Goal: Task Accomplishment & Management: Use online tool/utility

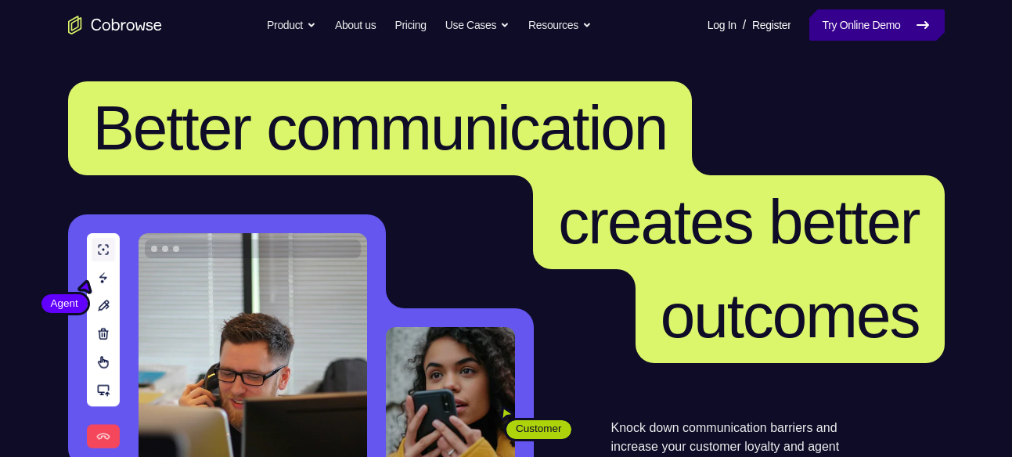
click at [837, 20] on link "Try Online Demo" at bounding box center [877, 24] width 135 height 31
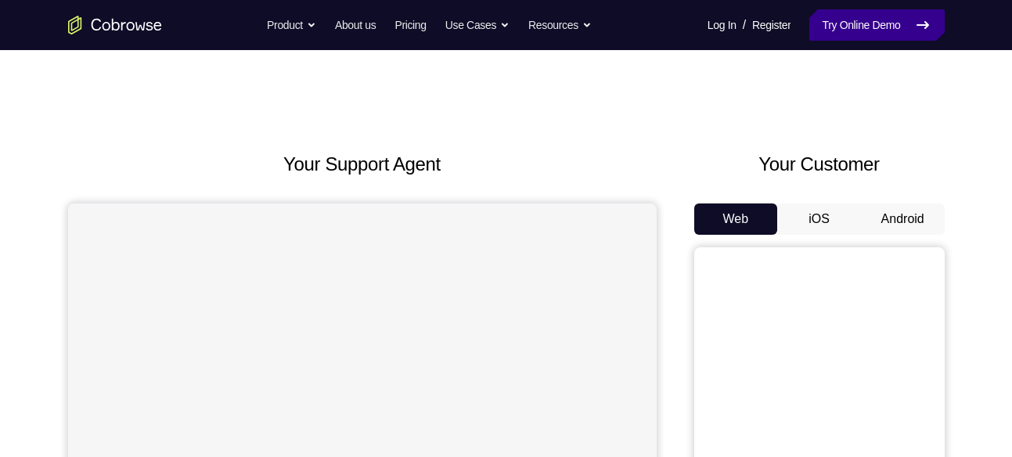
click at [851, 19] on link "Try Online Demo" at bounding box center [877, 24] width 135 height 31
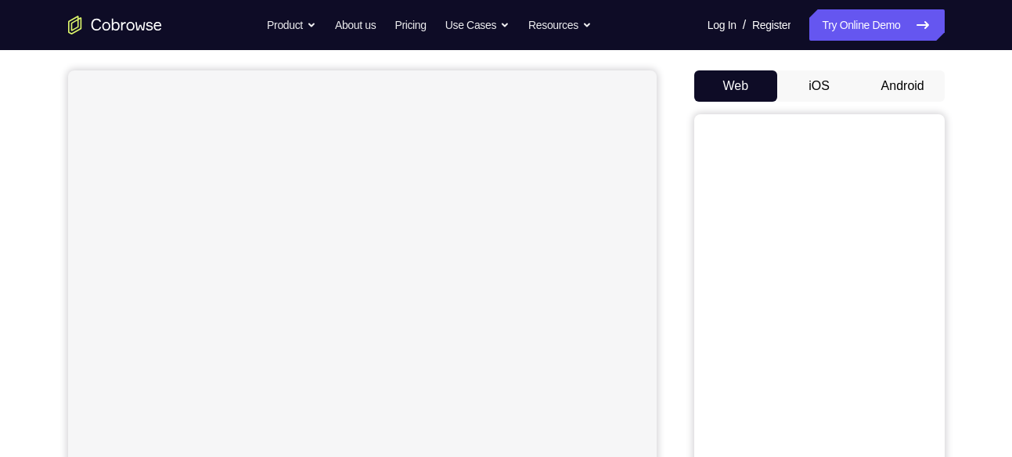
click at [909, 97] on button "Android" at bounding box center [903, 85] width 84 height 31
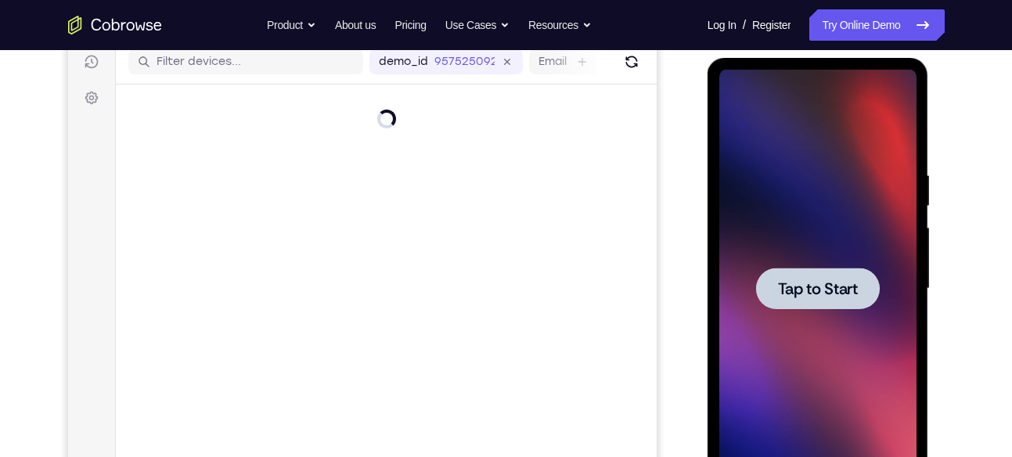
click at [821, 290] on span "Tap to Start" at bounding box center [818, 289] width 80 height 16
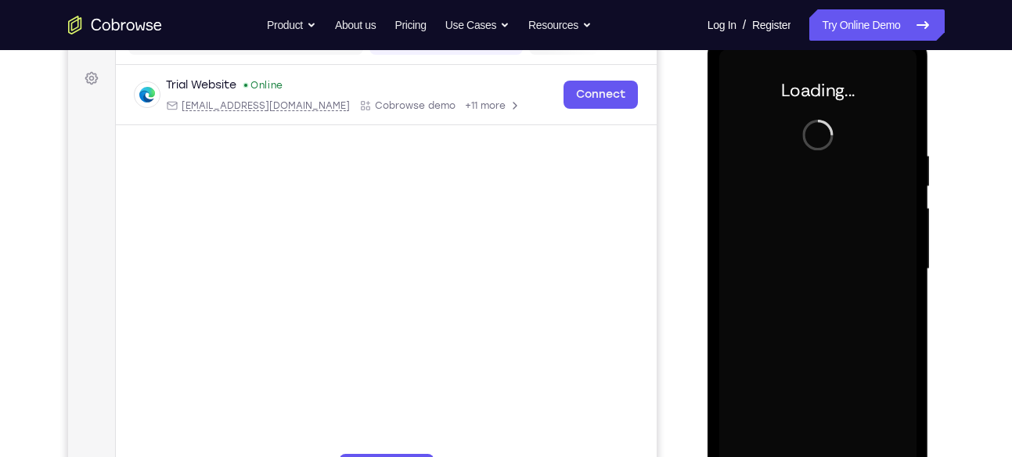
scroll to position [222, 0]
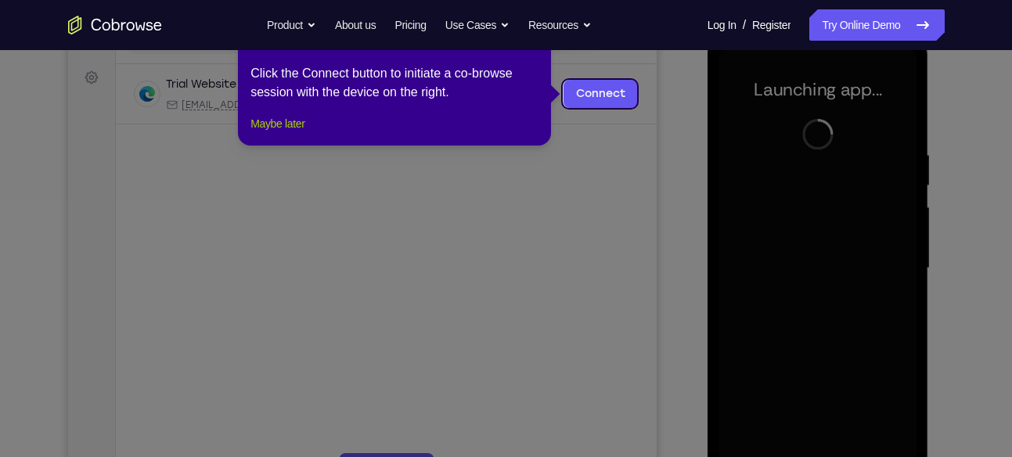
click at [254, 133] on button "Maybe later" at bounding box center [278, 123] width 54 height 19
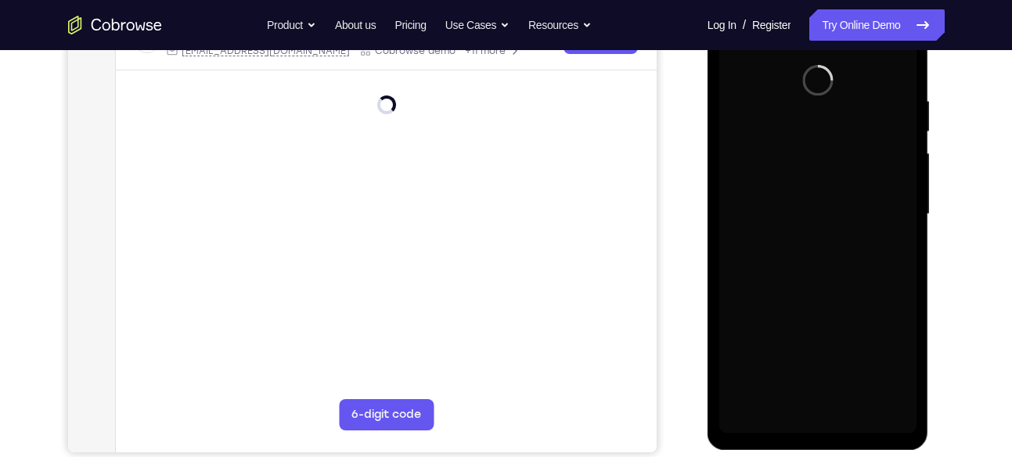
scroll to position [276, 0]
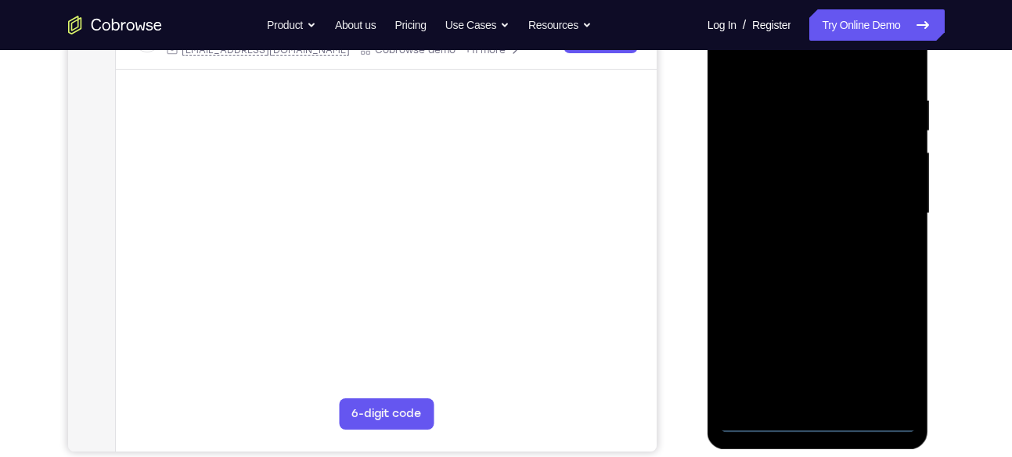
click at [868, 417] on div at bounding box center [818, 214] width 197 height 439
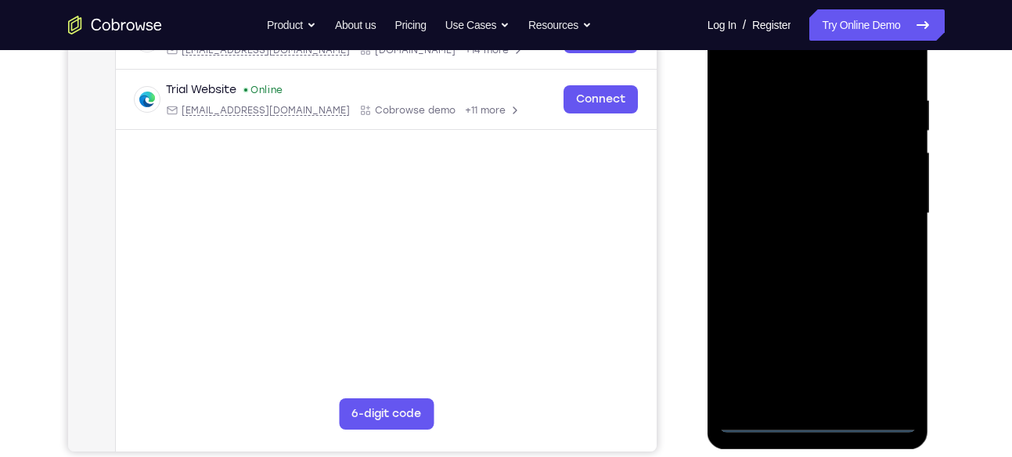
drag, startPoint x: 738, startPoint y: 286, endPoint x: 919, endPoint y: 288, distance: 180.9
click at [919, 288] on div at bounding box center [819, 216] width 222 height 467
click at [753, 196] on div at bounding box center [818, 214] width 197 height 439
click at [879, 363] on div at bounding box center [818, 214] width 197 height 439
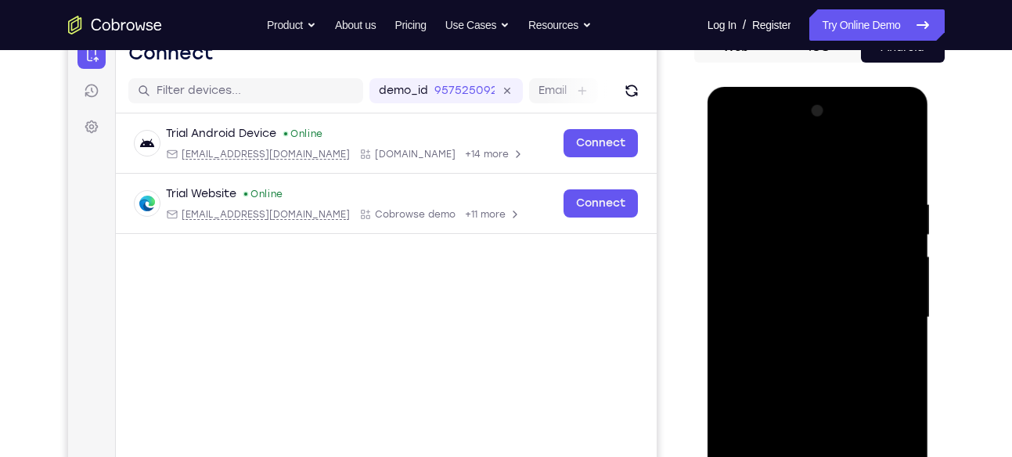
scroll to position [171, 0]
click at [772, 161] on div at bounding box center [818, 318] width 197 height 439
click at [893, 319] on div at bounding box center [818, 318] width 197 height 439
click at [794, 342] on div at bounding box center [818, 318] width 197 height 439
click at [819, 390] on div at bounding box center [818, 318] width 197 height 439
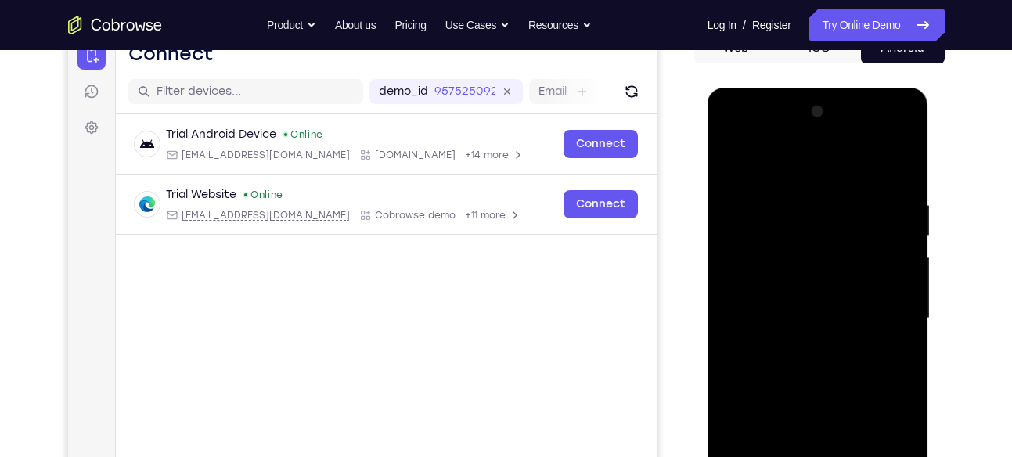
click at [849, 258] on div at bounding box center [818, 318] width 197 height 439
click at [819, 281] on div at bounding box center [818, 318] width 197 height 439
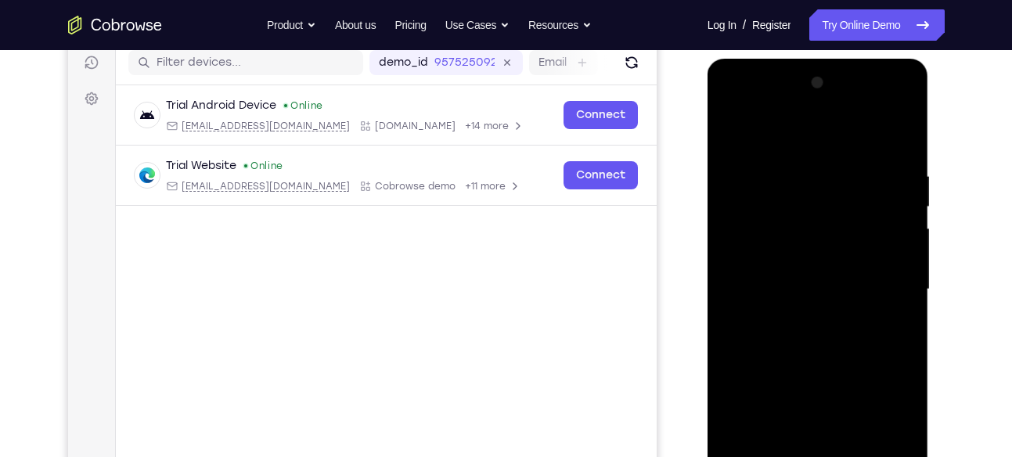
scroll to position [207, 0]
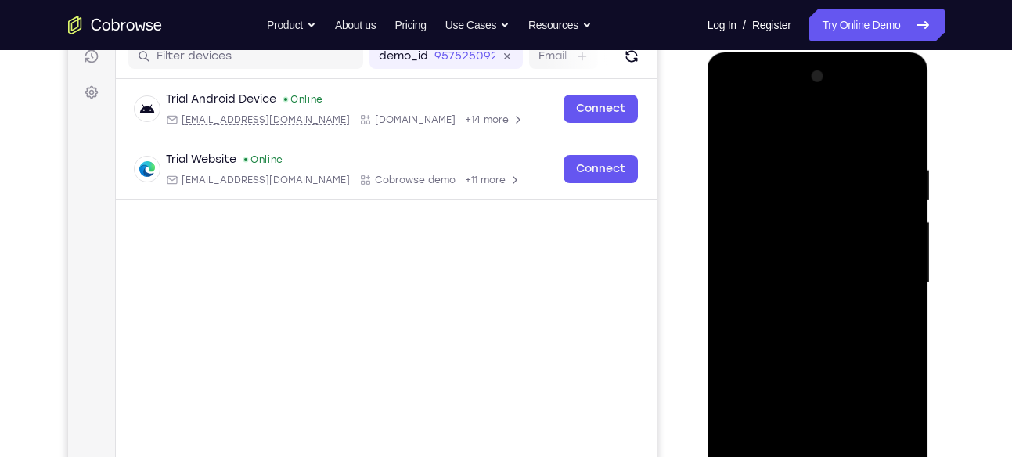
click at [803, 359] on div at bounding box center [818, 283] width 197 height 439
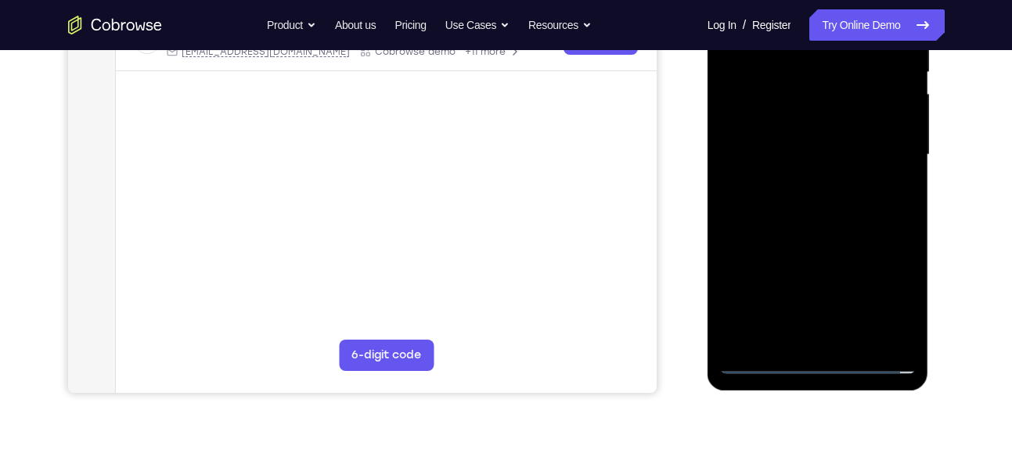
scroll to position [336, 0]
click at [823, 340] on div at bounding box center [818, 154] width 197 height 439
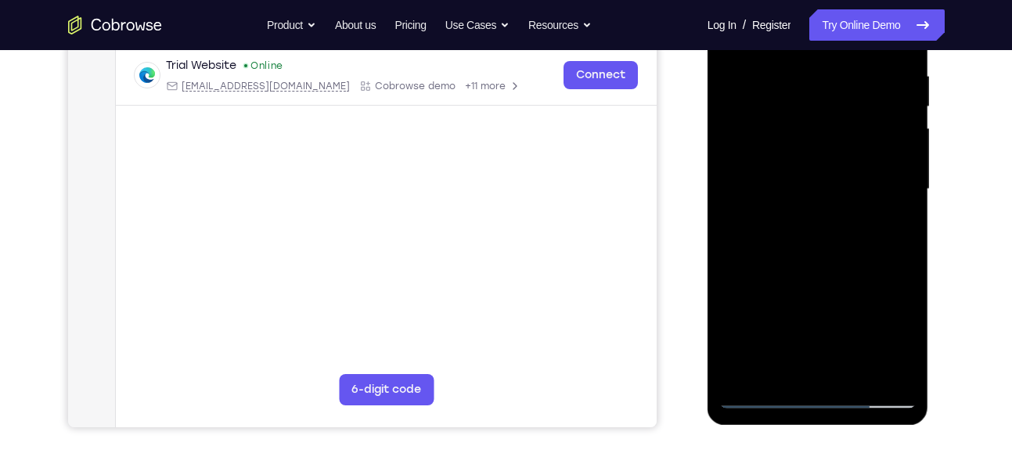
scroll to position [307, 0]
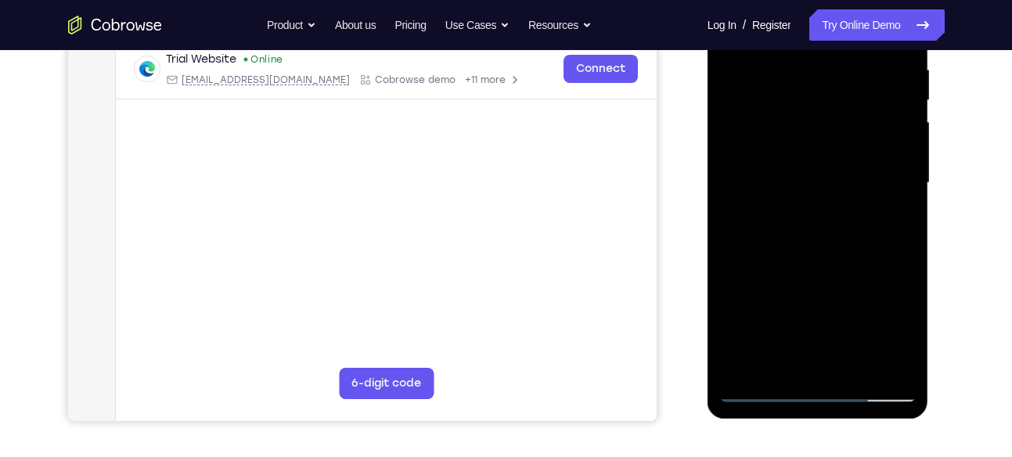
click at [837, 247] on div at bounding box center [818, 183] width 197 height 439
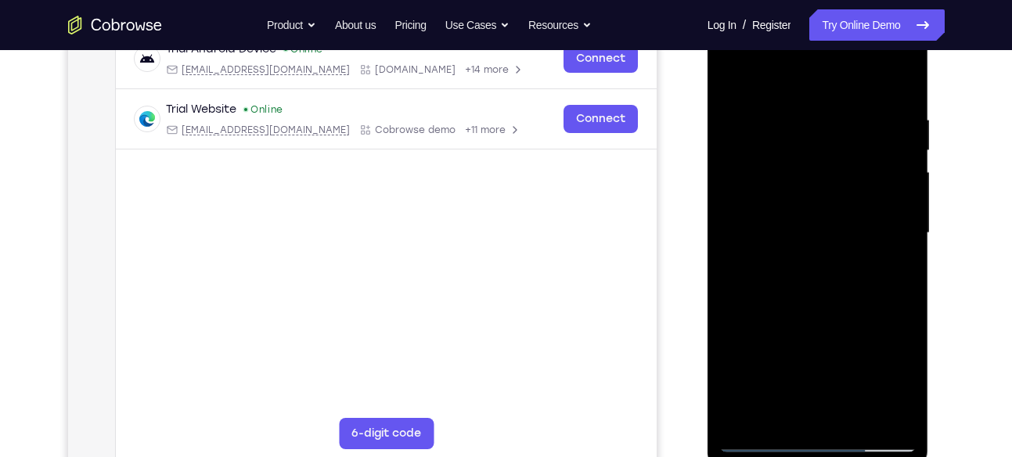
scroll to position [368, 0]
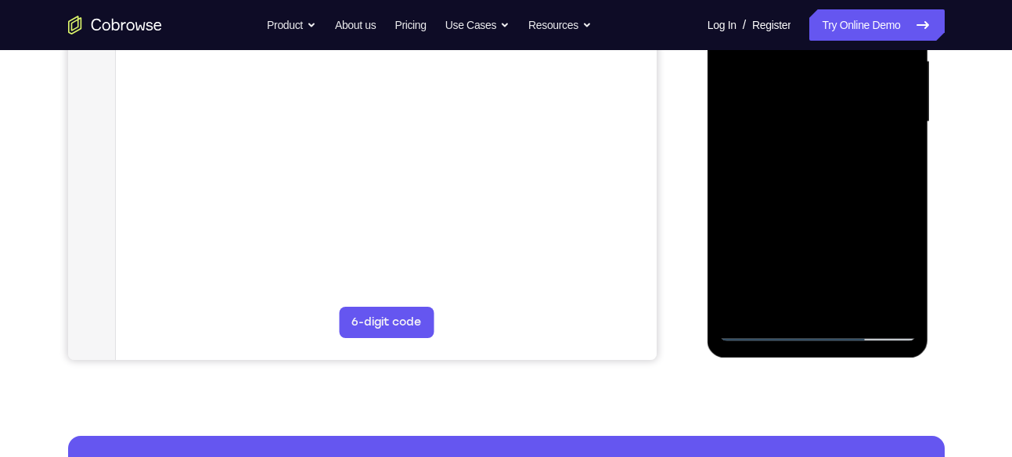
click at [905, 291] on div at bounding box center [818, 122] width 197 height 439
click at [850, 309] on div at bounding box center [818, 122] width 197 height 439
click at [821, 208] on div at bounding box center [818, 122] width 197 height 439
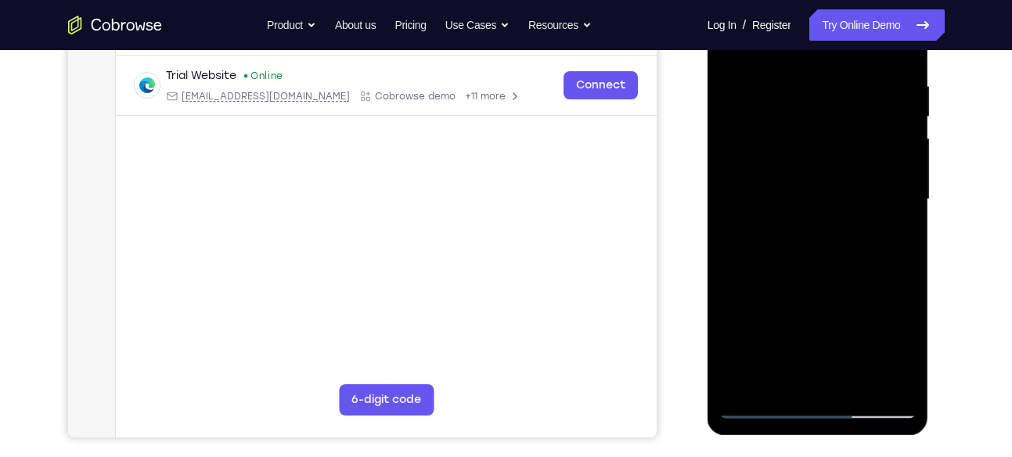
scroll to position [289, 0]
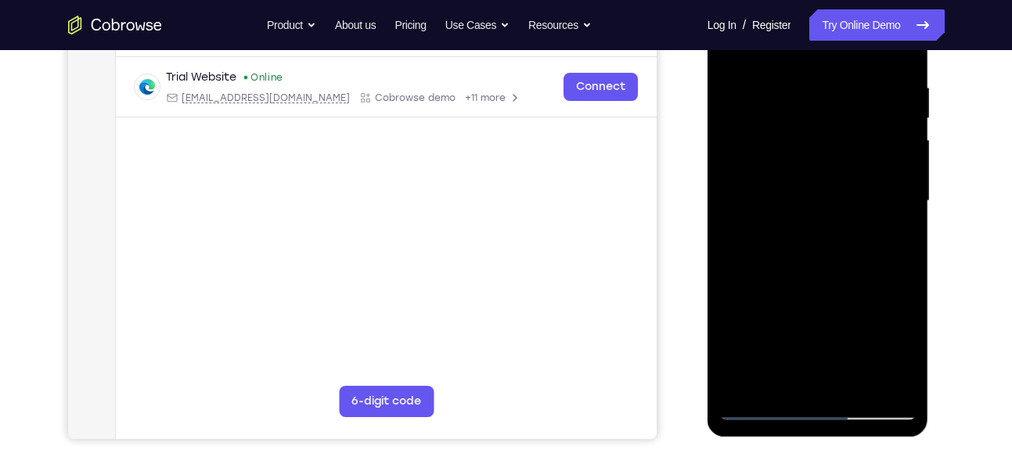
click at [836, 200] on div at bounding box center [818, 201] width 197 height 439
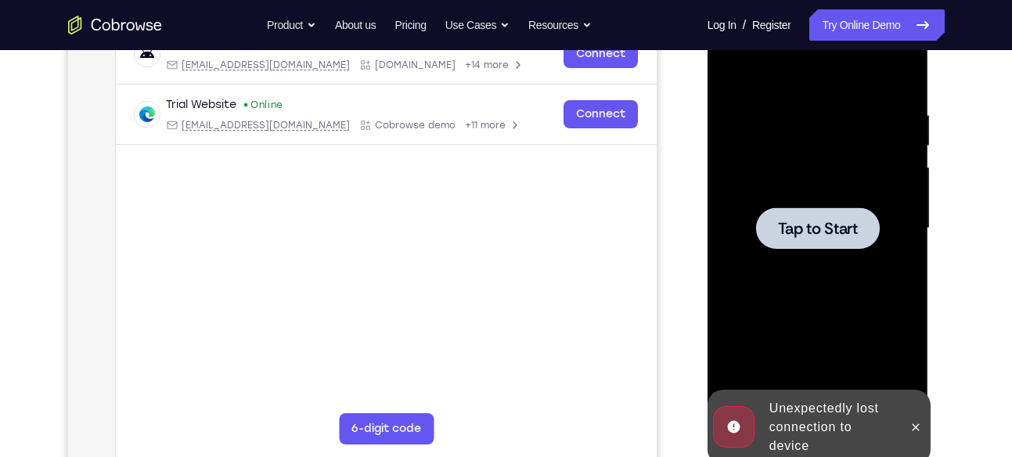
scroll to position [262, 0]
click at [830, 224] on span "Tap to Start" at bounding box center [818, 228] width 80 height 16
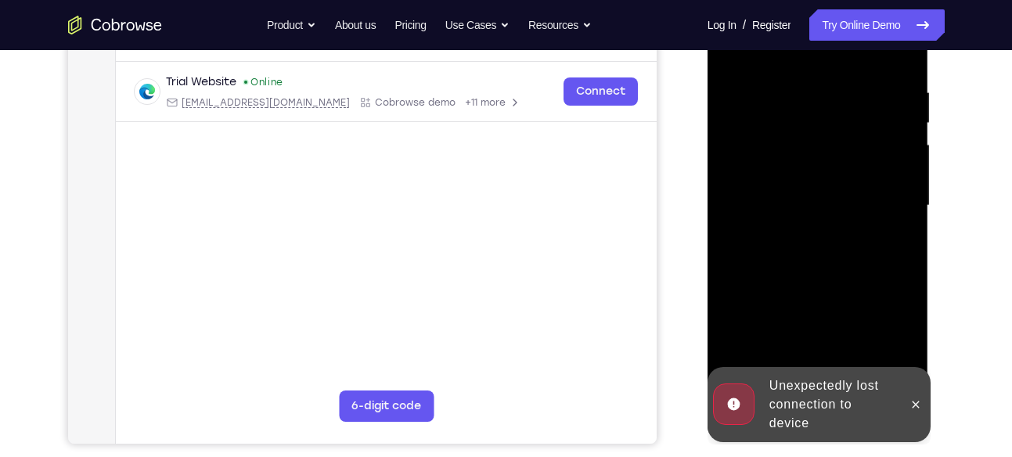
scroll to position [398, 0]
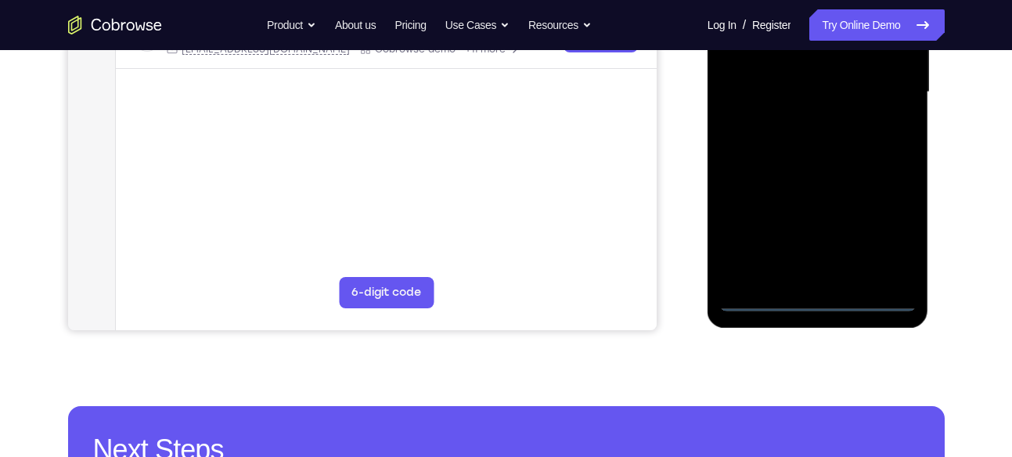
click at [883, 294] on div at bounding box center [818, 92] width 197 height 439
click at [880, 295] on div at bounding box center [818, 92] width 197 height 439
drag, startPoint x: 724, startPoint y: 176, endPoint x: 868, endPoint y: 173, distance: 143.3
click at [868, 173] on div at bounding box center [818, 92] width 197 height 439
click at [758, 78] on div at bounding box center [818, 92] width 197 height 439
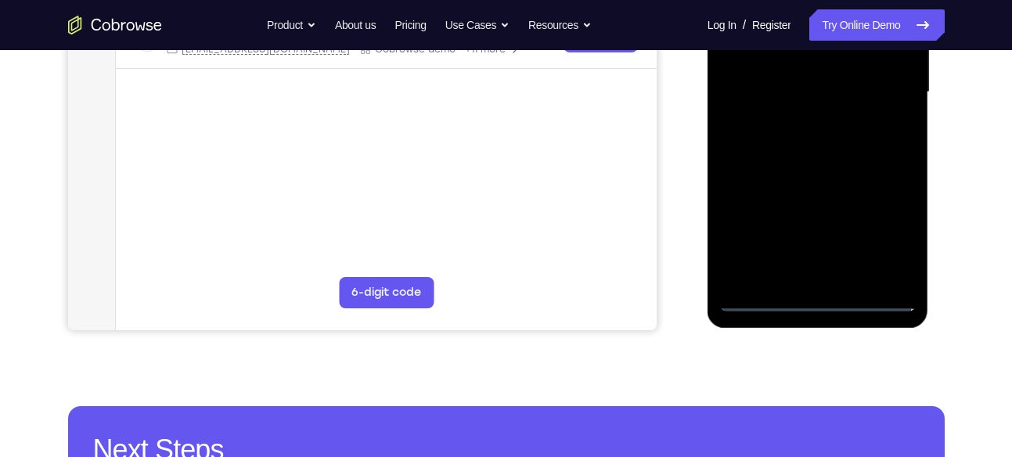
click at [889, 232] on div at bounding box center [818, 92] width 197 height 439
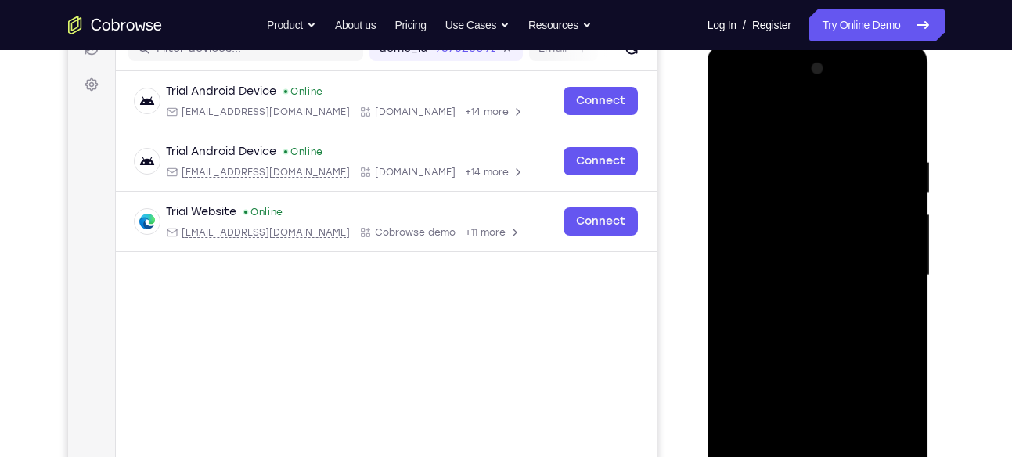
scroll to position [206, 0]
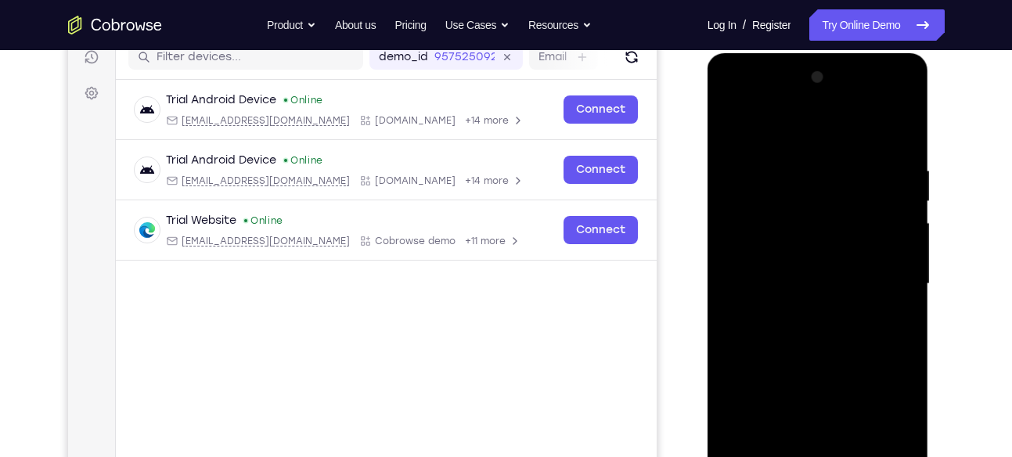
click at [789, 131] on div at bounding box center [818, 284] width 197 height 439
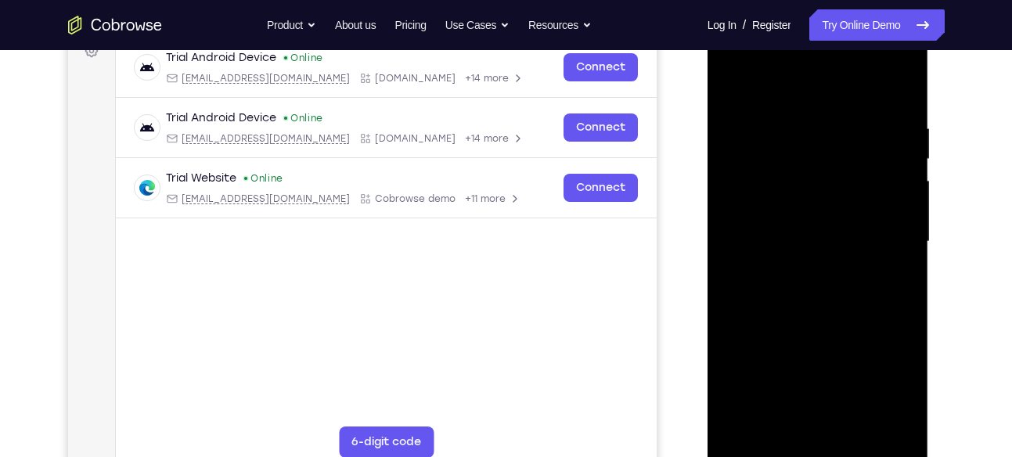
scroll to position [249, 0]
click at [881, 234] on div at bounding box center [818, 241] width 197 height 439
click at [794, 272] on div at bounding box center [818, 241] width 197 height 439
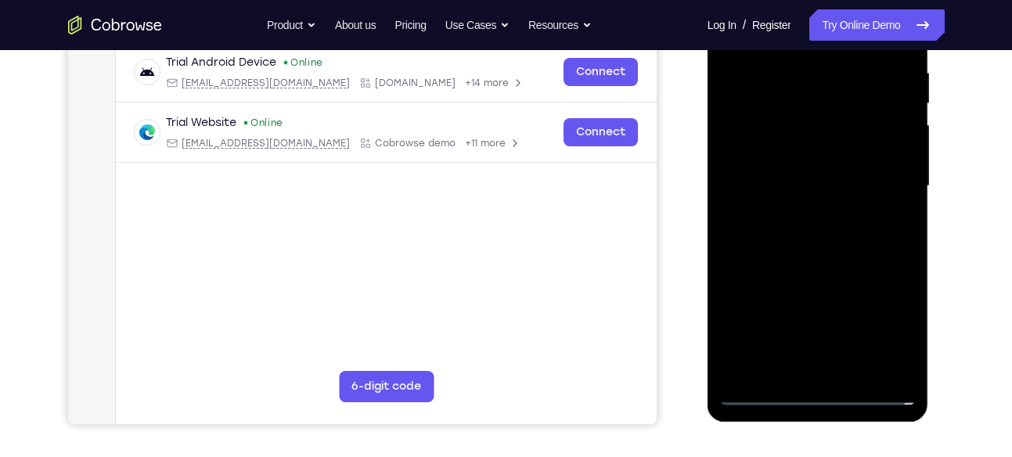
scroll to position [305, 0]
click at [818, 262] on div at bounding box center [818, 185] width 197 height 439
click at [843, 117] on div at bounding box center [818, 185] width 197 height 439
click at [801, 262] on div at bounding box center [818, 185] width 197 height 439
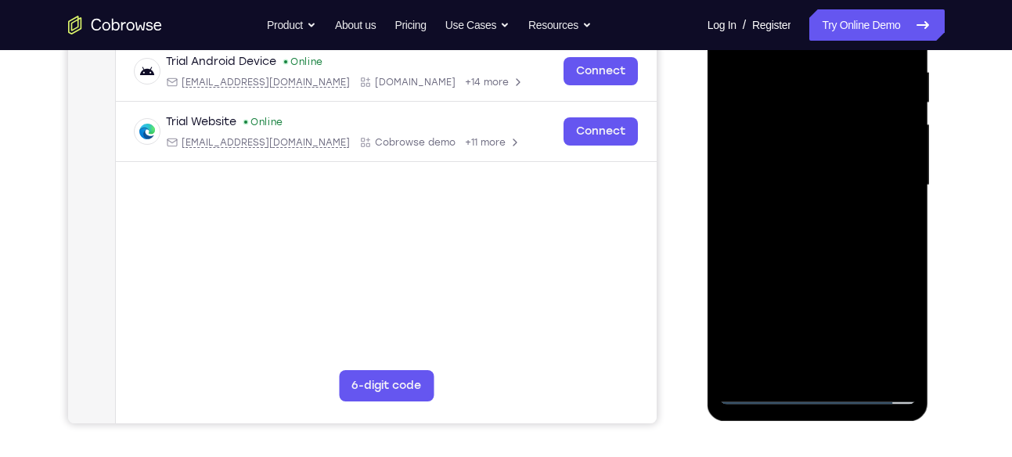
click at [796, 275] on div at bounding box center [818, 185] width 197 height 439
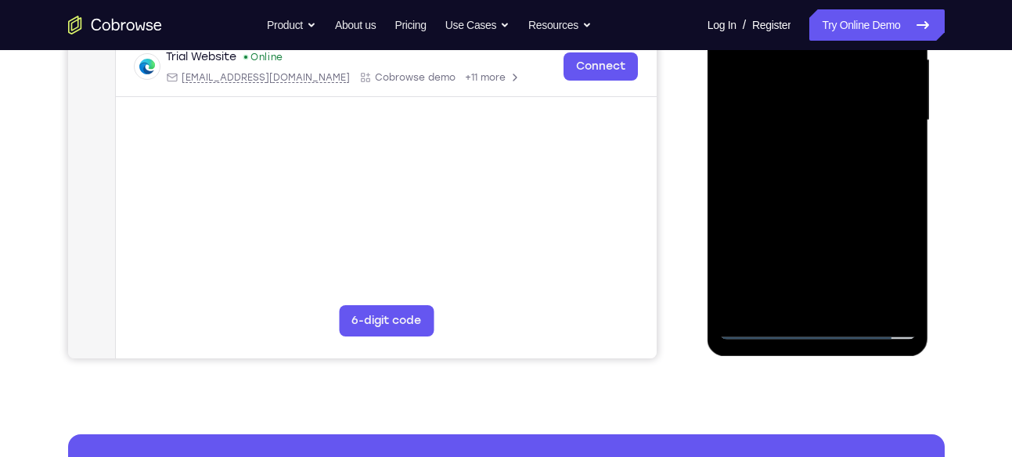
scroll to position [378, 0]
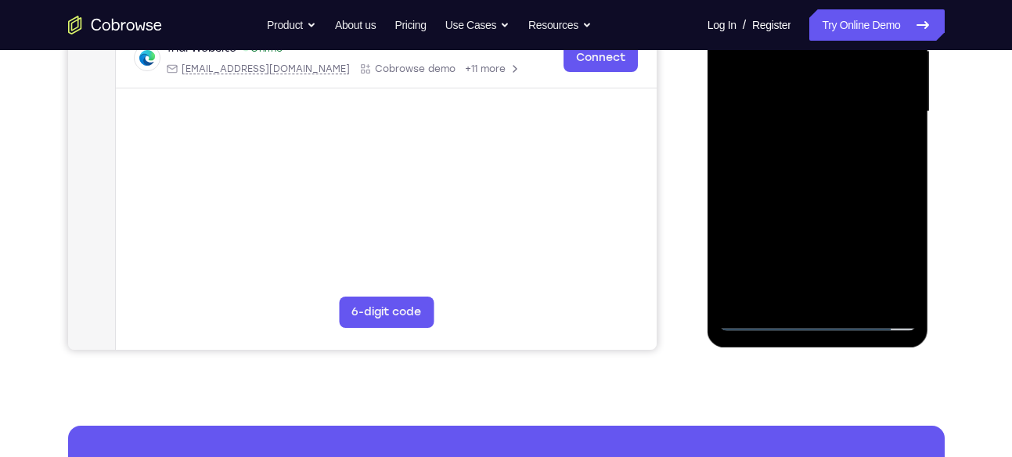
click at [829, 295] on div at bounding box center [818, 112] width 197 height 439
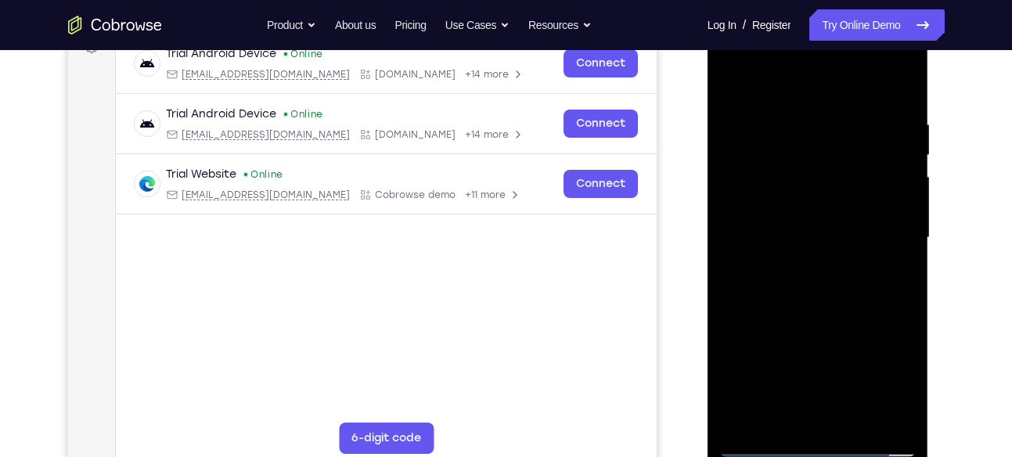
scroll to position [251, 0]
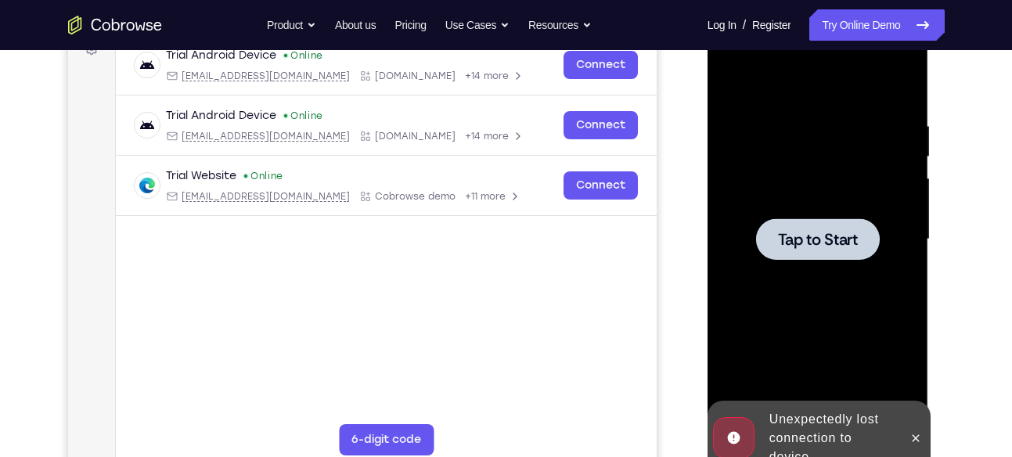
click at [789, 225] on div at bounding box center [818, 239] width 124 height 42
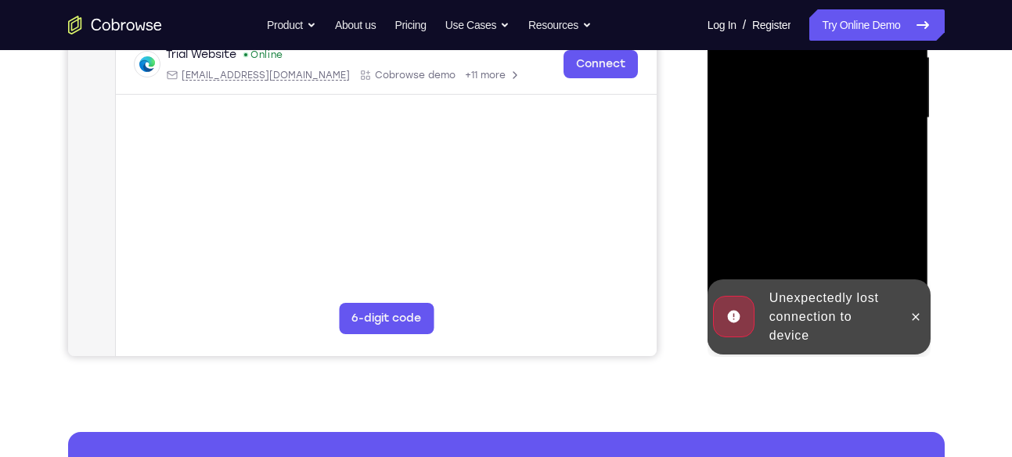
scroll to position [379, 0]
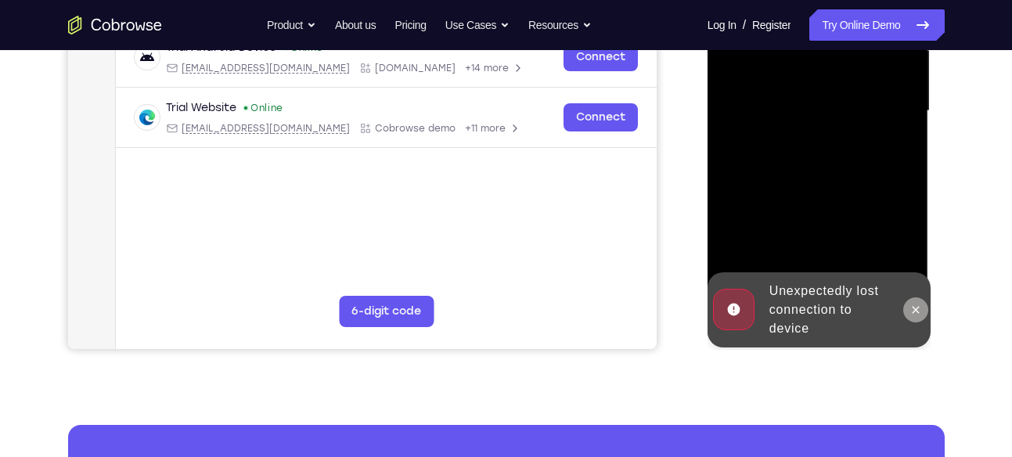
click at [915, 312] on icon at bounding box center [916, 309] width 7 height 7
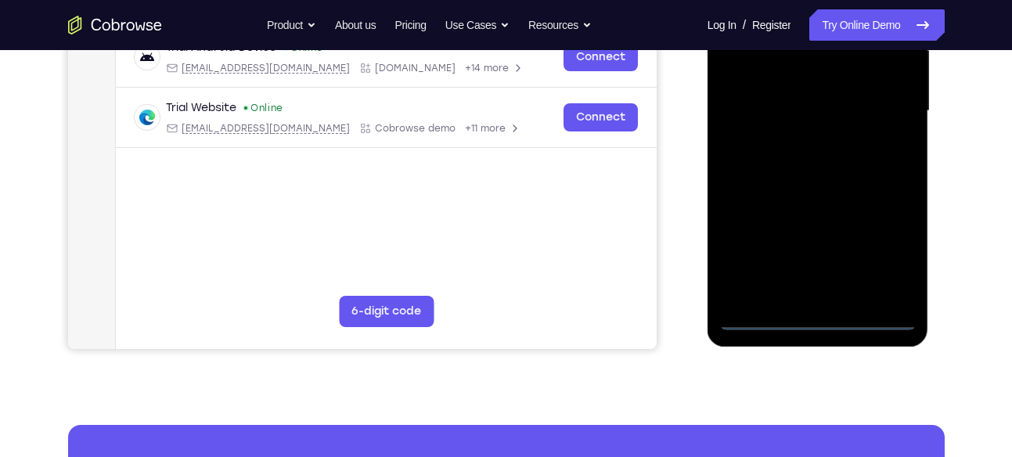
click at [875, 324] on div at bounding box center [818, 111] width 197 height 439
drag, startPoint x: 748, startPoint y: 223, endPoint x: 871, endPoint y: 215, distance: 123.2
click at [871, 215] on div at bounding box center [818, 111] width 197 height 439
click at [771, 103] on div at bounding box center [818, 111] width 197 height 439
click at [884, 254] on div at bounding box center [818, 111] width 197 height 439
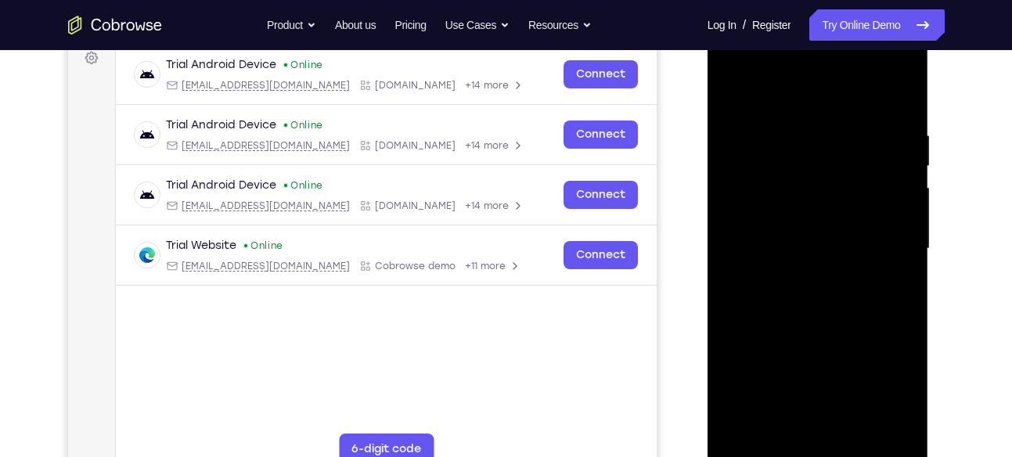
scroll to position [235, 0]
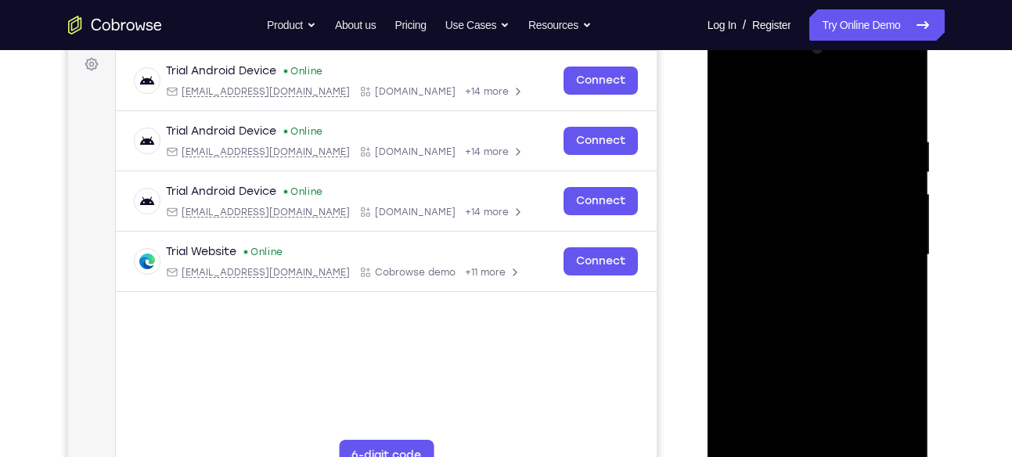
click at [789, 106] on div at bounding box center [818, 255] width 197 height 439
click at [882, 244] on div at bounding box center [818, 255] width 197 height 439
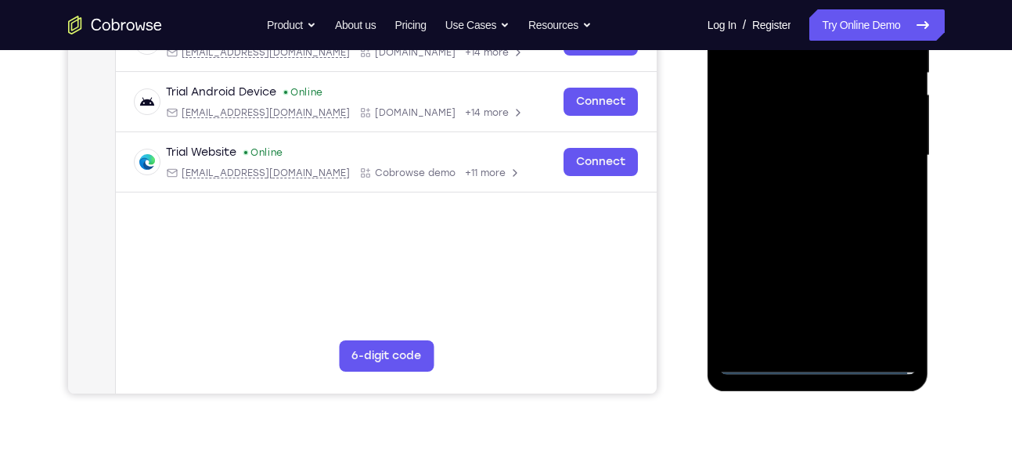
scroll to position [384, 0]
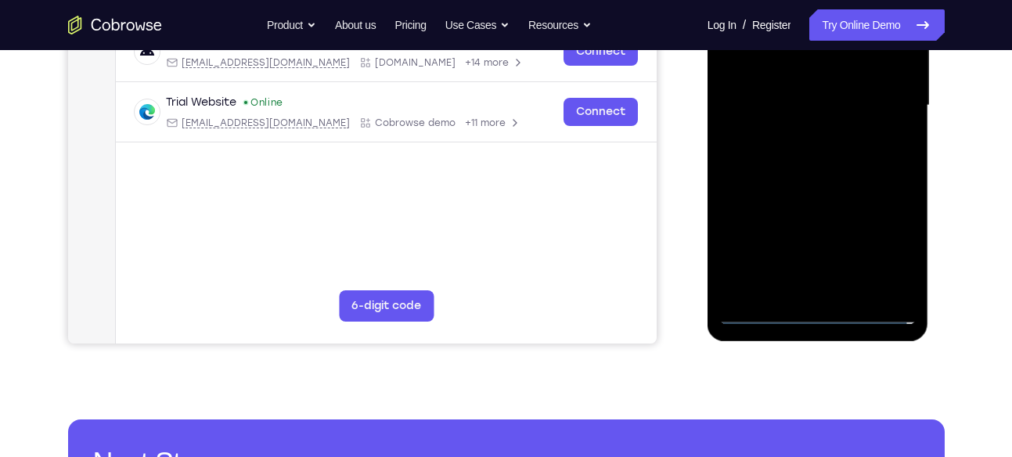
click at [819, 245] on div at bounding box center [818, 105] width 197 height 439
click at [799, 289] on div at bounding box center [818, 105] width 197 height 439
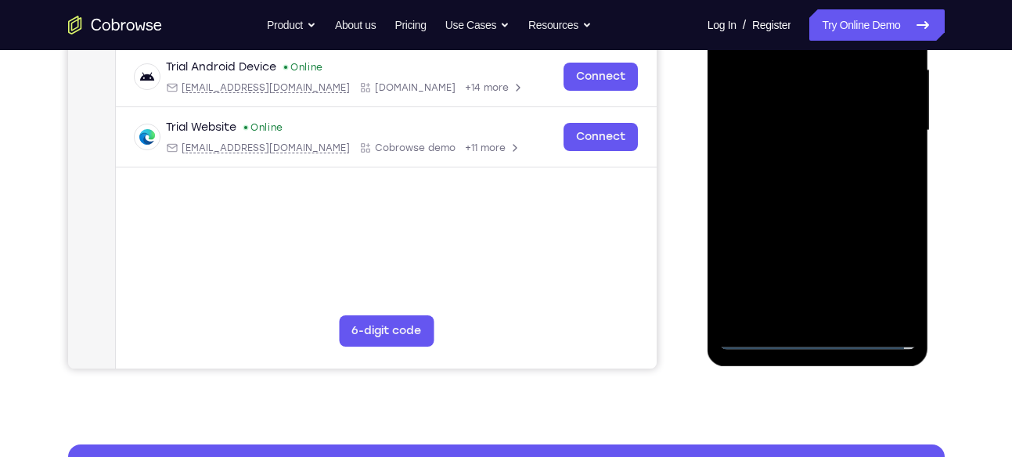
click at [827, 212] on div at bounding box center [818, 131] width 197 height 439
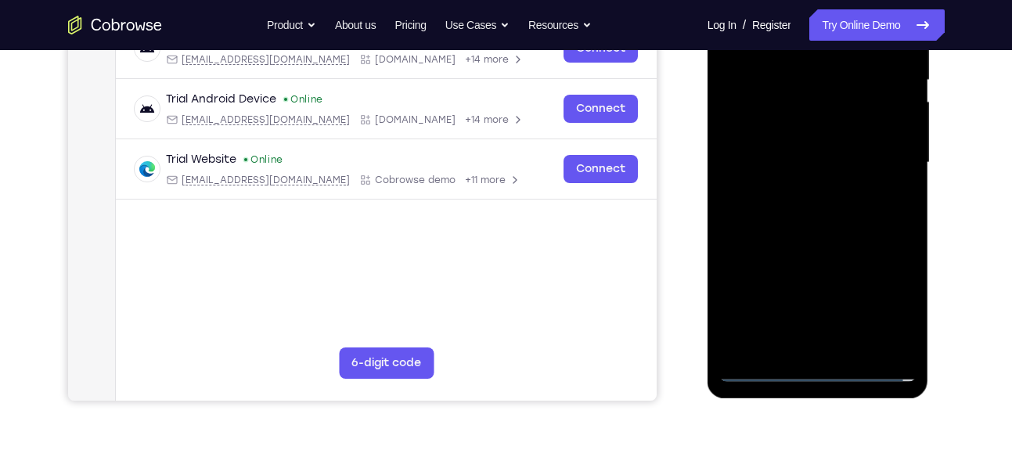
scroll to position [327, 0]
click at [834, 85] on div at bounding box center [818, 163] width 197 height 439
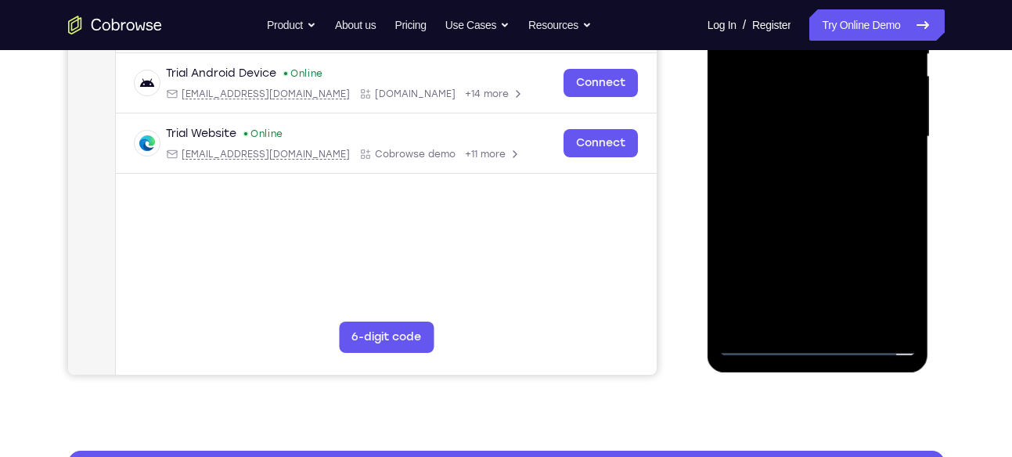
click at [828, 227] on div at bounding box center [818, 137] width 197 height 439
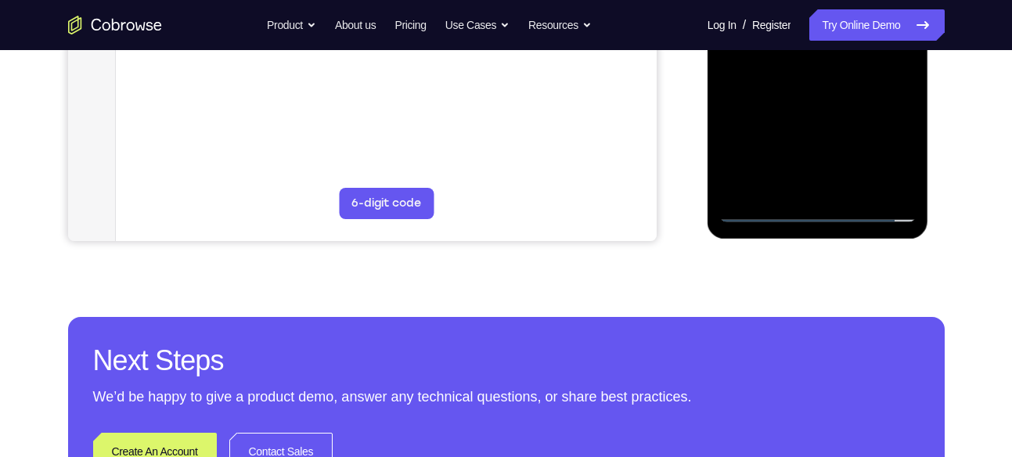
scroll to position [497, 0]
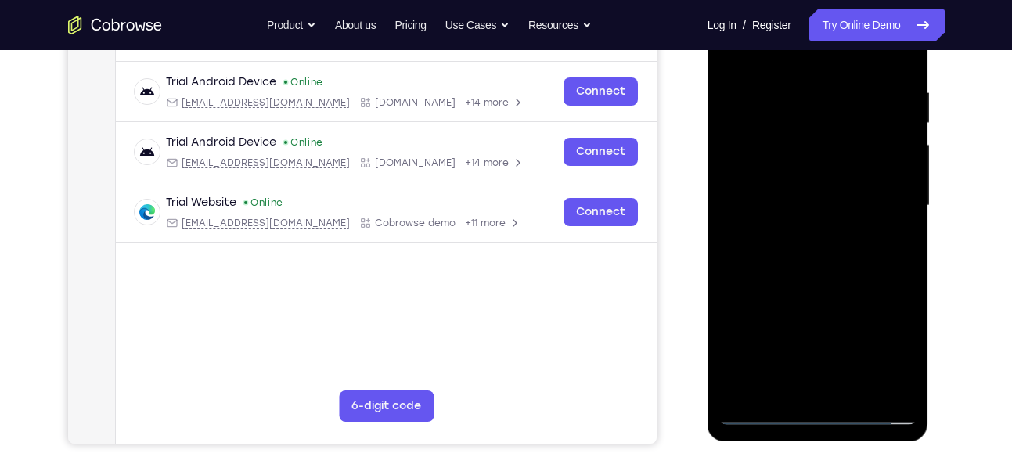
scroll to position [283, 0]
click at [832, 124] on div at bounding box center [818, 206] width 197 height 439
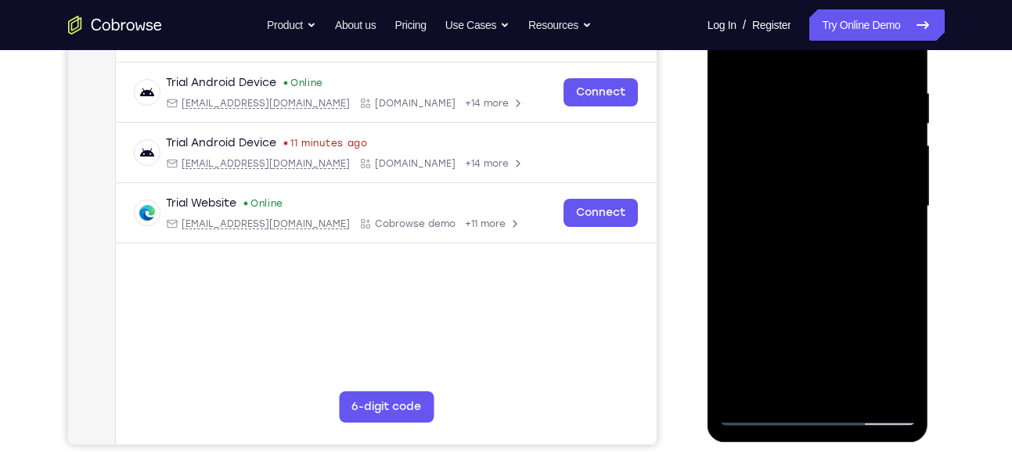
scroll to position [283, 0]
click at [821, 282] on div at bounding box center [818, 207] width 197 height 439
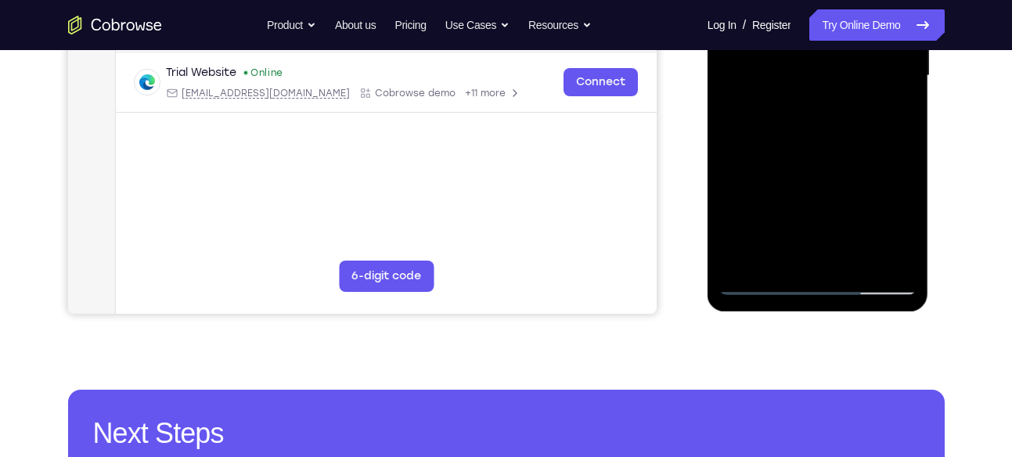
scroll to position [419, 0]
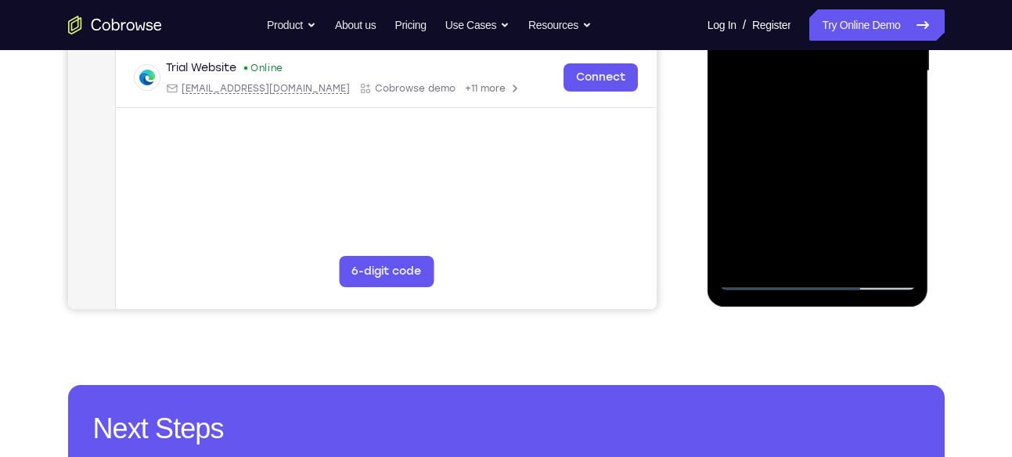
click at [858, 251] on div at bounding box center [818, 71] width 197 height 439
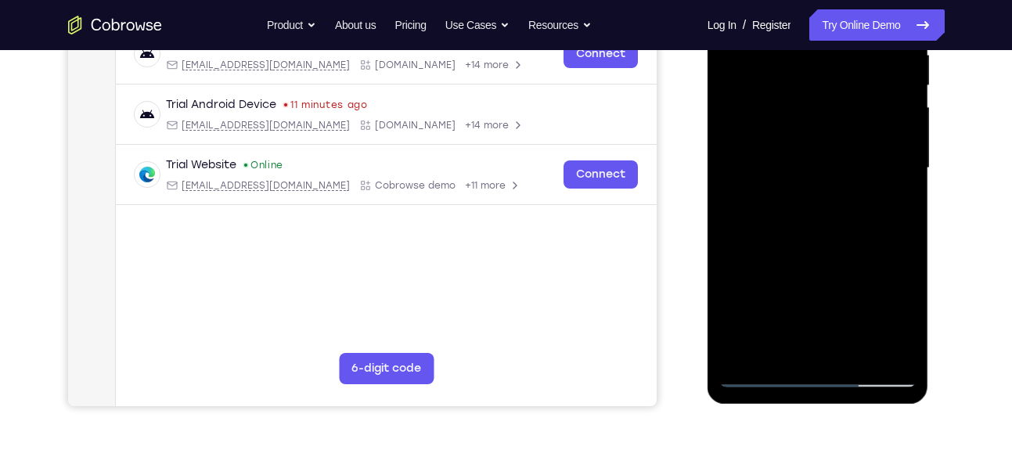
scroll to position [319, 0]
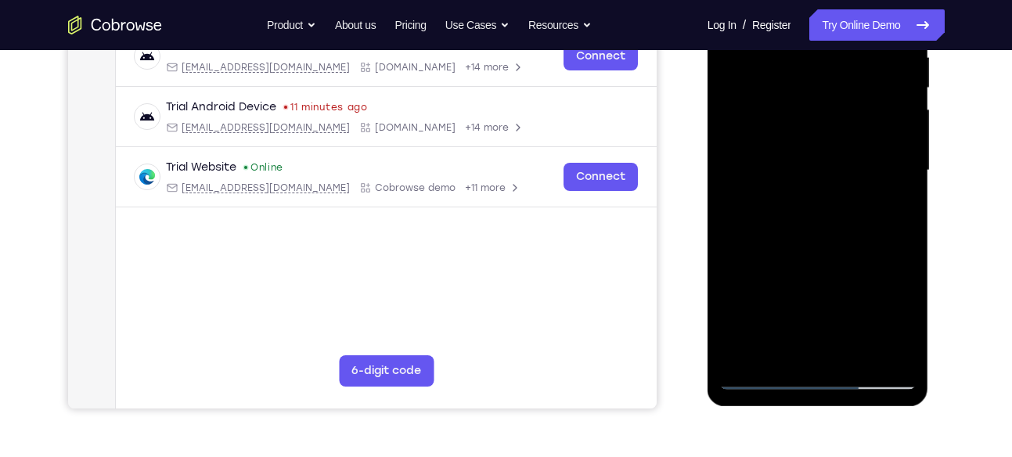
click at [848, 248] on div at bounding box center [818, 170] width 197 height 439
click at [842, 161] on div at bounding box center [818, 170] width 197 height 439
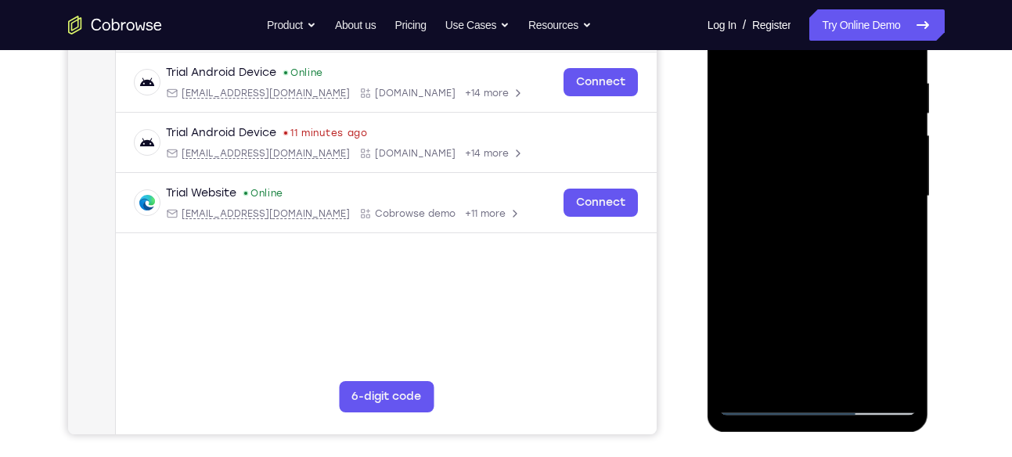
scroll to position [293, 0]
drag, startPoint x: 879, startPoint y: 126, endPoint x: 864, endPoint y: 273, distance: 148.0
click at [864, 273] on div at bounding box center [818, 197] width 197 height 439
drag, startPoint x: 871, startPoint y: 113, endPoint x: 871, endPoint y: 278, distance: 165.2
click at [871, 278] on div at bounding box center [818, 197] width 197 height 439
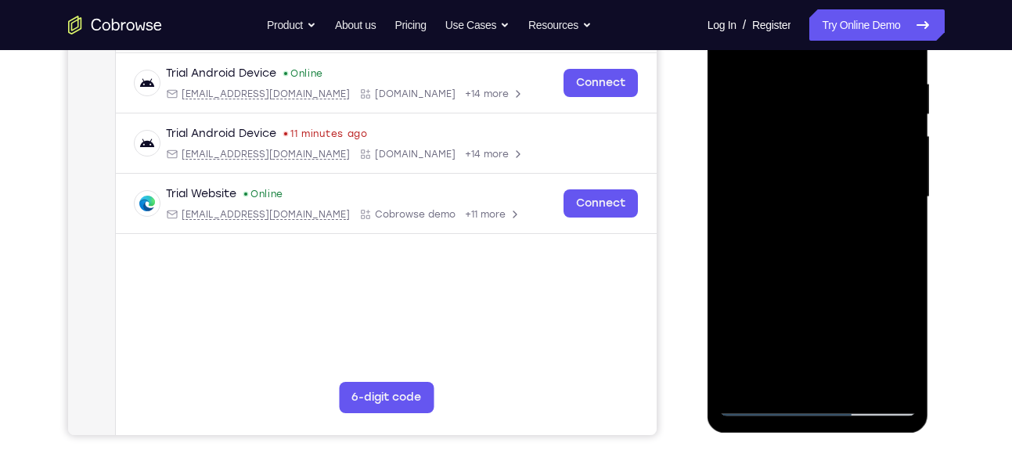
drag, startPoint x: 861, startPoint y: 110, endPoint x: 833, endPoint y: 281, distance: 172.9
click at [833, 281] on div at bounding box center [818, 197] width 197 height 439
drag, startPoint x: 854, startPoint y: 114, endPoint x: 857, endPoint y: 307, distance: 192.6
click at [857, 307] on div at bounding box center [818, 197] width 197 height 439
drag, startPoint x: 860, startPoint y: 112, endPoint x: 852, endPoint y: 288, distance: 176.4
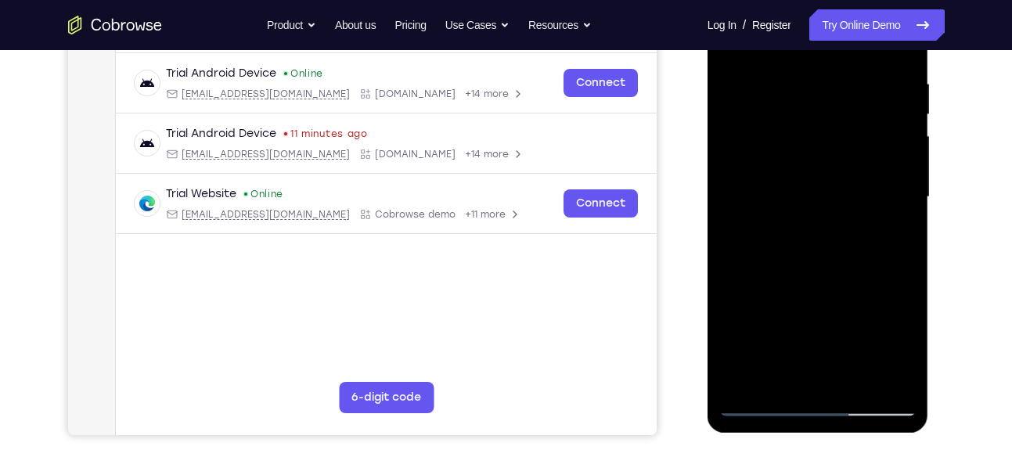
click at [852, 288] on div at bounding box center [818, 197] width 197 height 439
drag, startPoint x: 872, startPoint y: 116, endPoint x: 854, endPoint y: 260, distance: 145.1
click at [854, 260] on div at bounding box center [818, 197] width 197 height 439
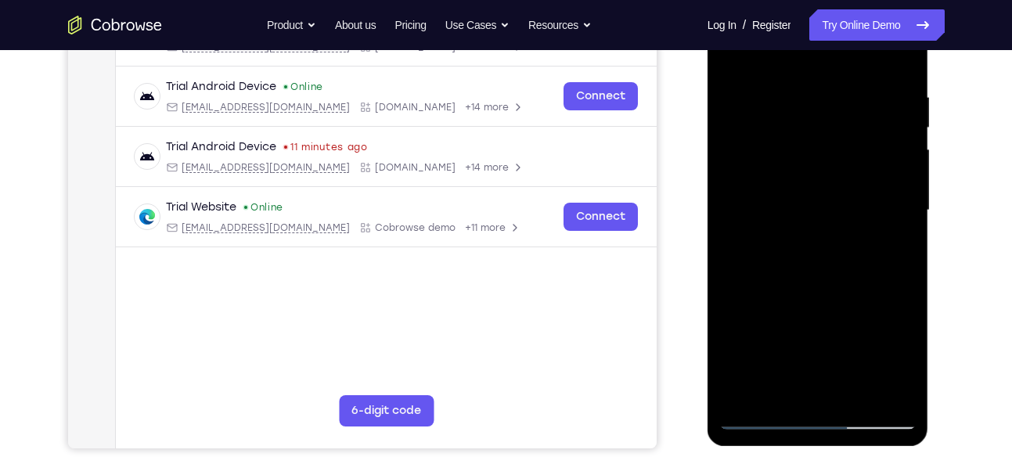
scroll to position [279, 0]
drag, startPoint x: 876, startPoint y: 106, endPoint x: 868, endPoint y: 239, distance: 133.4
click at [868, 239] on div at bounding box center [818, 211] width 197 height 439
drag, startPoint x: 868, startPoint y: 143, endPoint x: 857, endPoint y: 301, distance: 158.5
click at [857, 301] on div at bounding box center [818, 211] width 197 height 439
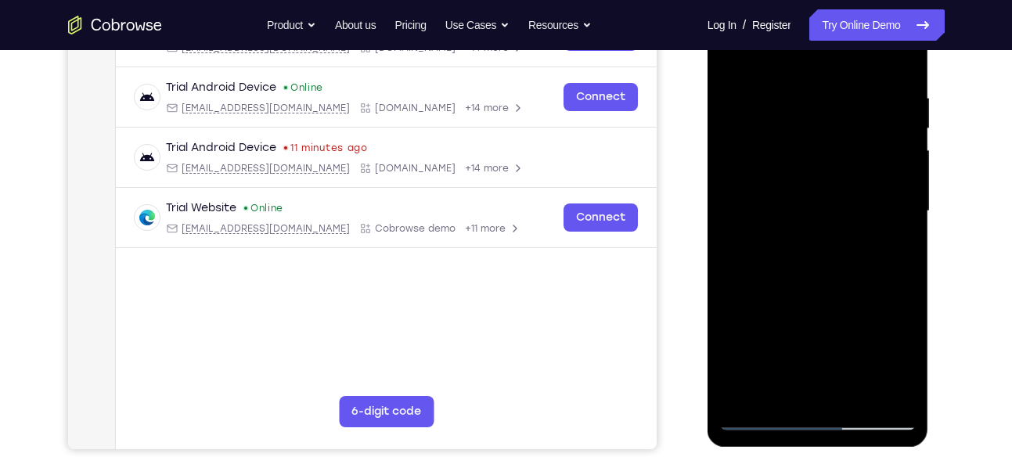
drag, startPoint x: 861, startPoint y: 146, endPoint x: 861, endPoint y: 287, distance: 141.0
click at [861, 287] on div at bounding box center [818, 211] width 197 height 439
drag, startPoint x: 862, startPoint y: 266, endPoint x: 869, endPoint y: 303, distance: 37.5
click at [869, 303] on div at bounding box center [818, 211] width 197 height 439
drag, startPoint x: 868, startPoint y: 252, endPoint x: 886, endPoint y: 77, distance: 176.4
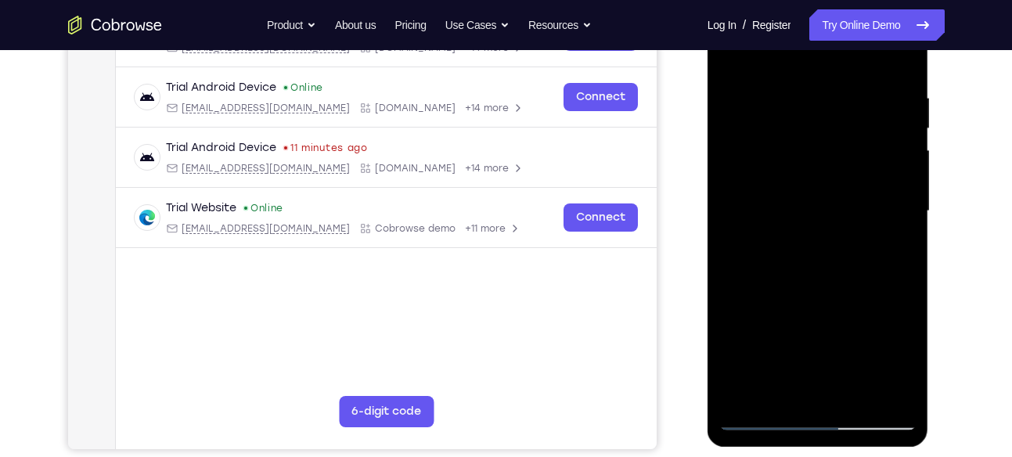
click at [886, 77] on div at bounding box center [818, 211] width 197 height 439
drag, startPoint x: 867, startPoint y: 276, endPoint x: 889, endPoint y: 99, distance: 178.3
click at [889, 99] on div at bounding box center [818, 211] width 197 height 439
drag, startPoint x: 883, startPoint y: 267, endPoint x: 910, endPoint y: 78, distance: 190.6
click at [910, 78] on div at bounding box center [818, 211] width 197 height 439
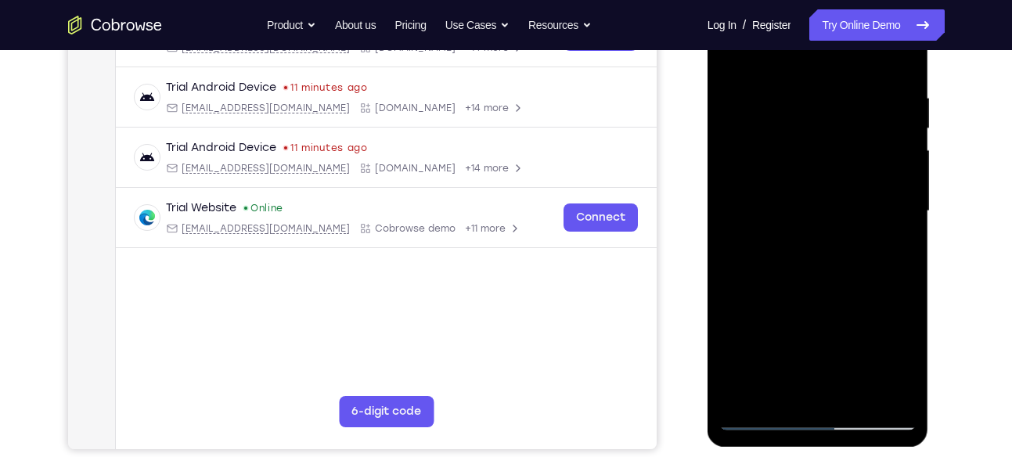
drag, startPoint x: 872, startPoint y: 273, endPoint x: 897, endPoint y: 48, distance: 226.9
click at [897, 48] on div at bounding box center [818, 211] width 197 height 439
drag, startPoint x: 853, startPoint y: 291, endPoint x: 861, endPoint y: 56, distance: 234.3
click at [861, 56] on div at bounding box center [818, 211] width 197 height 439
drag, startPoint x: 870, startPoint y: 263, endPoint x: 891, endPoint y: 38, distance: 225.7
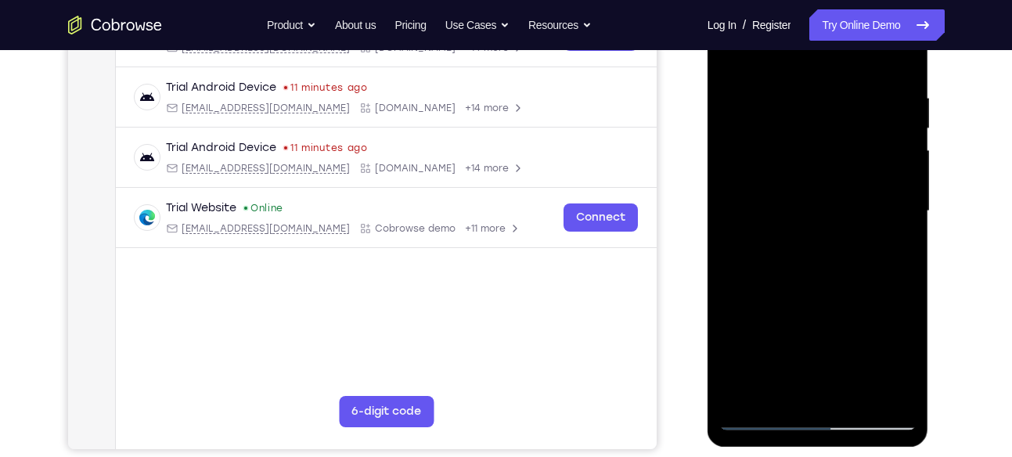
click at [891, 38] on div at bounding box center [818, 211] width 197 height 439
drag, startPoint x: 875, startPoint y: 250, endPoint x: 890, endPoint y: 38, distance: 211.9
click at [890, 38] on div at bounding box center [818, 211] width 197 height 439
drag, startPoint x: 879, startPoint y: 241, endPoint x: 892, endPoint y: 61, distance: 180.5
click at [892, 61] on div at bounding box center [818, 211] width 197 height 439
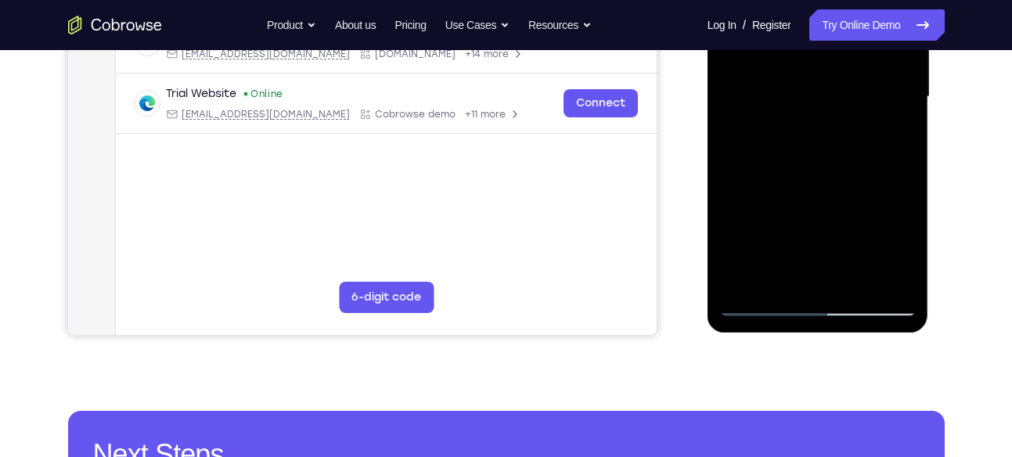
scroll to position [402, 0]
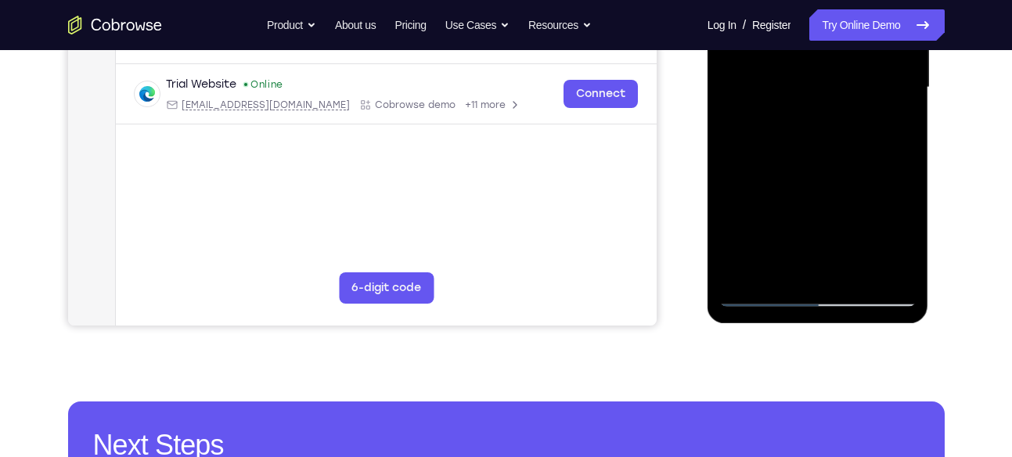
click at [784, 258] on div at bounding box center [818, 87] width 197 height 439
click at [839, 201] on div at bounding box center [818, 87] width 197 height 439
click at [764, 295] on div at bounding box center [818, 87] width 197 height 439
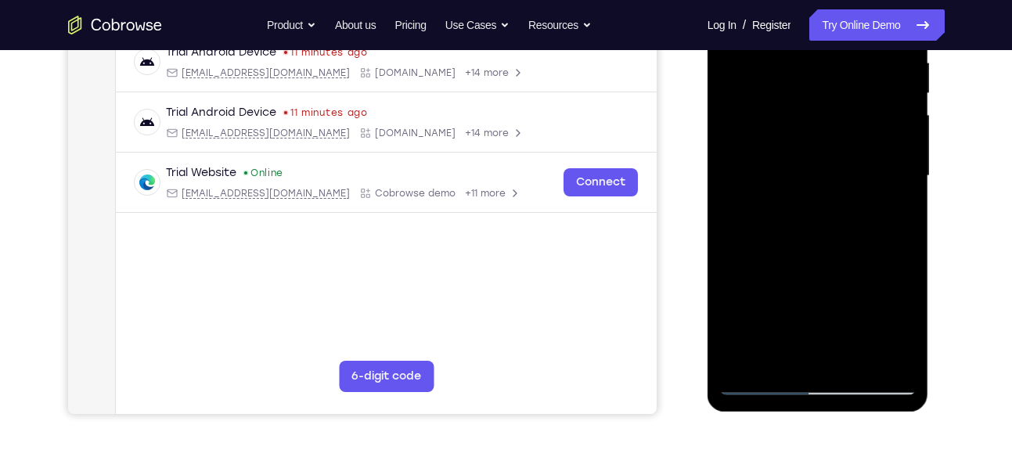
scroll to position [312, 0]
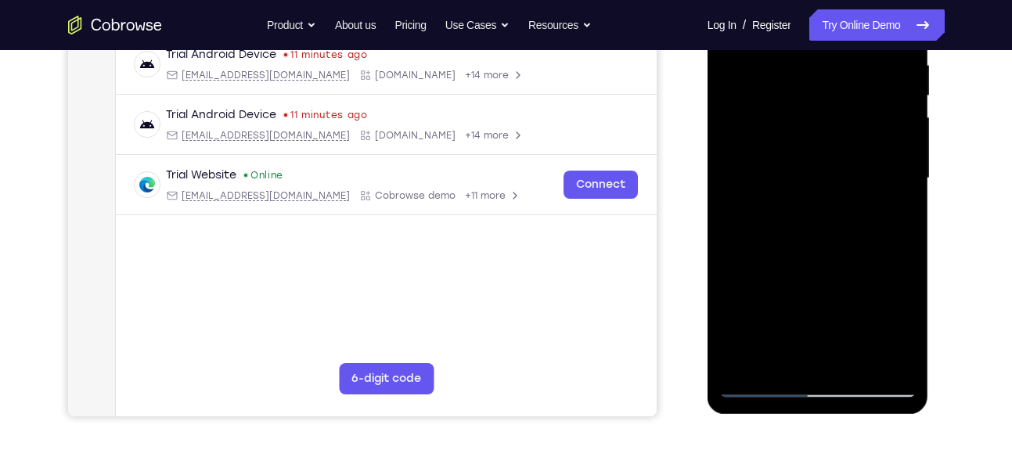
click at [792, 240] on div at bounding box center [818, 178] width 197 height 439
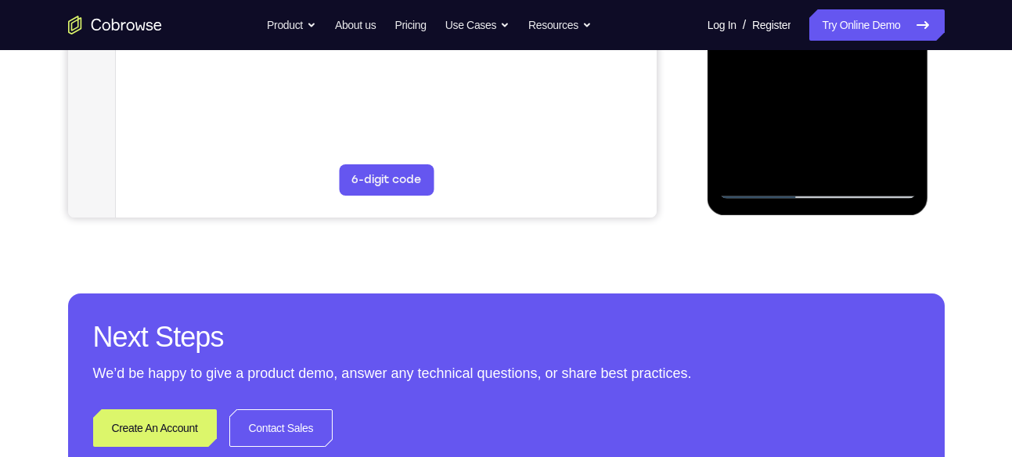
scroll to position [518, 0]
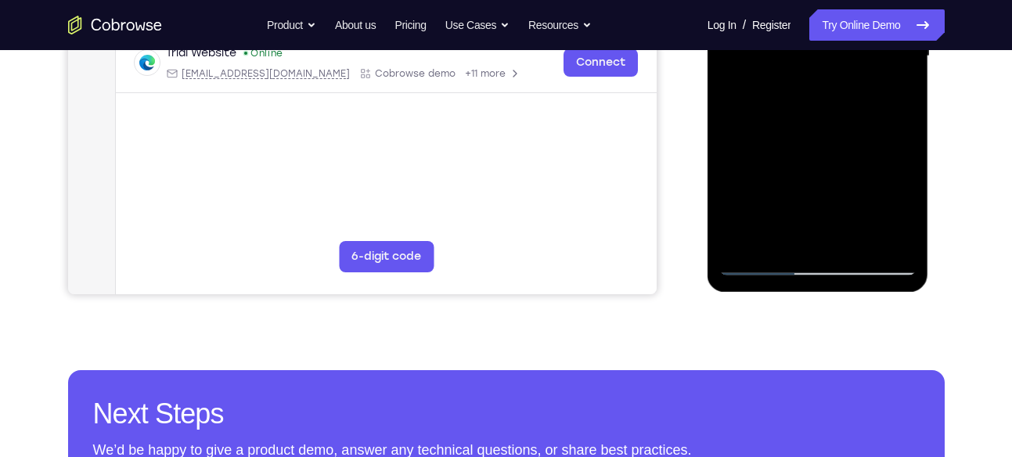
scroll to position [433, 0]
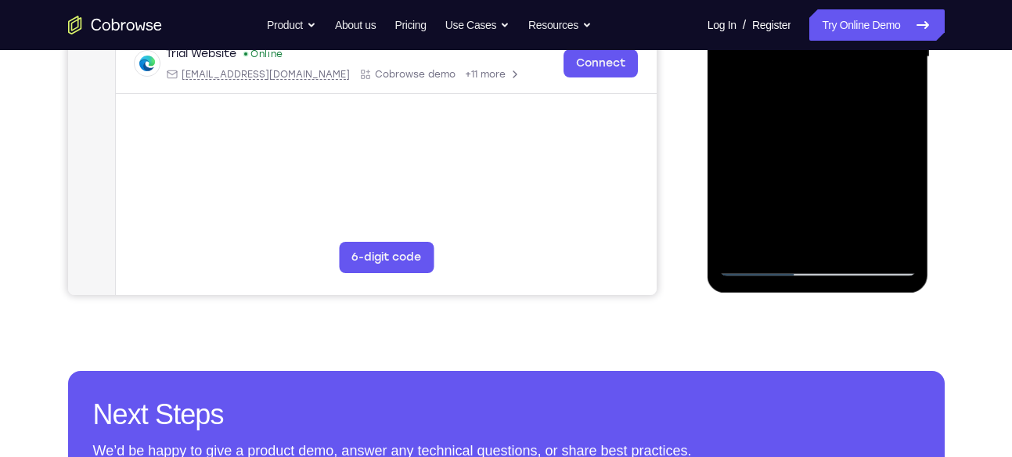
click at [763, 266] on div at bounding box center [818, 57] width 197 height 439
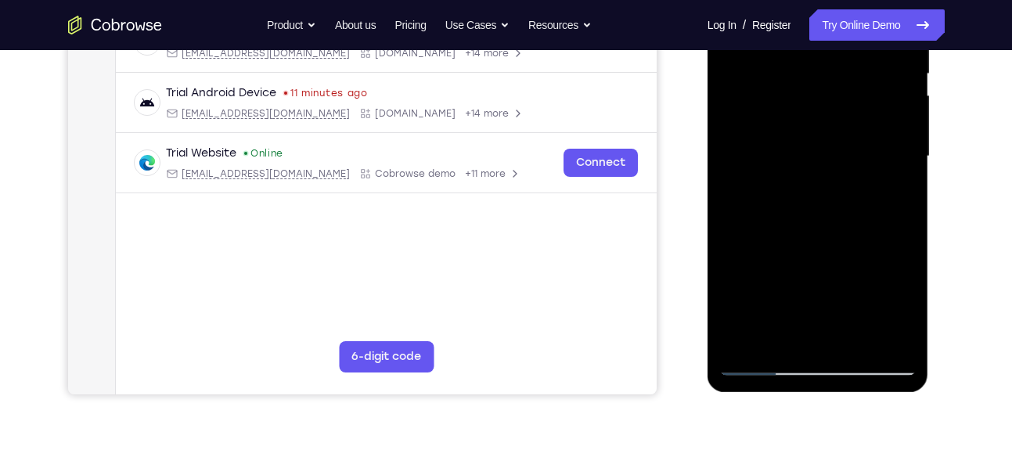
scroll to position [334, 0]
click at [817, 109] on div at bounding box center [818, 156] width 197 height 439
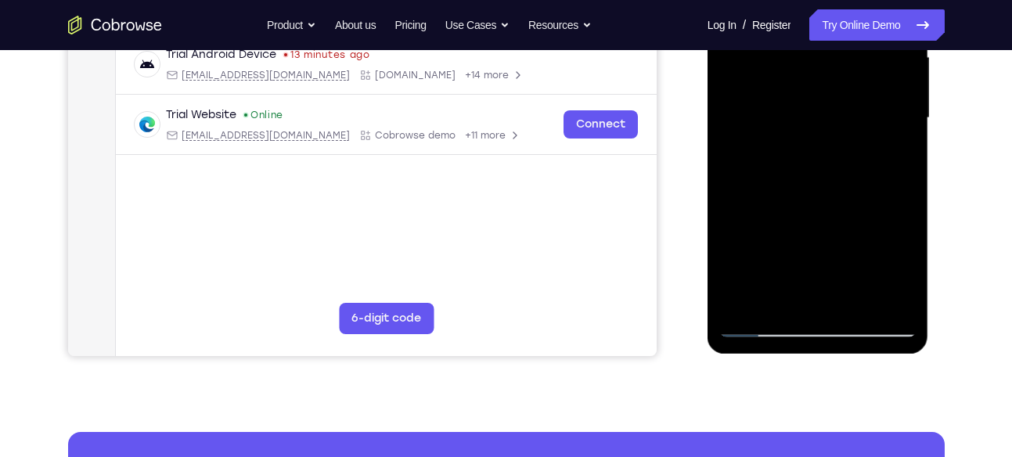
scroll to position [371, 0]
click at [808, 221] on div at bounding box center [818, 119] width 197 height 439
click at [825, 222] on div at bounding box center [818, 119] width 197 height 439
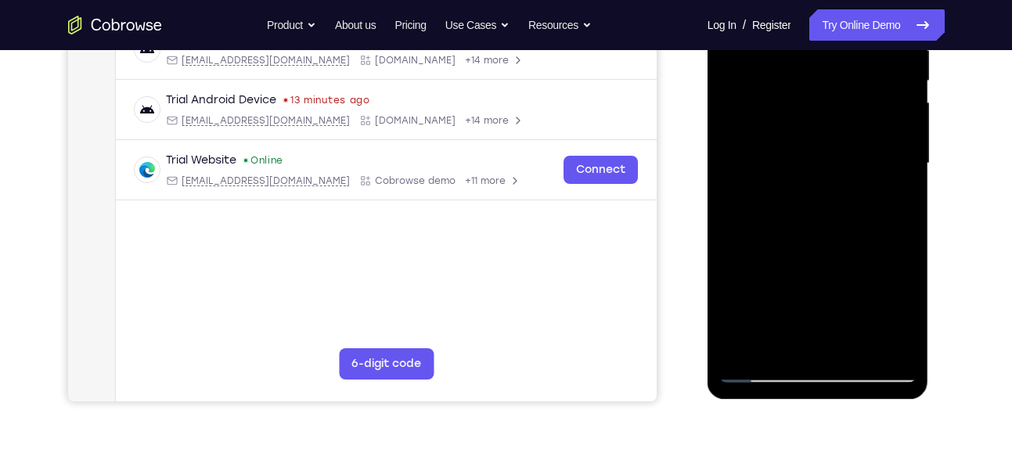
scroll to position [325, 0]
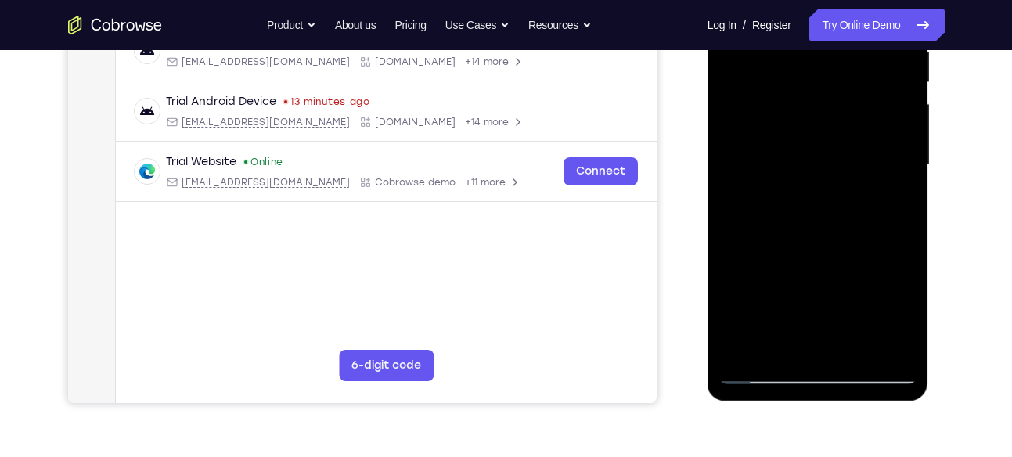
click at [859, 104] on div at bounding box center [818, 165] width 197 height 439
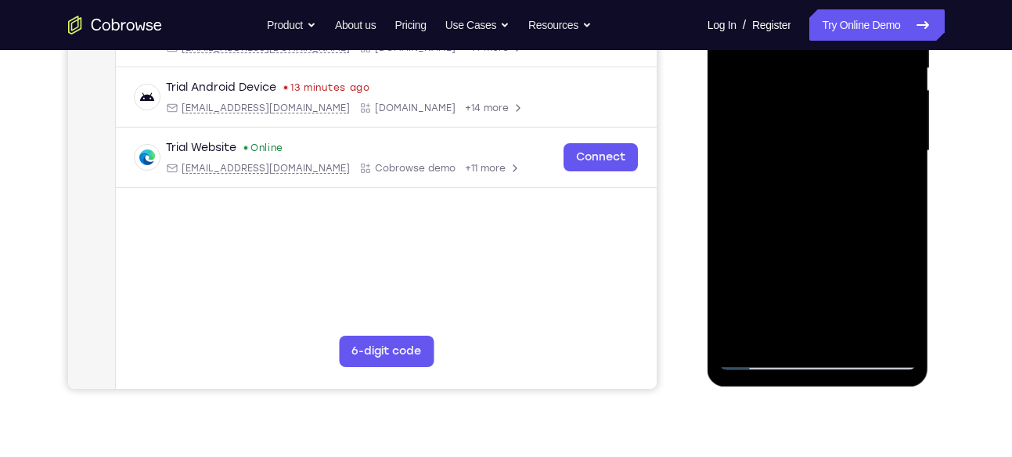
scroll to position [340, 0]
click at [868, 206] on div at bounding box center [818, 150] width 197 height 439
click at [885, 213] on div at bounding box center [818, 150] width 197 height 439
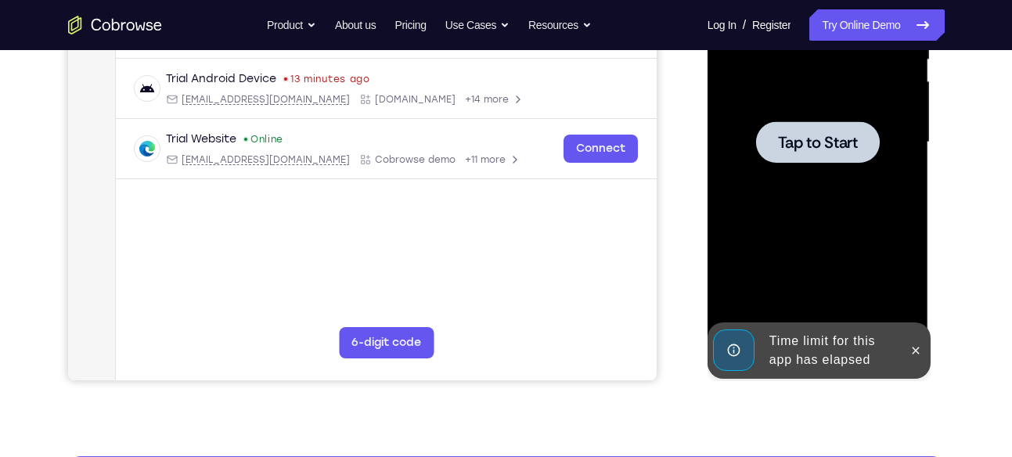
scroll to position [348, 0]
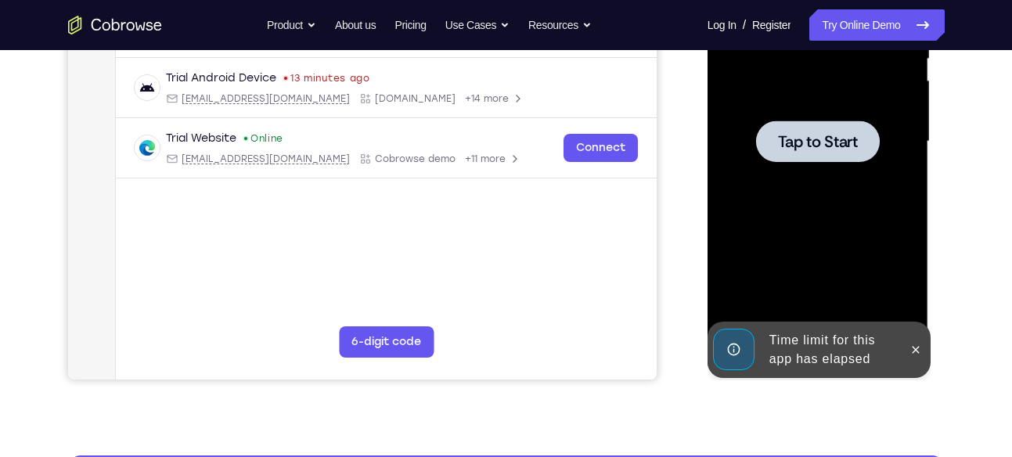
click at [817, 161] on div at bounding box center [818, 142] width 124 height 42
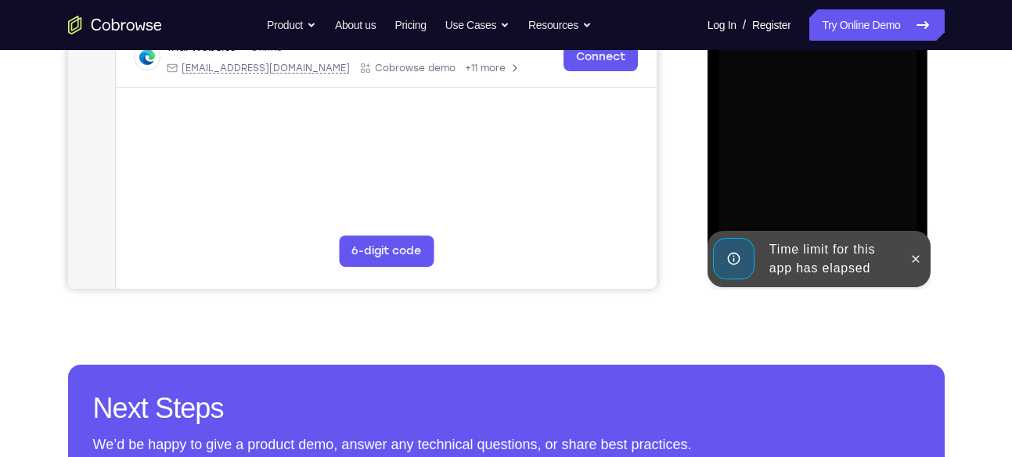
scroll to position [442, 0]
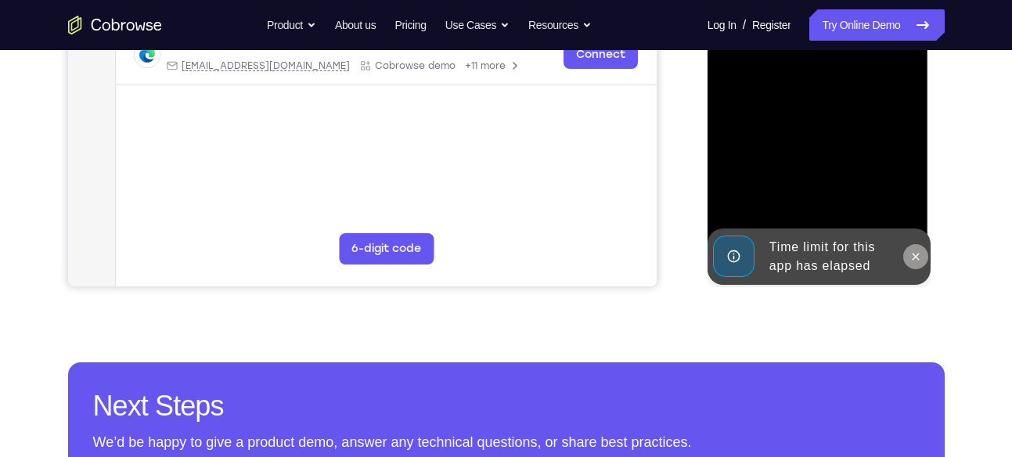
click at [915, 252] on icon at bounding box center [916, 257] width 13 height 13
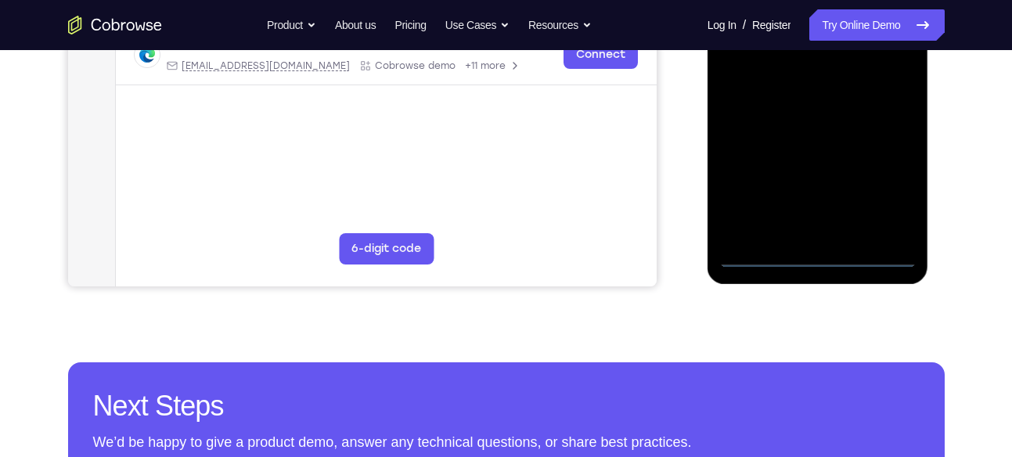
click at [888, 262] on div at bounding box center [818, 48] width 197 height 439
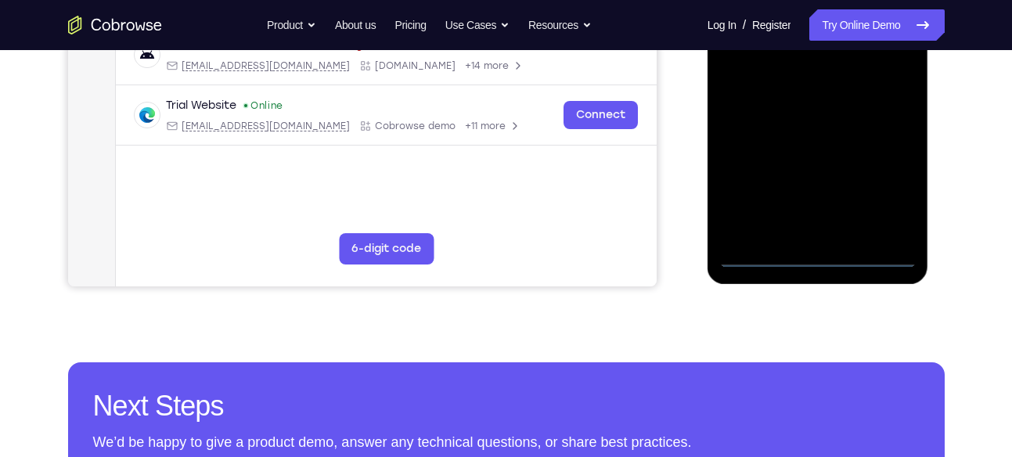
drag, startPoint x: 751, startPoint y: 181, endPoint x: 832, endPoint y: 164, distance: 83.2
click at [832, 164] on div at bounding box center [818, 48] width 197 height 439
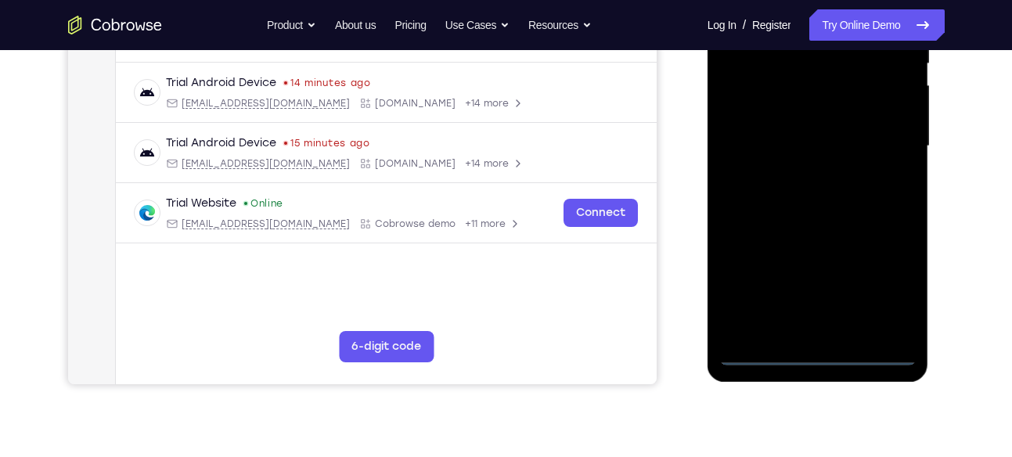
click at [760, 134] on div at bounding box center [818, 146] width 197 height 439
click at [877, 277] on div at bounding box center [818, 146] width 197 height 439
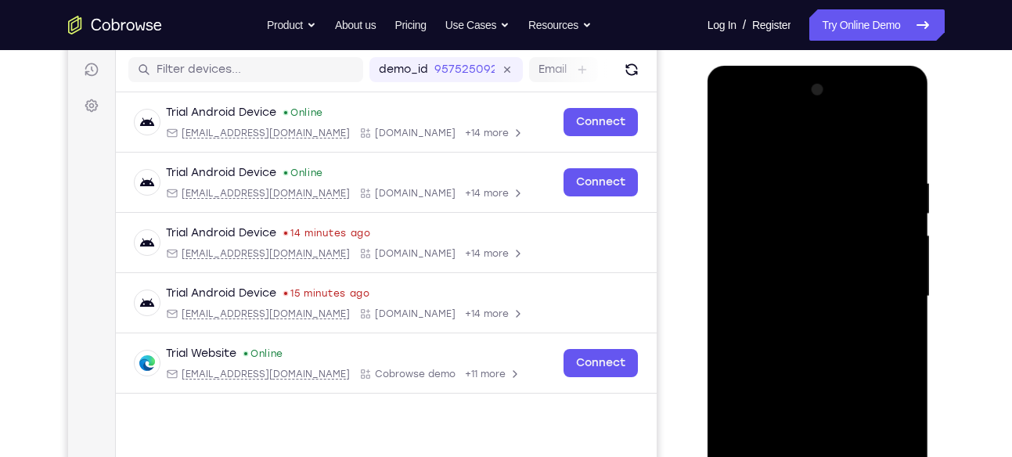
scroll to position [192, 0]
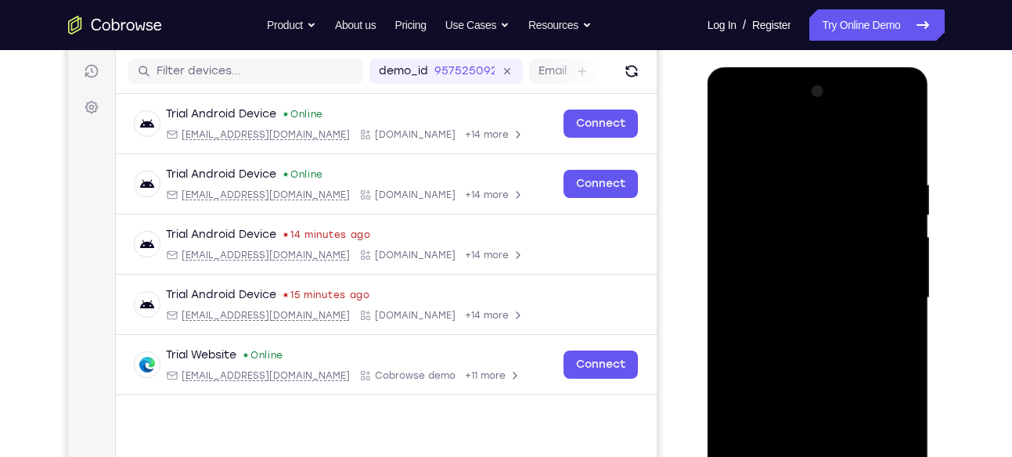
click at [792, 146] on div at bounding box center [818, 298] width 197 height 439
click at [883, 286] on div at bounding box center [818, 298] width 197 height 439
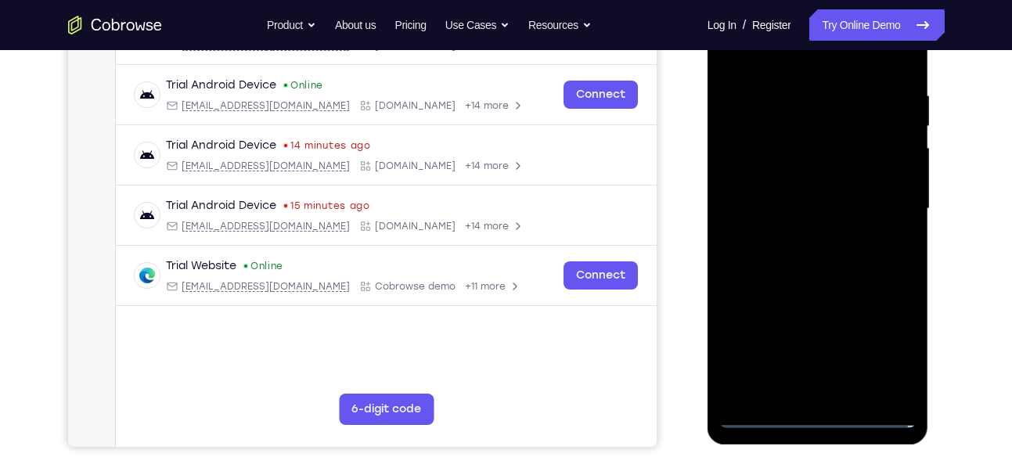
scroll to position [326, 0]
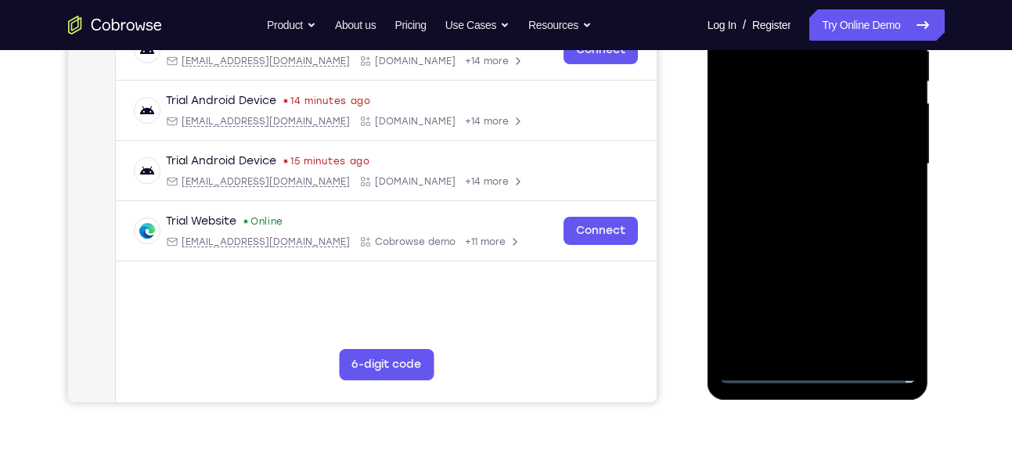
click at [799, 195] on div at bounding box center [818, 164] width 197 height 439
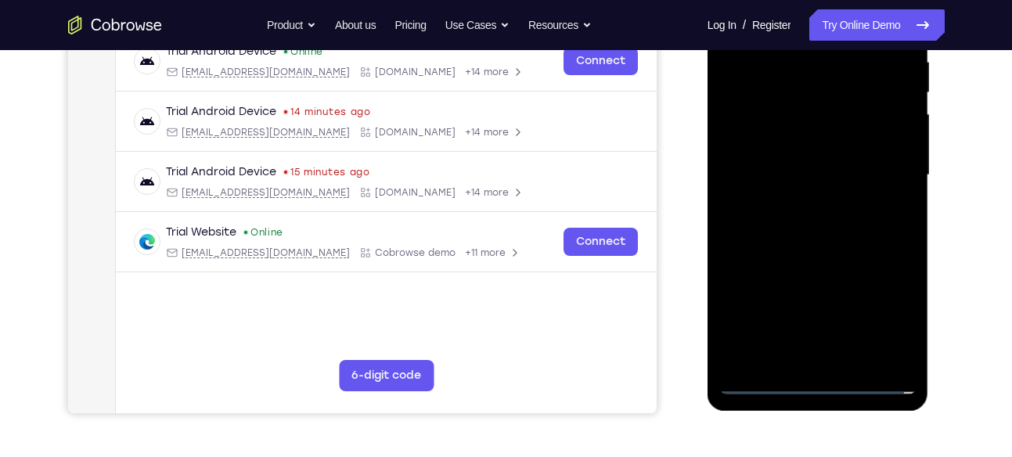
scroll to position [342, 0]
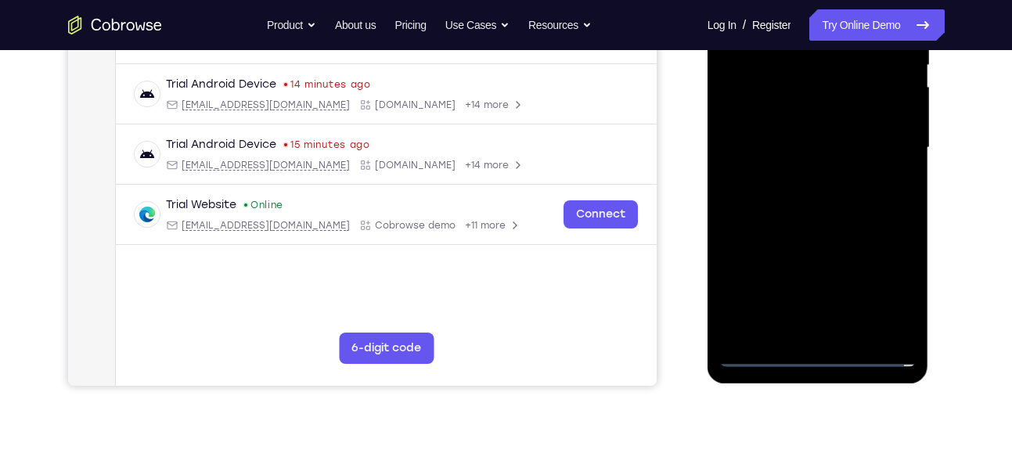
click at [827, 226] on div at bounding box center [818, 148] width 197 height 439
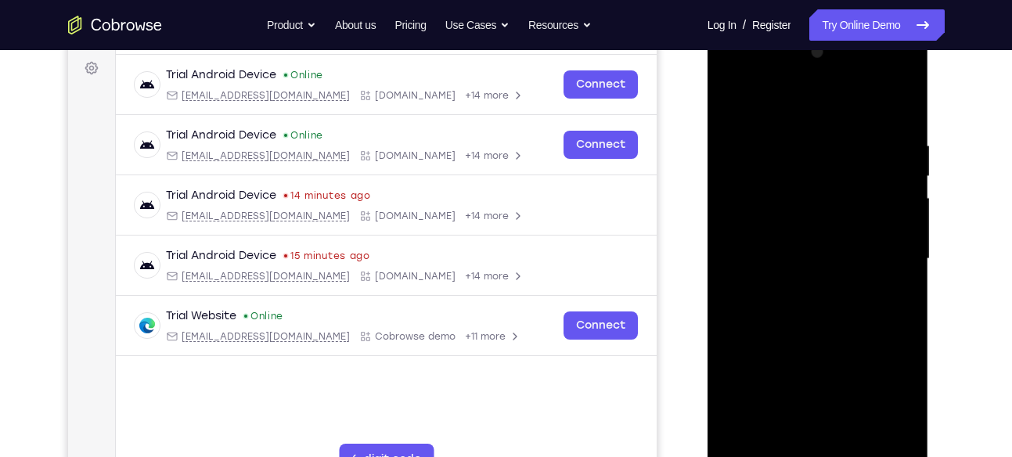
scroll to position [228, 0]
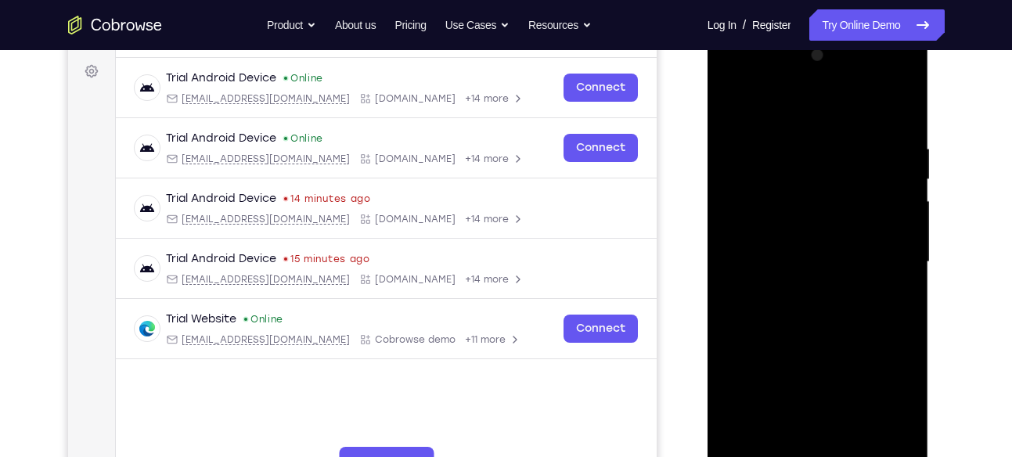
click at [836, 189] on div at bounding box center [818, 262] width 197 height 439
click at [820, 225] on div at bounding box center [818, 262] width 197 height 439
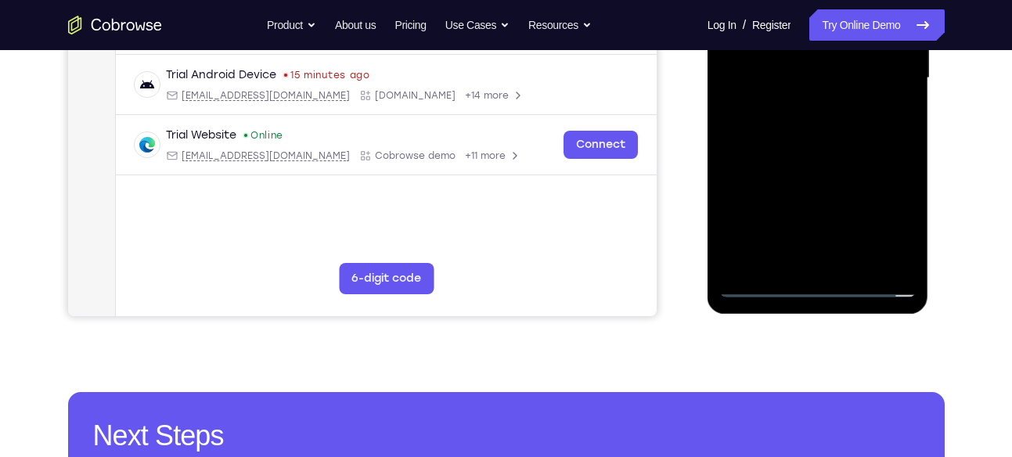
scroll to position [413, 0]
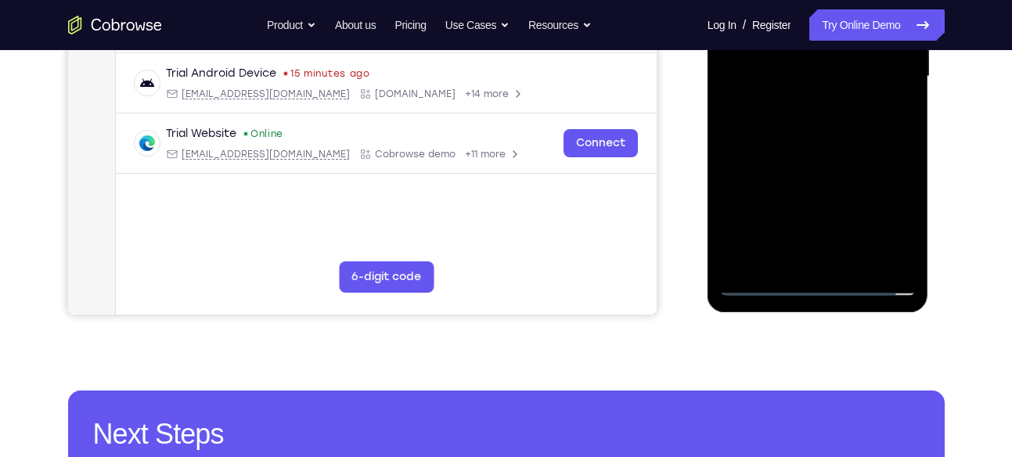
click at [824, 265] on div at bounding box center [818, 76] width 197 height 439
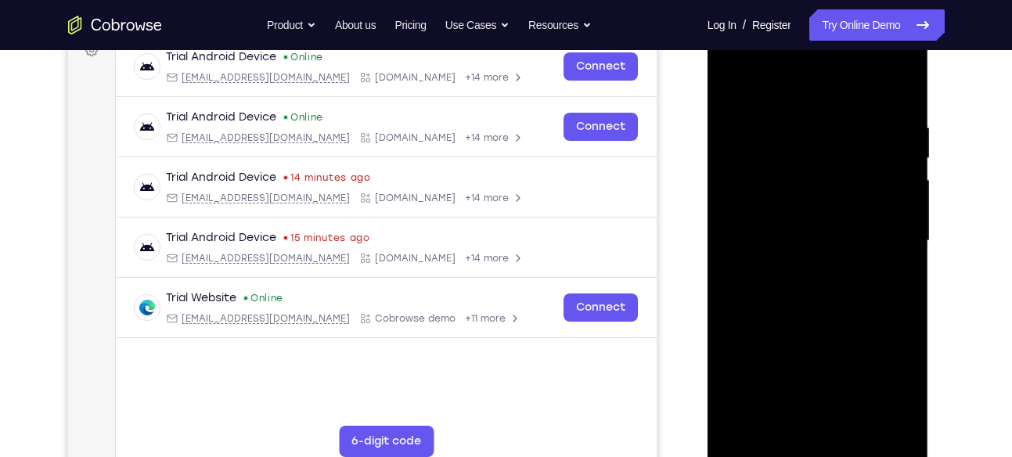
scroll to position [240, 0]
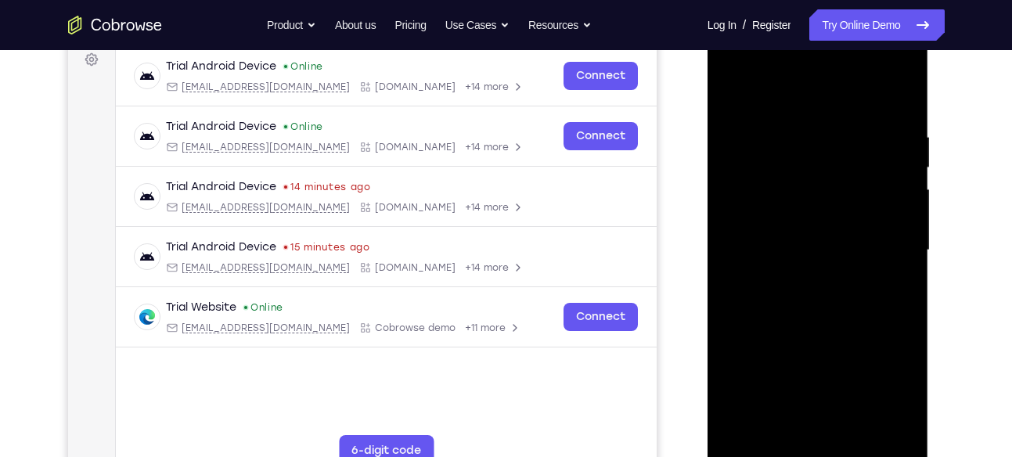
click at [821, 187] on div at bounding box center [818, 250] width 197 height 439
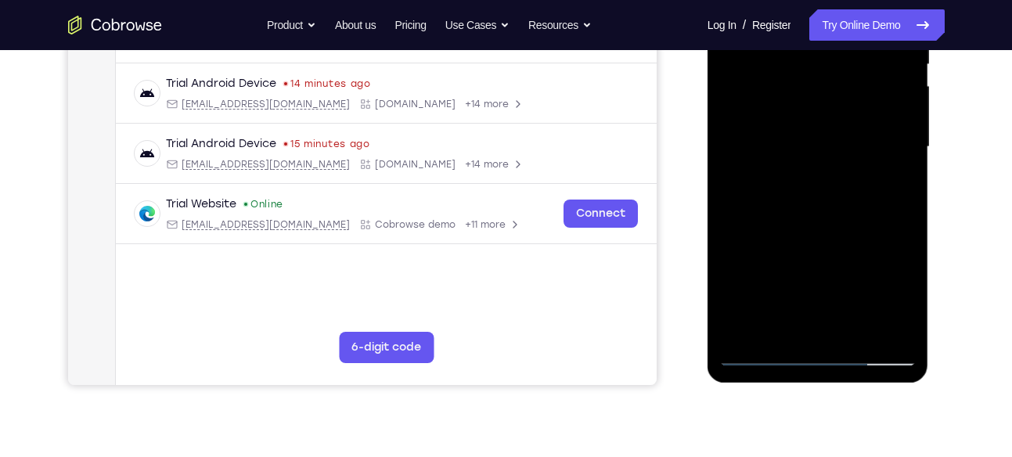
scroll to position [342, 0]
click at [829, 208] on div at bounding box center [818, 148] width 197 height 439
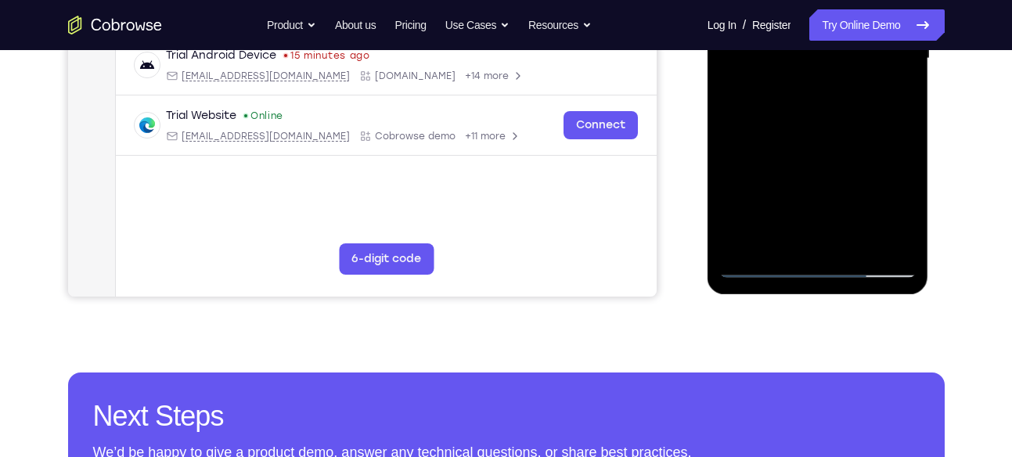
scroll to position [432, 0]
click at [854, 248] on div at bounding box center [818, 58] width 197 height 439
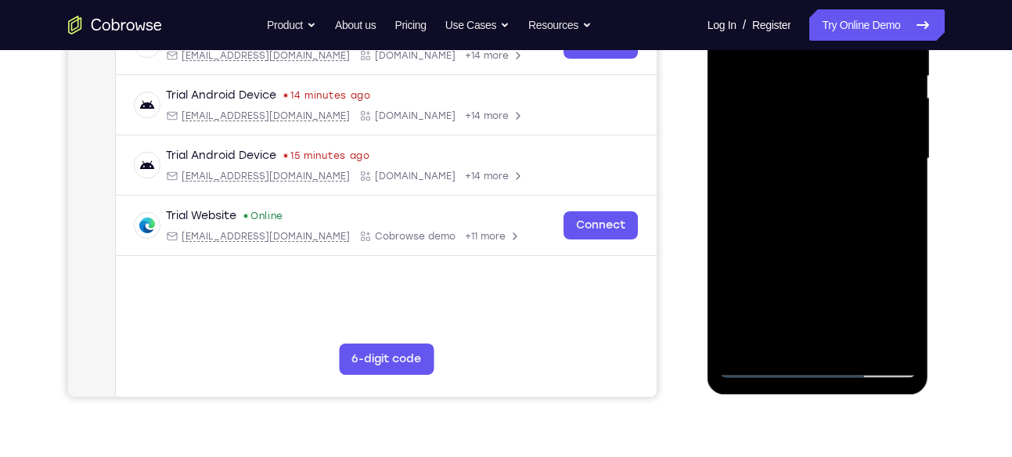
scroll to position [328, 0]
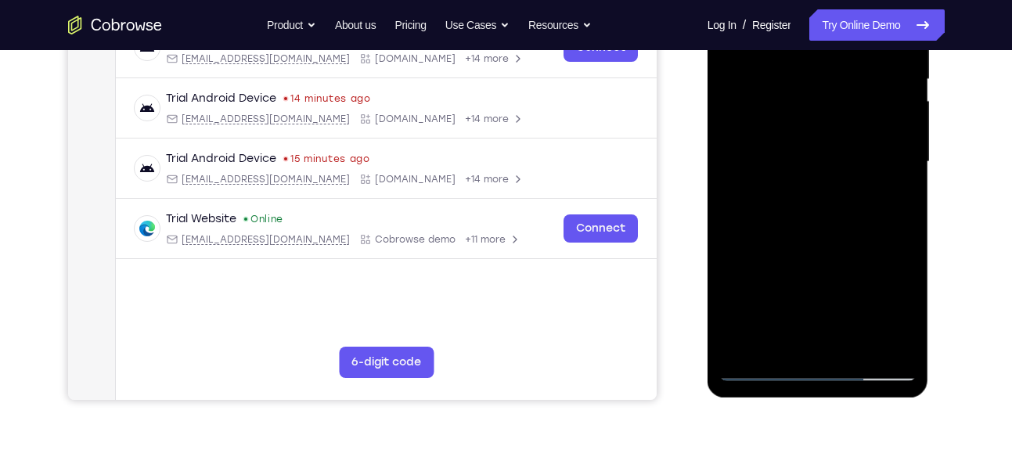
click at [822, 250] on div at bounding box center [818, 162] width 197 height 439
click at [838, 121] on div at bounding box center [818, 162] width 197 height 439
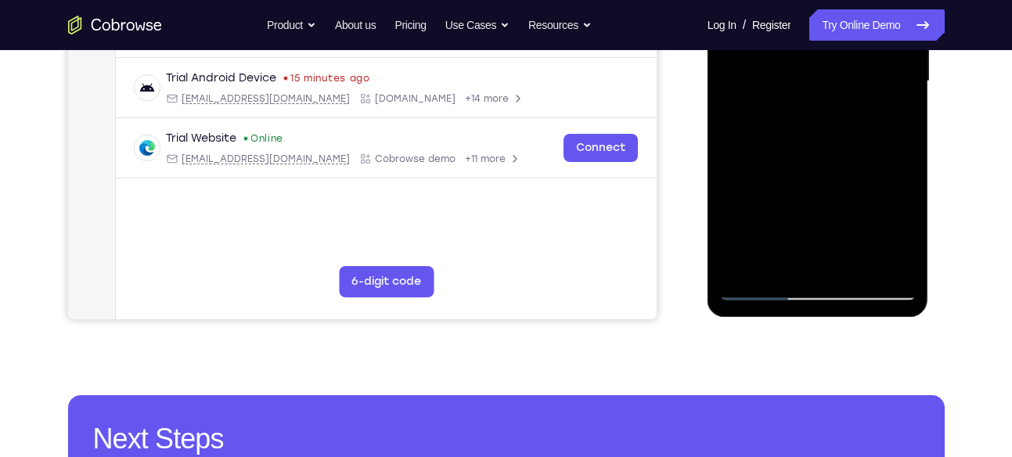
scroll to position [413, 0]
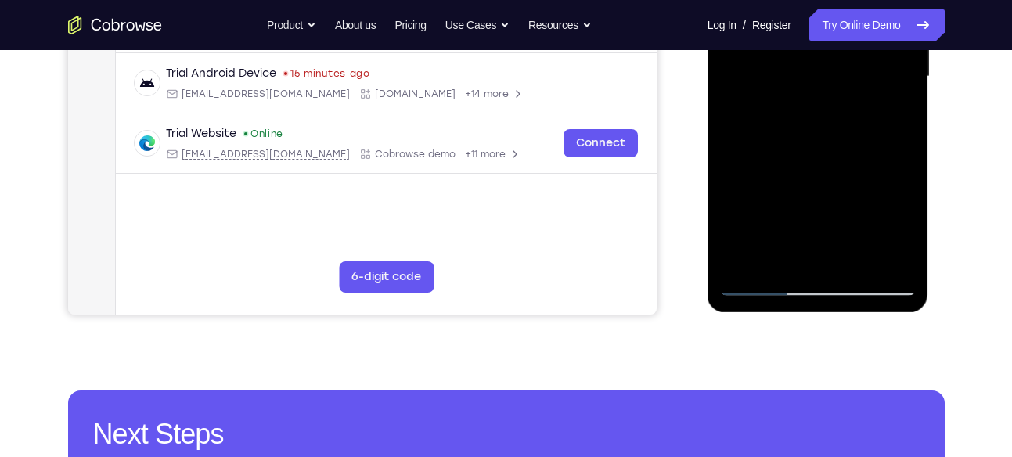
click at [768, 258] on div at bounding box center [818, 76] width 197 height 439
click at [776, 256] on div at bounding box center [818, 76] width 197 height 439
click at [864, 164] on div at bounding box center [818, 76] width 197 height 439
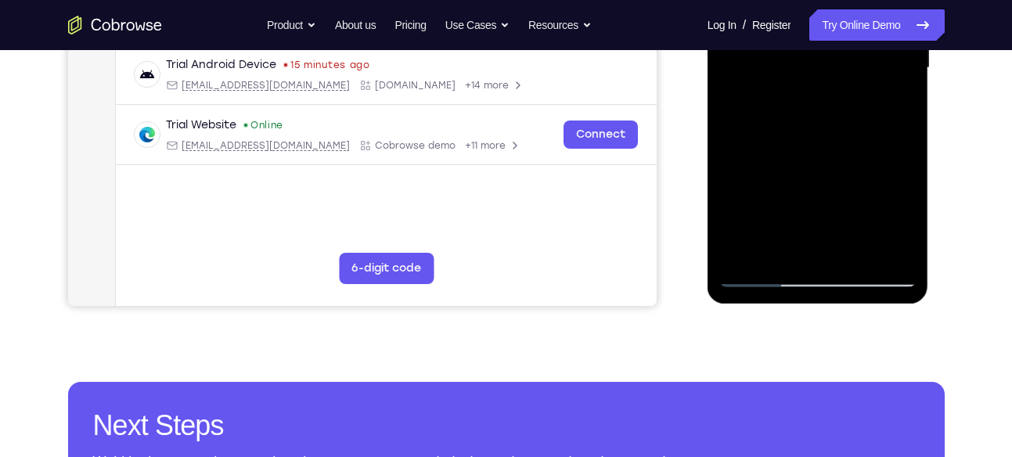
scroll to position [424, 0]
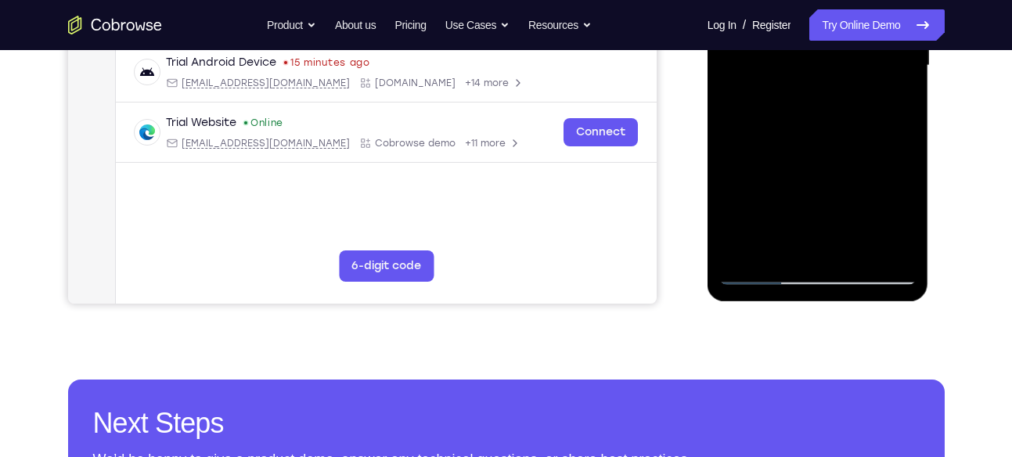
click at [756, 271] on div at bounding box center [818, 66] width 197 height 439
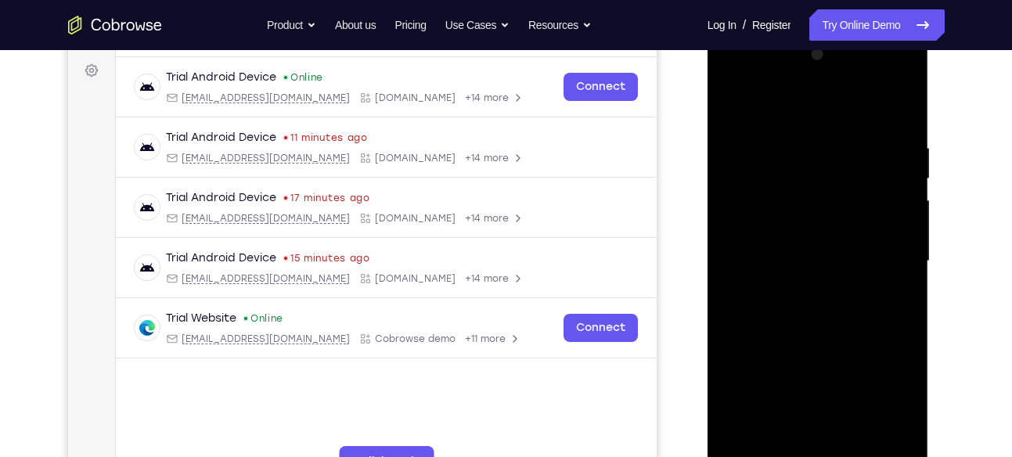
scroll to position [219, 0]
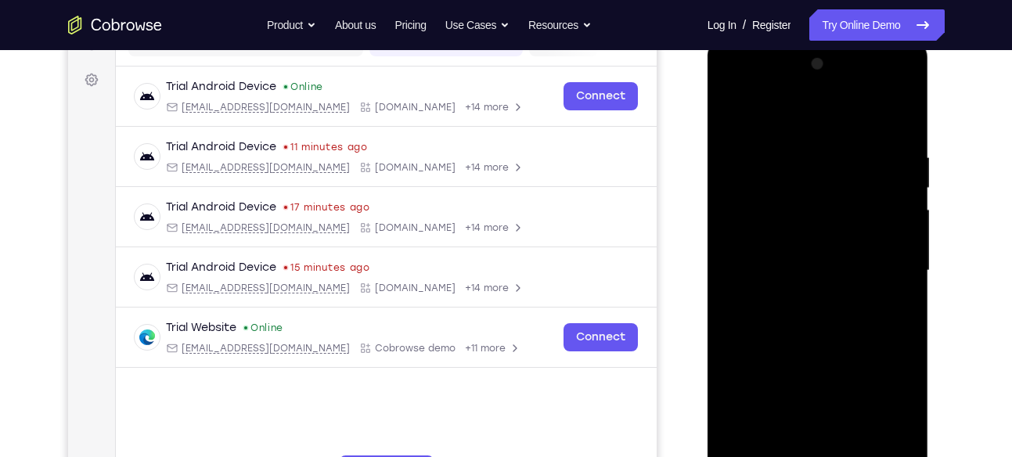
click at [734, 114] on div at bounding box center [818, 271] width 197 height 439
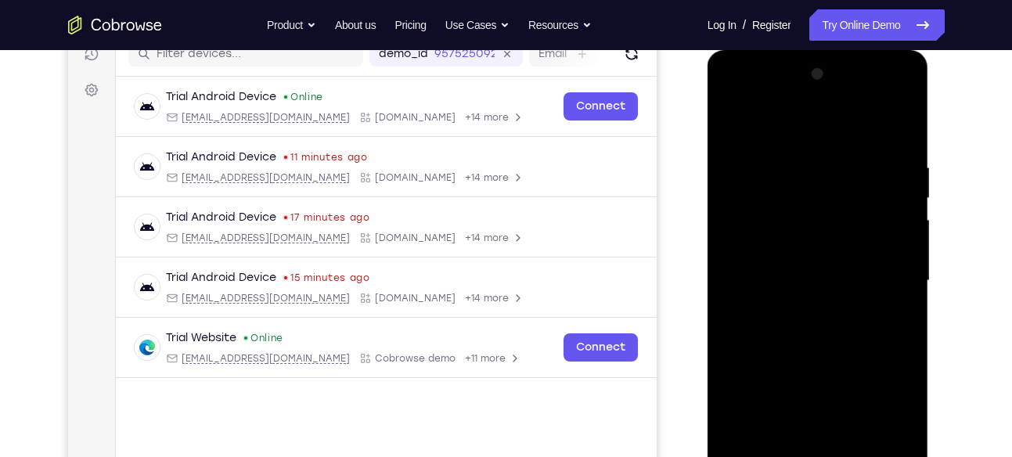
scroll to position [207, 0]
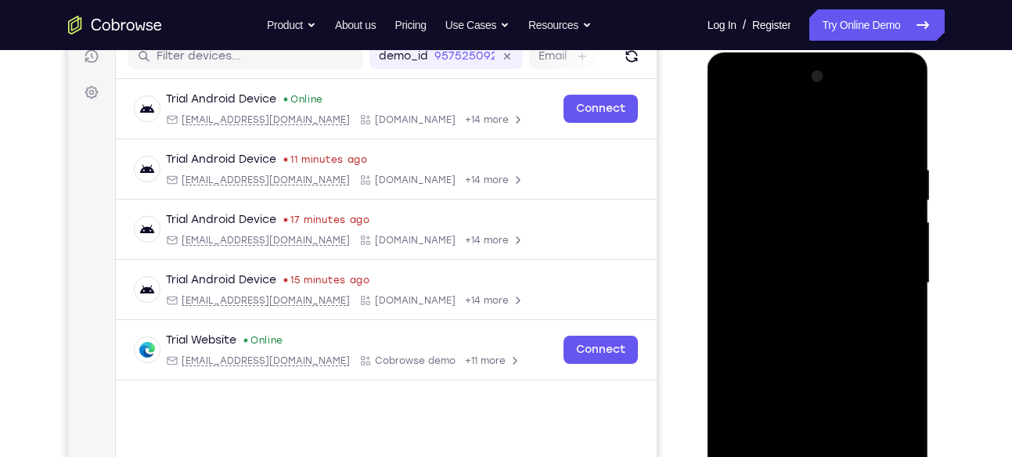
click at [736, 128] on div at bounding box center [818, 283] width 197 height 439
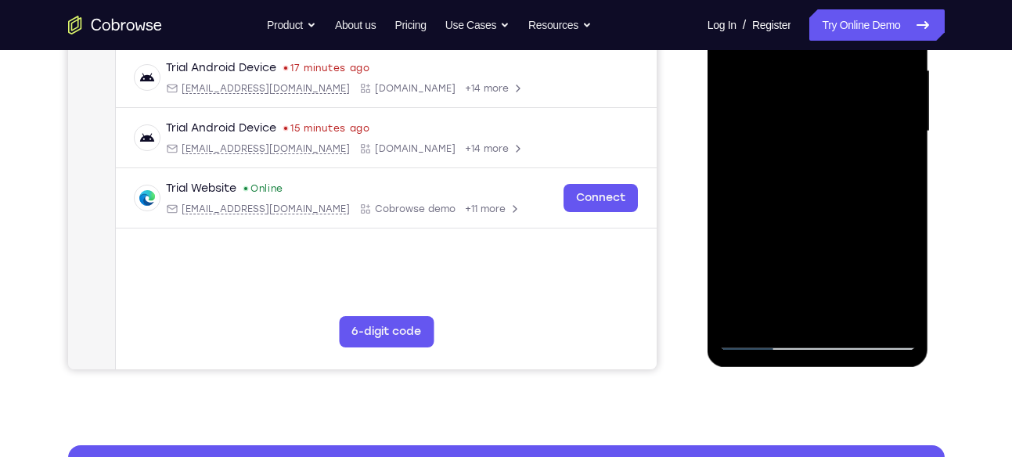
scroll to position [363, 0]
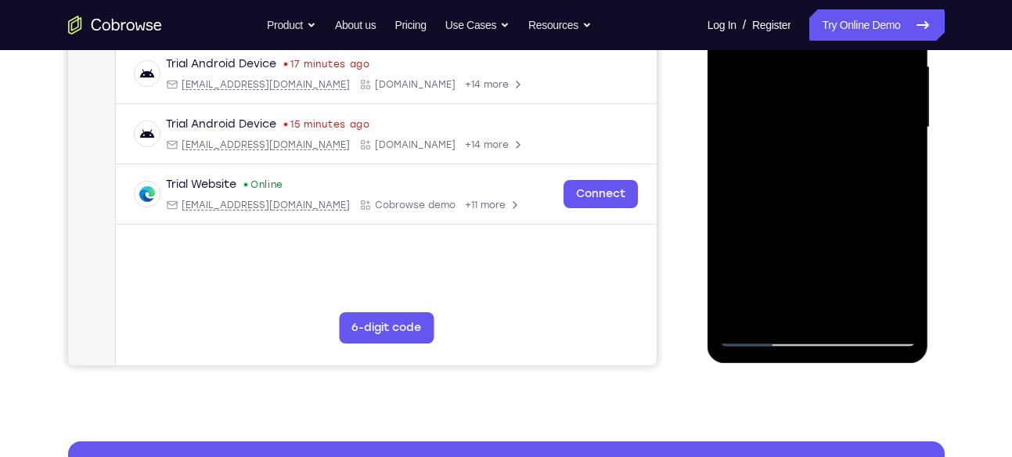
click at [892, 312] on div at bounding box center [818, 127] width 197 height 439
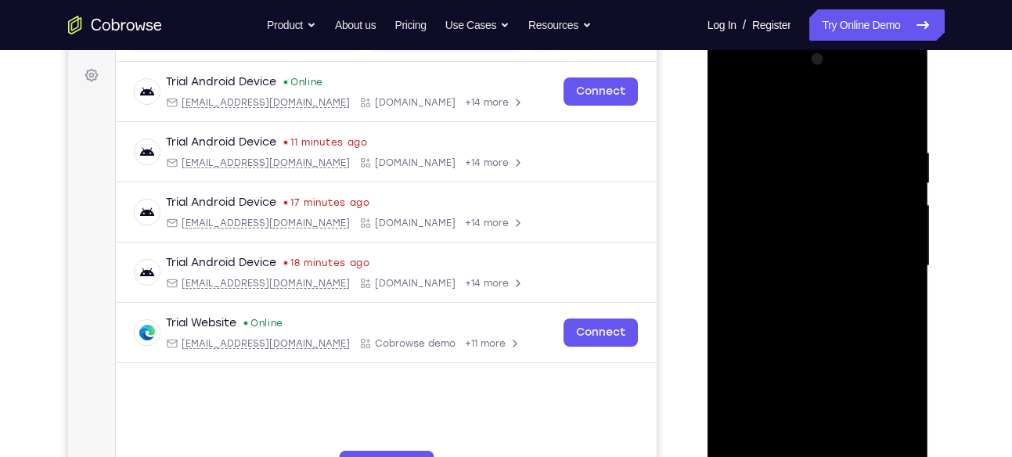
scroll to position [221, 0]
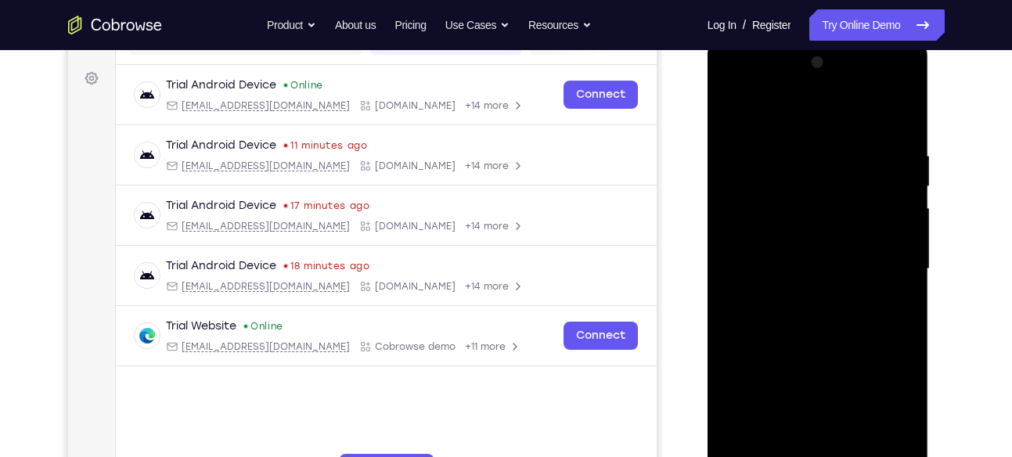
drag, startPoint x: 872, startPoint y: 249, endPoint x: 897, endPoint y: 101, distance: 150.0
click at [897, 101] on div at bounding box center [818, 269] width 197 height 439
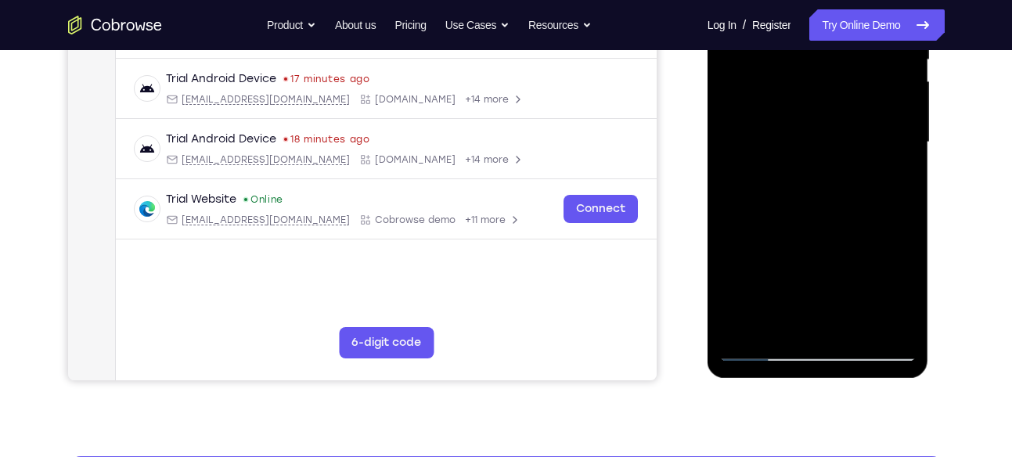
scroll to position [348, 0]
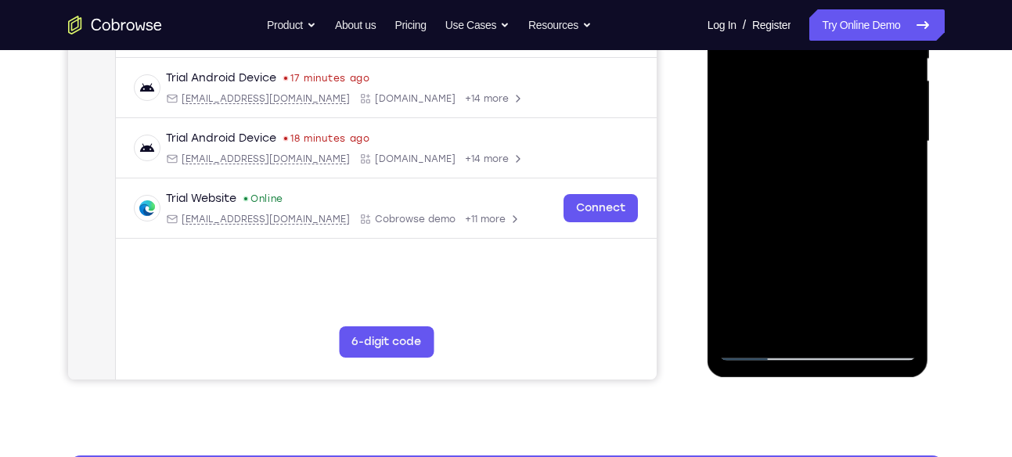
drag, startPoint x: 868, startPoint y: 275, endPoint x: 887, endPoint y: 213, distance: 64.7
click at [887, 213] on div at bounding box center [818, 141] width 197 height 439
click at [910, 305] on div at bounding box center [818, 141] width 197 height 439
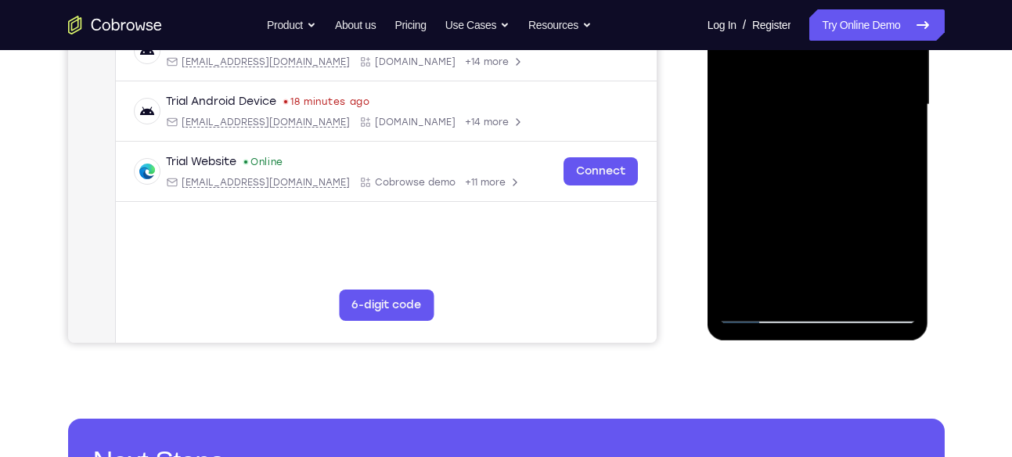
scroll to position [386, 0]
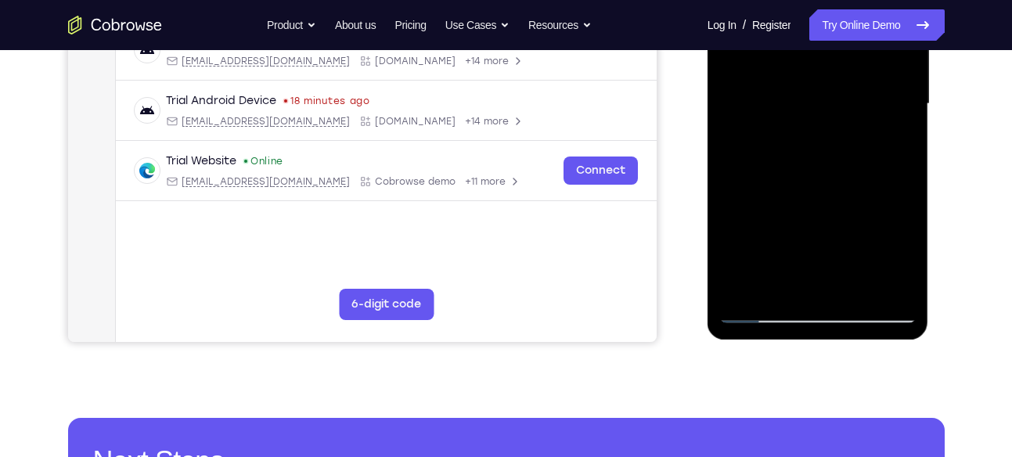
click at [857, 285] on div at bounding box center [818, 104] width 197 height 439
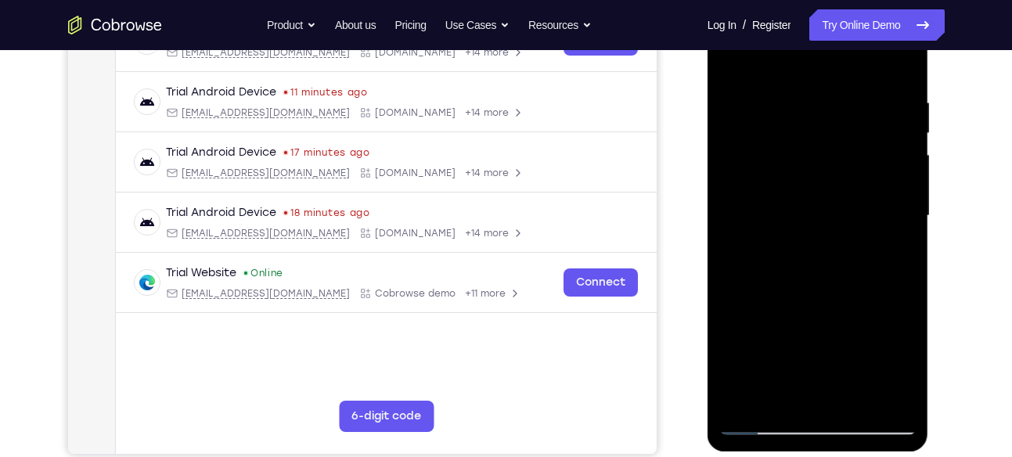
scroll to position [273, 0]
click at [804, 240] on div at bounding box center [818, 217] width 197 height 439
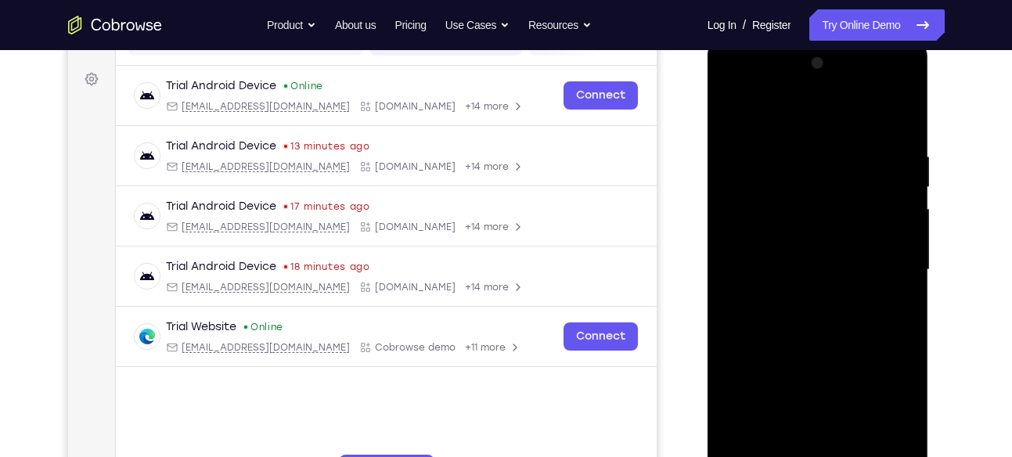
scroll to position [217, 0]
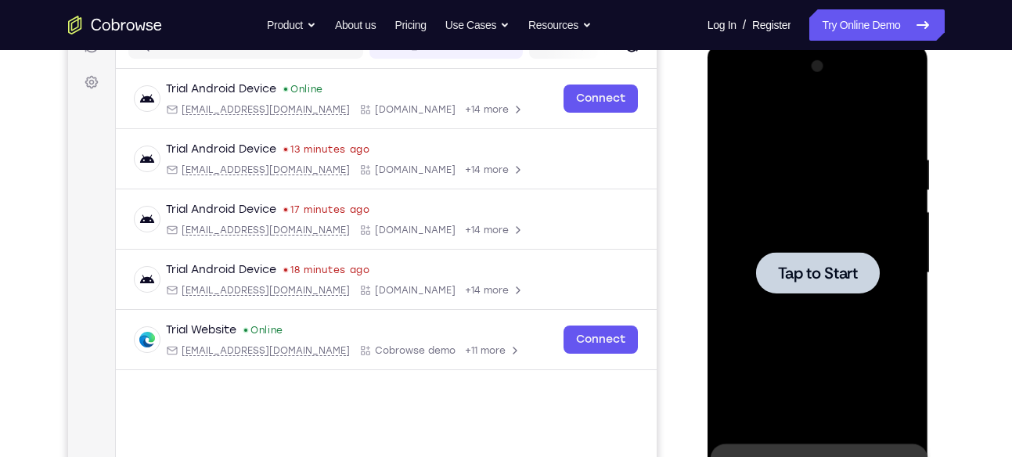
click at [831, 265] on span "Tap to Start" at bounding box center [818, 273] width 80 height 16
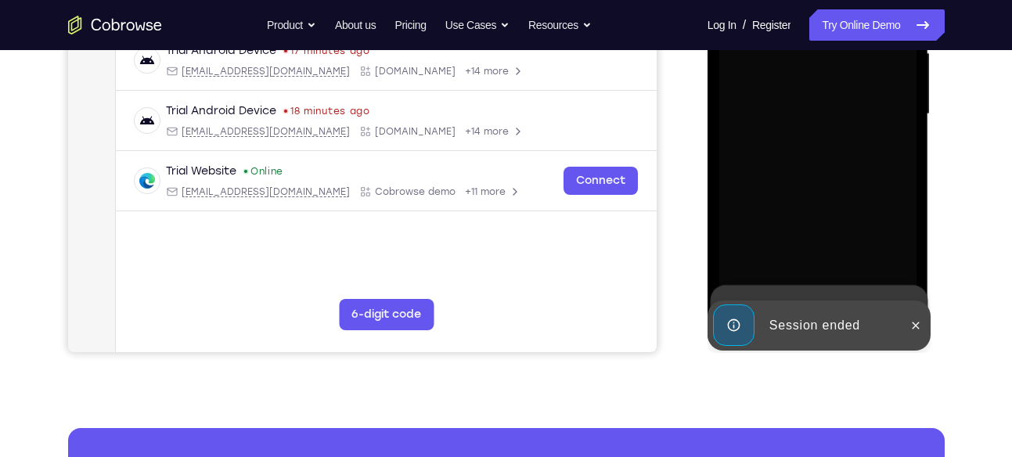
scroll to position [413, 0]
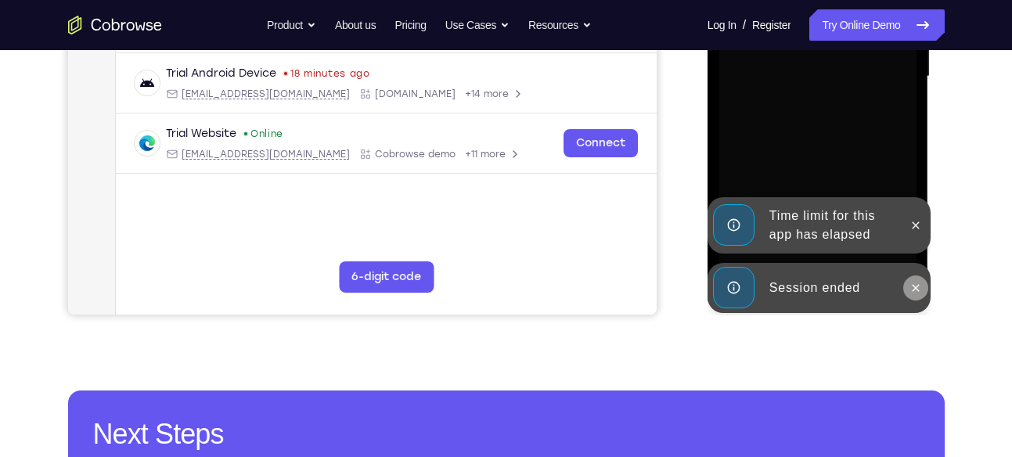
click at [912, 284] on icon at bounding box center [916, 288] width 13 height 13
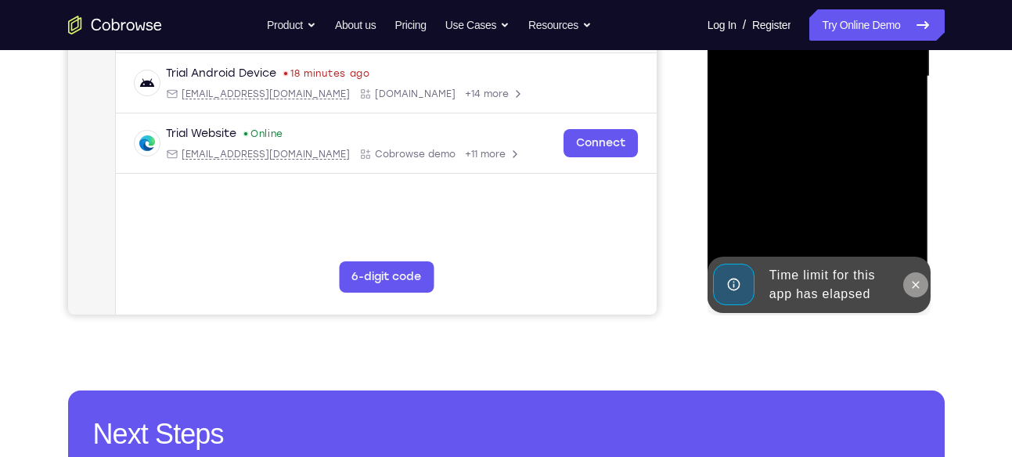
click at [915, 276] on button at bounding box center [916, 284] width 25 height 25
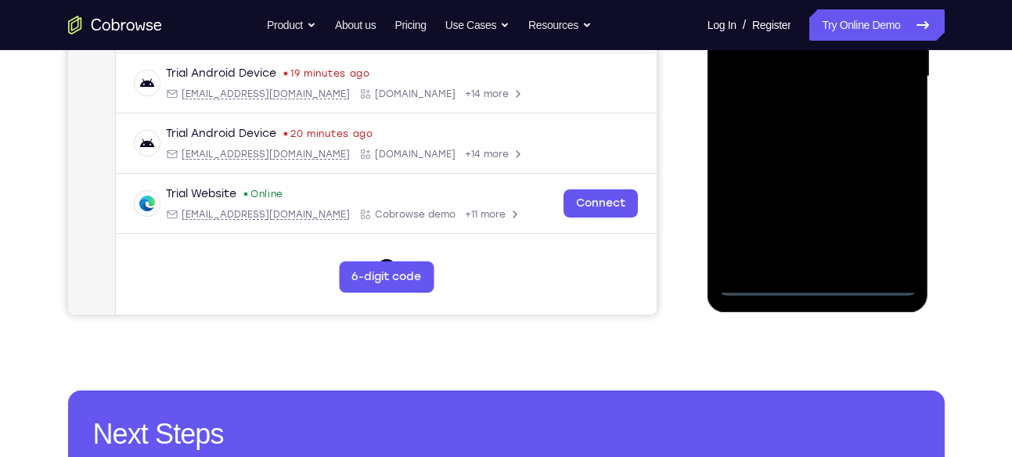
click at [879, 290] on div at bounding box center [818, 76] width 197 height 439
drag, startPoint x: 742, startPoint y: 194, endPoint x: 855, endPoint y: 179, distance: 114.6
click at [855, 179] on div at bounding box center [818, 76] width 197 height 439
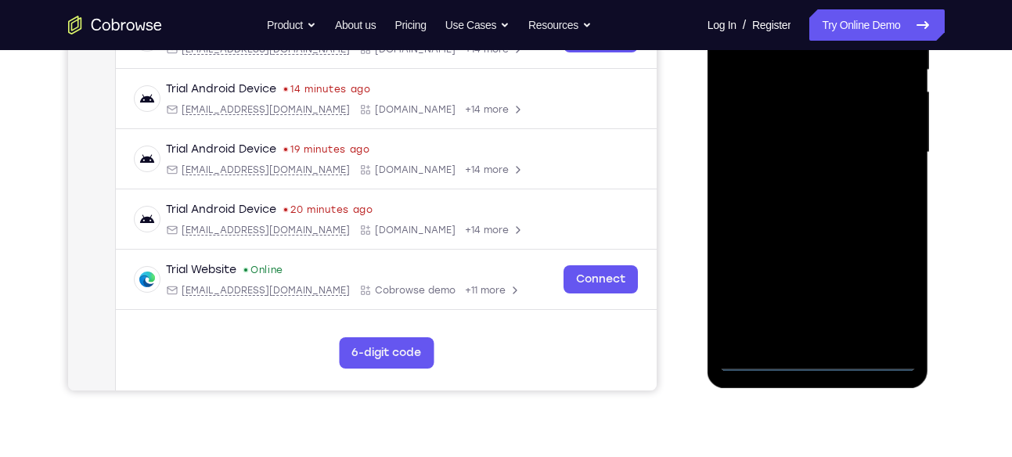
scroll to position [337, 0]
click at [771, 138] on div at bounding box center [818, 153] width 197 height 439
click at [891, 299] on div at bounding box center [818, 153] width 197 height 439
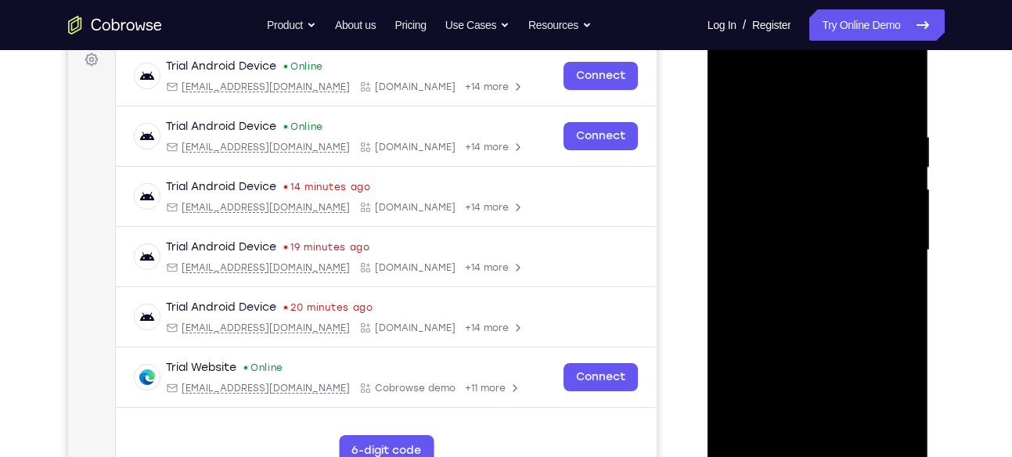
scroll to position [229, 0]
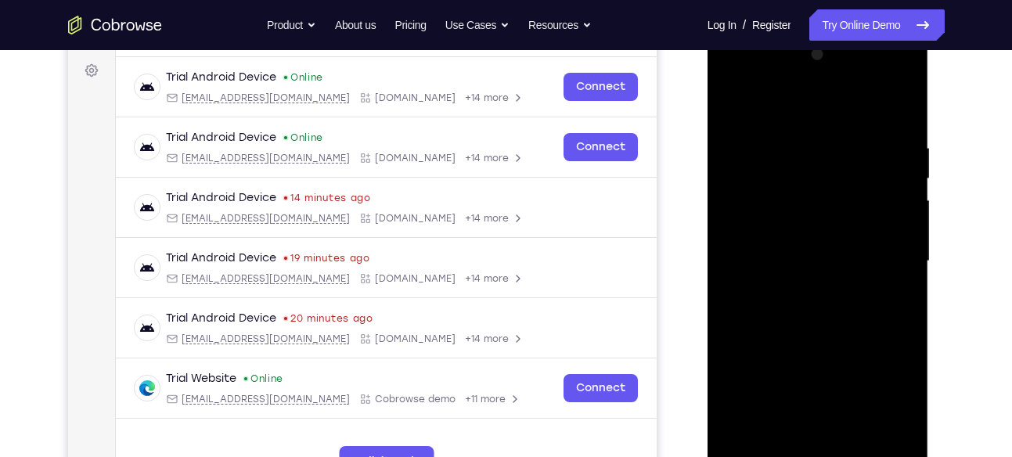
click at [800, 102] on div at bounding box center [818, 261] width 197 height 439
click at [884, 251] on div at bounding box center [818, 261] width 197 height 439
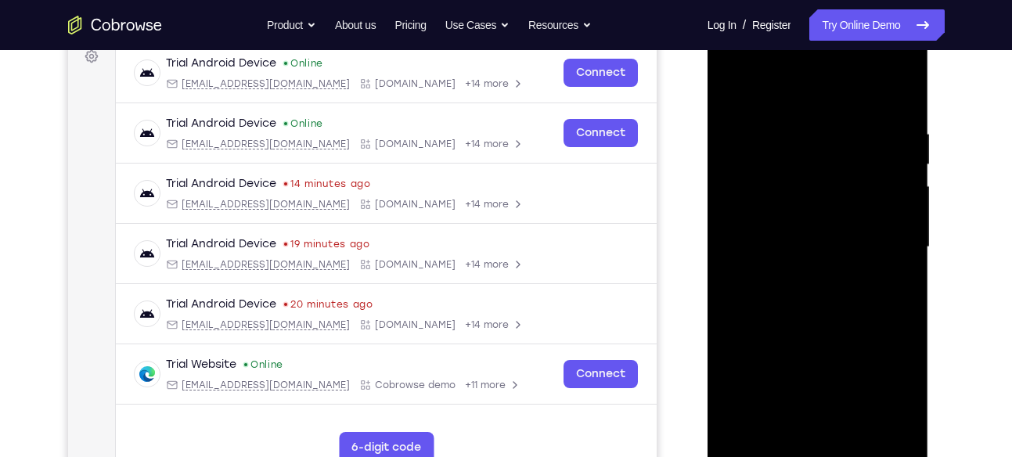
scroll to position [247, 0]
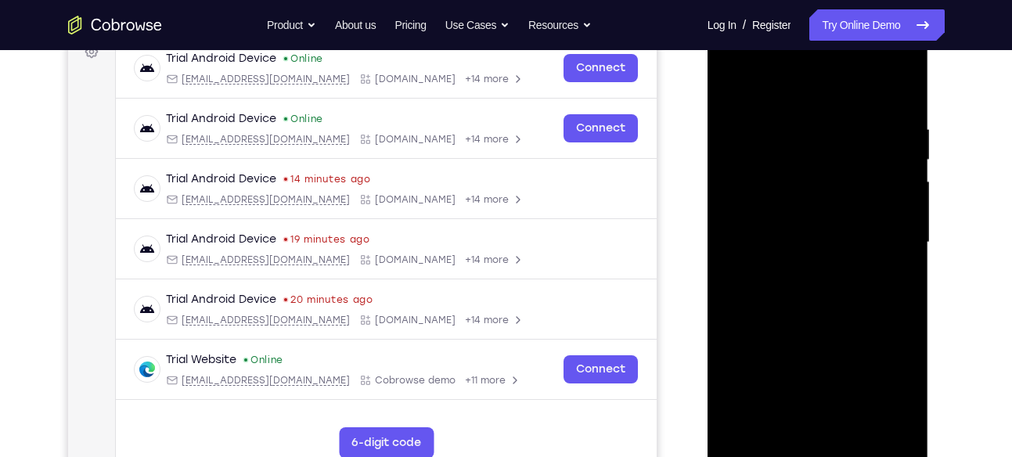
click at [804, 269] on div at bounding box center [818, 242] width 197 height 439
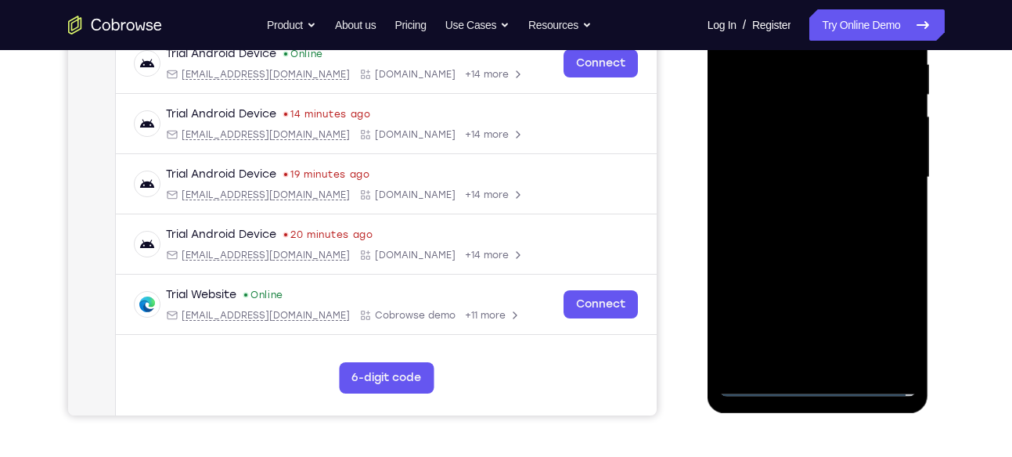
scroll to position [325, 0]
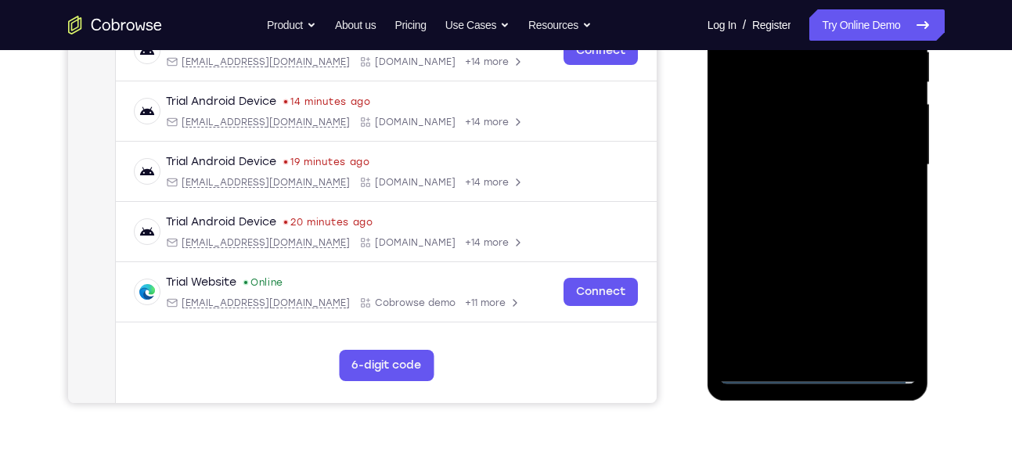
click at [827, 247] on div at bounding box center [818, 165] width 197 height 439
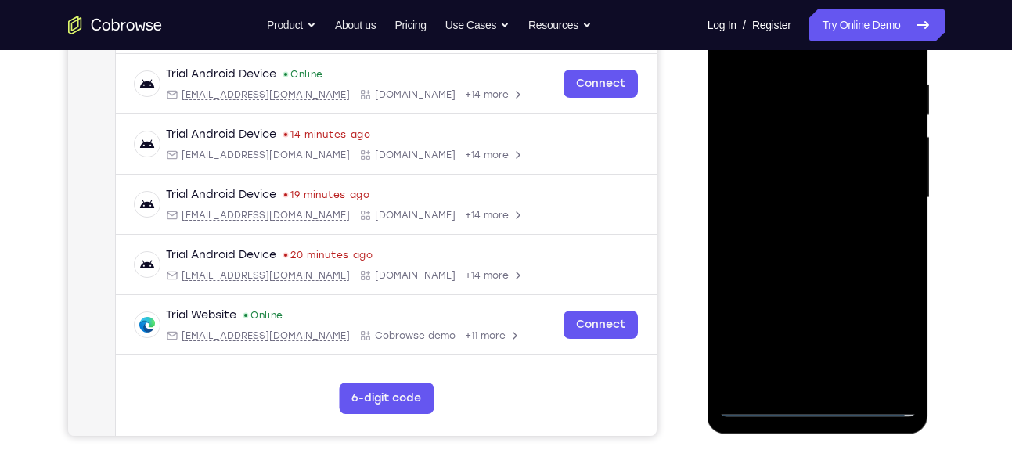
scroll to position [276, 0]
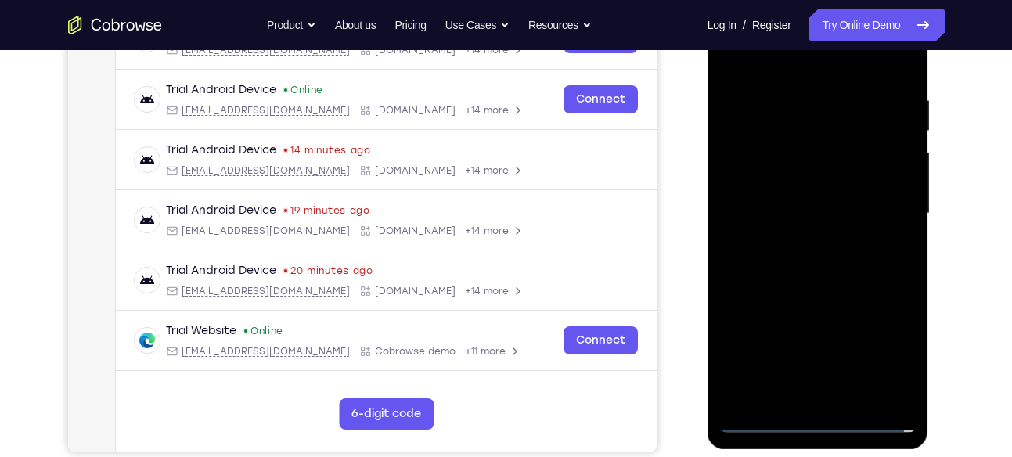
click at [843, 150] on div at bounding box center [818, 214] width 197 height 439
click at [808, 186] on div at bounding box center [818, 214] width 197 height 439
click at [823, 181] on div at bounding box center [818, 214] width 197 height 439
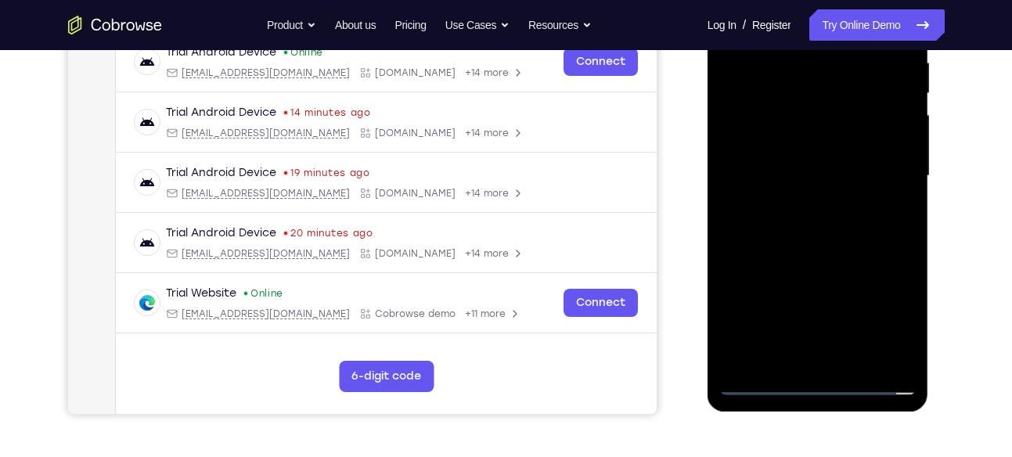
scroll to position [317, 0]
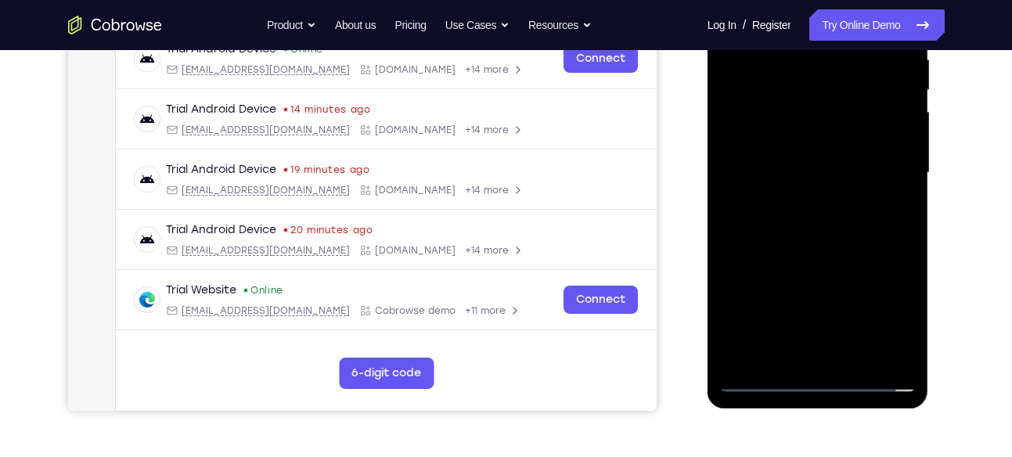
click at [799, 259] on div at bounding box center [818, 173] width 197 height 439
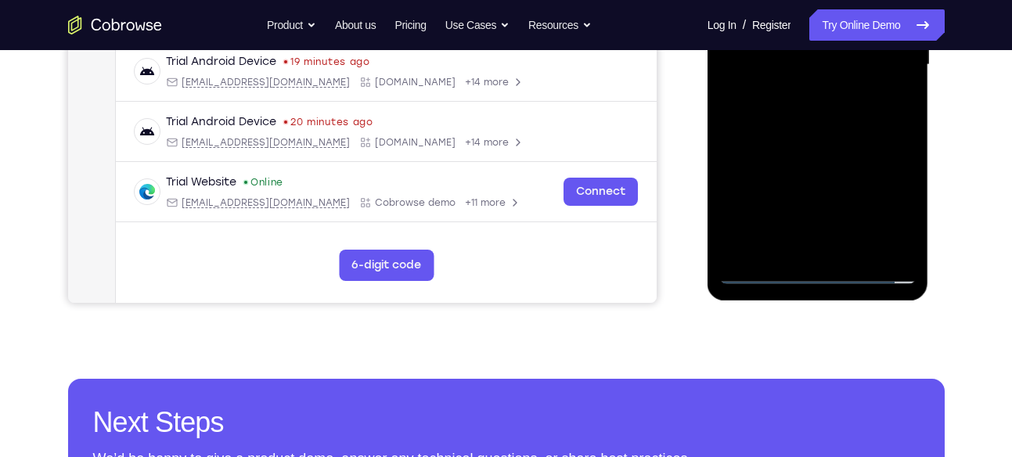
scroll to position [435, 0]
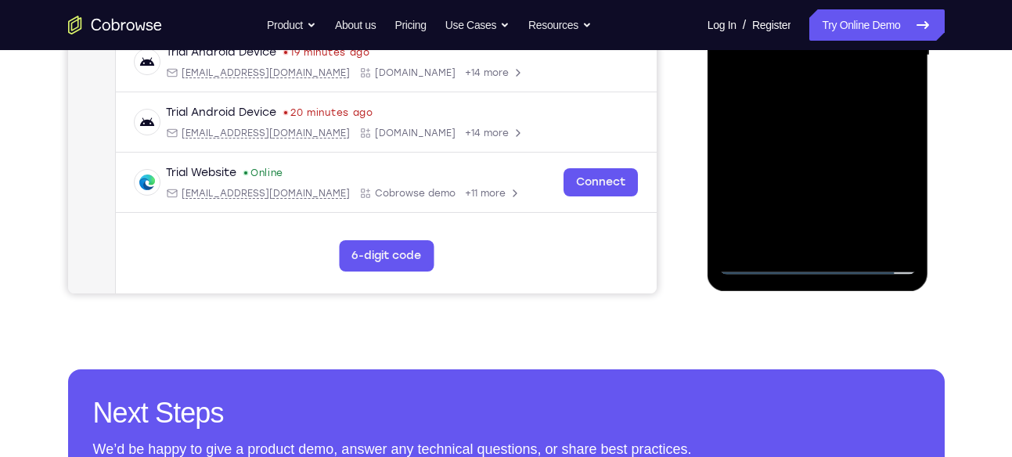
click at [824, 246] on div at bounding box center [818, 55] width 197 height 439
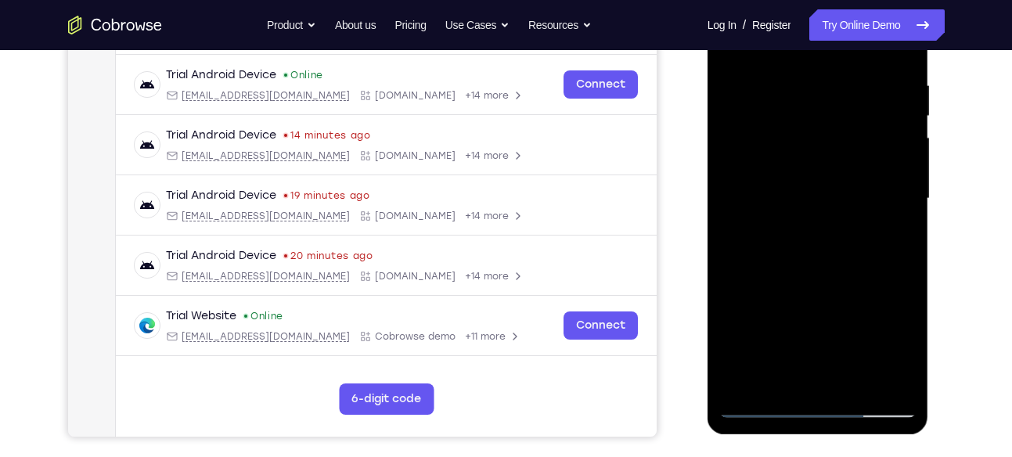
scroll to position [319, 0]
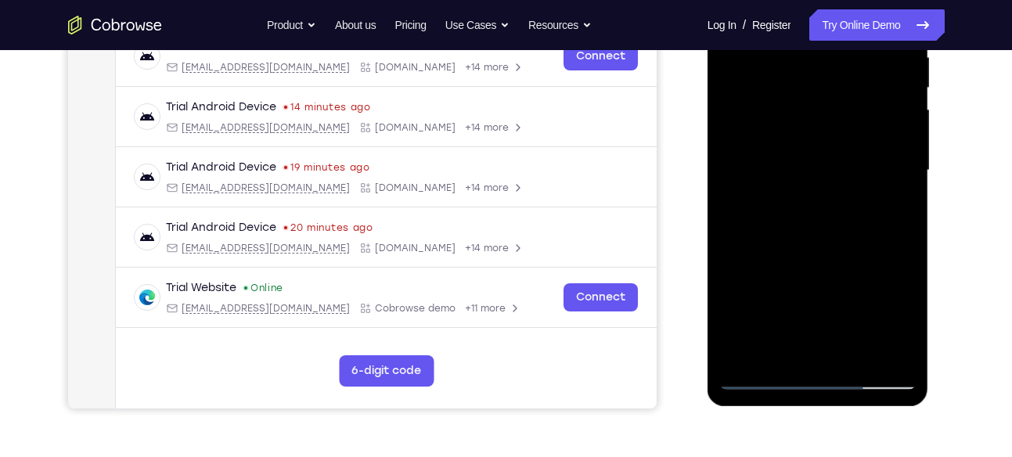
click at [823, 233] on div at bounding box center [818, 170] width 197 height 439
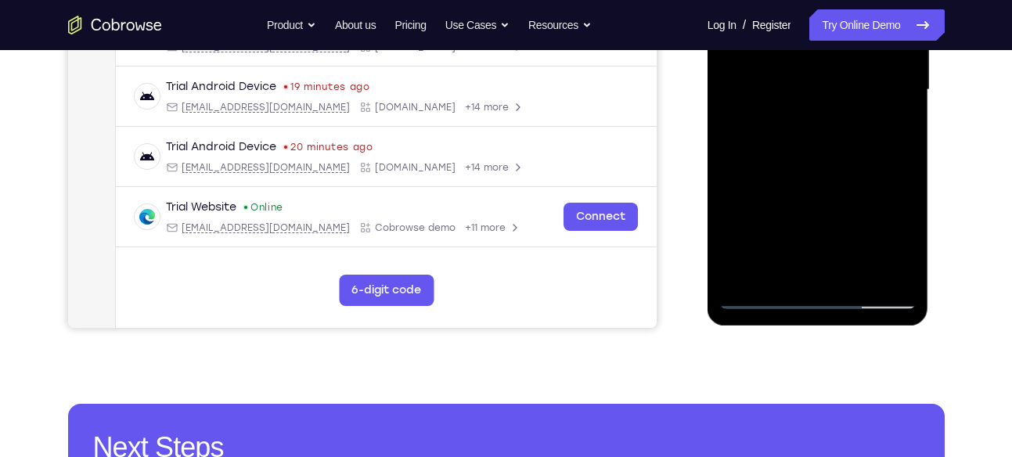
scroll to position [404, 0]
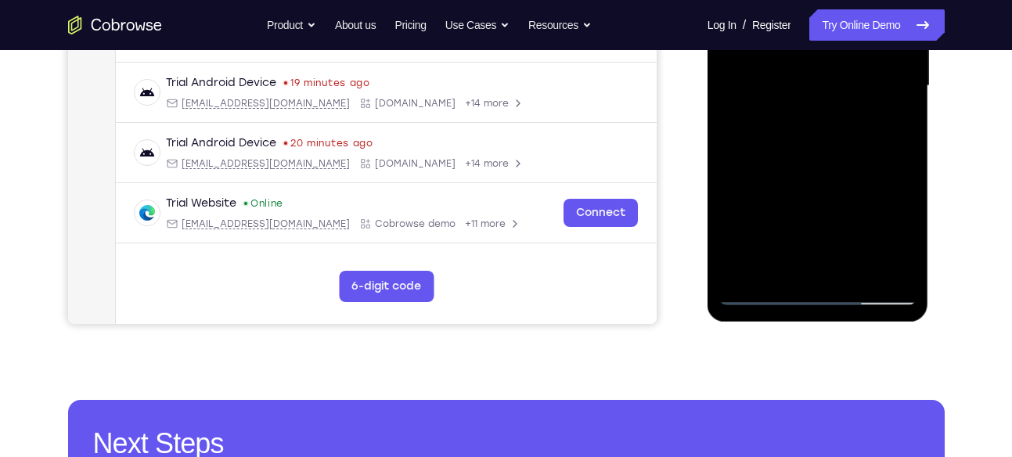
click at [857, 271] on div at bounding box center [818, 86] width 197 height 439
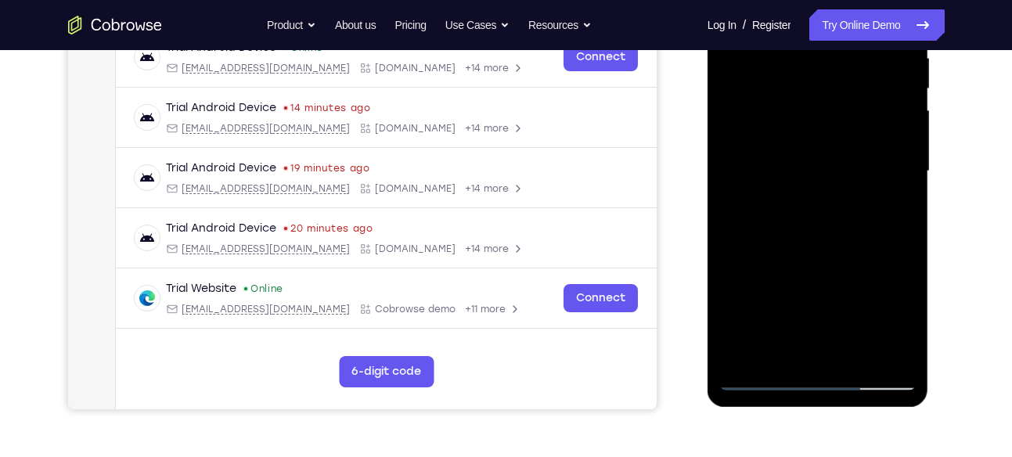
scroll to position [316, 0]
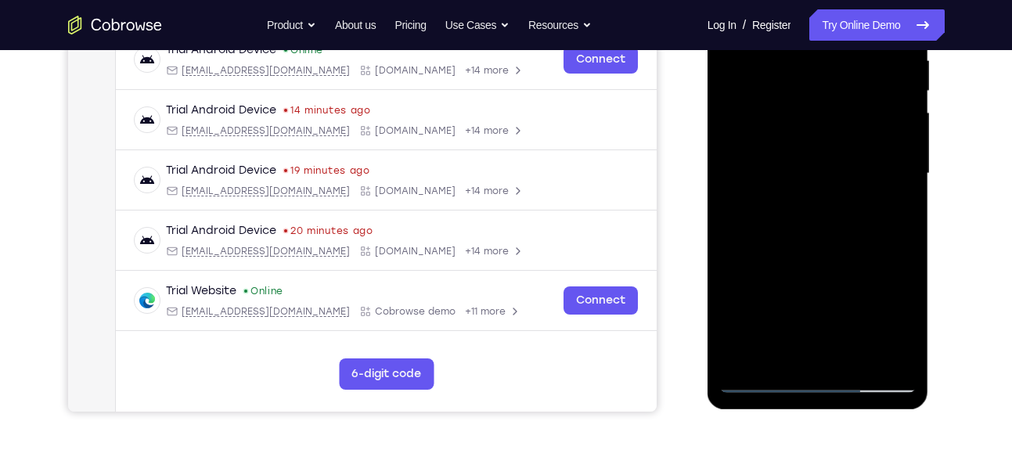
click at [835, 261] on div at bounding box center [818, 174] width 197 height 439
click at [808, 131] on div at bounding box center [818, 174] width 197 height 439
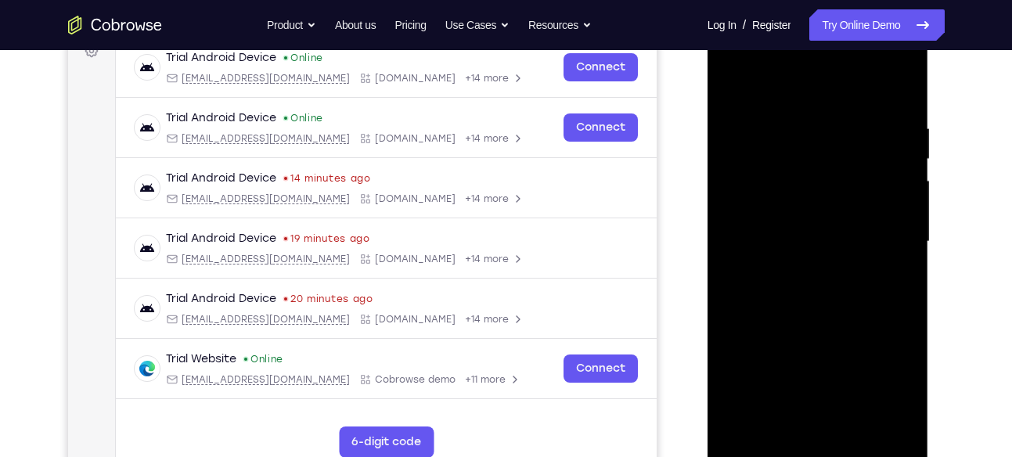
scroll to position [229, 0]
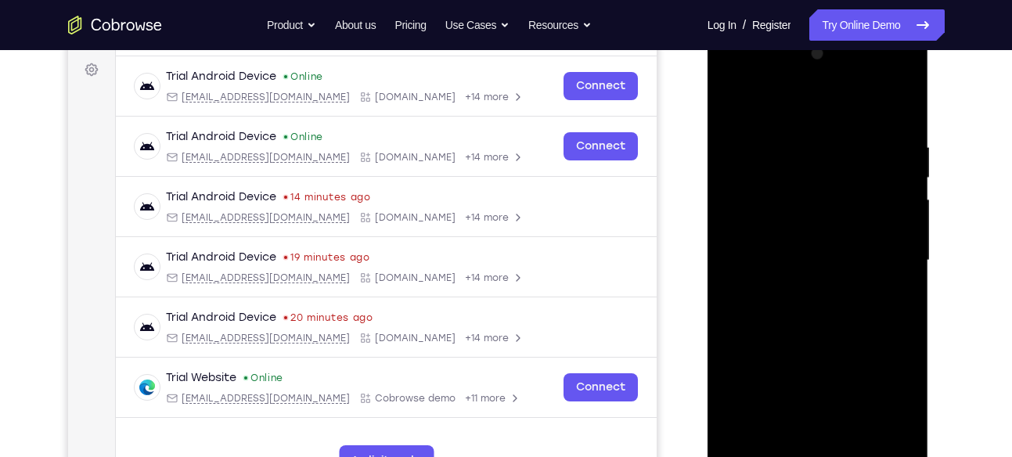
drag, startPoint x: 805, startPoint y: 193, endPoint x: 846, endPoint y: 121, distance: 82.1
click at [846, 121] on div at bounding box center [818, 261] width 197 height 439
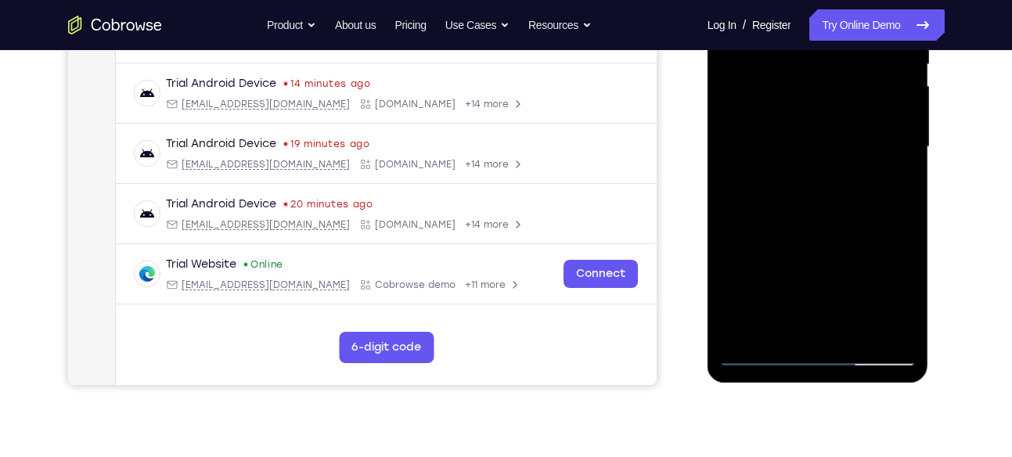
scroll to position [344, 0]
click at [810, 168] on div at bounding box center [818, 146] width 197 height 439
click at [796, 182] on div at bounding box center [818, 146] width 197 height 439
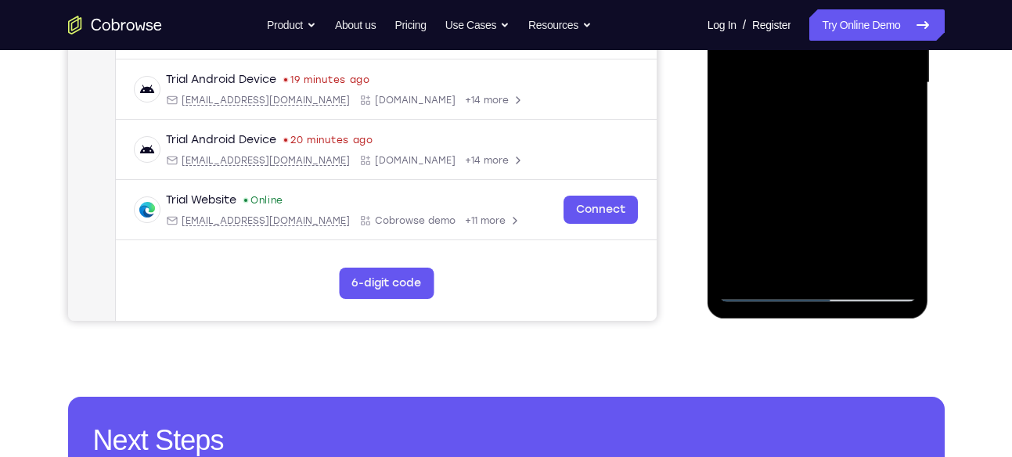
scroll to position [408, 0]
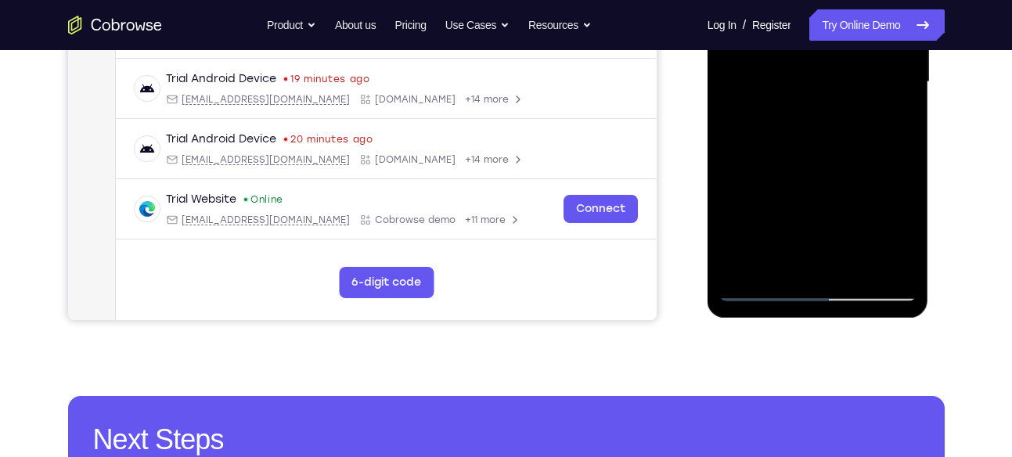
click at [756, 286] on div at bounding box center [818, 82] width 197 height 439
click at [759, 291] on div at bounding box center [818, 82] width 197 height 439
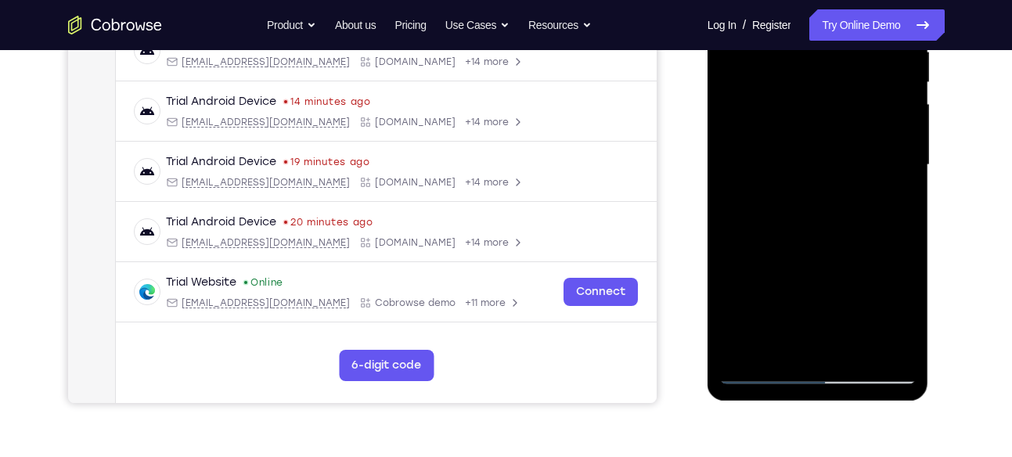
scroll to position [331, 0]
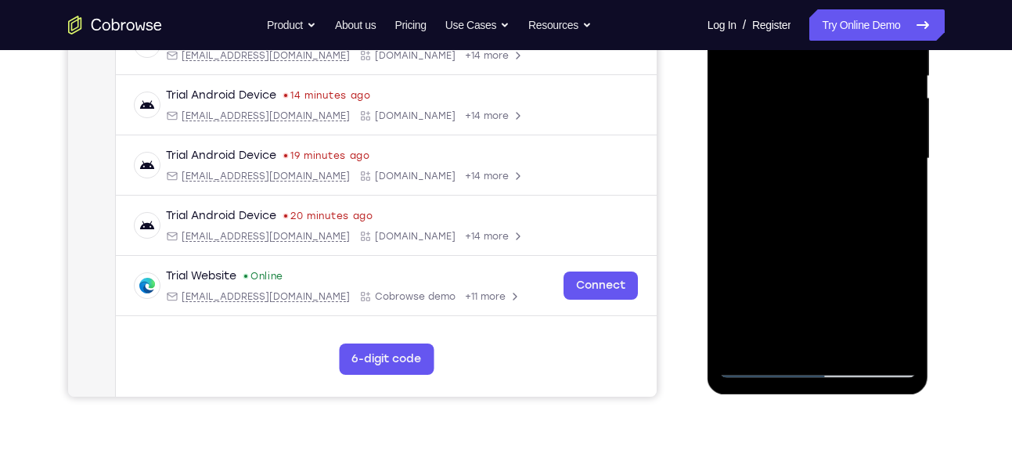
click at [826, 215] on div at bounding box center [818, 159] width 197 height 439
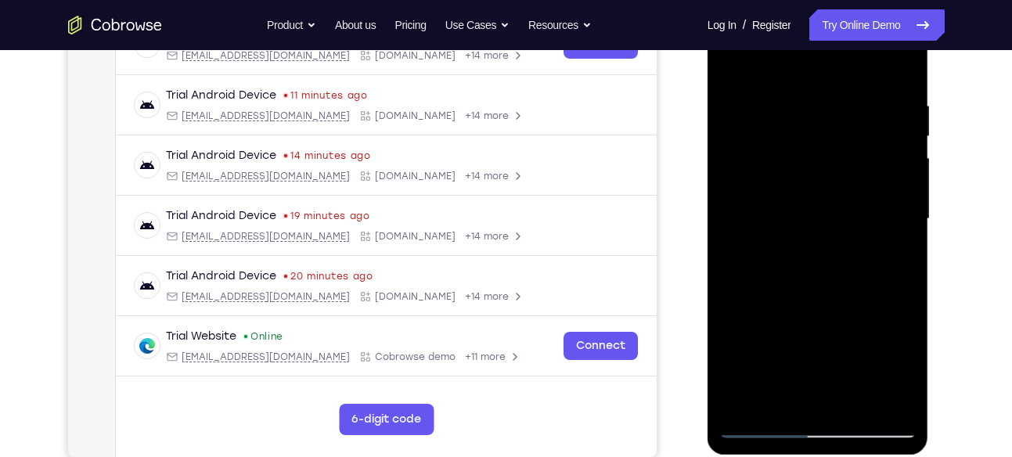
scroll to position [262, 0]
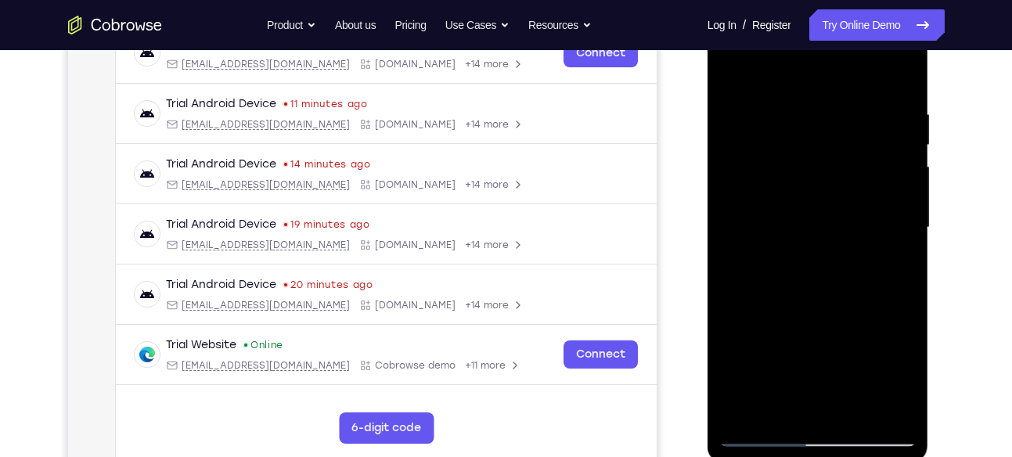
click at [778, 182] on div at bounding box center [818, 228] width 197 height 439
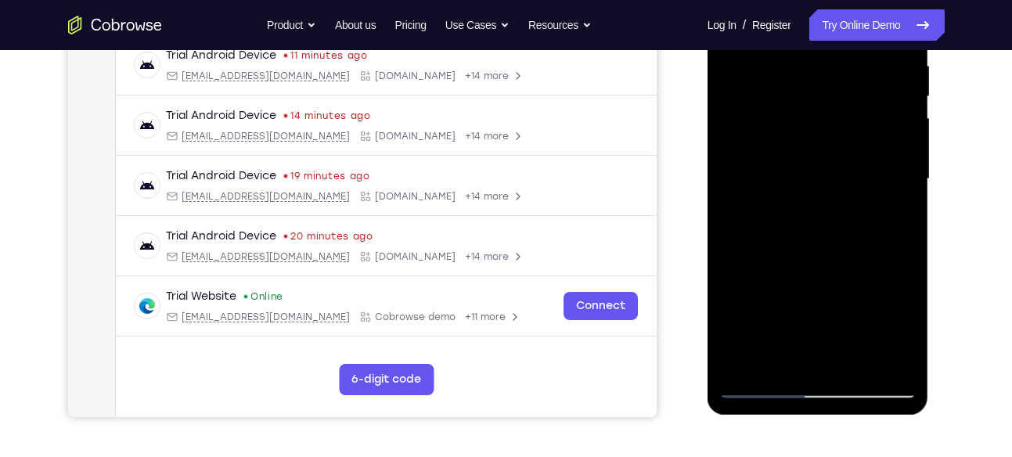
scroll to position [328, 0]
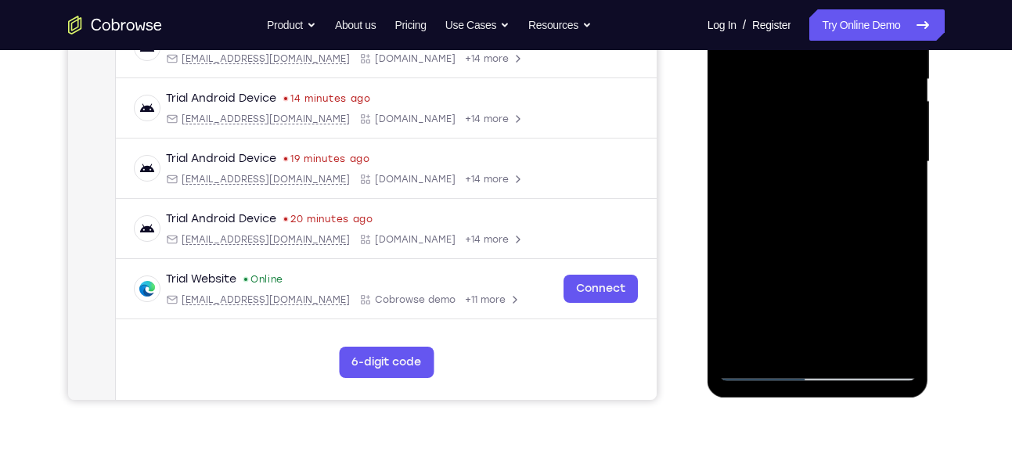
click at [798, 252] on div at bounding box center [818, 162] width 197 height 439
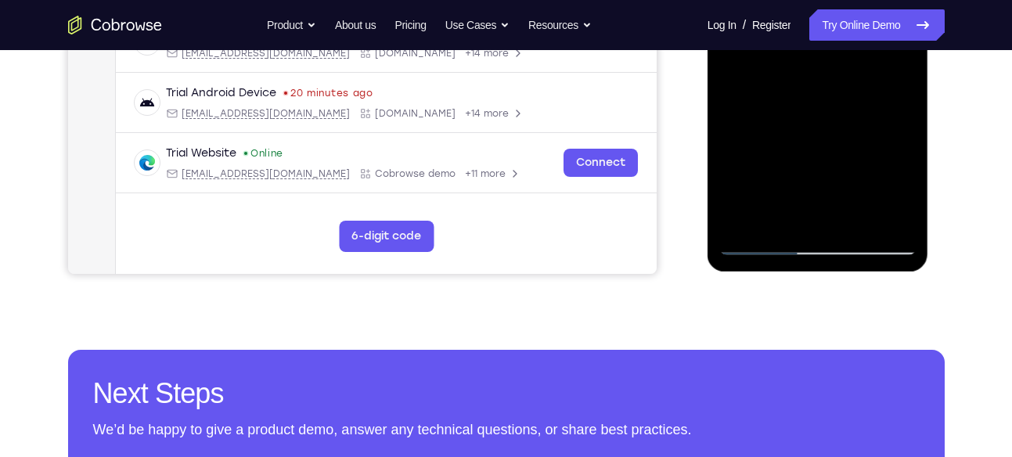
scroll to position [470, 0]
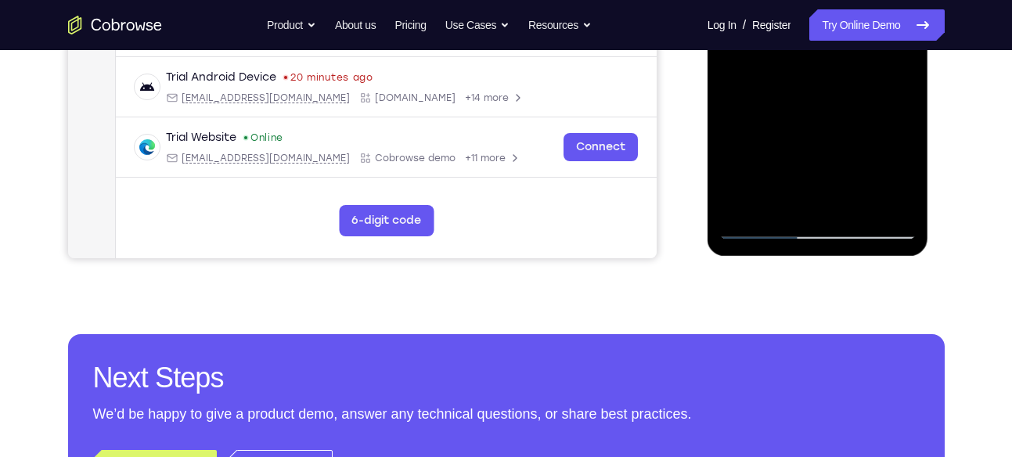
click at [756, 227] on div at bounding box center [818, 20] width 197 height 439
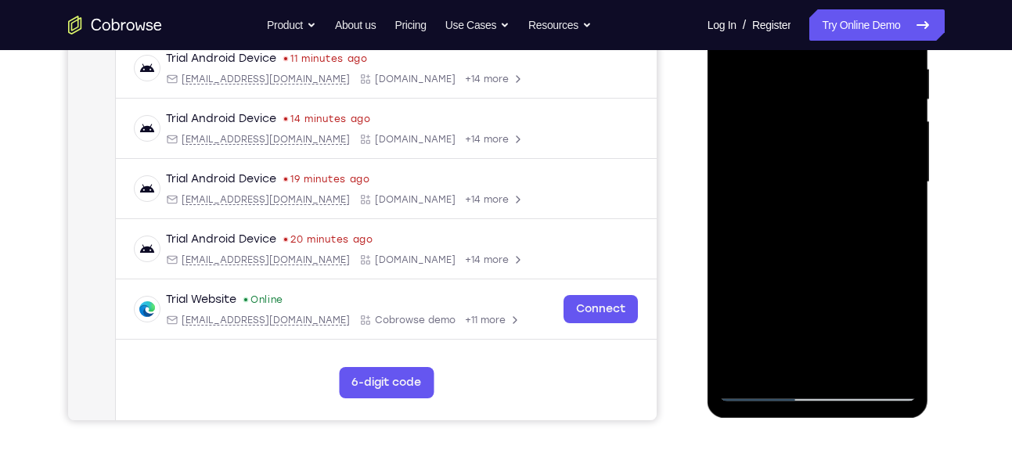
scroll to position [307, 0]
click at [835, 171] on div at bounding box center [818, 183] width 197 height 439
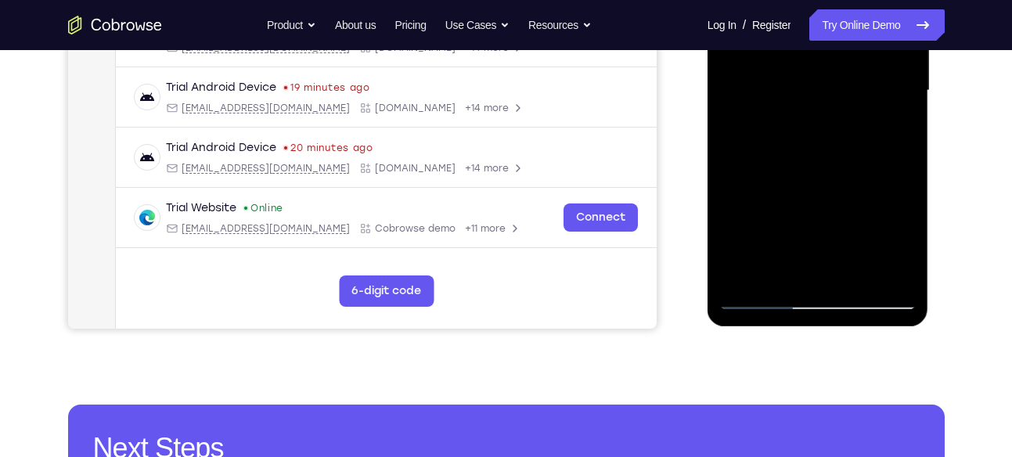
scroll to position [406, 0]
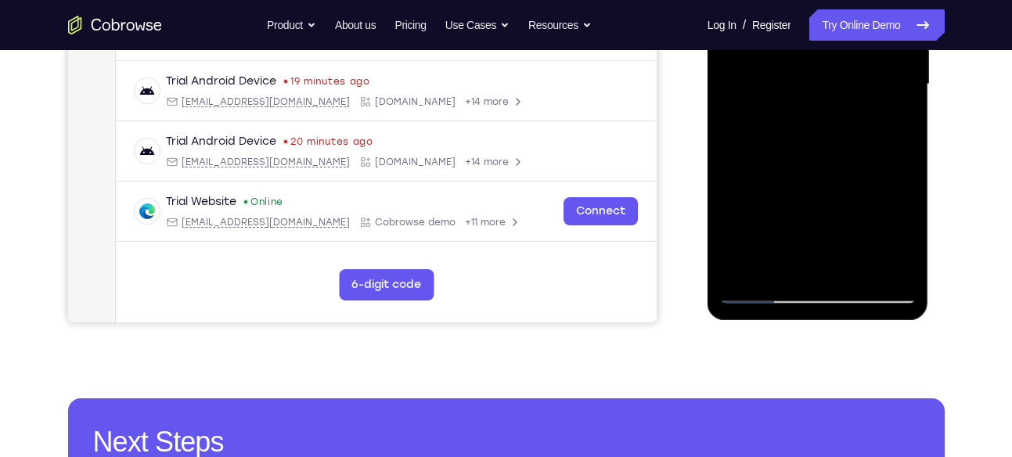
click at [867, 198] on div at bounding box center [818, 84] width 197 height 439
click at [886, 186] on div at bounding box center [818, 84] width 197 height 439
click at [890, 164] on div at bounding box center [818, 84] width 197 height 439
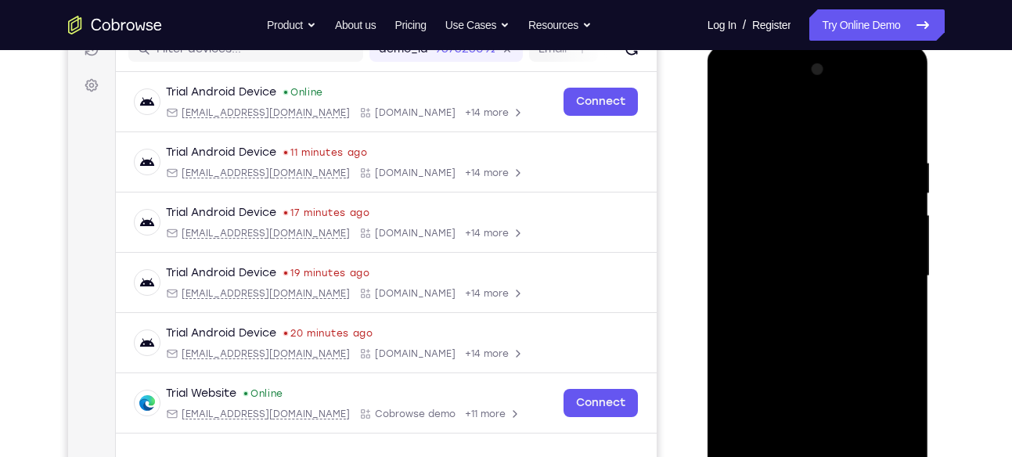
scroll to position [210, 0]
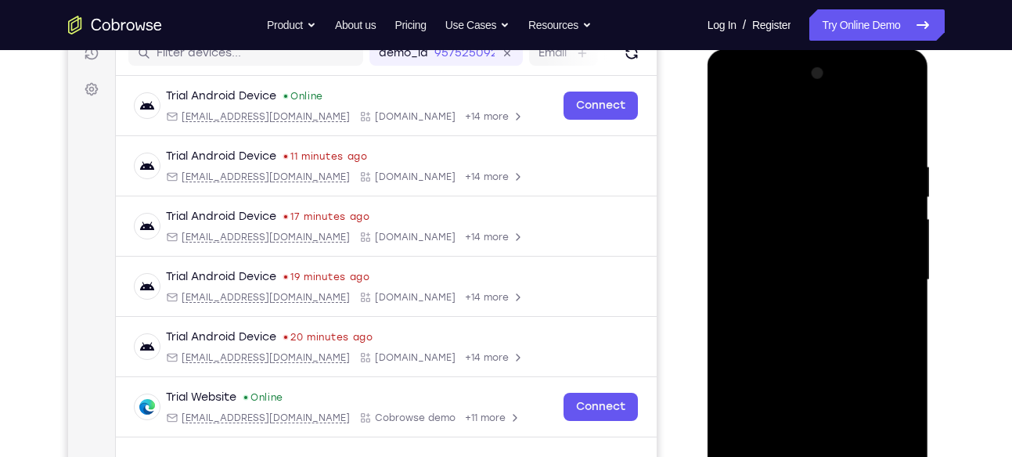
click at [871, 166] on div at bounding box center [818, 280] width 197 height 439
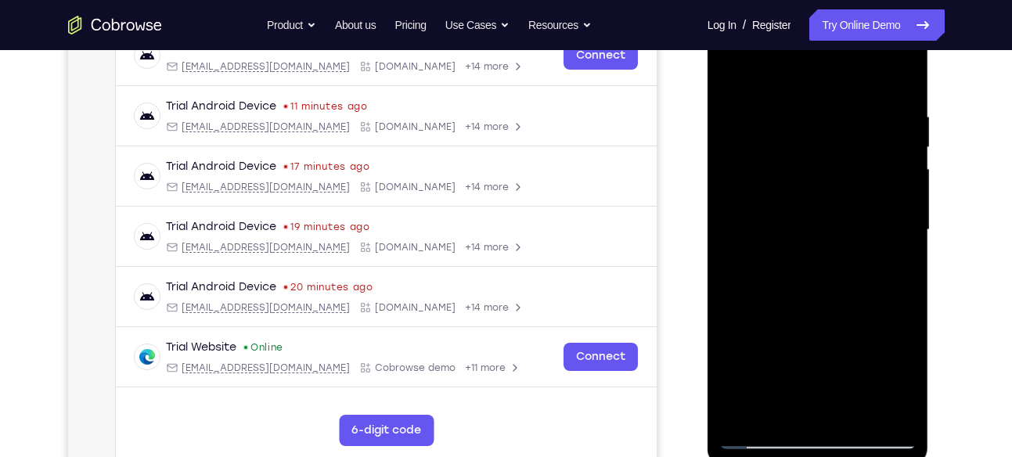
scroll to position [261, 0]
click at [878, 244] on div at bounding box center [818, 229] width 197 height 439
click at [792, 227] on div at bounding box center [818, 229] width 197 height 439
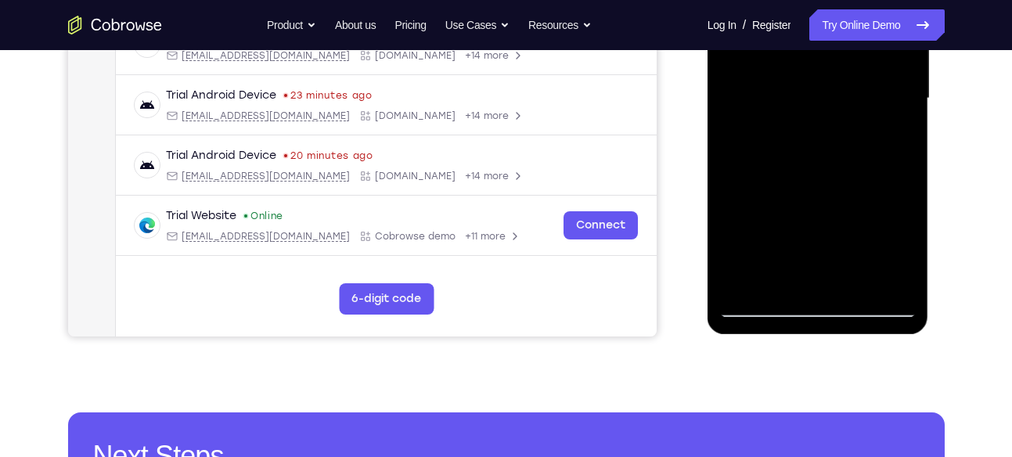
scroll to position [392, 0]
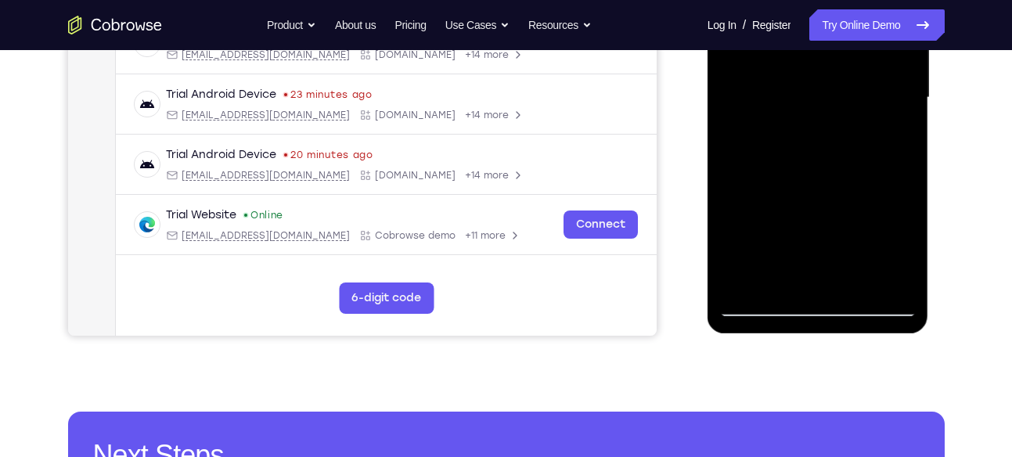
click at [796, 272] on div at bounding box center [818, 98] width 197 height 439
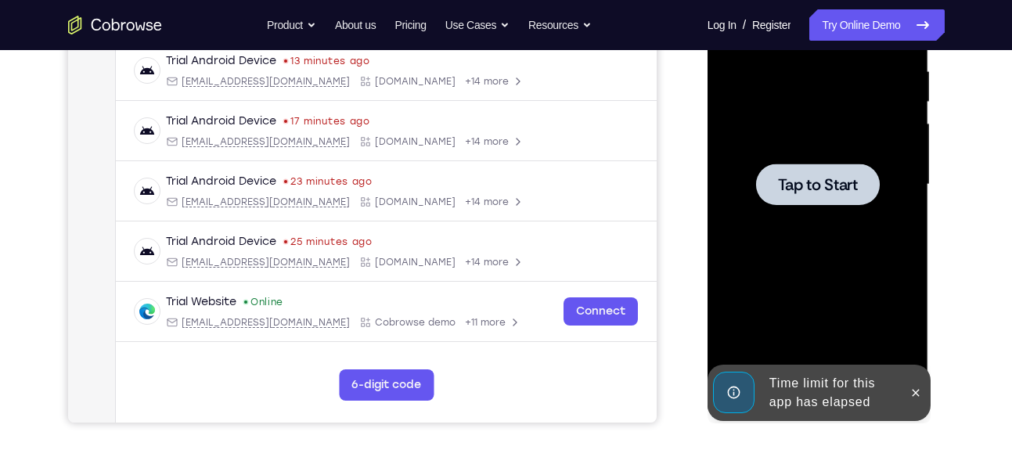
scroll to position [283, 0]
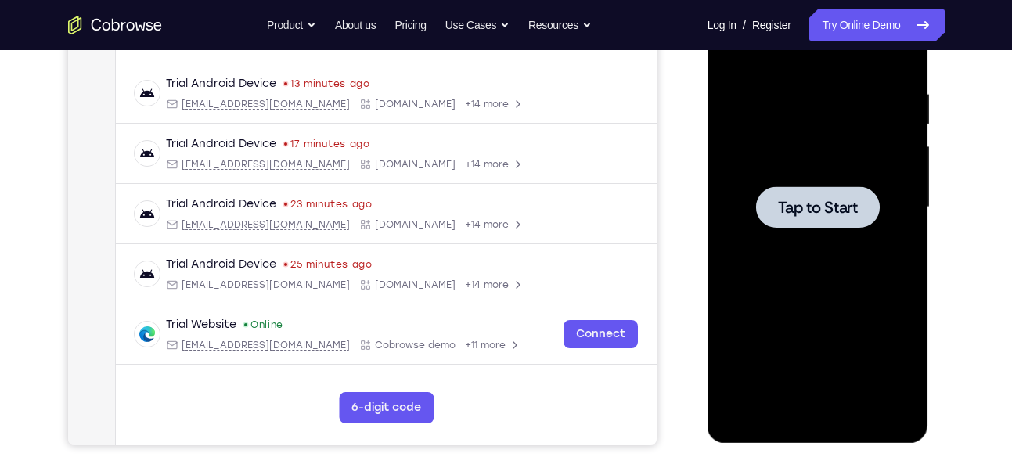
click at [831, 245] on div at bounding box center [818, 207] width 197 height 439
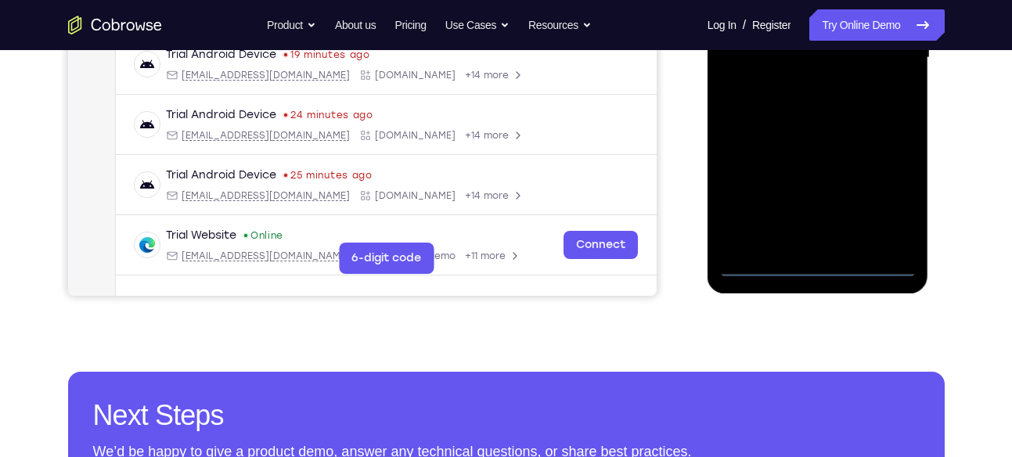
scroll to position [433, 0]
click at [875, 269] on div at bounding box center [818, 57] width 197 height 439
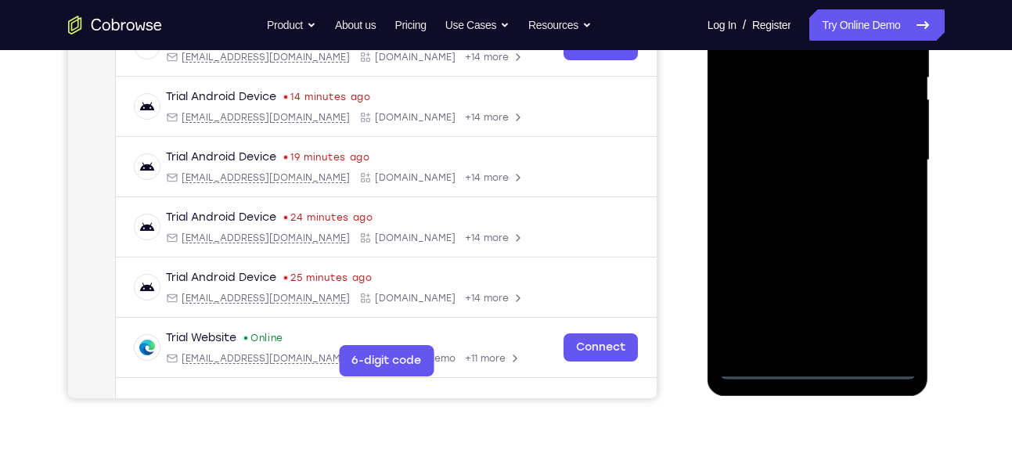
scroll to position [318, 0]
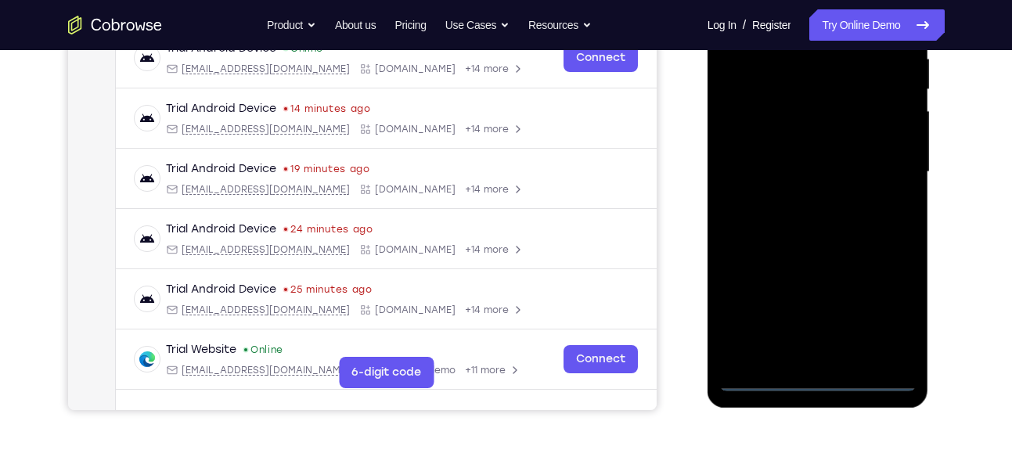
drag, startPoint x: 749, startPoint y: 231, endPoint x: 842, endPoint y: 218, distance: 94.0
click at [842, 218] on div at bounding box center [818, 172] width 197 height 439
click at [763, 150] on div at bounding box center [818, 172] width 197 height 439
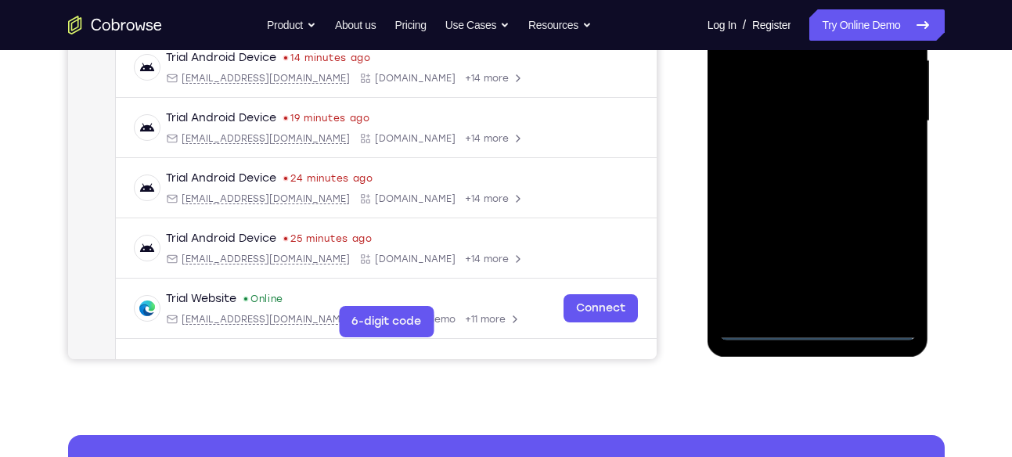
scroll to position [370, 0]
click at [881, 247] on div at bounding box center [818, 120] width 197 height 439
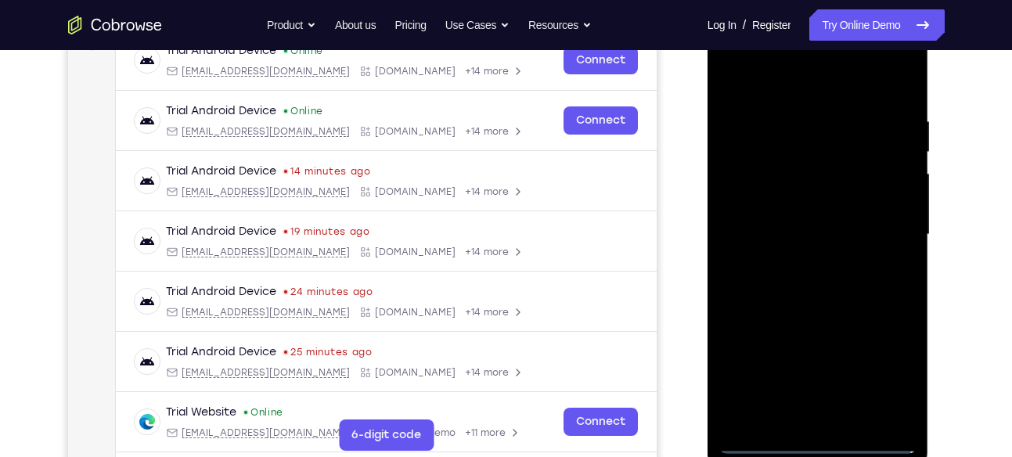
scroll to position [254, 0]
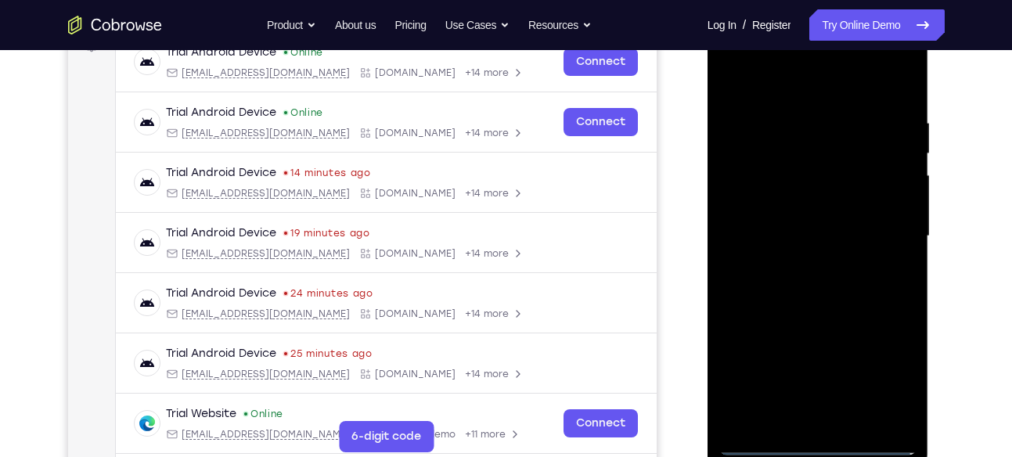
click at [799, 90] on div at bounding box center [818, 236] width 197 height 439
click at [885, 231] on div at bounding box center [818, 236] width 197 height 439
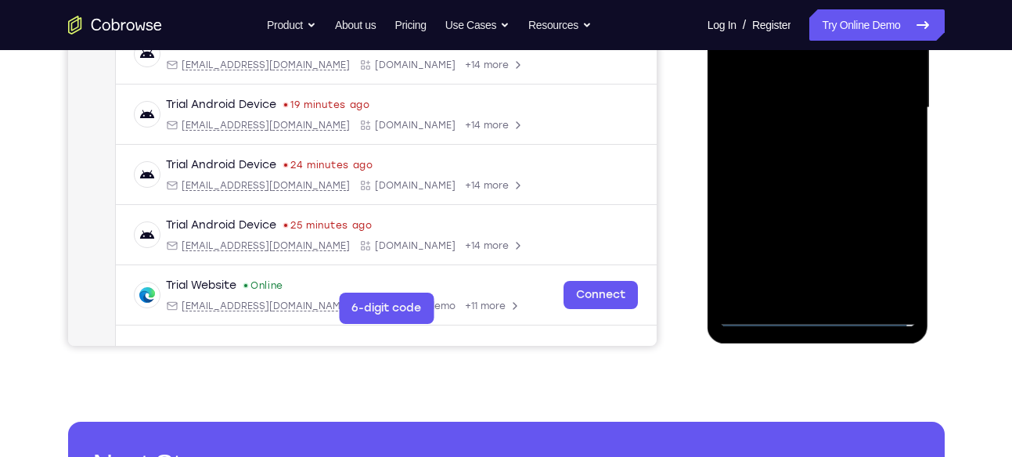
scroll to position [388, 0]
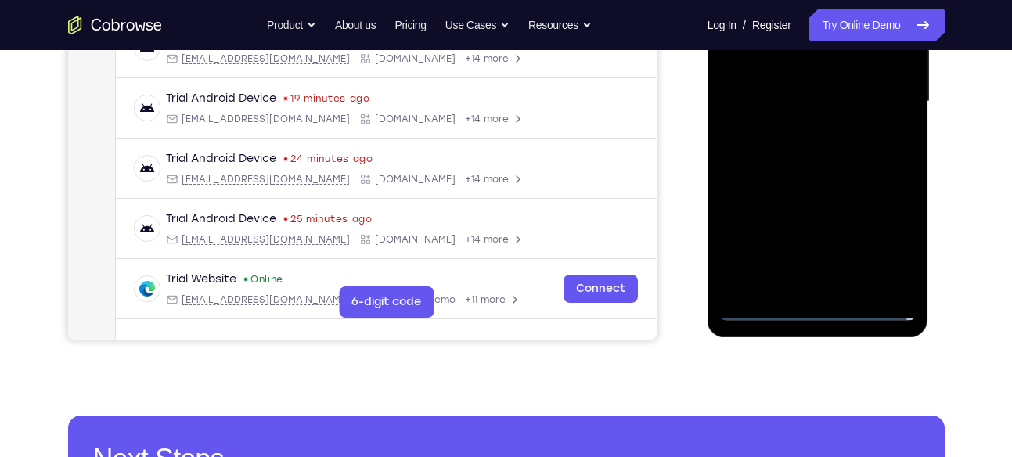
click at [796, 290] on div at bounding box center [818, 102] width 197 height 439
click at [837, 175] on div at bounding box center [818, 102] width 197 height 439
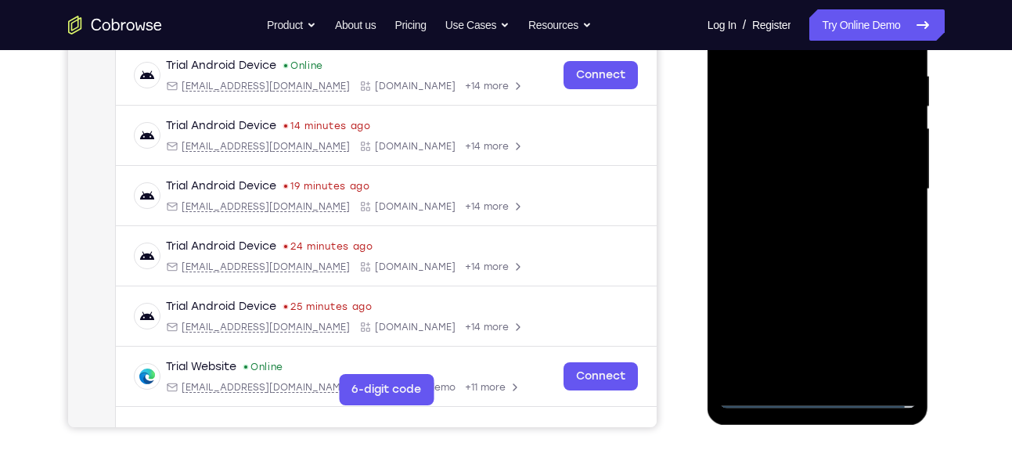
scroll to position [294, 0]
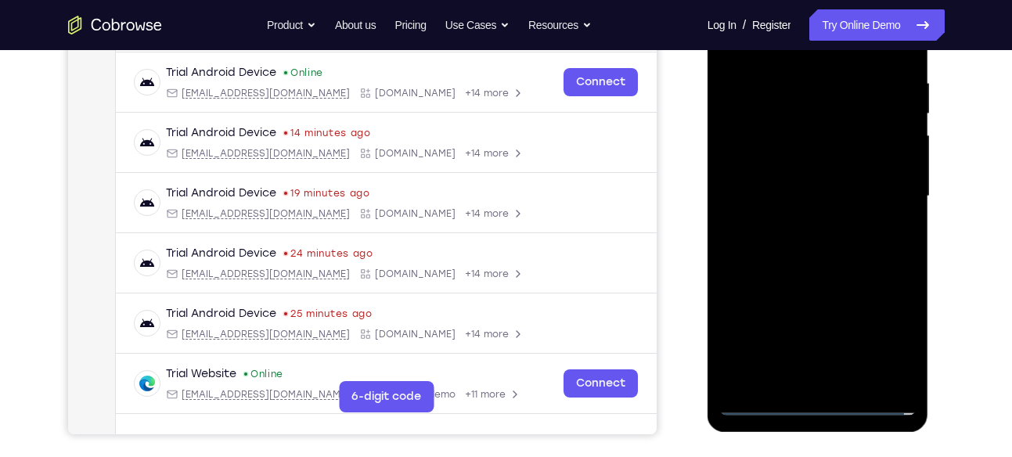
click at [850, 114] on div at bounding box center [818, 196] width 197 height 439
click at [825, 157] on div at bounding box center [818, 196] width 197 height 439
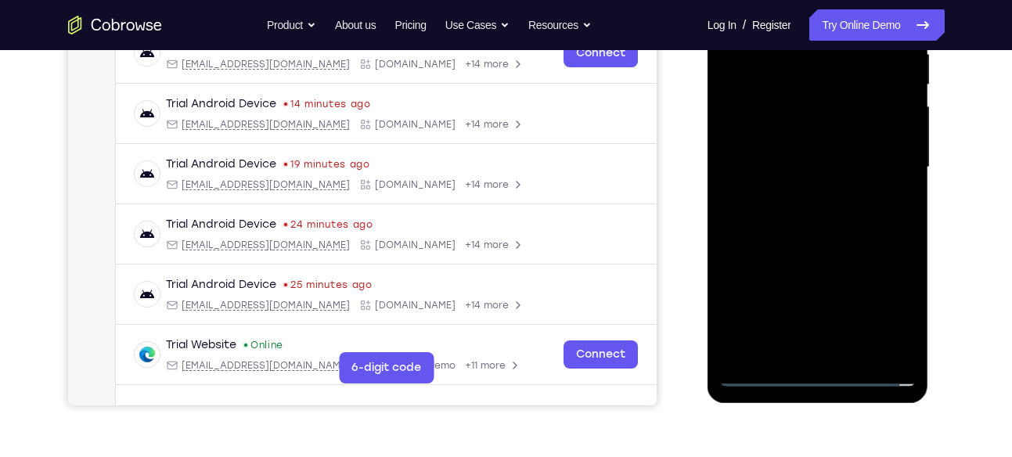
scroll to position [325, 0]
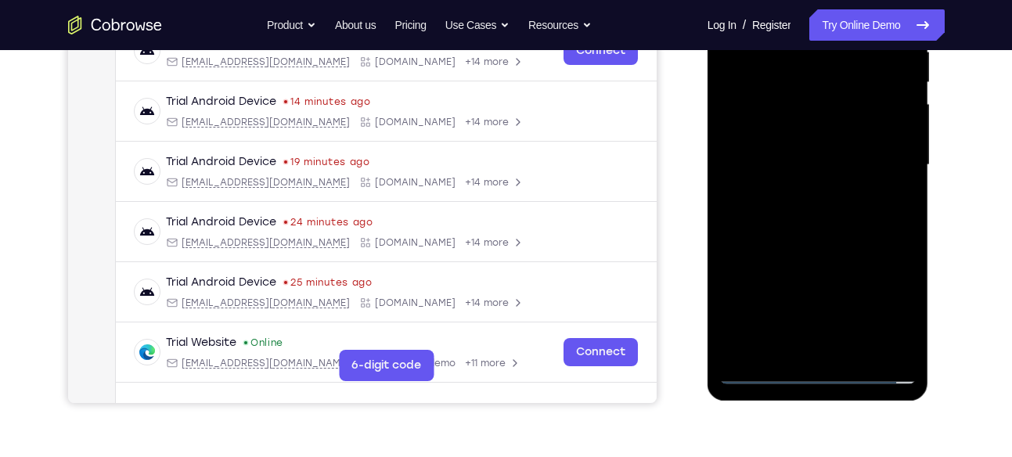
click at [816, 251] on div at bounding box center [818, 165] width 197 height 439
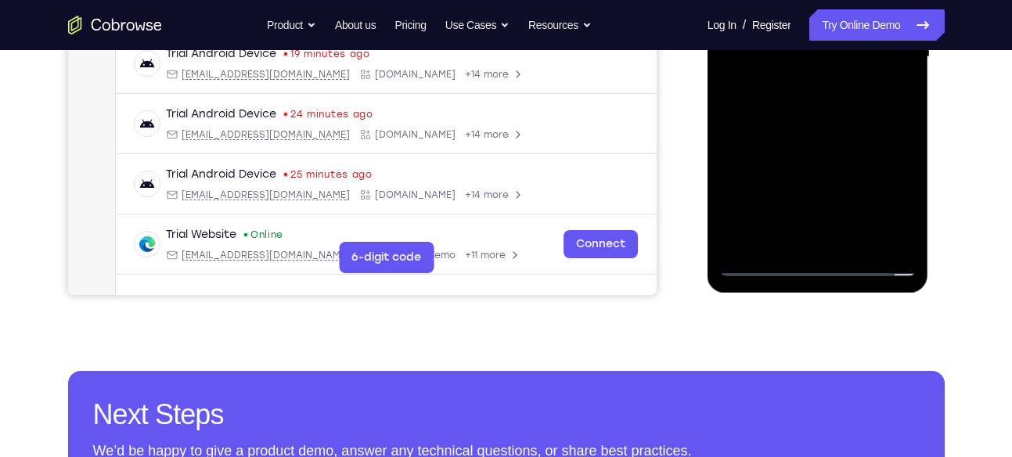
scroll to position [445, 0]
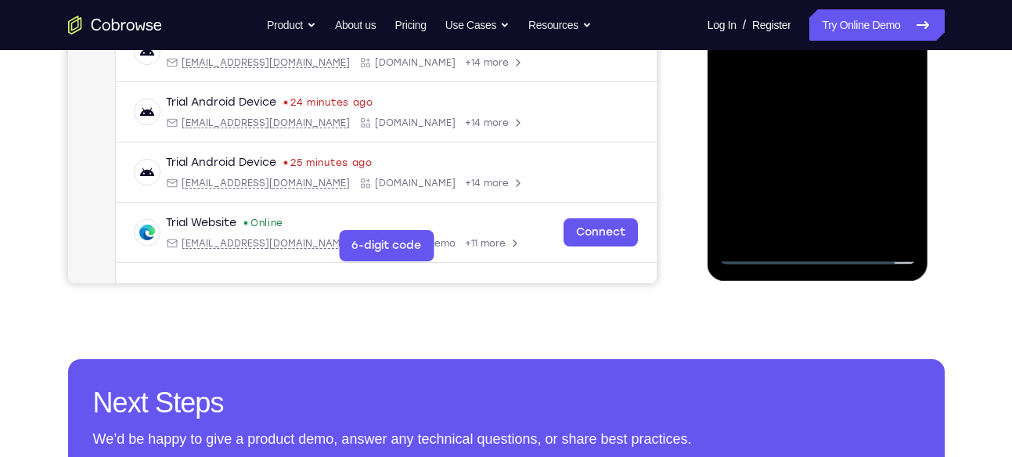
click at [828, 238] on div at bounding box center [818, 45] width 197 height 439
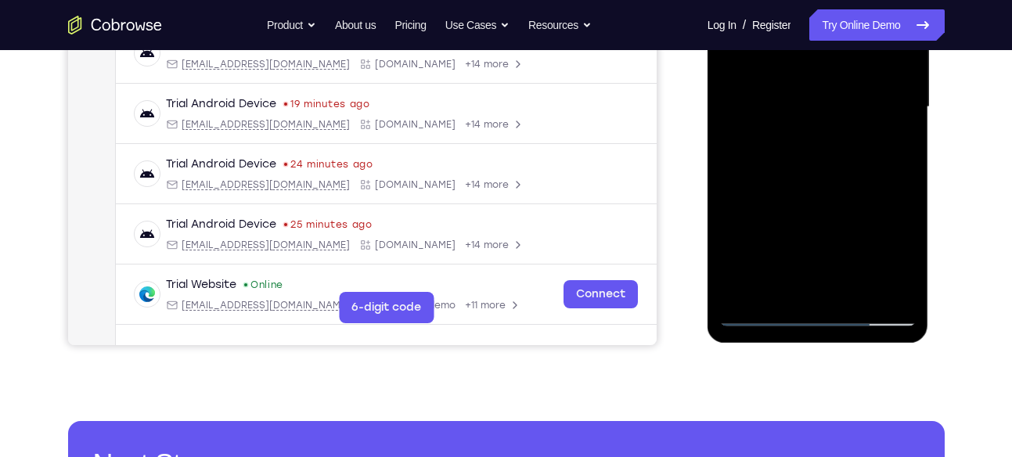
scroll to position [388, 0]
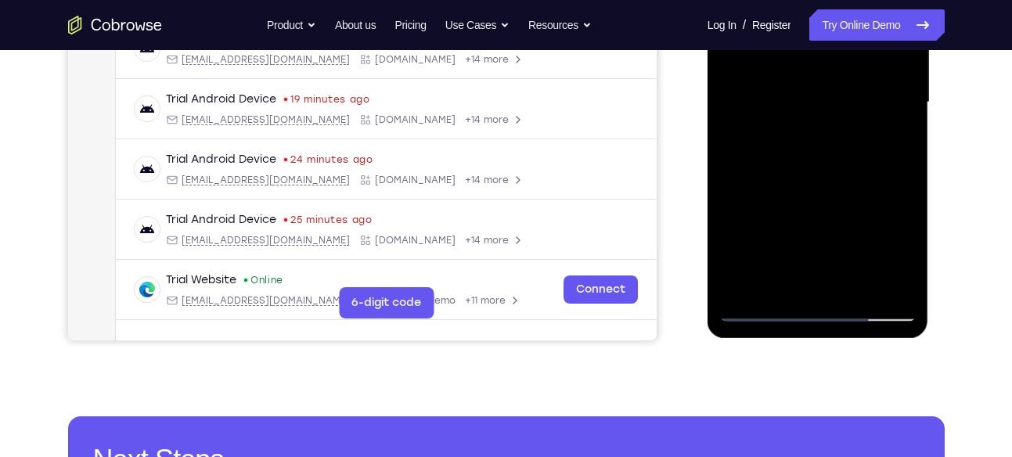
click at [821, 168] on div at bounding box center [818, 102] width 197 height 439
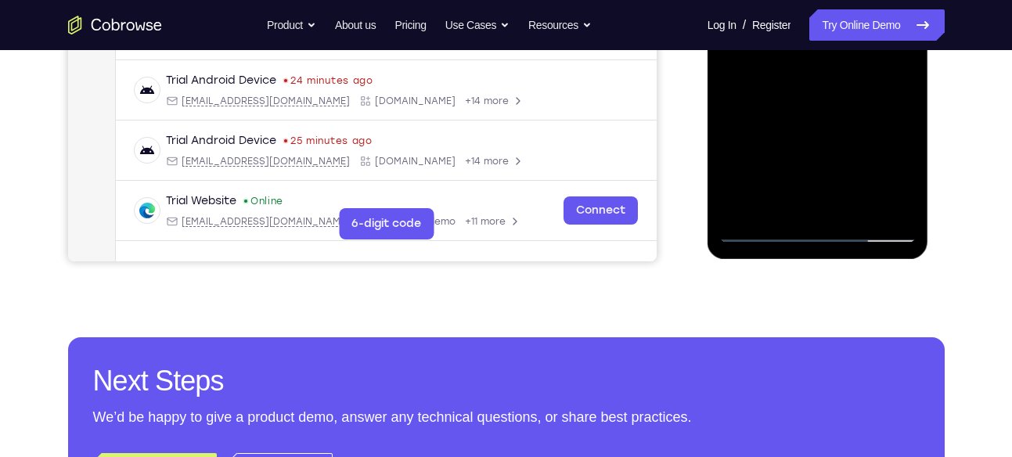
scroll to position [467, 0]
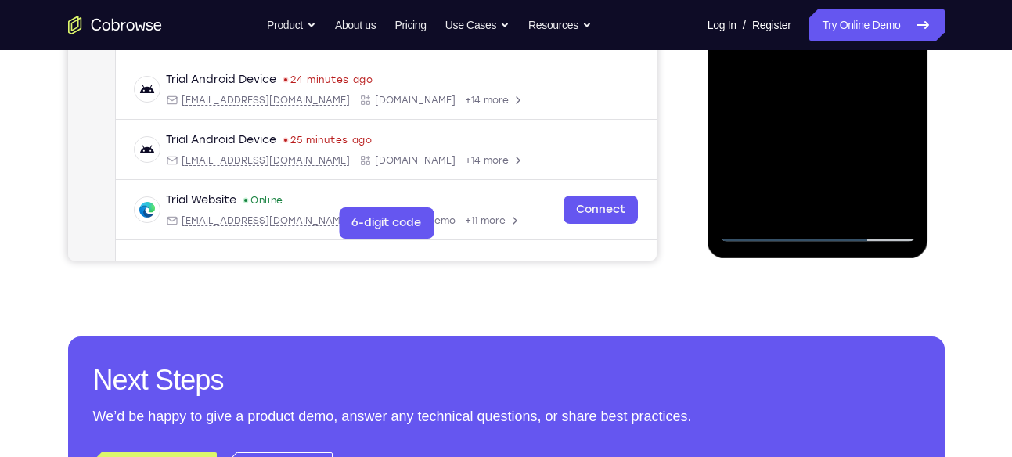
click at [854, 203] on div at bounding box center [818, 22] width 197 height 439
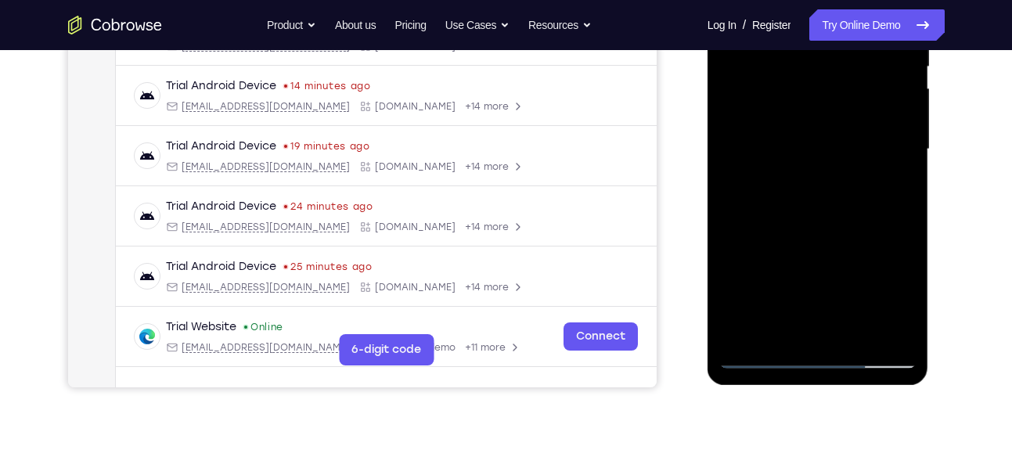
scroll to position [345, 0]
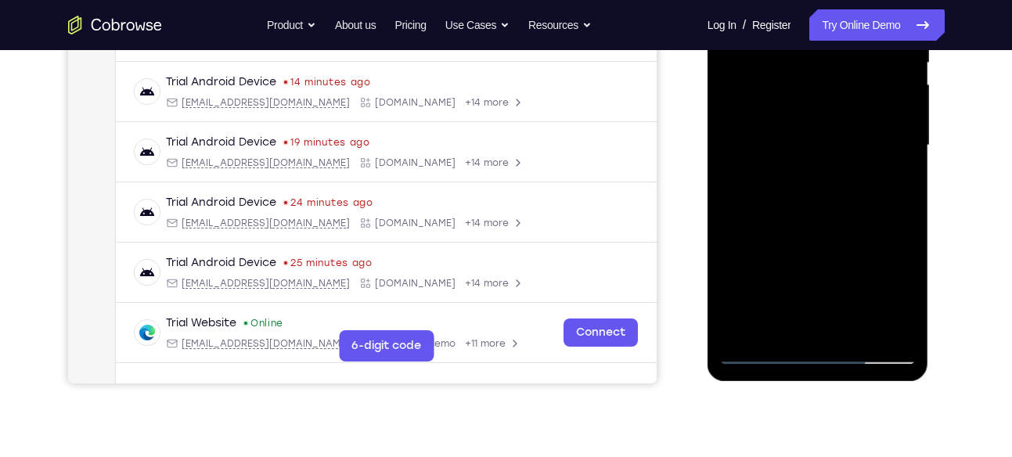
click at [832, 227] on div at bounding box center [818, 145] width 197 height 439
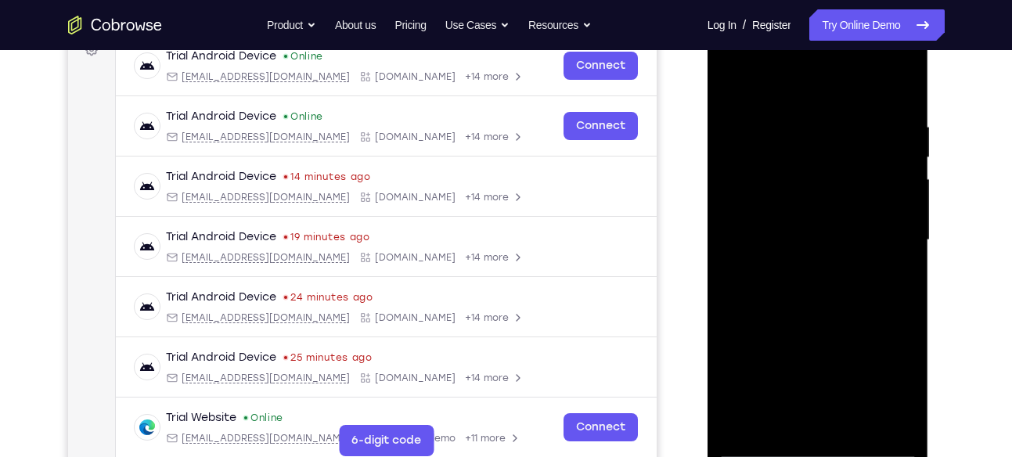
scroll to position [249, 0]
click at [792, 198] on div at bounding box center [818, 241] width 197 height 439
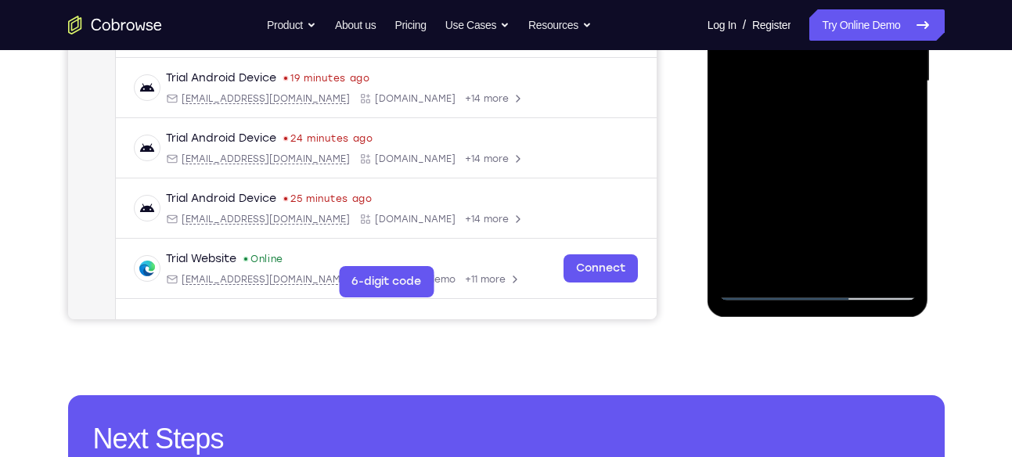
scroll to position [410, 0]
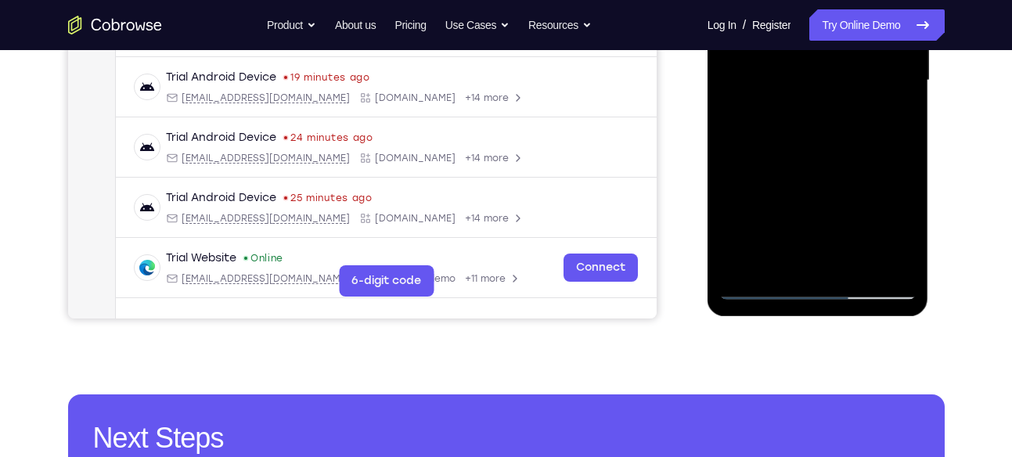
click at [776, 257] on div at bounding box center [818, 80] width 197 height 439
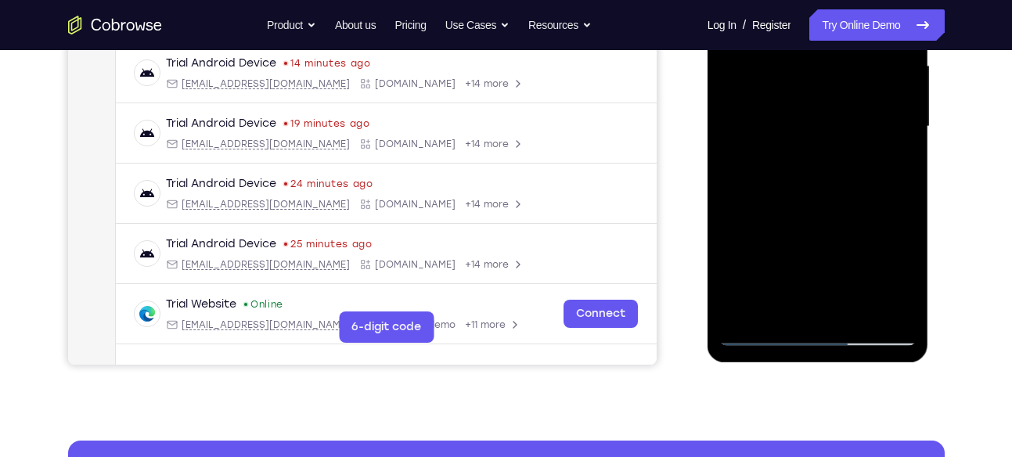
scroll to position [361, 0]
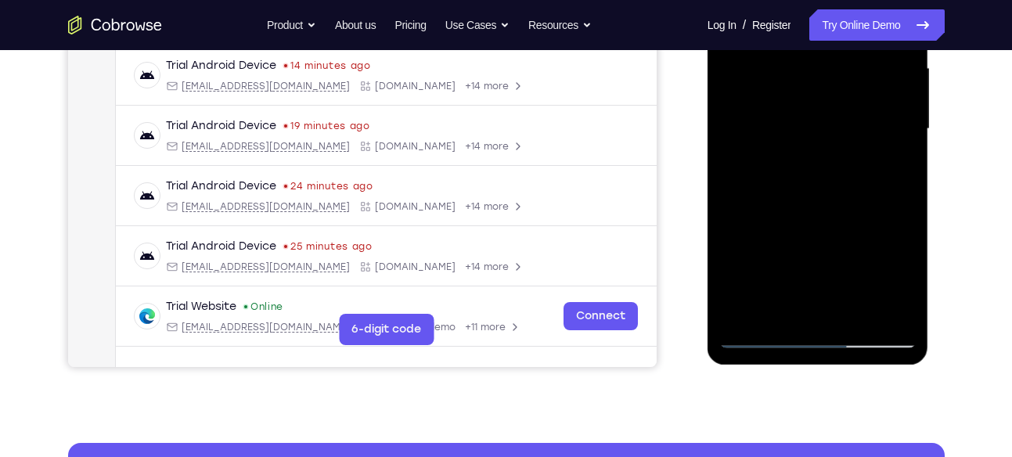
click at [863, 221] on div at bounding box center [818, 129] width 197 height 439
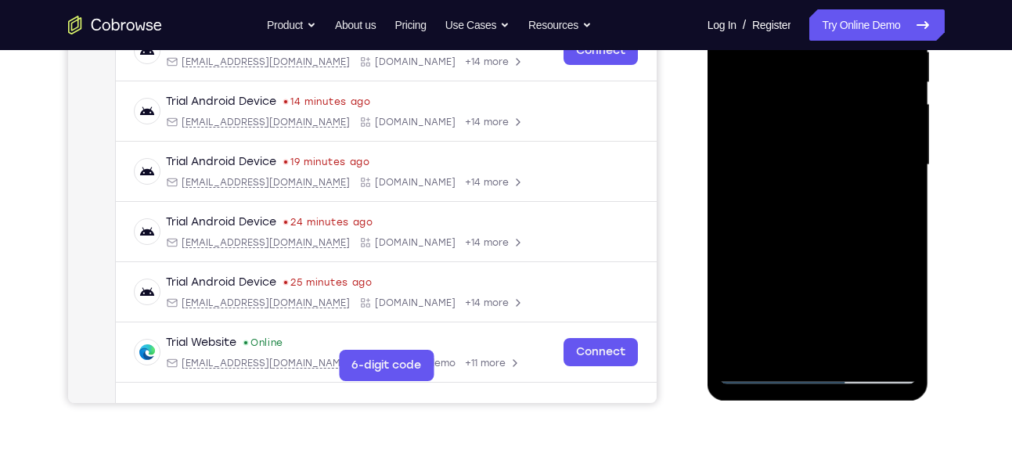
scroll to position [323, 0]
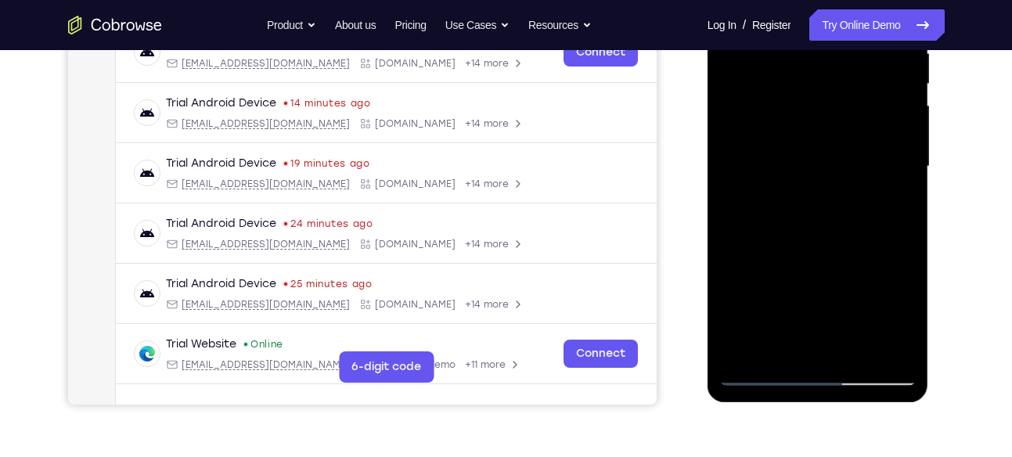
click at [832, 132] on div at bounding box center [818, 167] width 197 height 439
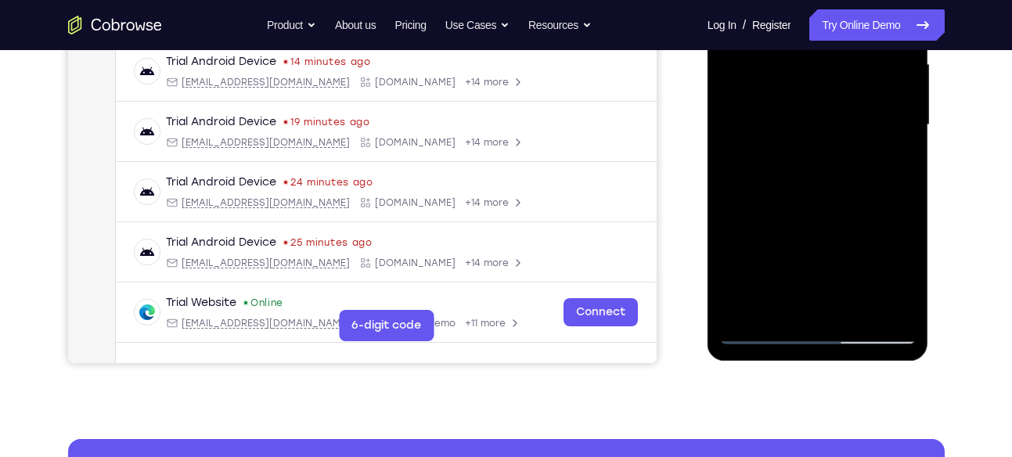
scroll to position [366, 0]
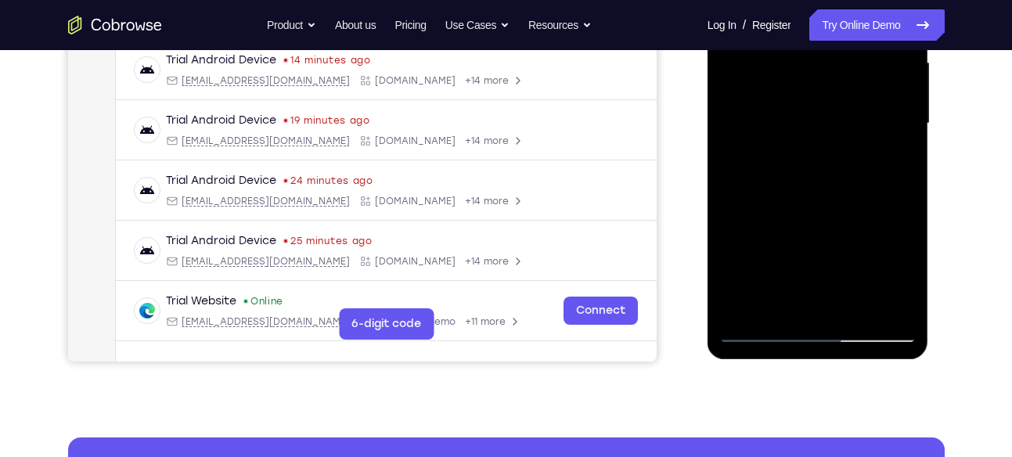
click at [843, 218] on div at bounding box center [818, 123] width 197 height 439
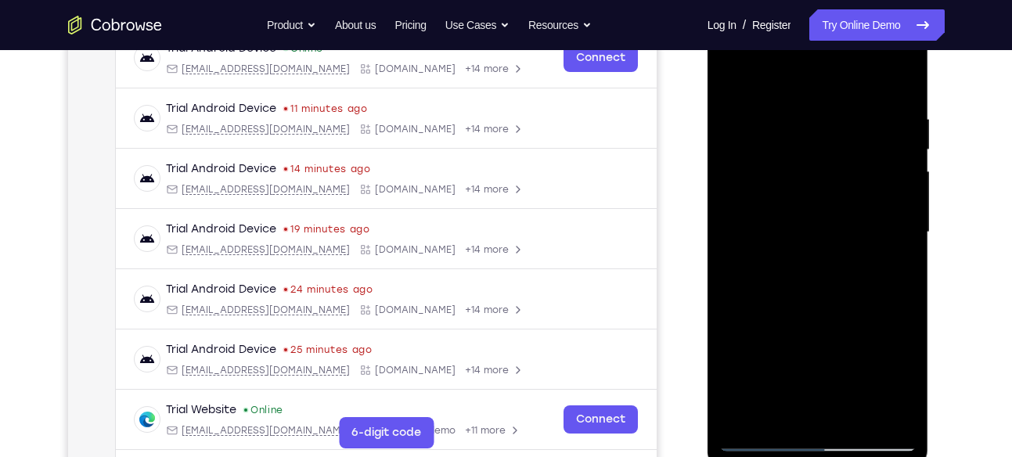
scroll to position [255, 0]
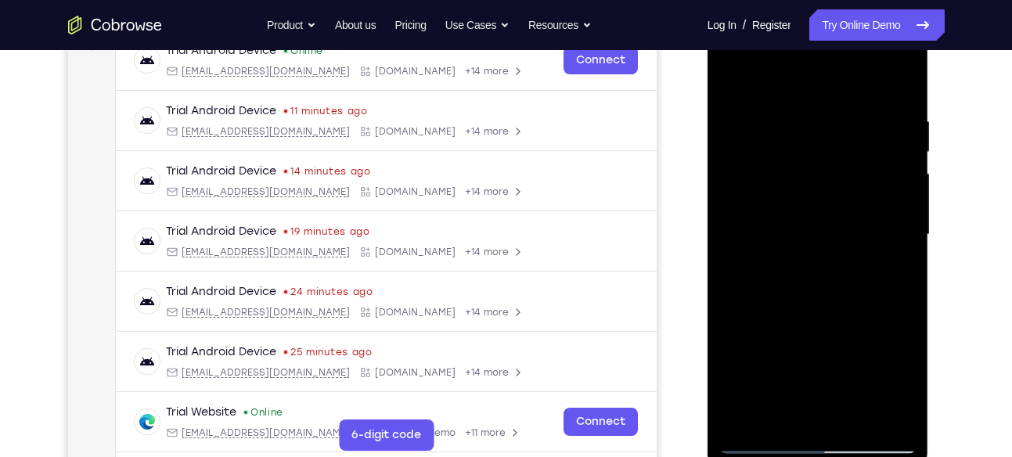
click at [789, 191] on div at bounding box center [818, 235] width 197 height 439
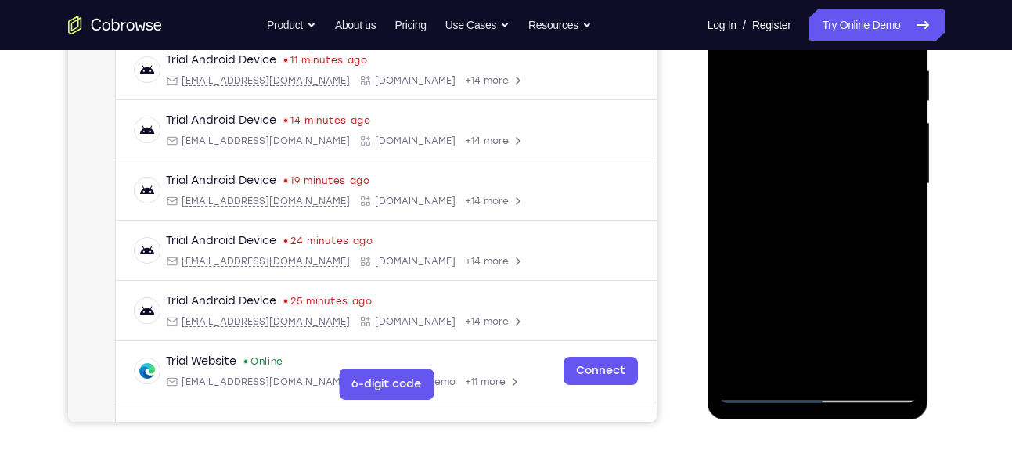
scroll to position [307, 0]
click at [791, 251] on div at bounding box center [818, 183] width 197 height 439
click at [808, 254] on div at bounding box center [818, 183] width 197 height 439
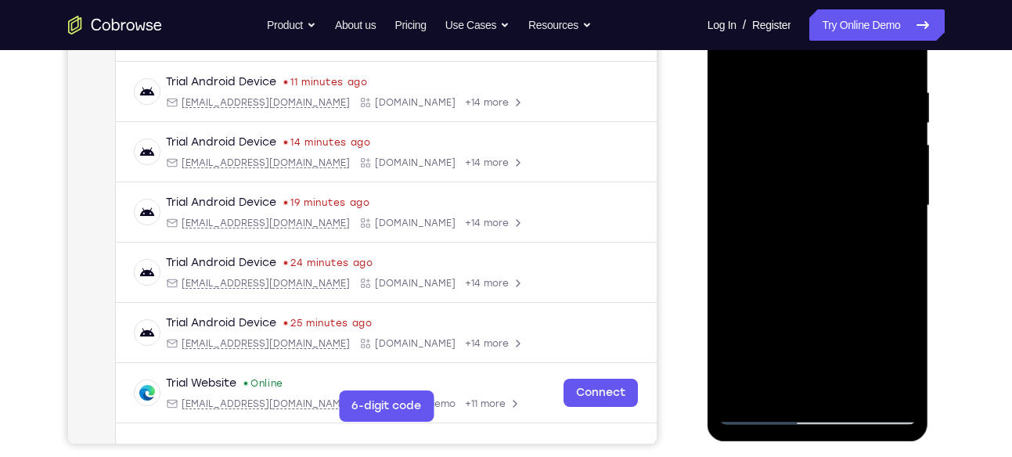
scroll to position [286, 0]
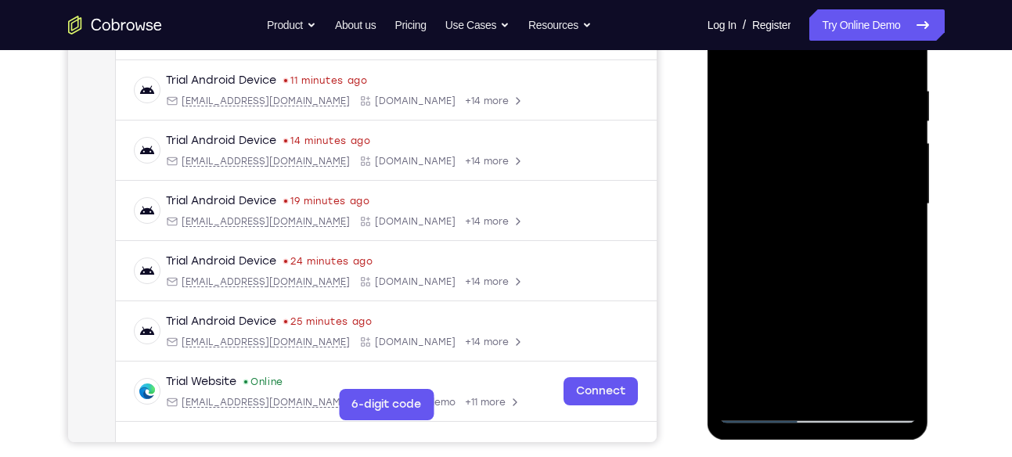
click at [872, 154] on div at bounding box center [818, 204] width 197 height 439
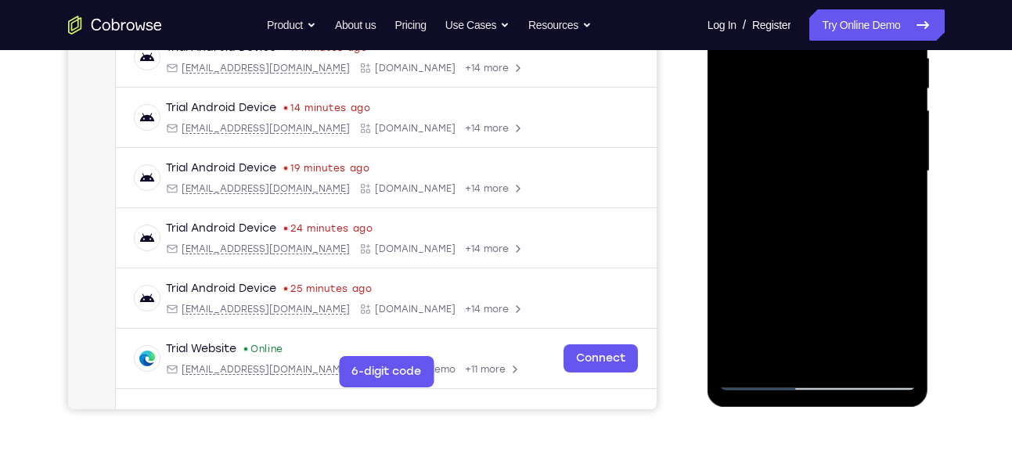
scroll to position [319, 0]
click at [885, 262] on div at bounding box center [818, 170] width 197 height 439
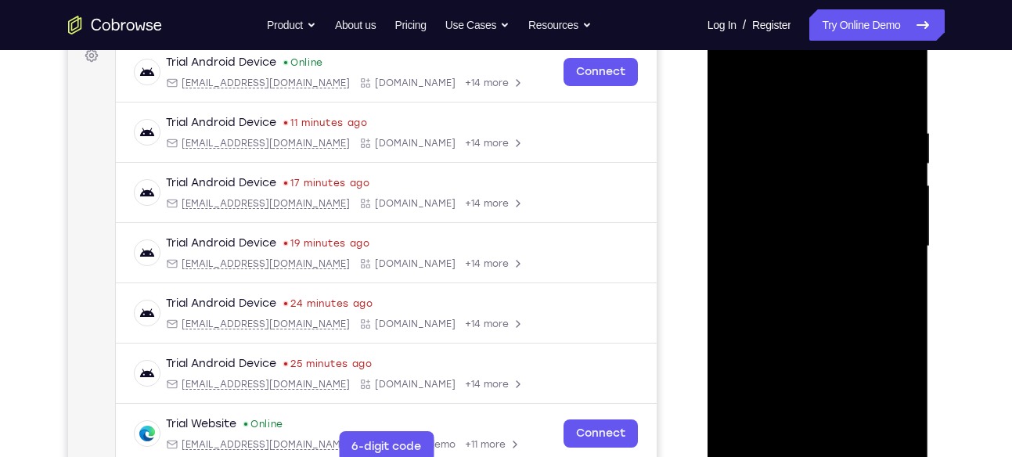
scroll to position [243, 0]
drag, startPoint x: 893, startPoint y: 152, endPoint x: 911, endPoint y: 174, distance: 27.9
click at [911, 174] on div at bounding box center [818, 247] width 197 height 439
drag, startPoint x: 843, startPoint y: 181, endPoint x: 839, endPoint y: 86, distance: 94.8
click at [839, 86] on div at bounding box center [818, 247] width 197 height 439
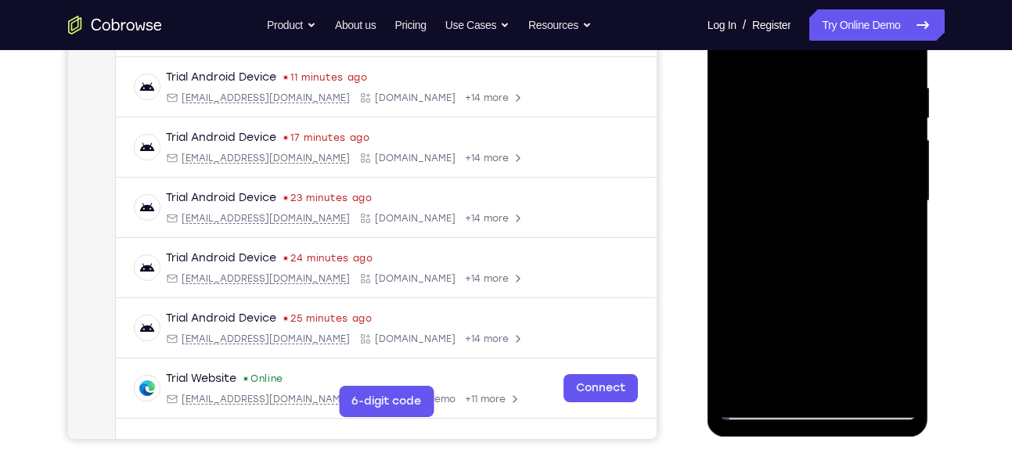
scroll to position [286, 0]
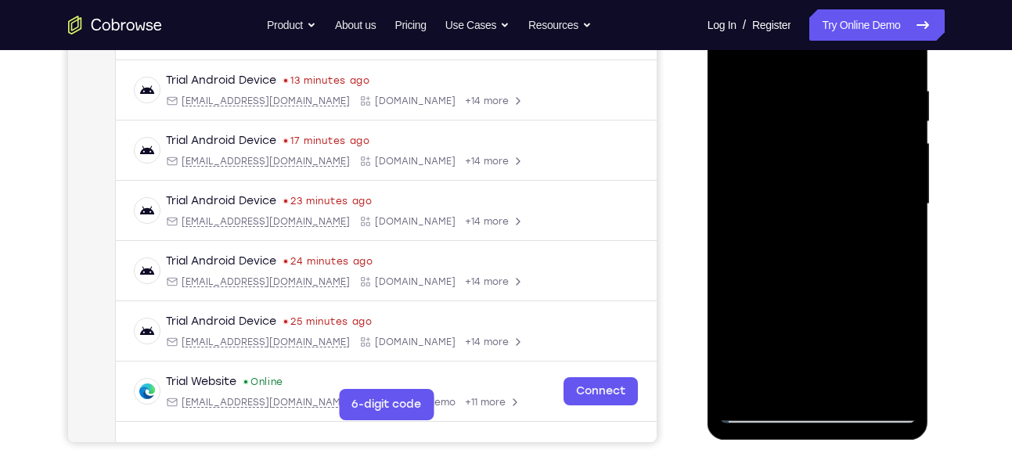
click at [814, 193] on div at bounding box center [818, 204] width 197 height 439
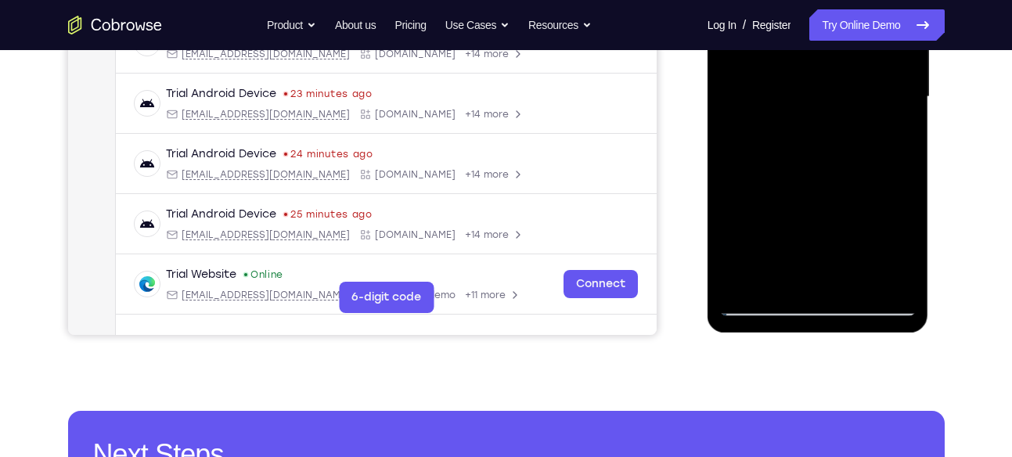
scroll to position [394, 0]
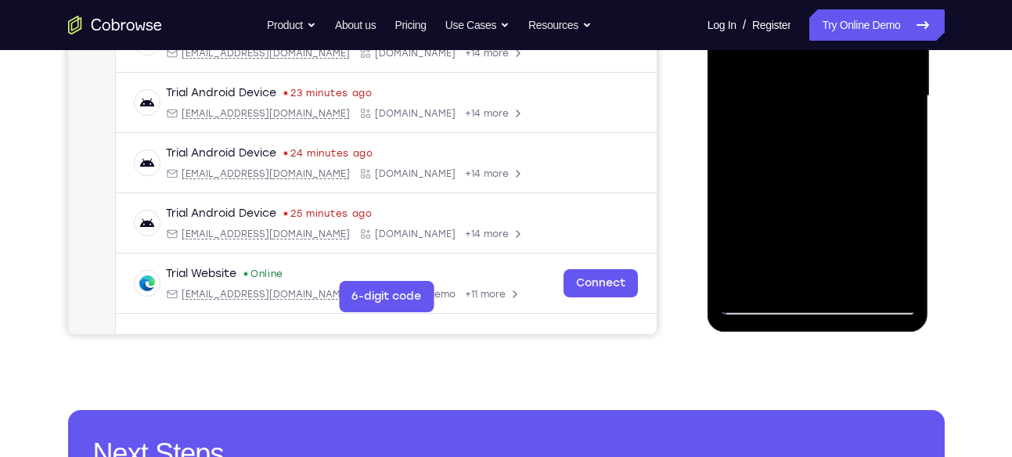
click at [809, 188] on div at bounding box center [818, 96] width 197 height 439
click at [830, 195] on div at bounding box center [818, 96] width 197 height 439
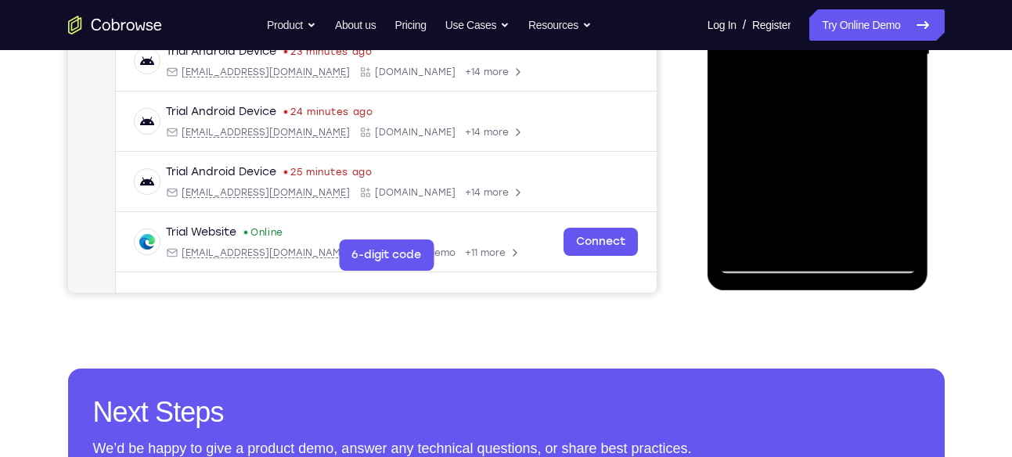
scroll to position [436, 0]
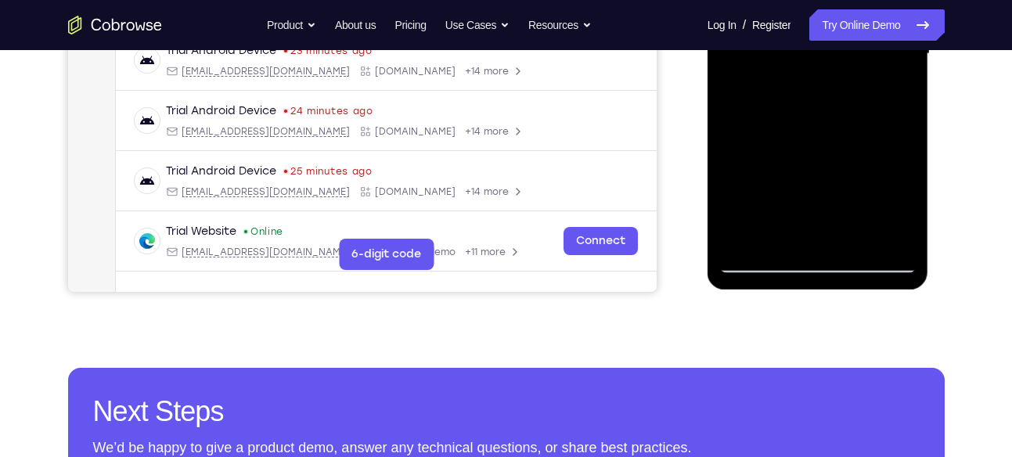
click at [782, 232] on div at bounding box center [818, 54] width 197 height 439
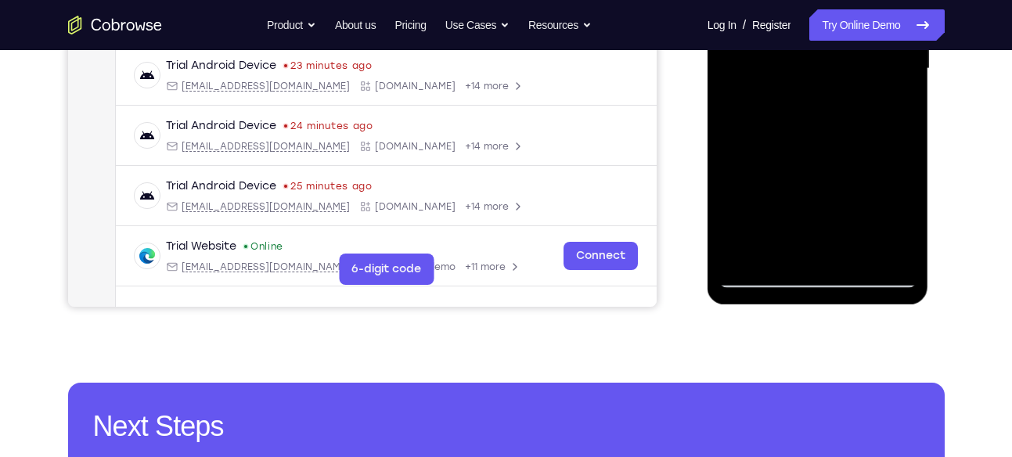
scroll to position [418, 0]
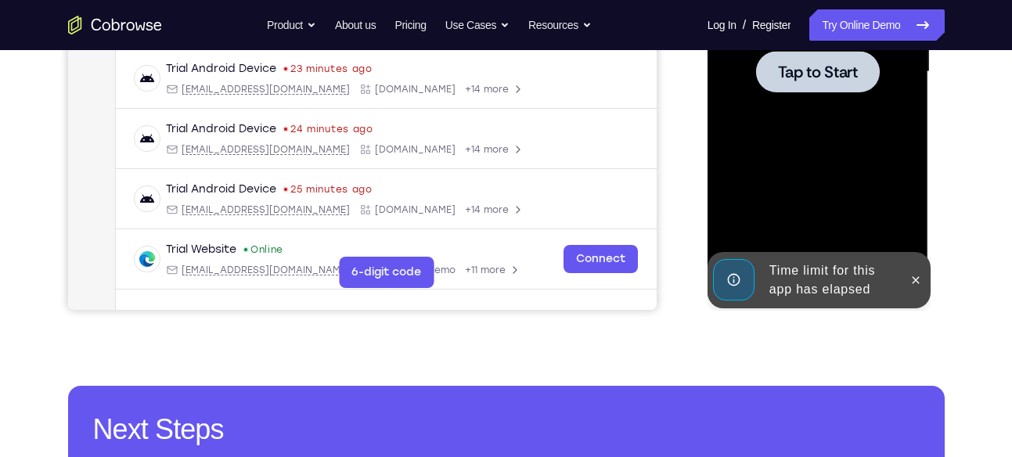
drag, startPoint x: 800, startPoint y: 229, endPoint x: 838, endPoint y: 130, distance: 106.3
click at [837, 84] on div at bounding box center [818, 72] width 124 height 42
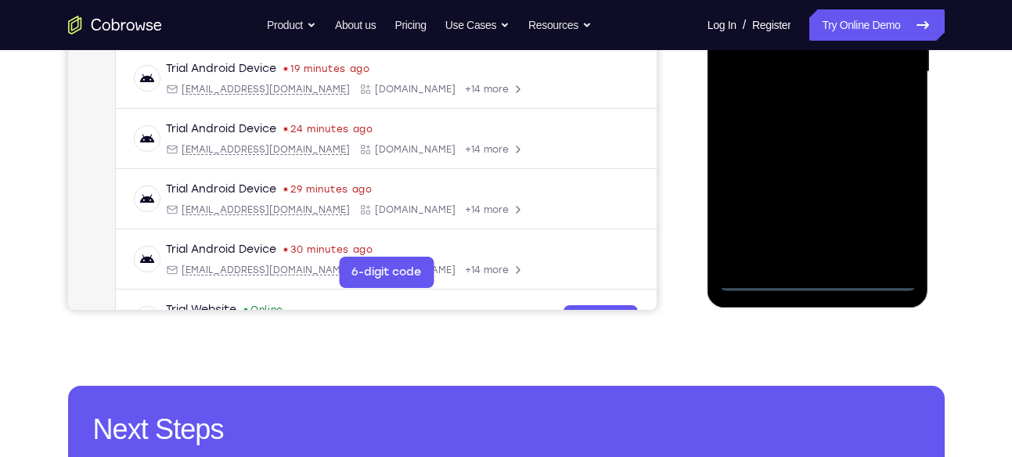
click at [882, 287] on div at bounding box center [818, 72] width 197 height 439
drag, startPoint x: 729, startPoint y: 176, endPoint x: 918, endPoint y: 168, distance: 188.9
click at [918, 168] on div at bounding box center [819, 74] width 222 height 467
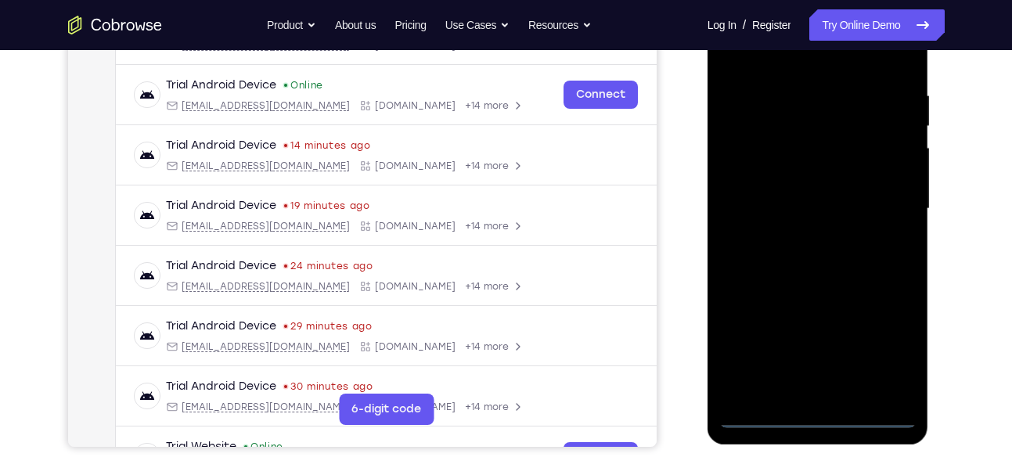
click at [764, 193] on div at bounding box center [818, 209] width 197 height 439
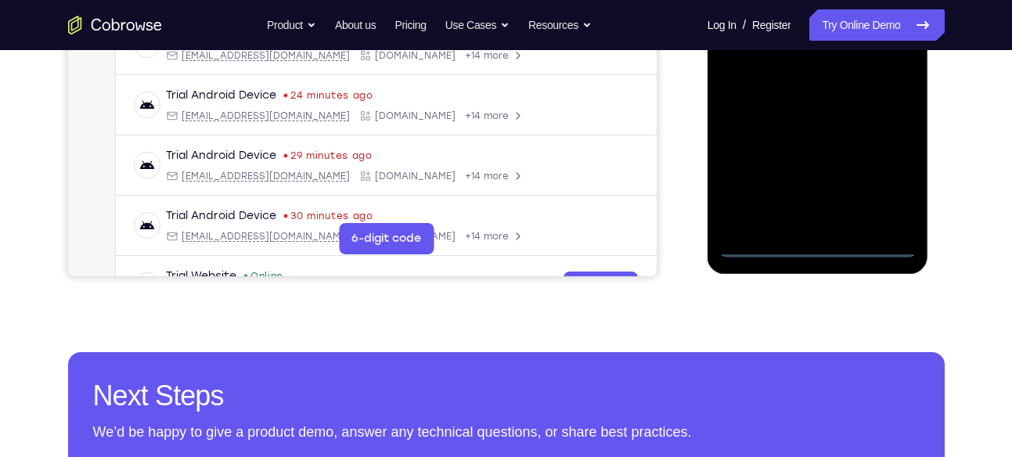
scroll to position [454, 0]
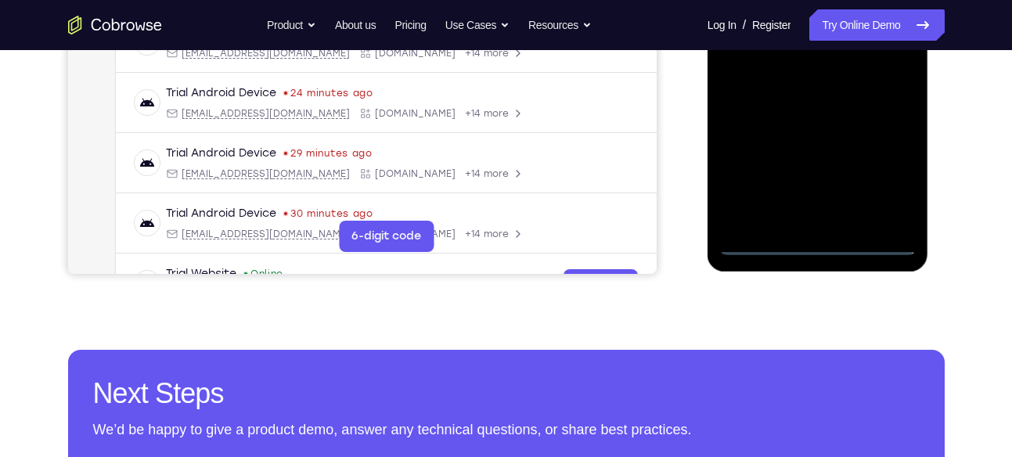
click at [892, 188] on div at bounding box center [818, 36] width 197 height 439
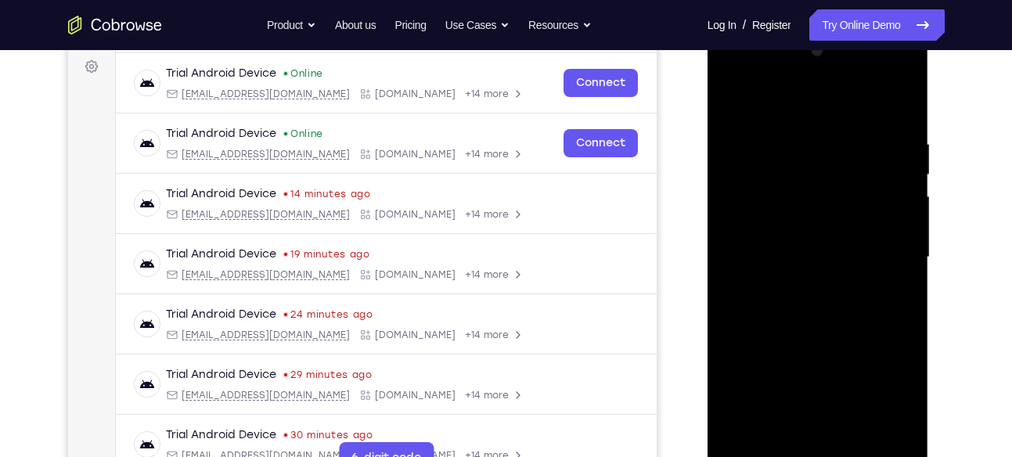
scroll to position [230, 0]
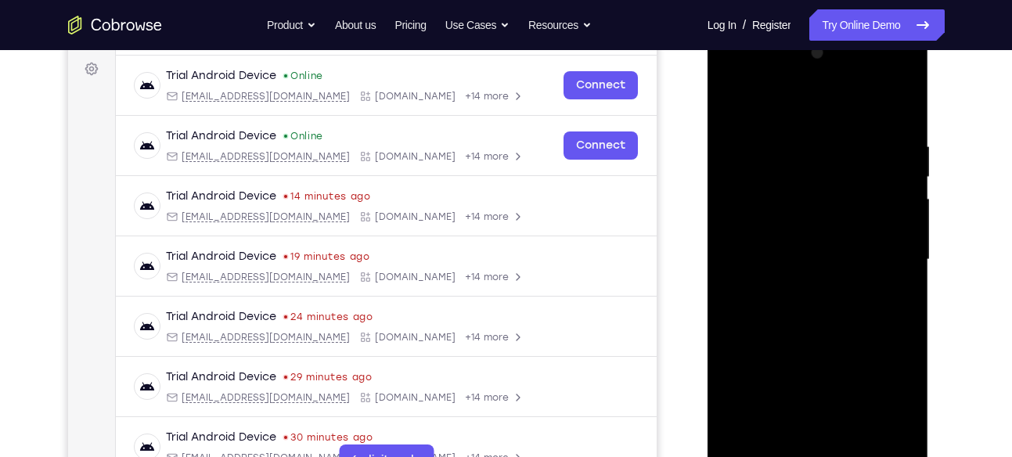
click at [787, 107] on div at bounding box center [818, 260] width 197 height 439
click at [882, 249] on div at bounding box center [818, 260] width 197 height 439
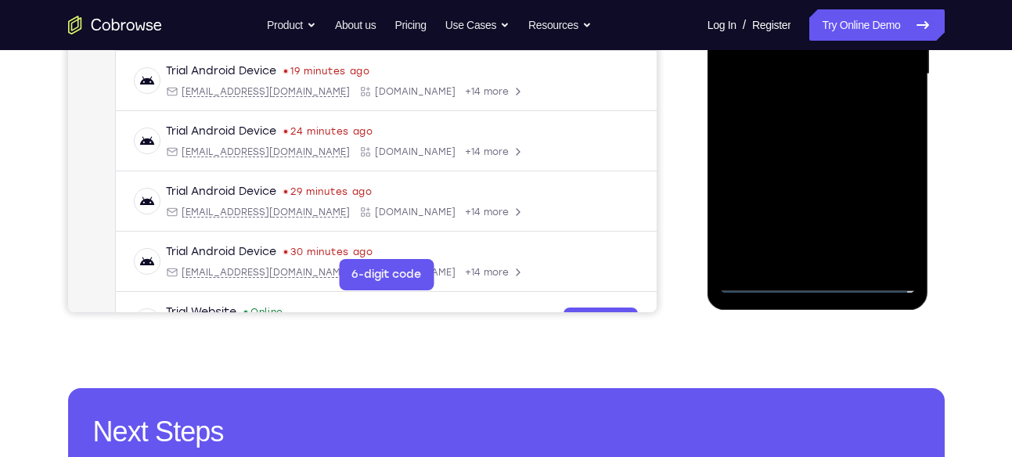
scroll to position [420, 0]
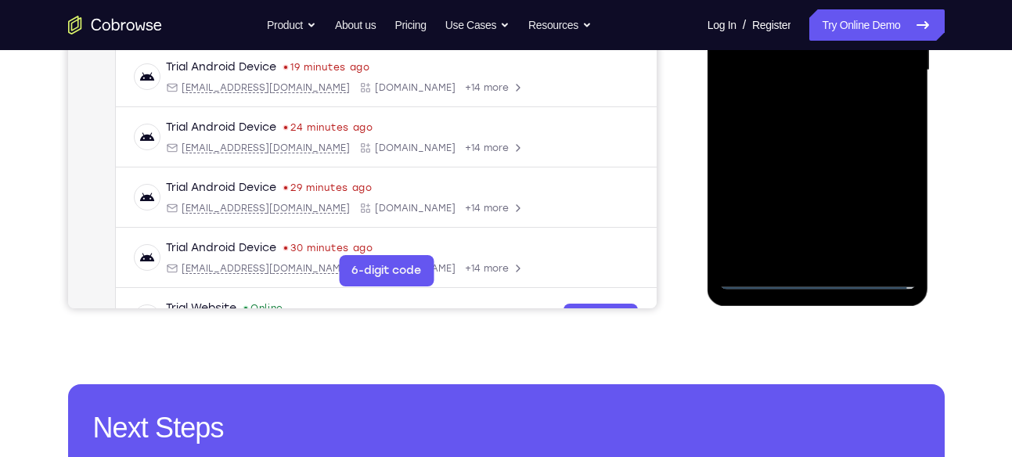
click at [810, 212] on div at bounding box center [818, 70] width 197 height 439
click at [799, 94] on div at bounding box center [818, 70] width 197 height 439
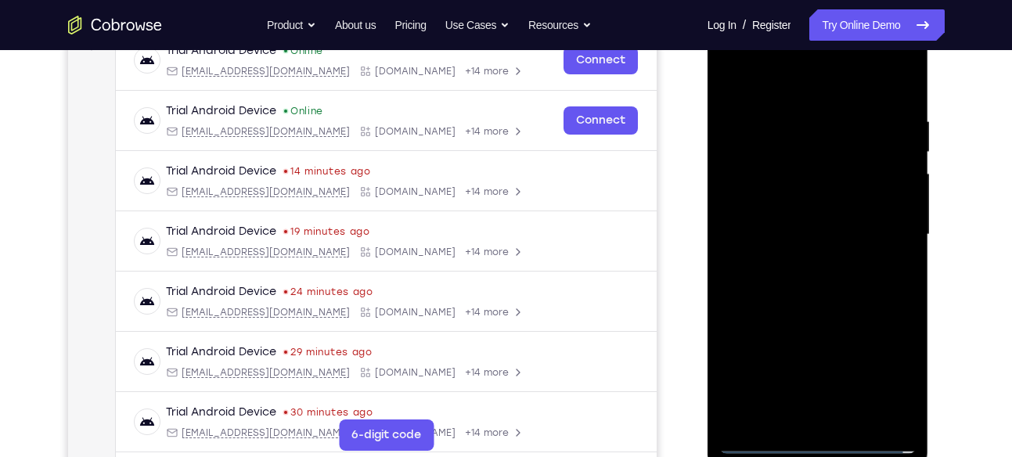
scroll to position [335, 0]
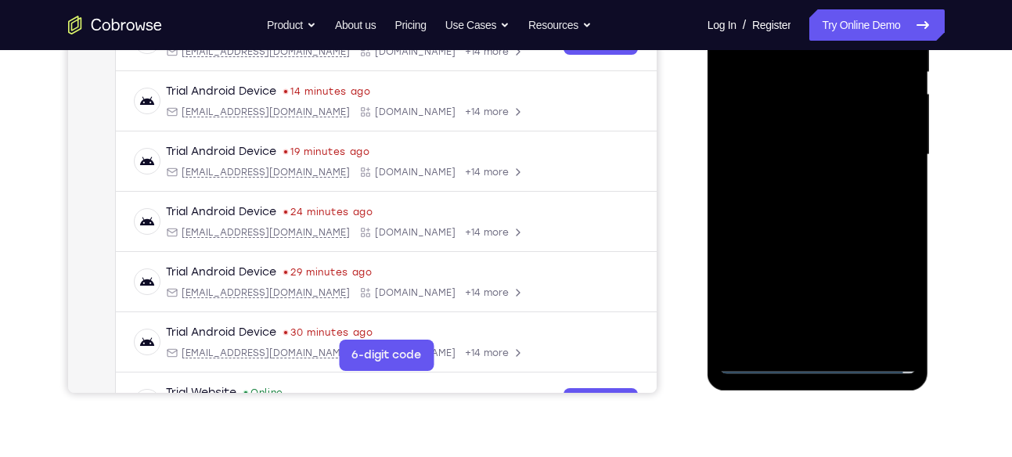
click at [818, 233] on div at bounding box center [818, 155] width 197 height 439
click at [837, 82] on div at bounding box center [818, 155] width 197 height 439
click at [818, 108] on div at bounding box center [818, 155] width 197 height 439
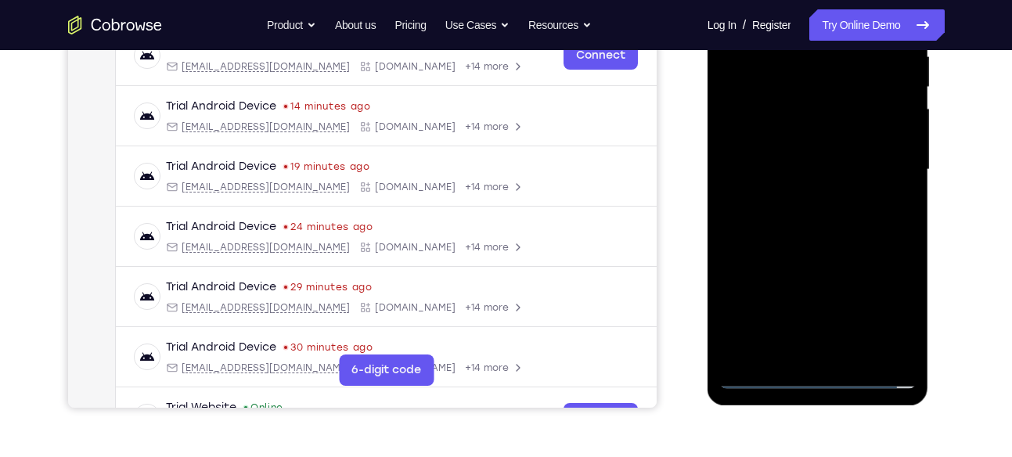
scroll to position [319, 0]
click at [827, 253] on div at bounding box center [818, 170] width 197 height 439
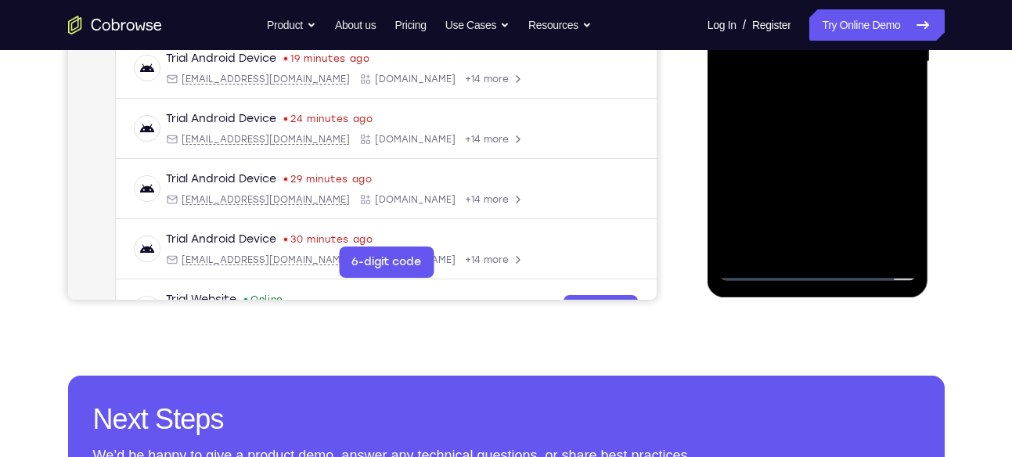
scroll to position [431, 0]
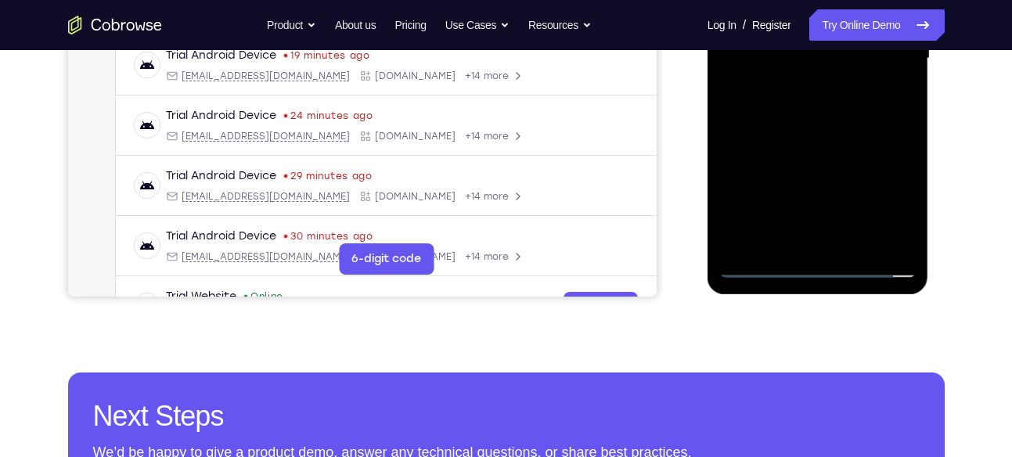
click at [855, 241] on div at bounding box center [818, 58] width 197 height 439
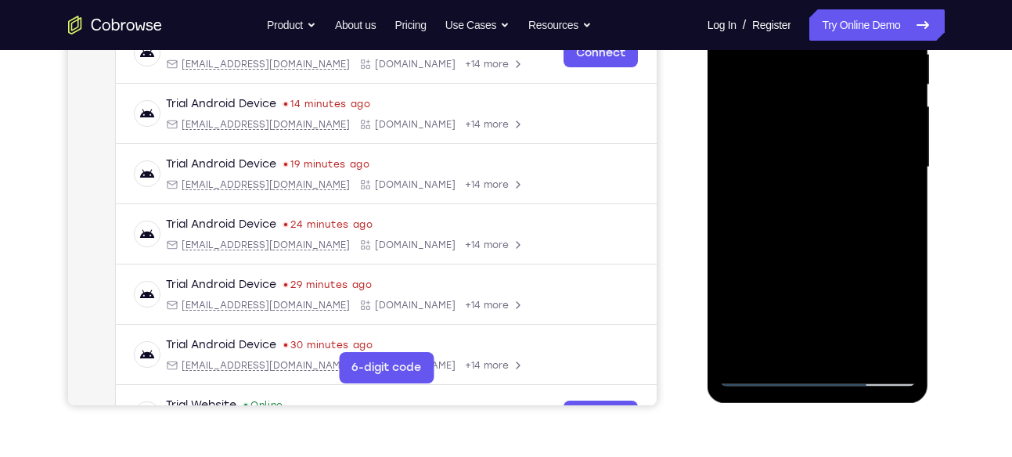
scroll to position [325, 0]
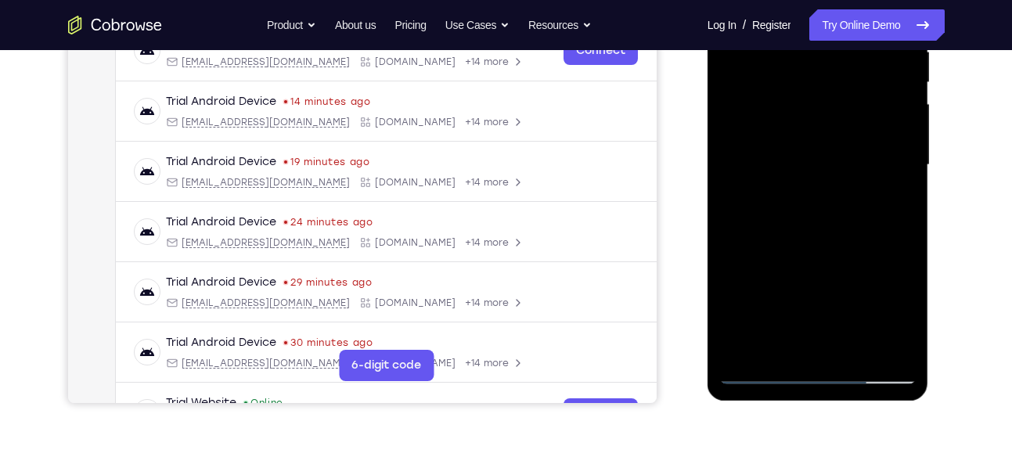
click at [833, 235] on div at bounding box center [818, 165] width 197 height 439
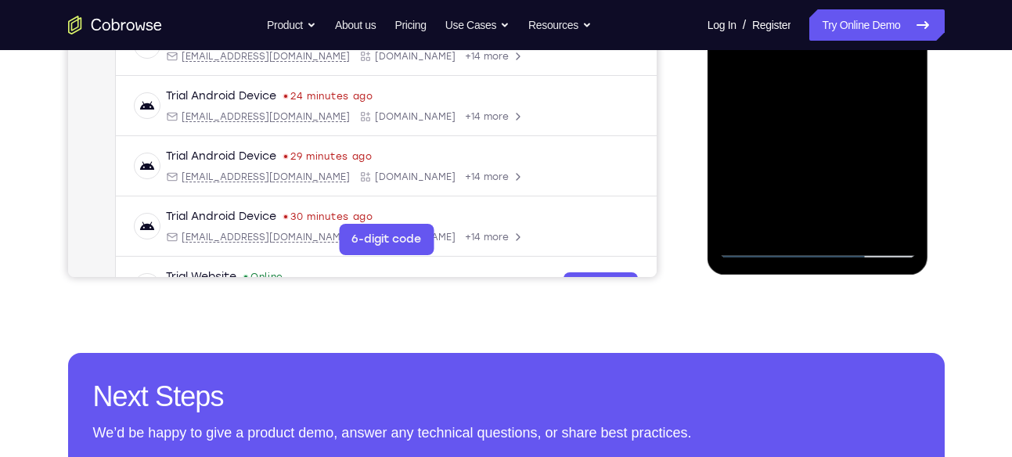
scroll to position [453, 0]
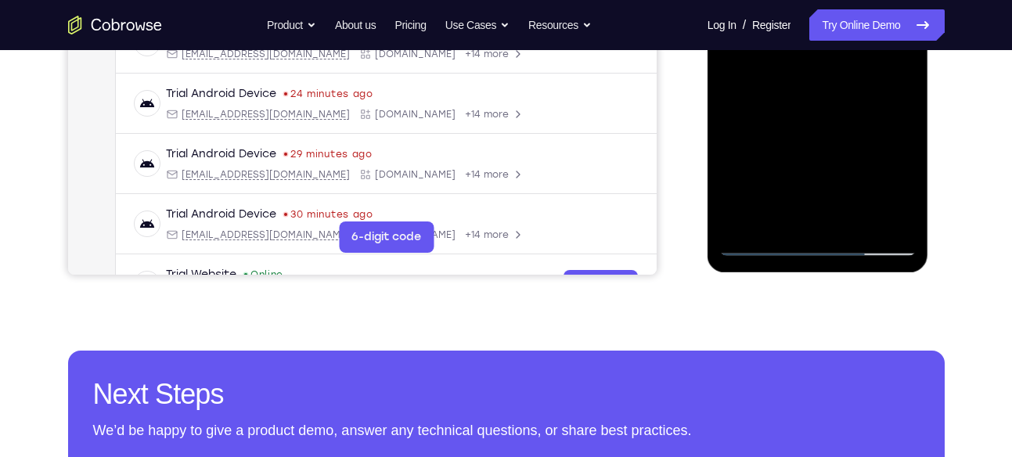
click at [858, 223] on div at bounding box center [818, 37] width 197 height 439
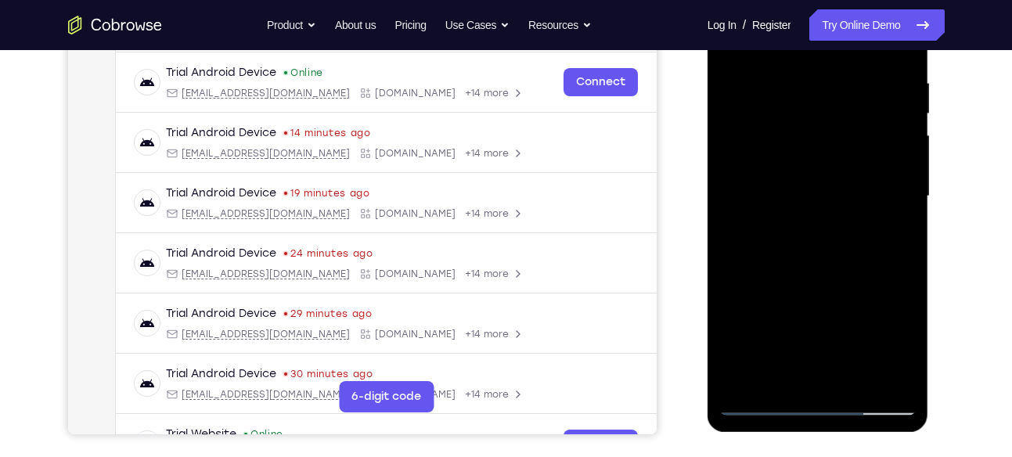
scroll to position [293, 0]
click at [810, 284] on div at bounding box center [818, 197] width 197 height 439
click at [793, 158] on div at bounding box center [818, 197] width 197 height 439
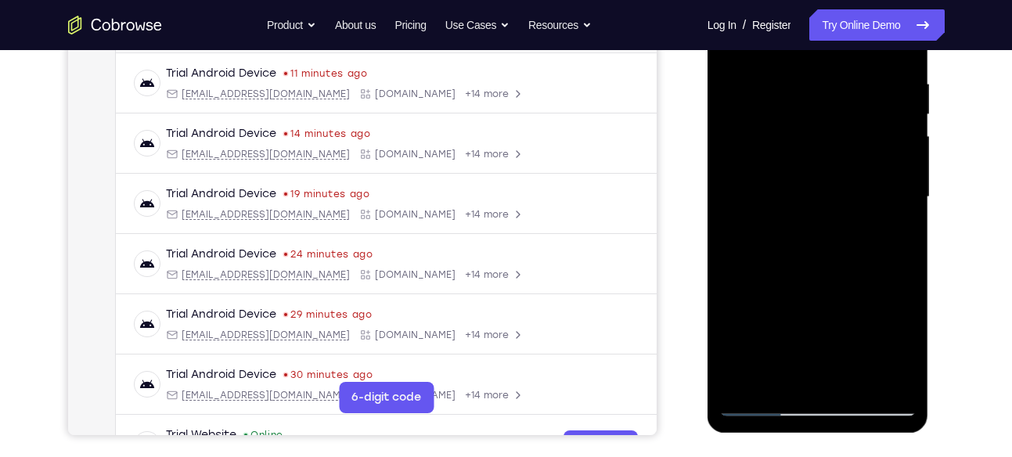
scroll to position [295, 0]
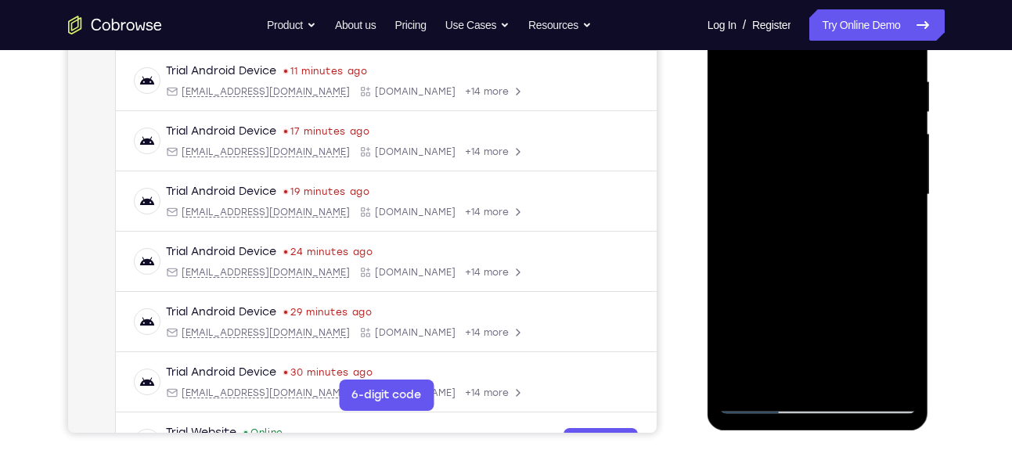
click at [740, 207] on div at bounding box center [818, 195] width 197 height 439
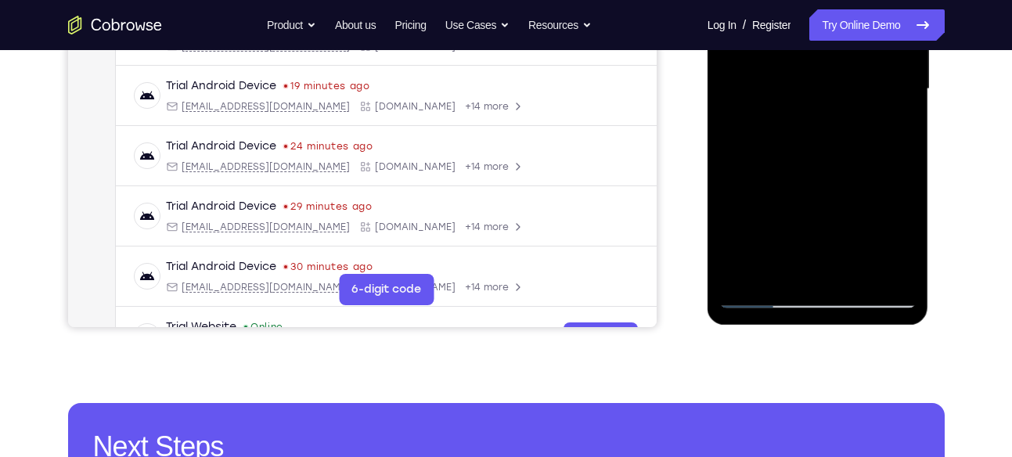
scroll to position [411, 0]
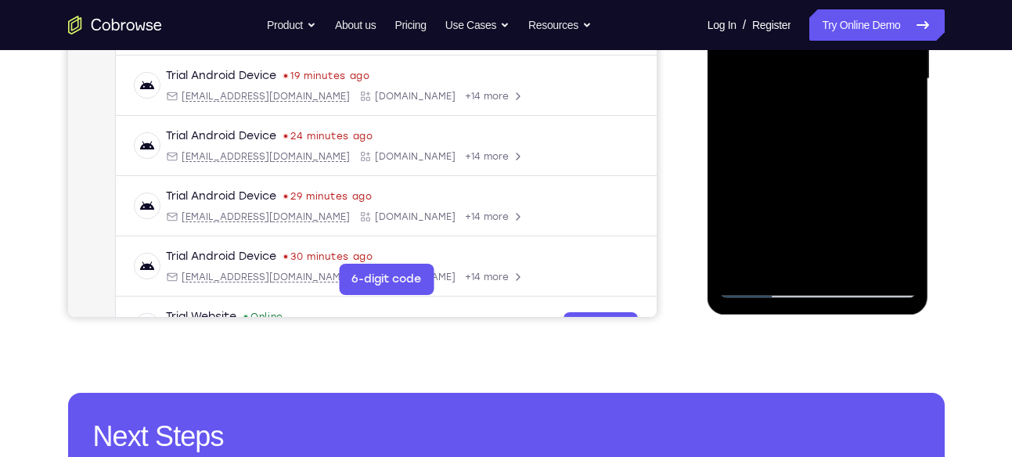
click at [796, 258] on div at bounding box center [818, 79] width 197 height 439
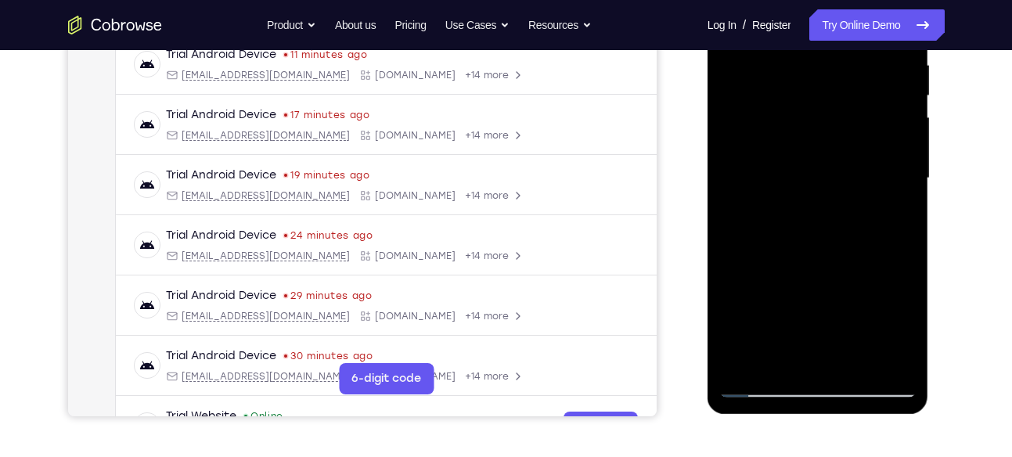
scroll to position [307, 0]
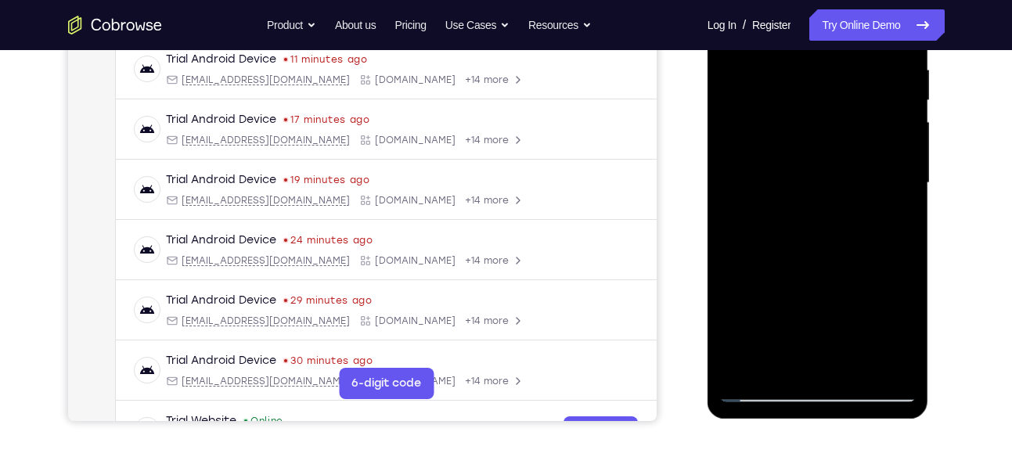
click at [796, 186] on div at bounding box center [818, 183] width 197 height 439
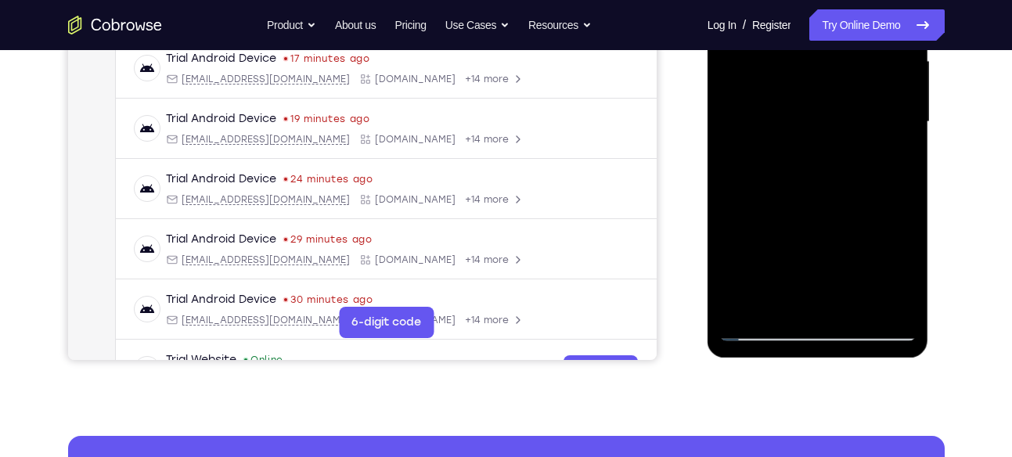
scroll to position [382, 0]
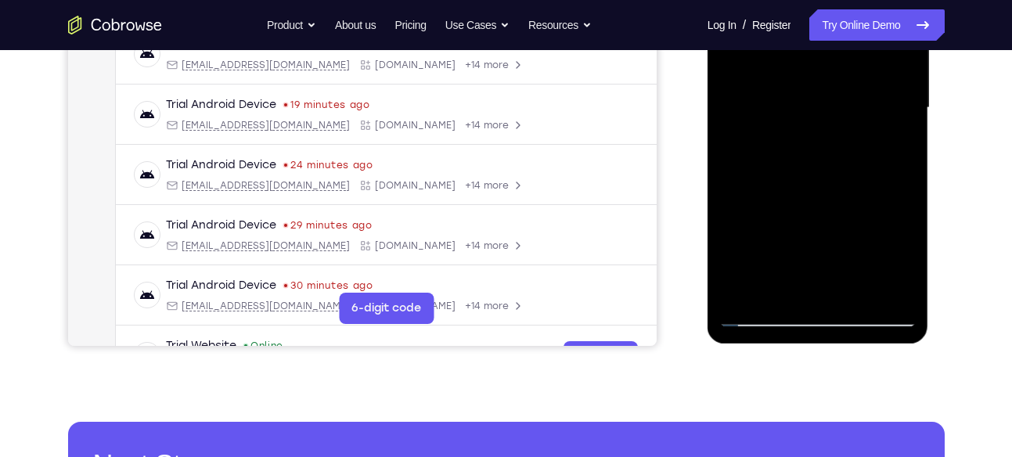
click at [803, 237] on div at bounding box center [818, 108] width 197 height 439
click at [802, 222] on div at bounding box center [818, 108] width 197 height 439
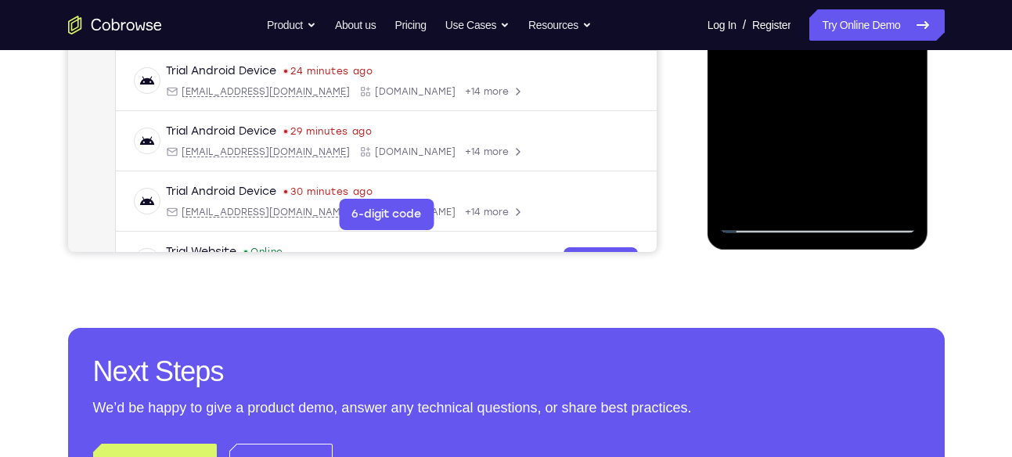
scroll to position [479, 0]
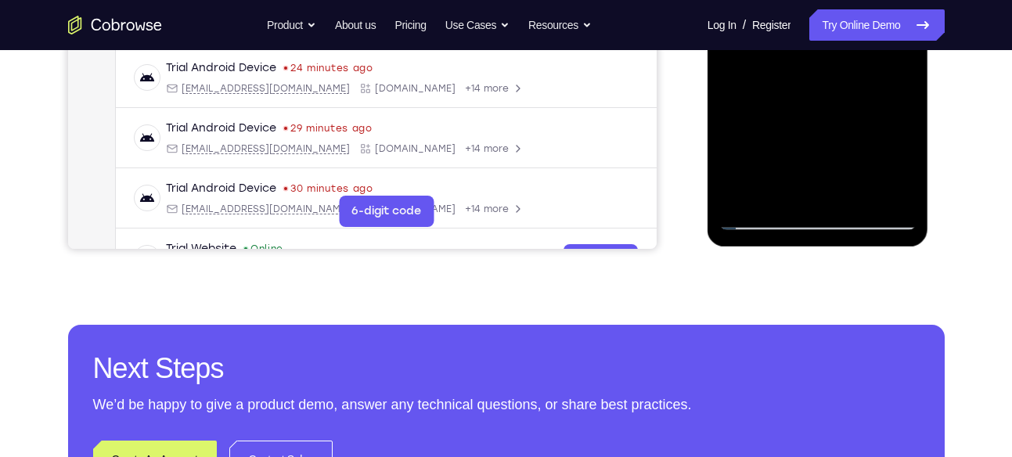
click at [771, 185] on div at bounding box center [818, 11] width 197 height 439
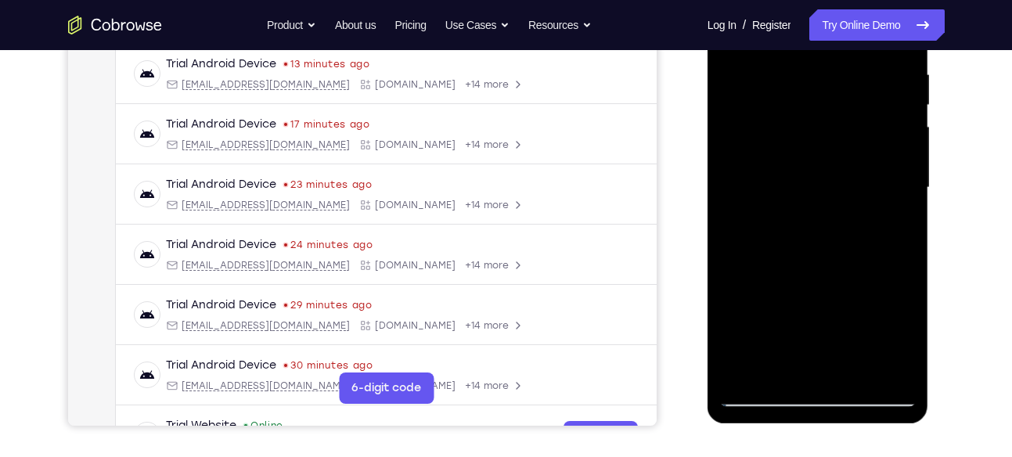
scroll to position [303, 0]
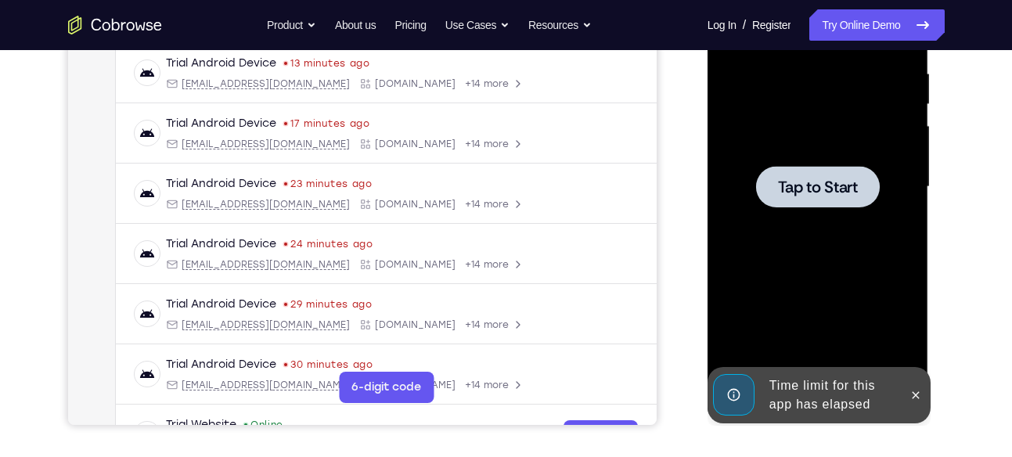
click at [837, 193] on span "Tap to Start" at bounding box center [818, 187] width 80 height 16
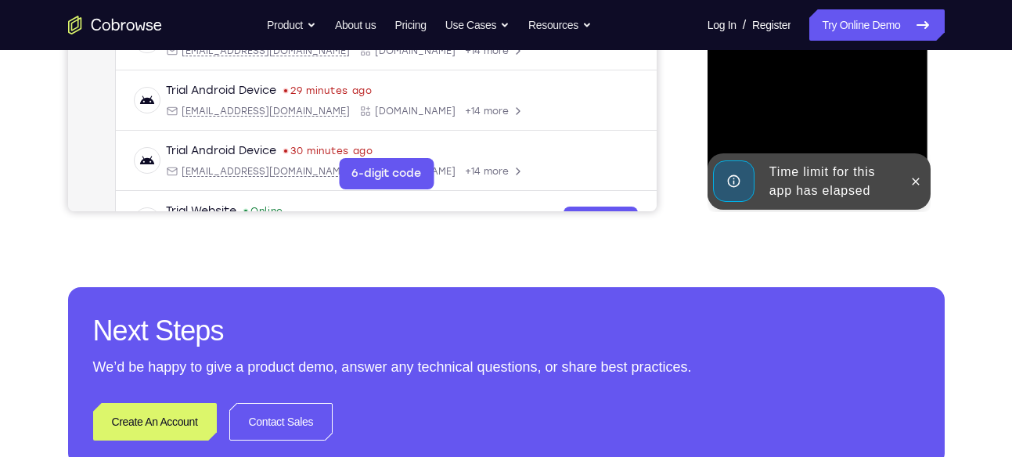
scroll to position [519, 0]
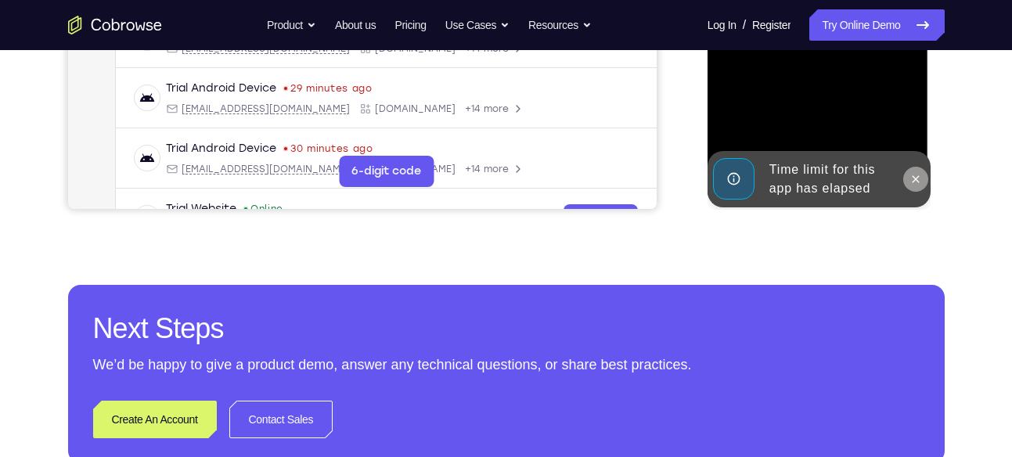
click at [914, 180] on icon at bounding box center [916, 178] width 7 height 7
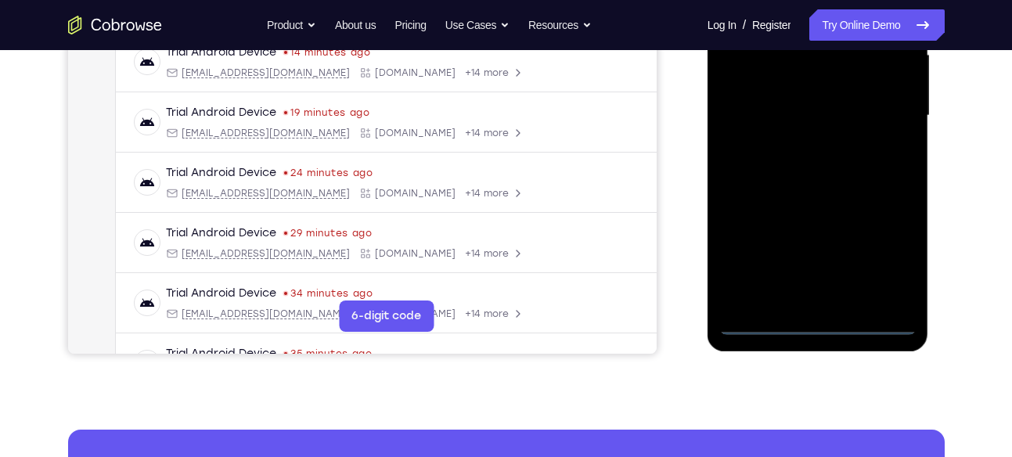
scroll to position [366, 0]
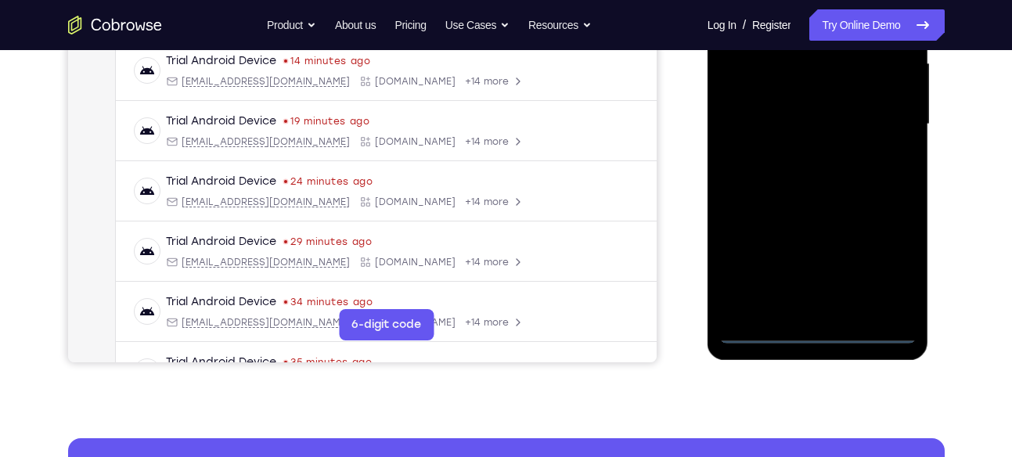
drag, startPoint x: 747, startPoint y: 175, endPoint x: 808, endPoint y: 155, distance: 64.1
click at [808, 155] on div at bounding box center [818, 124] width 197 height 439
click at [760, 110] on div at bounding box center [818, 124] width 197 height 439
click at [895, 279] on div at bounding box center [818, 124] width 197 height 439
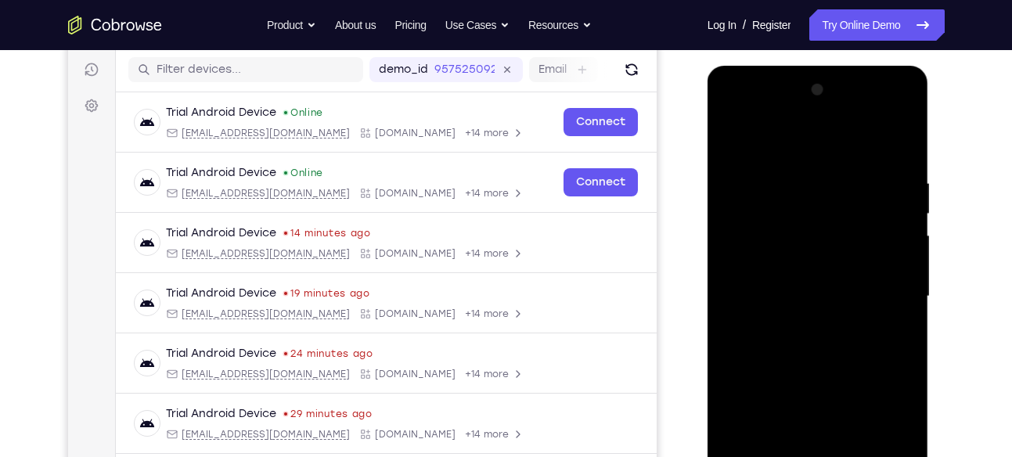
scroll to position [193, 0]
click at [797, 135] on div at bounding box center [818, 297] width 197 height 439
click at [882, 289] on div at bounding box center [818, 297] width 197 height 439
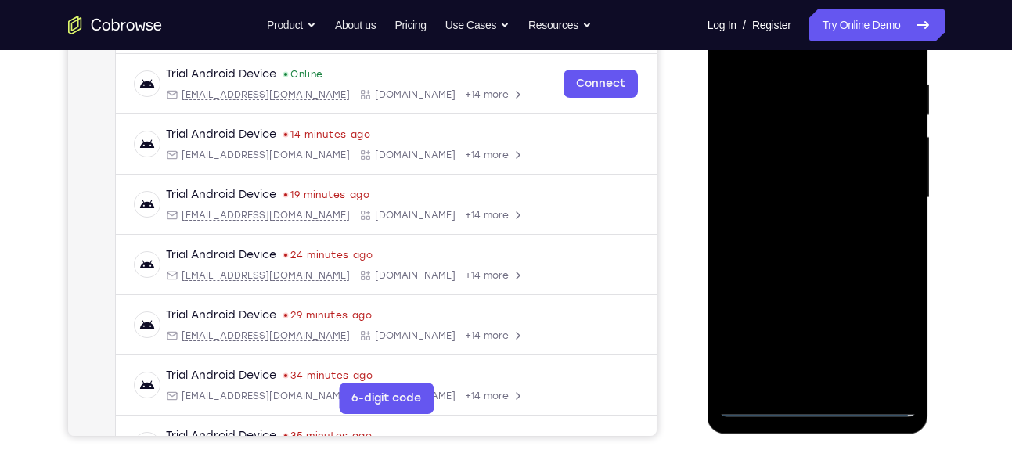
scroll to position [305, 0]
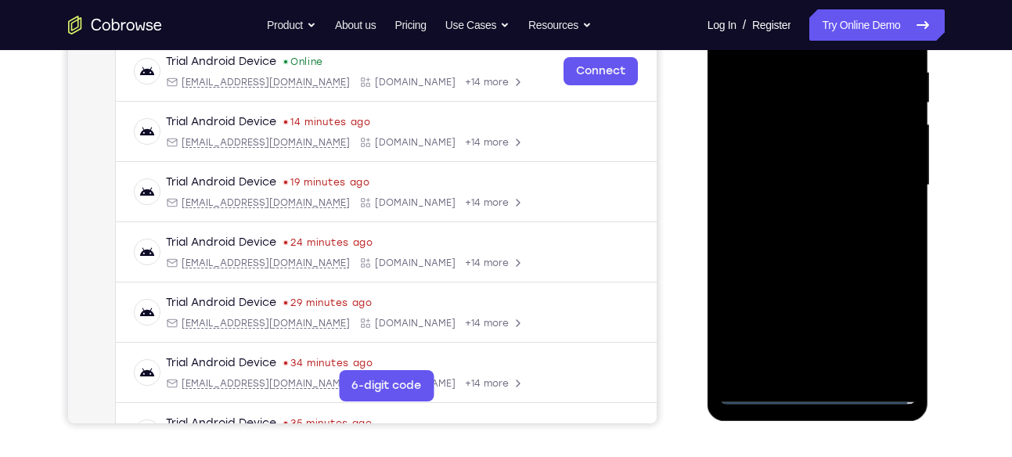
click at [803, 215] on div at bounding box center [818, 185] width 197 height 439
click at [817, 262] on div at bounding box center [818, 185] width 197 height 439
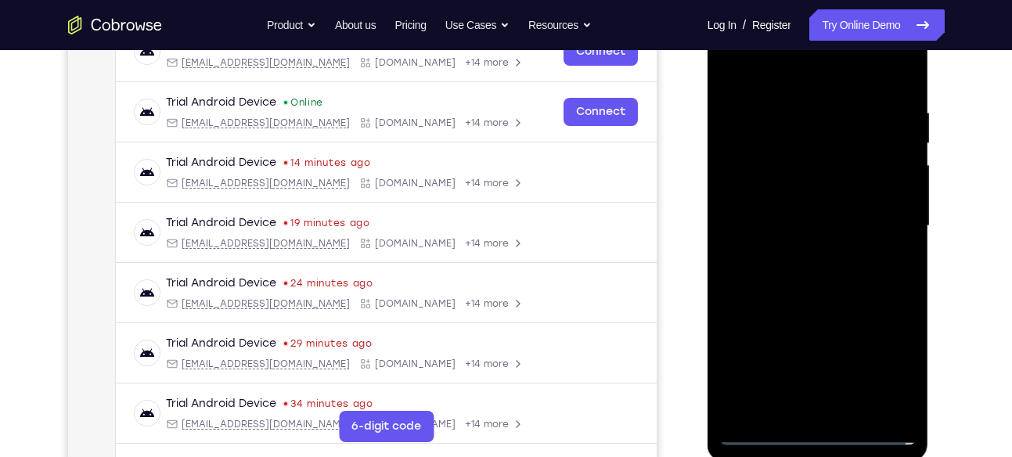
scroll to position [263, 0]
click at [807, 145] on div at bounding box center [818, 227] width 197 height 439
click at [783, 185] on div at bounding box center [818, 227] width 197 height 439
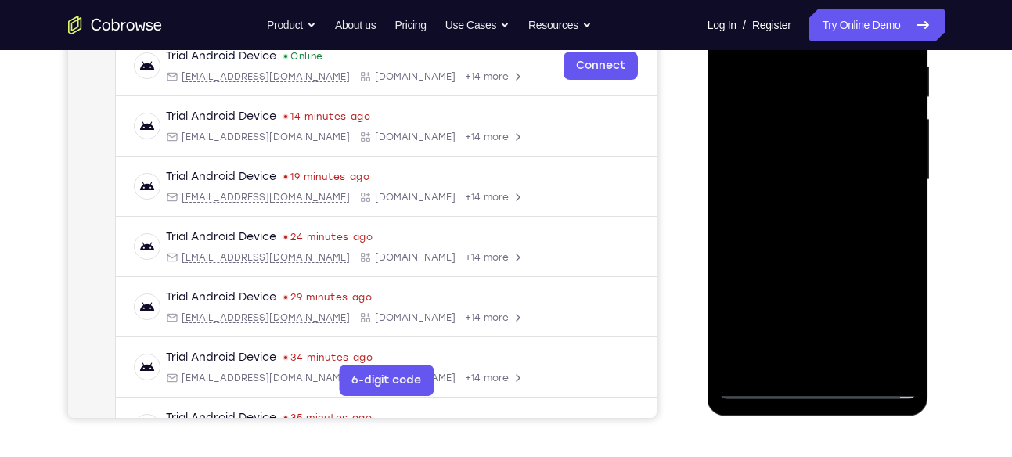
scroll to position [312, 0]
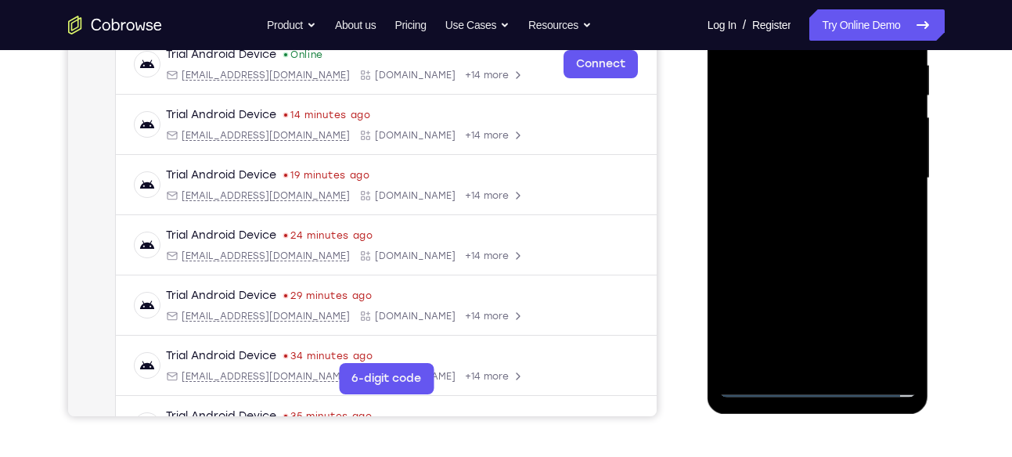
click at [826, 269] on div at bounding box center [818, 178] width 197 height 439
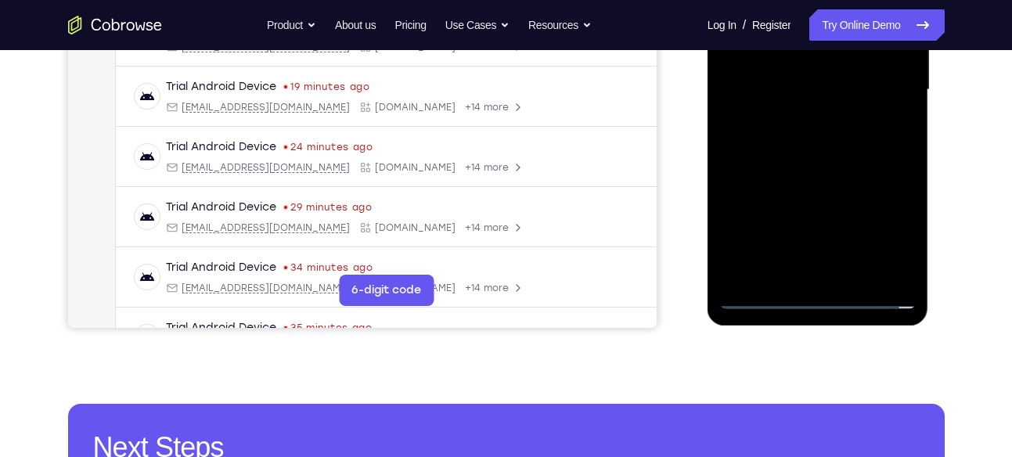
scroll to position [415, 0]
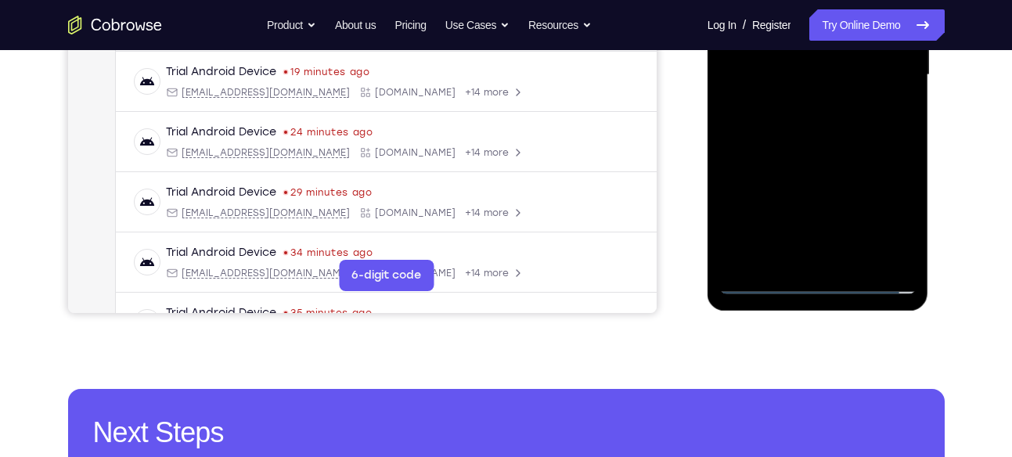
click at [843, 265] on div at bounding box center [818, 75] width 197 height 439
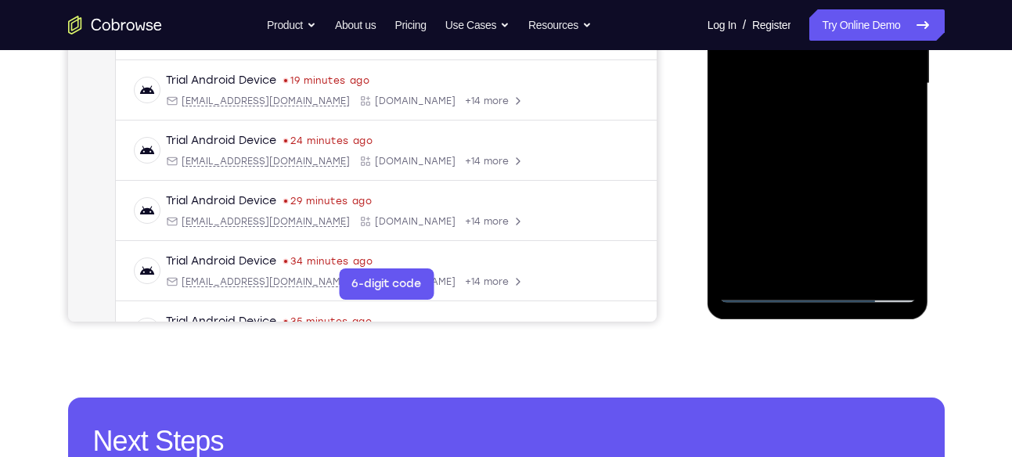
scroll to position [407, 0]
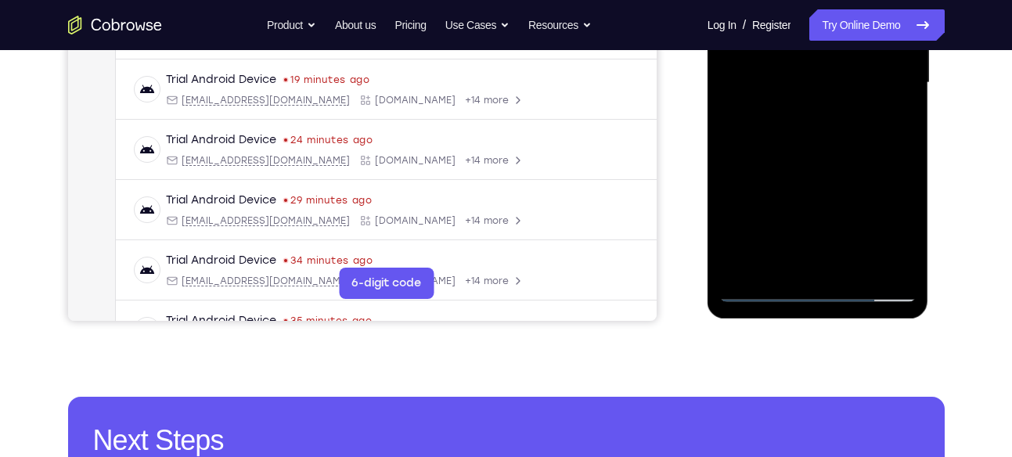
click at [840, 146] on div at bounding box center [818, 83] width 197 height 439
click at [864, 270] on div at bounding box center [818, 83] width 197 height 439
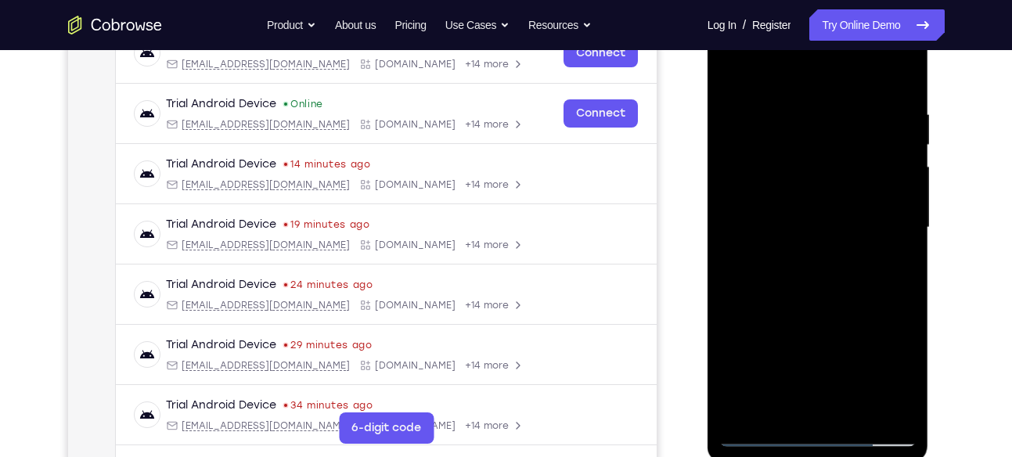
scroll to position [262, 0]
click at [817, 306] on div at bounding box center [818, 228] width 197 height 439
click at [797, 177] on div at bounding box center [818, 228] width 197 height 439
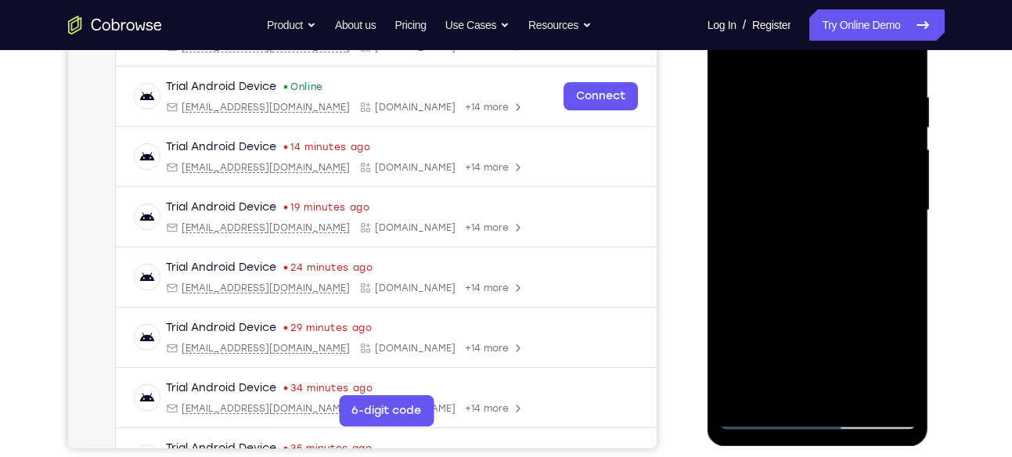
scroll to position [247, 0]
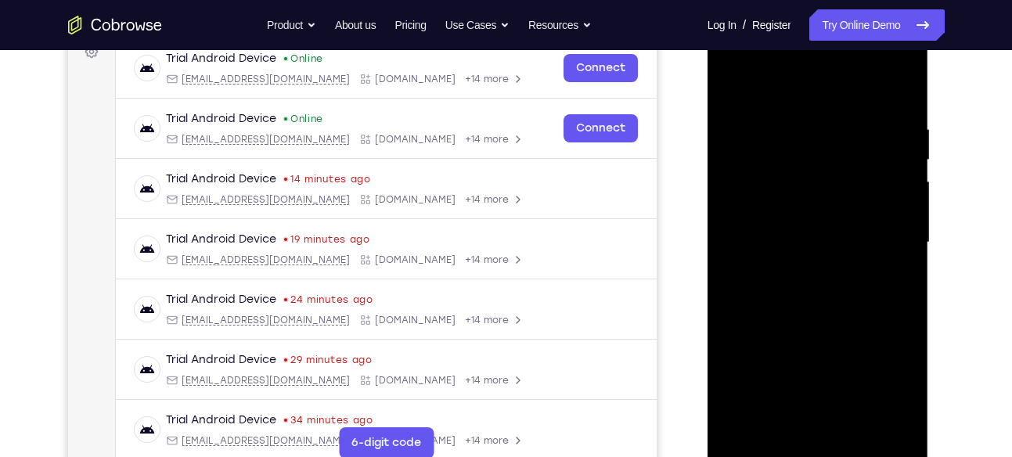
click at [874, 181] on div at bounding box center [818, 242] width 197 height 439
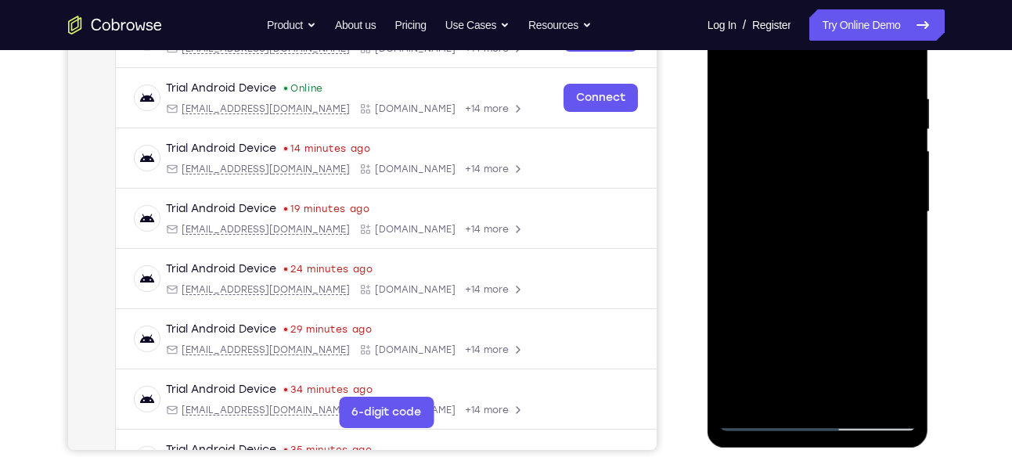
click at [883, 286] on div at bounding box center [818, 212] width 197 height 439
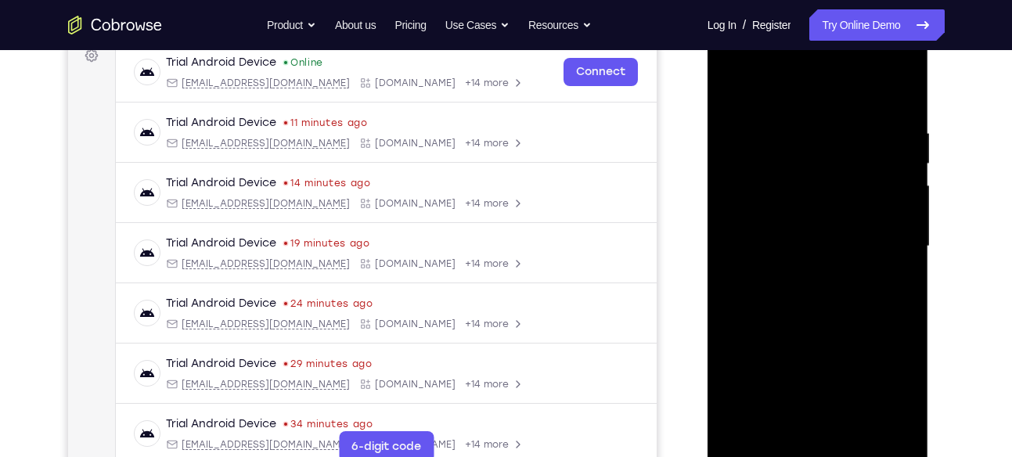
scroll to position [243, 0]
drag, startPoint x: 819, startPoint y: 154, endPoint x: 884, endPoint y: 28, distance: 141.8
click at [884, 28] on div at bounding box center [818, 247] width 197 height 439
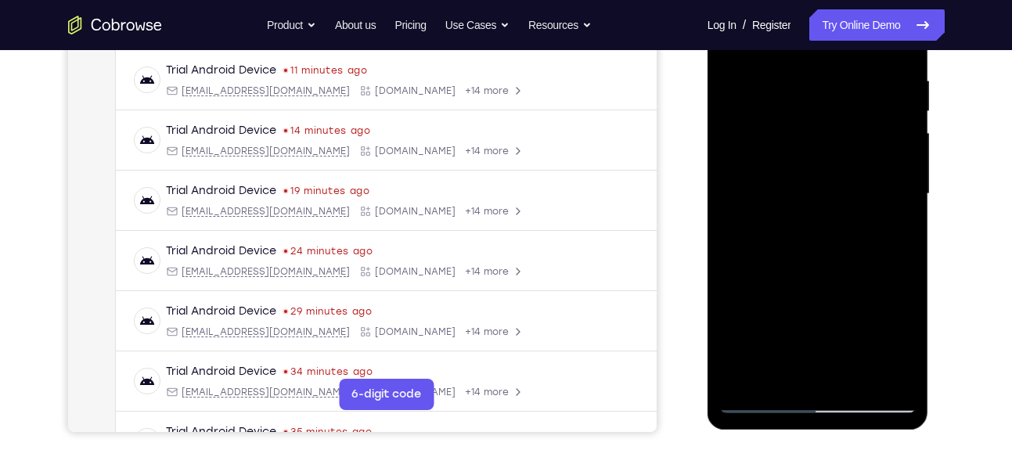
scroll to position [298, 0]
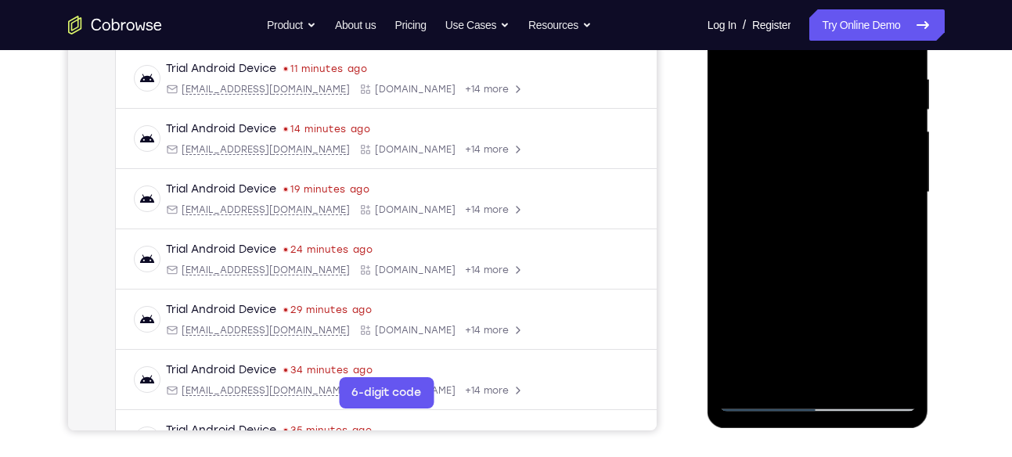
click at [788, 181] on div at bounding box center [818, 192] width 197 height 439
click at [796, 230] on div at bounding box center [818, 192] width 197 height 439
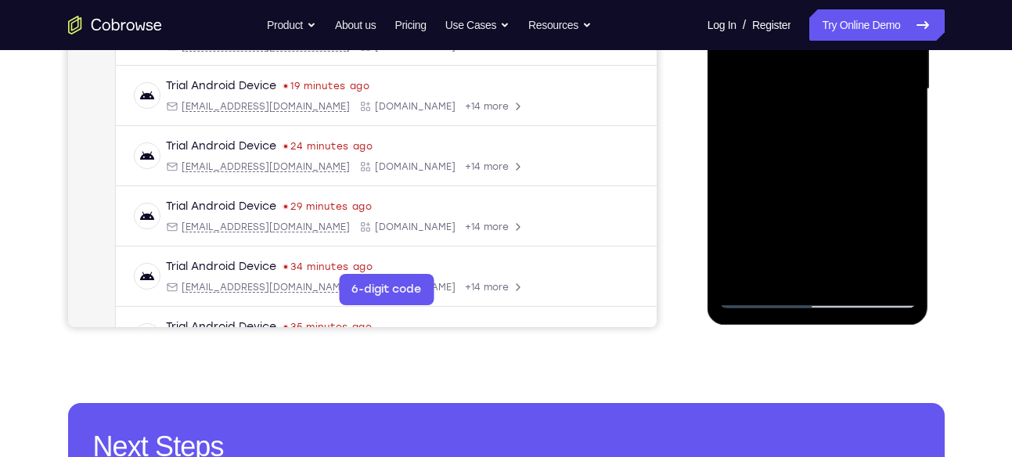
scroll to position [406, 0]
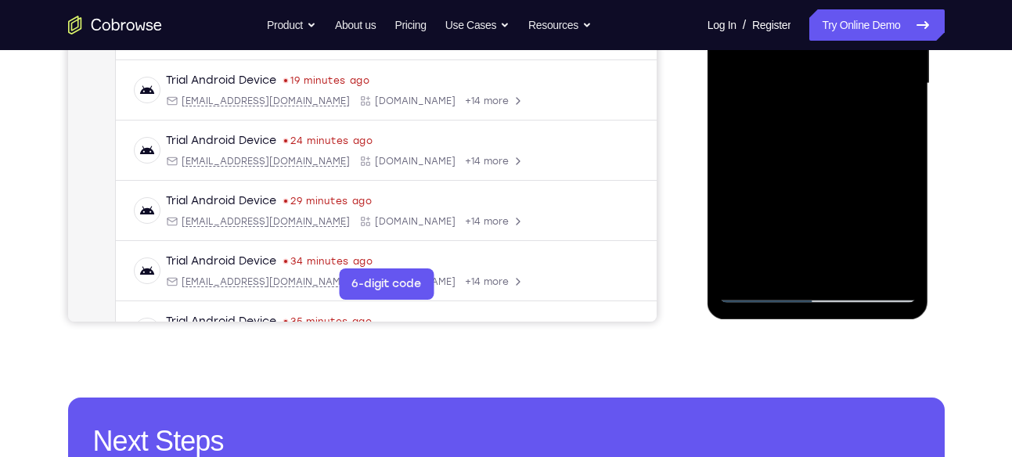
click at [773, 261] on div at bounding box center [818, 84] width 197 height 439
click at [758, 200] on div at bounding box center [818, 84] width 197 height 439
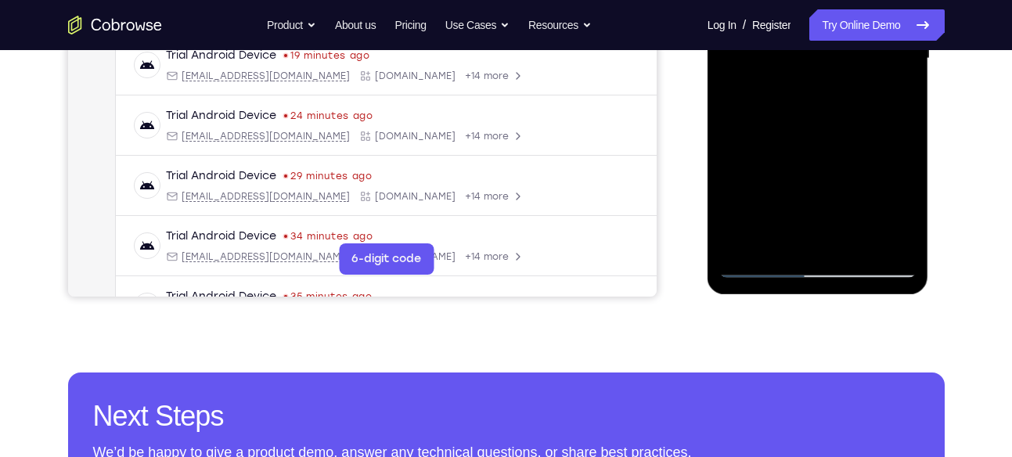
scroll to position [446, 0]
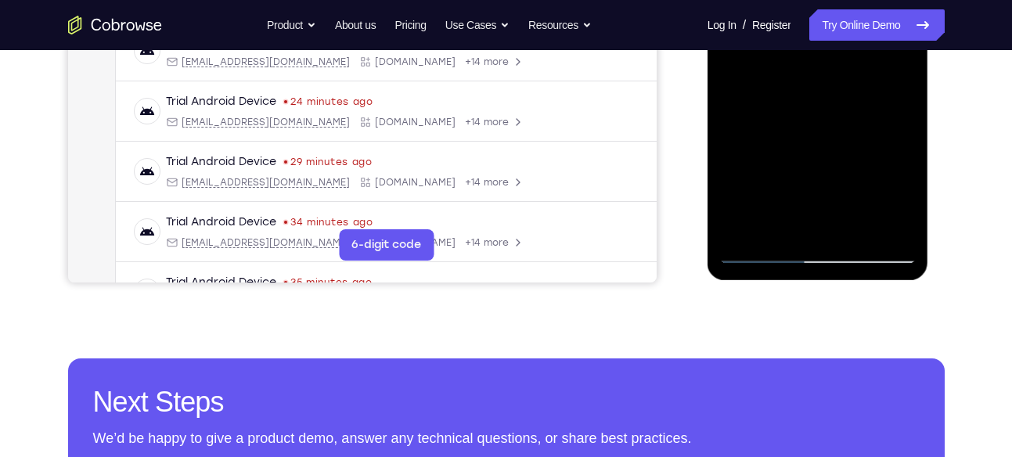
click at [767, 257] on div at bounding box center [818, 44] width 197 height 439
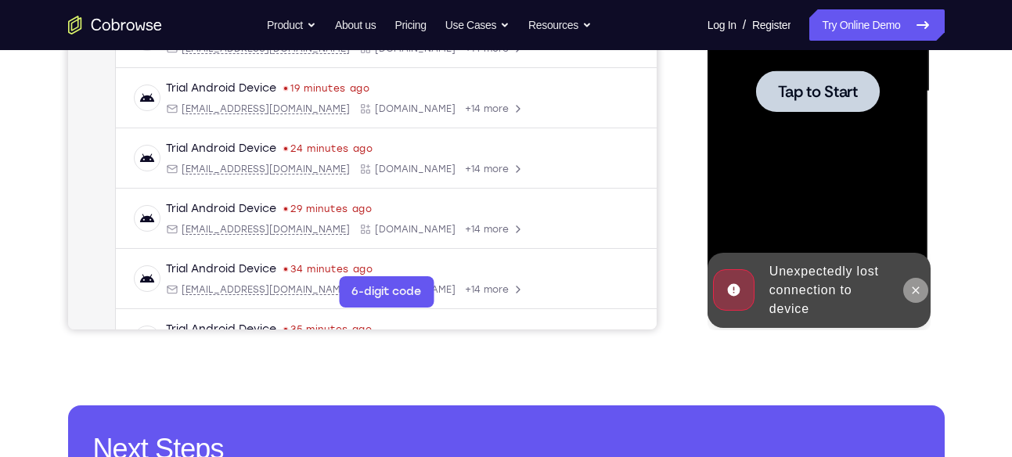
scroll to position [402, 0]
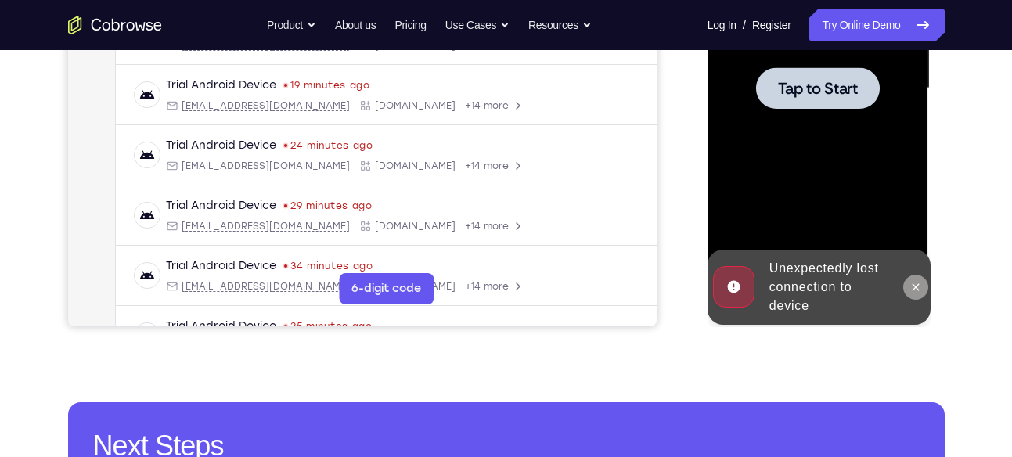
click at [917, 282] on icon at bounding box center [916, 287] width 13 height 13
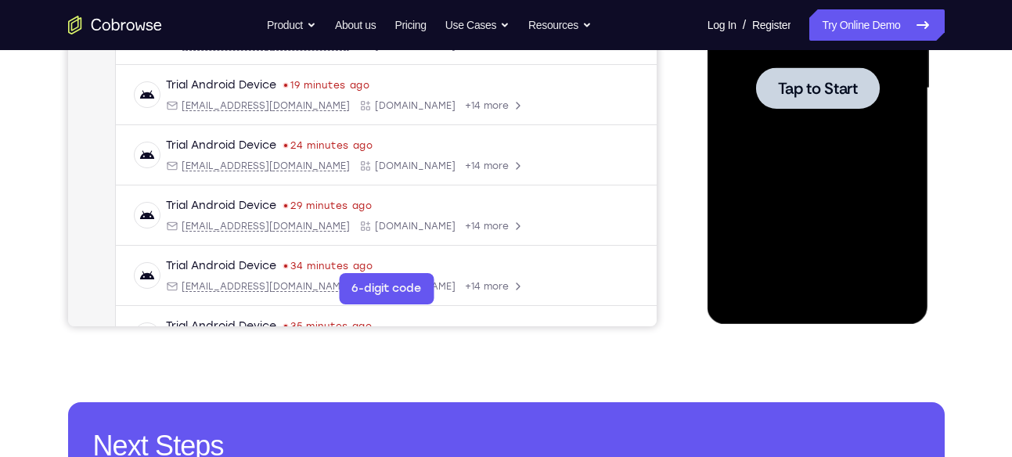
click at [822, 96] on span "Tap to Start" at bounding box center [818, 89] width 80 height 16
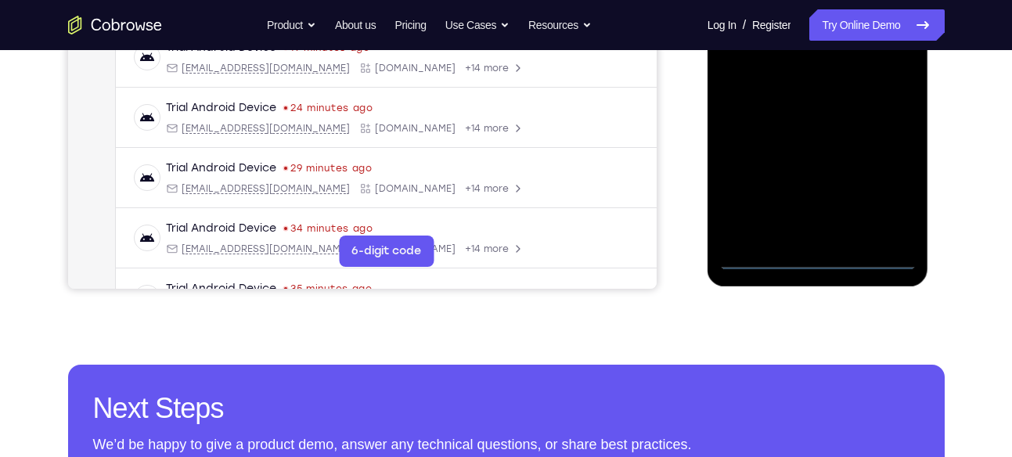
scroll to position [440, 0]
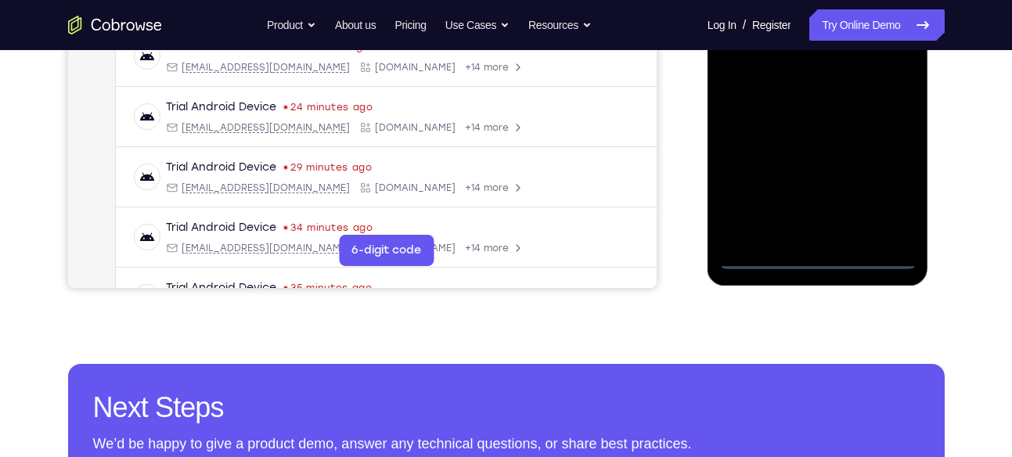
click at [872, 264] on div at bounding box center [818, 50] width 197 height 439
drag, startPoint x: 742, startPoint y: 176, endPoint x: 947, endPoint y: 179, distance: 205.2
click at [931, 179] on html "Online web based iOS Simulators and Android Emulators. Run iPhone, iPad, Mobile…" at bounding box center [819, 54] width 223 height 470
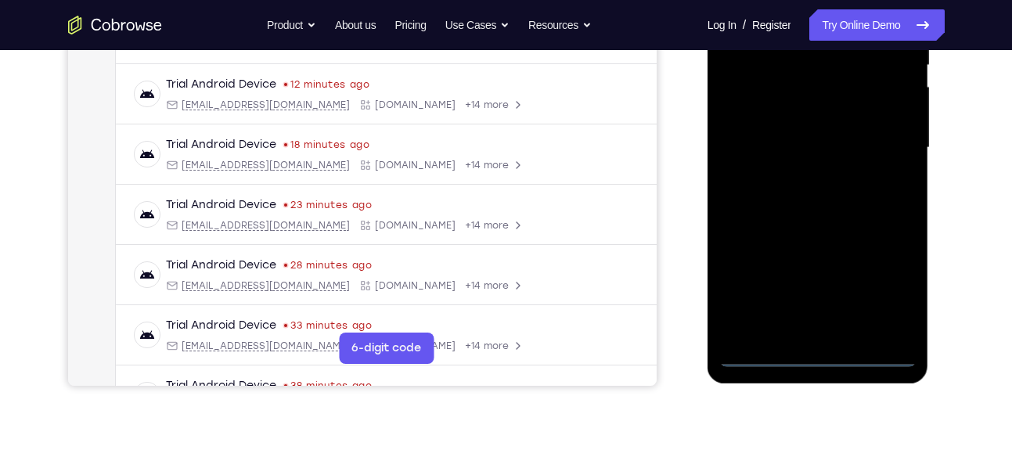
scroll to position [333, 0]
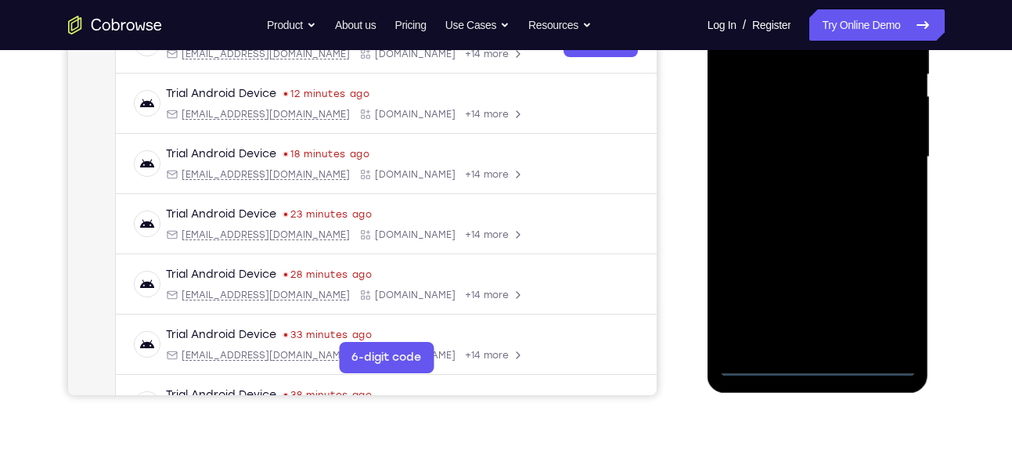
click at [763, 152] on div at bounding box center [818, 157] width 197 height 439
click at [896, 291] on div at bounding box center [818, 157] width 197 height 439
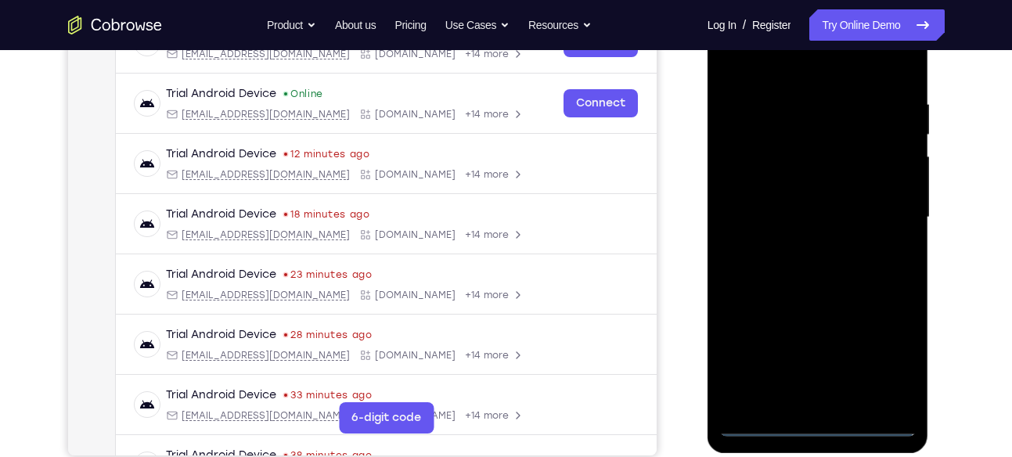
scroll to position [272, 0]
click at [808, 66] on div at bounding box center [818, 218] width 197 height 439
click at [881, 212] on div at bounding box center [818, 218] width 197 height 439
click at [799, 248] on div at bounding box center [818, 218] width 197 height 439
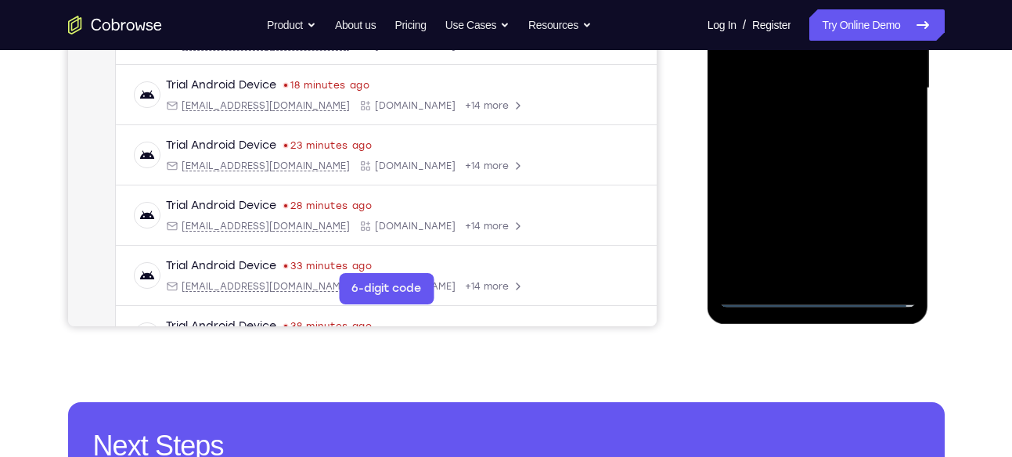
scroll to position [406, 0]
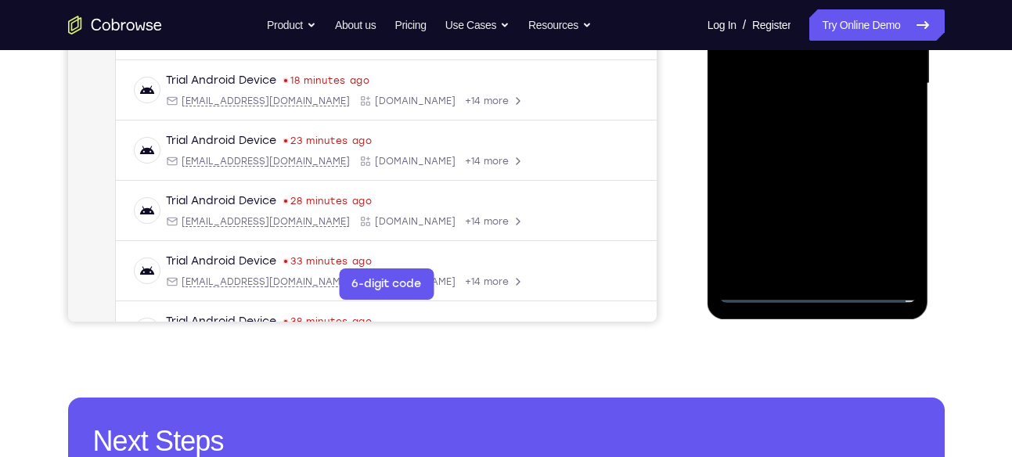
click at [840, 164] on div at bounding box center [818, 84] width 197 height 439
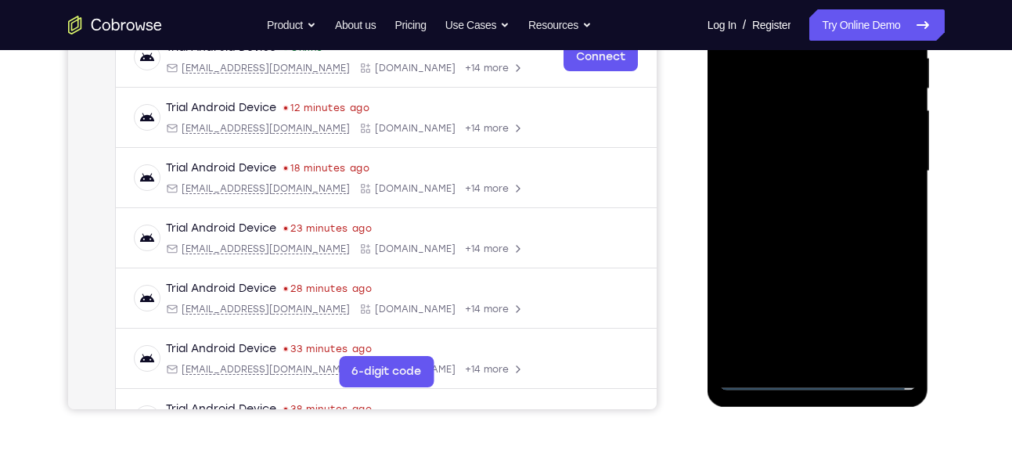
scroll to position [316, 0]
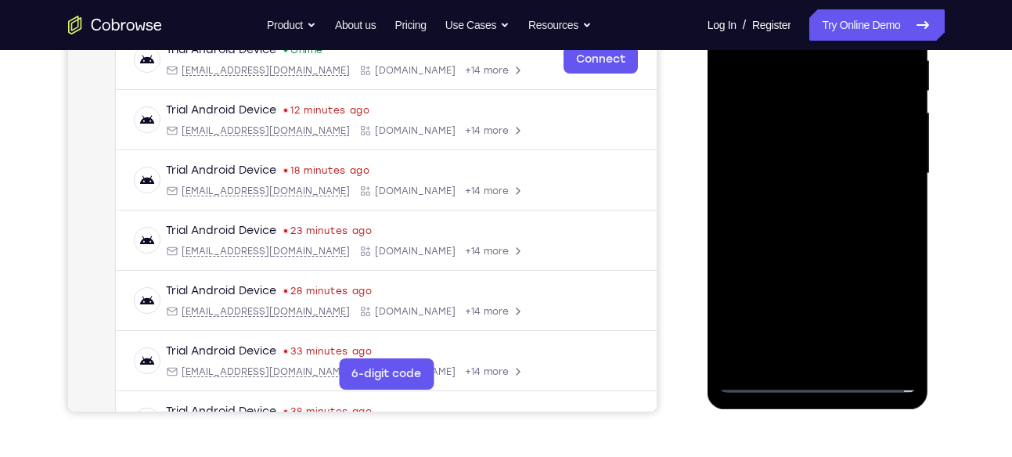
click at [869, 97] on div at bounding box center [818, 174] width 197 height 439
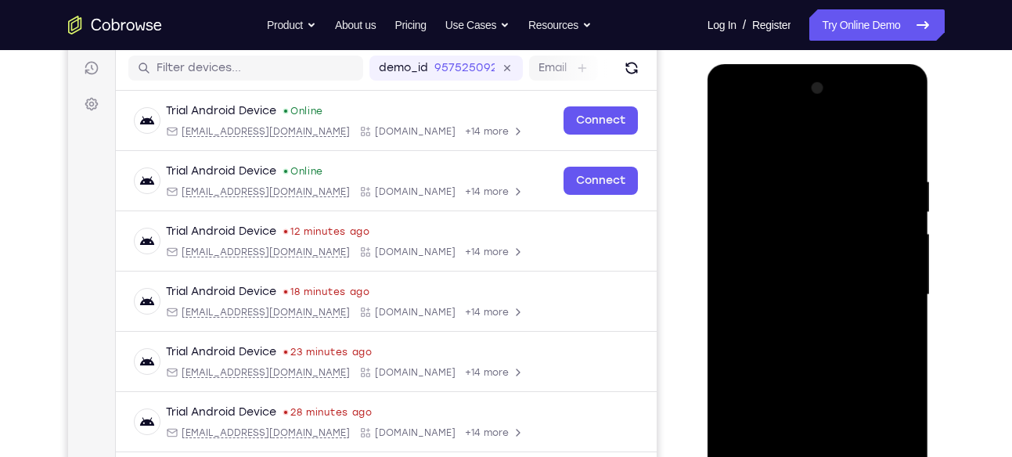
scroll to position [196, 0]
click at [780, 247] on div at bounding box center [818, 294] width 197 height 439
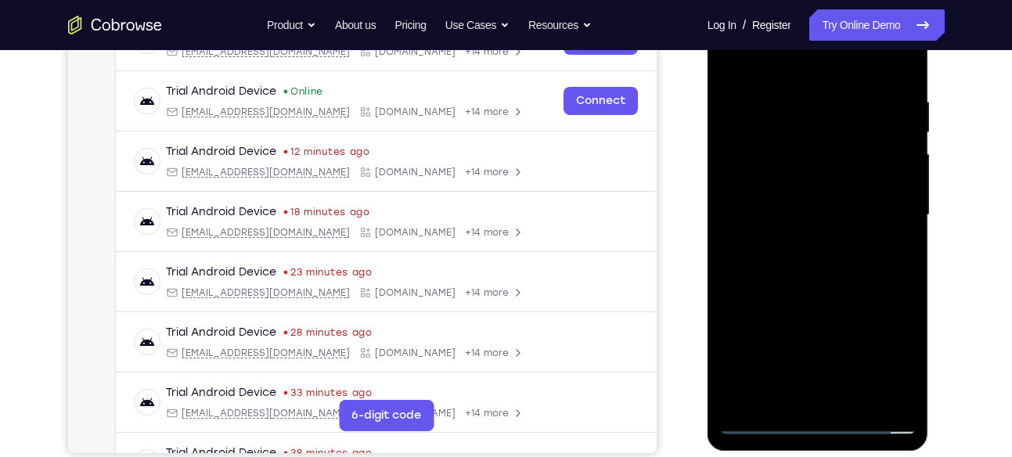
scroll to position [289, 0]
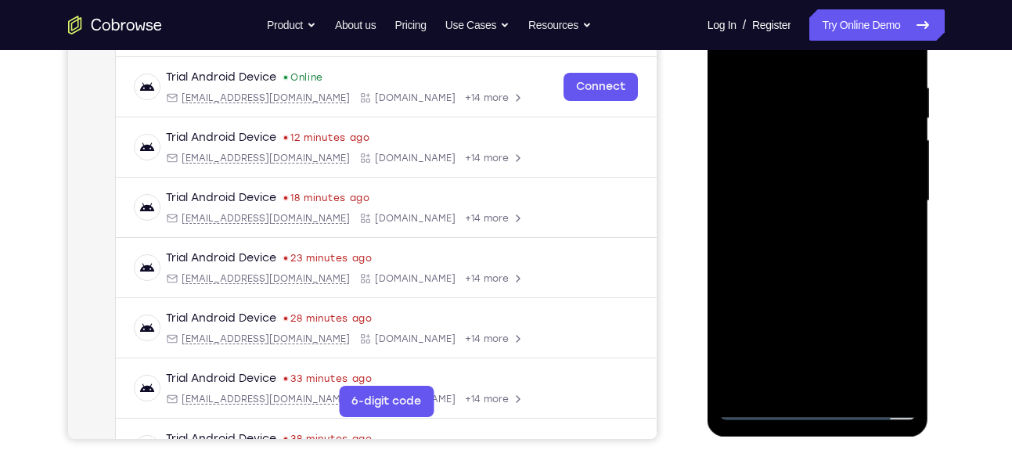
click at [825, 297] on div at bounding box center [818, 201] width 197 height 439
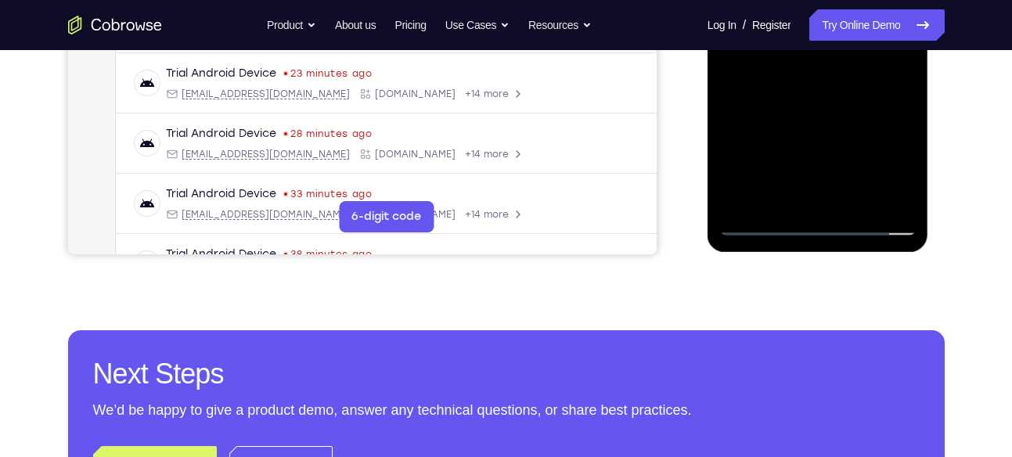
scroll to position [479, 0]
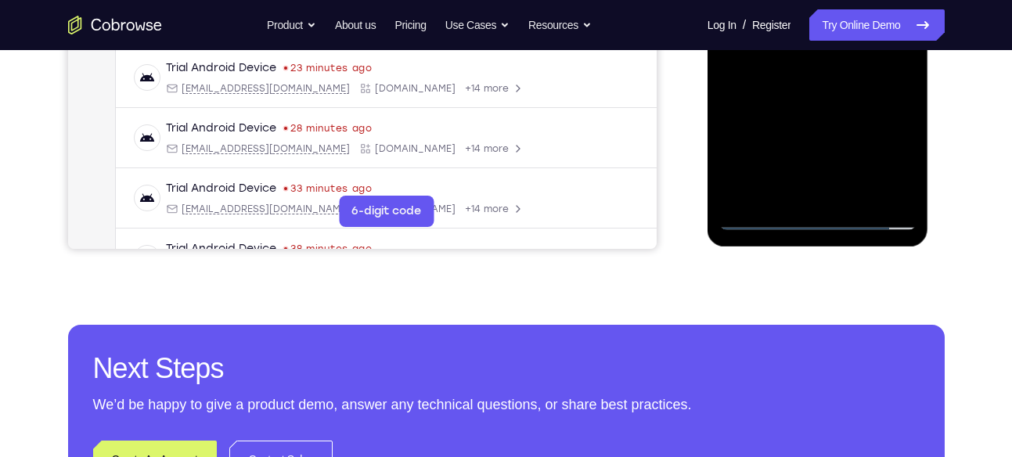
click at [856, 191] on div at bounding box center [818, 11] width 197 height 439
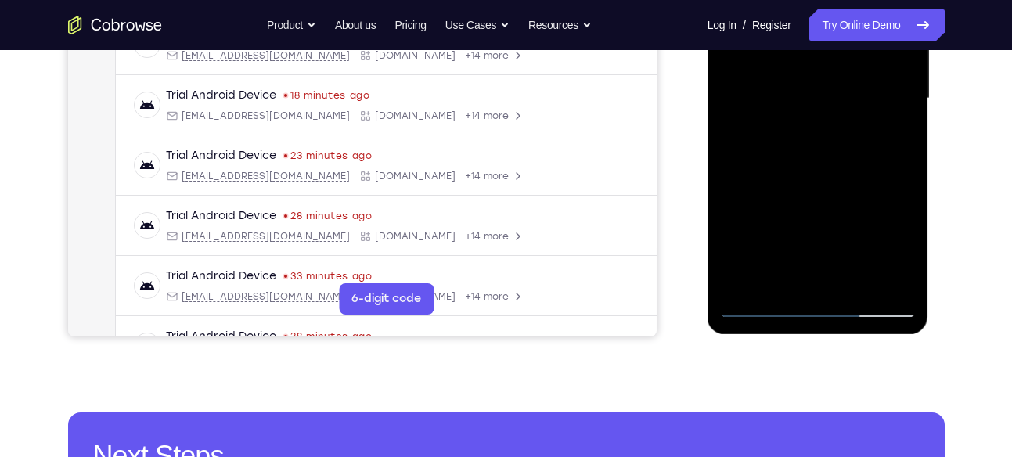
scroll to position [394, 0]
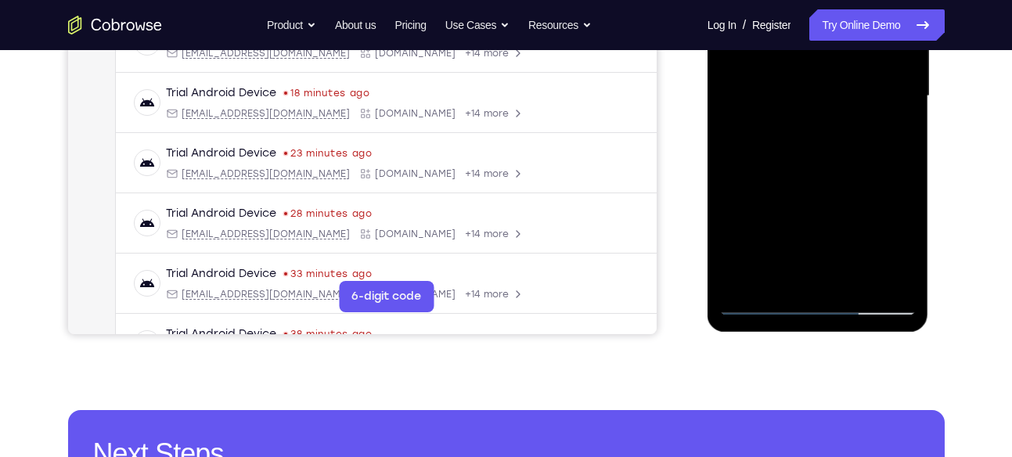
click at [859, 164] on div at bounding box center [818, 96] width 197 height 439
click at [853, 276] on div at bounding box center [818, 96] width 197 height 439
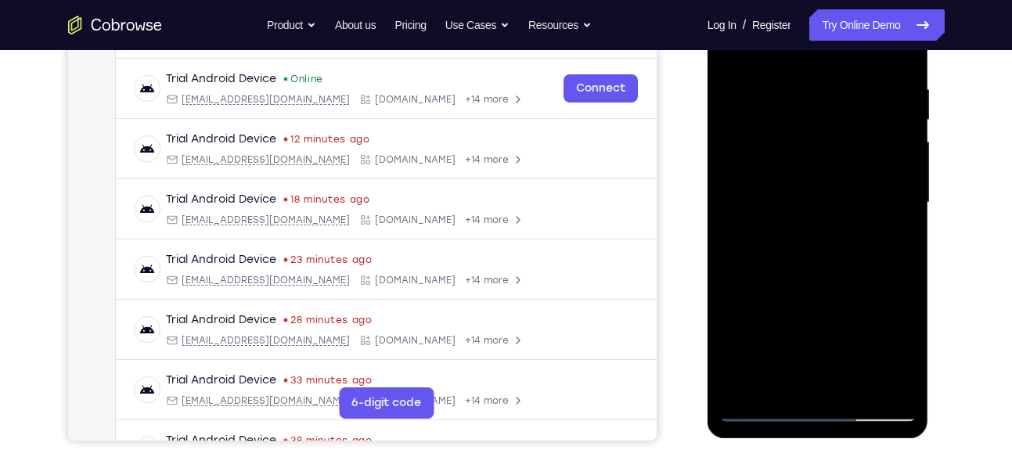
scroll to position [285, 0]
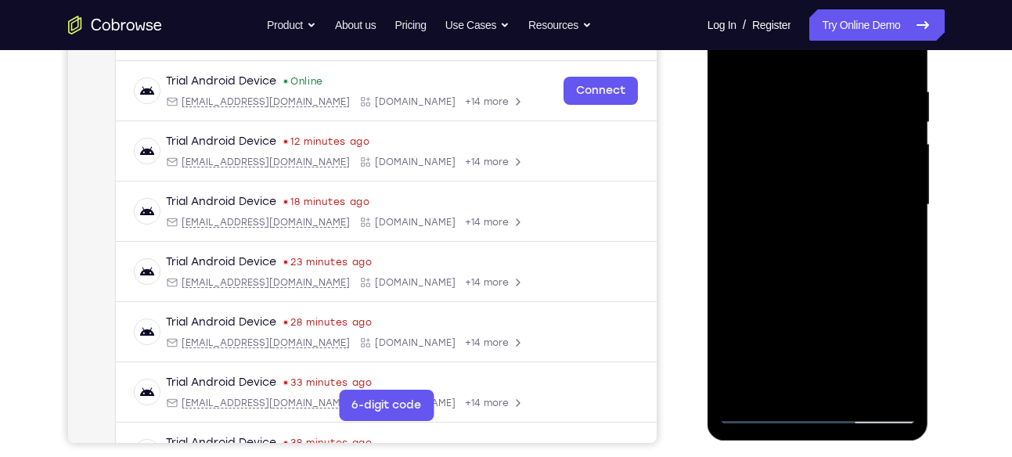
click at [833, 273] on div at bounding box center [818, 205] width 197 height 439
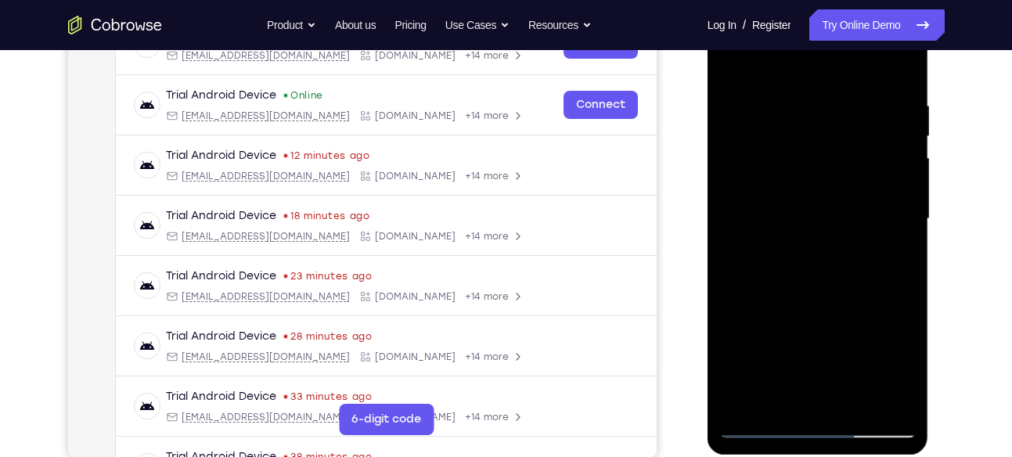
scroll to position [270, 0]
click at [812, 179] on div at bounding box center [818, 220] width 197 height 439
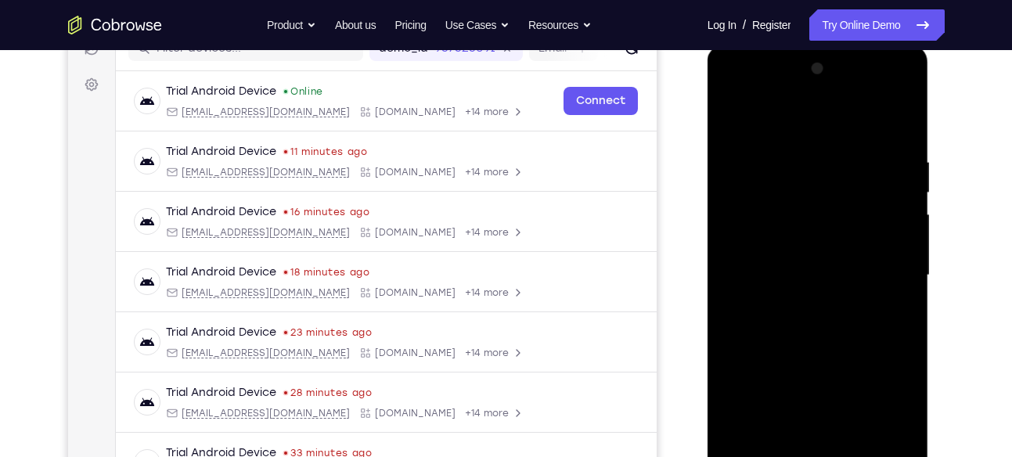
scroll to position [211, 0]
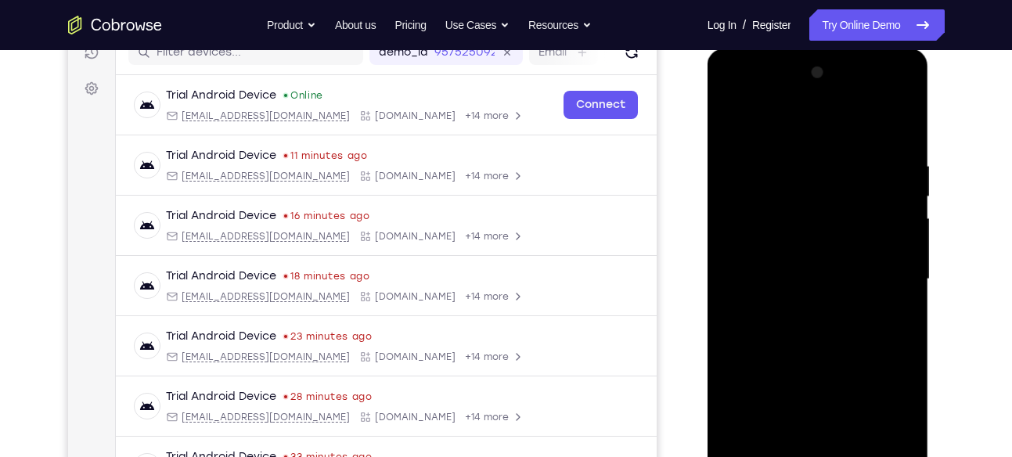
drag, startPoint x: 855, startPoint y: 235, endPoint x: 837, endPoint y: 299, distance: 66.7
click at [837, 299] on div at bounding box center [818, 279] width 197 height 439
drag, startPoint x: 889, startPoint y: 214, endPoint x: 919, endPoint y: 73, distance: 144.2
click at [919, 73] on div at bounding box center [819, 282] width 222 height 467
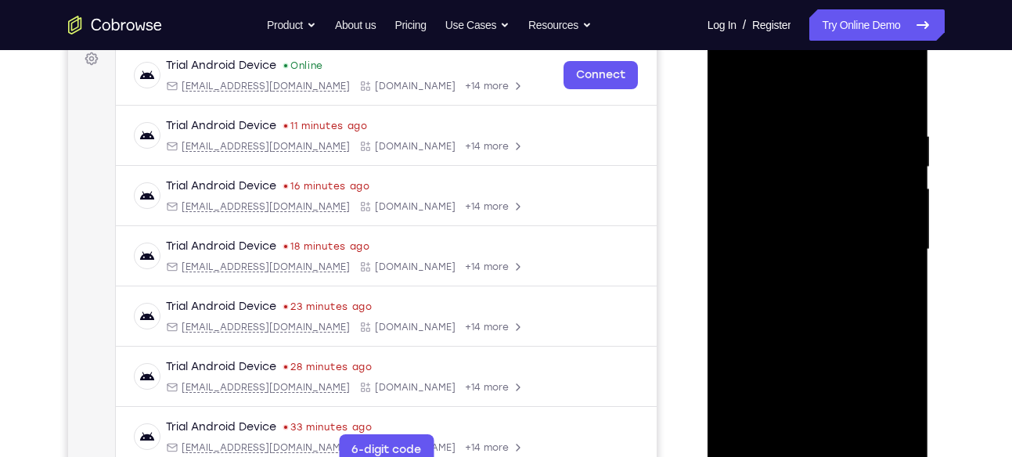
scroll to position [239, 0]
click at [844, 227] on div at bounding box center [818, 251] width 197 height 439
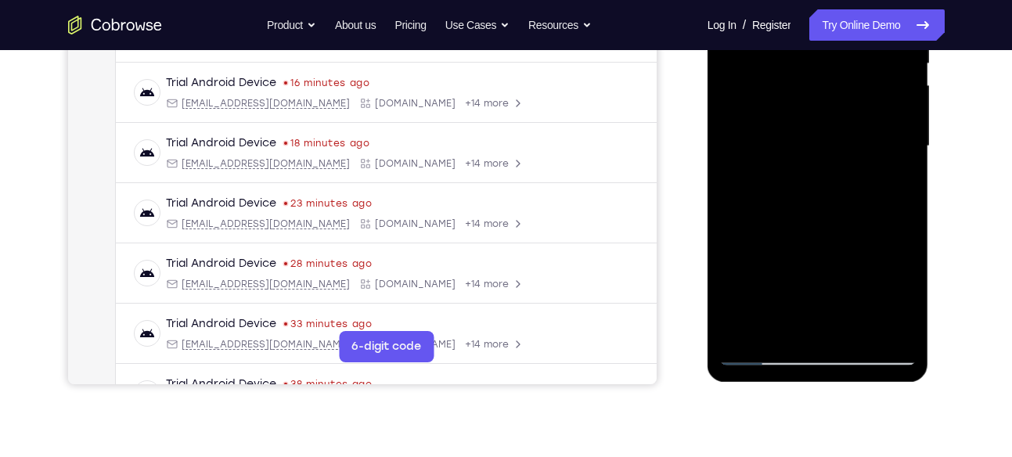
scroll to position [343, 0]
click at [860, 259] on div at bounding box center [818, 147] width 197 height 439
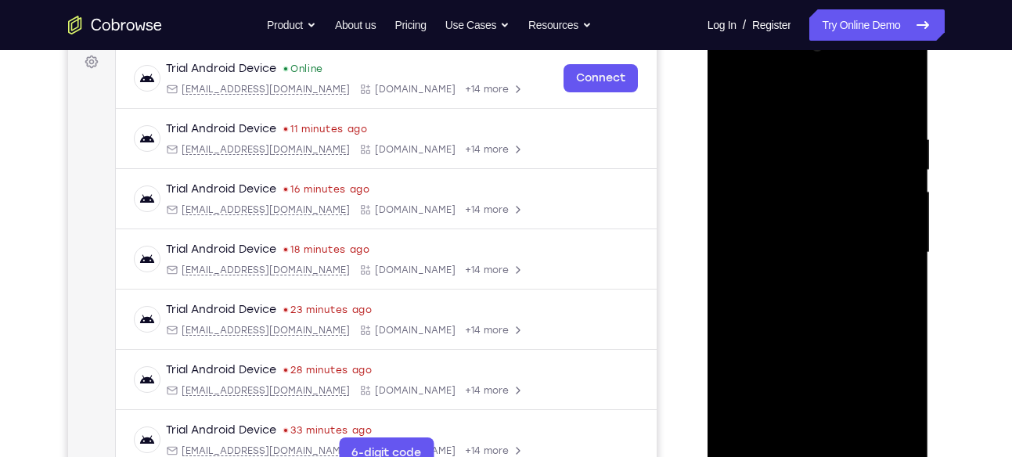
scroll to position [236, 0]
click at [810, 168] on div at bounding box center [818, 254] width 197 height 439
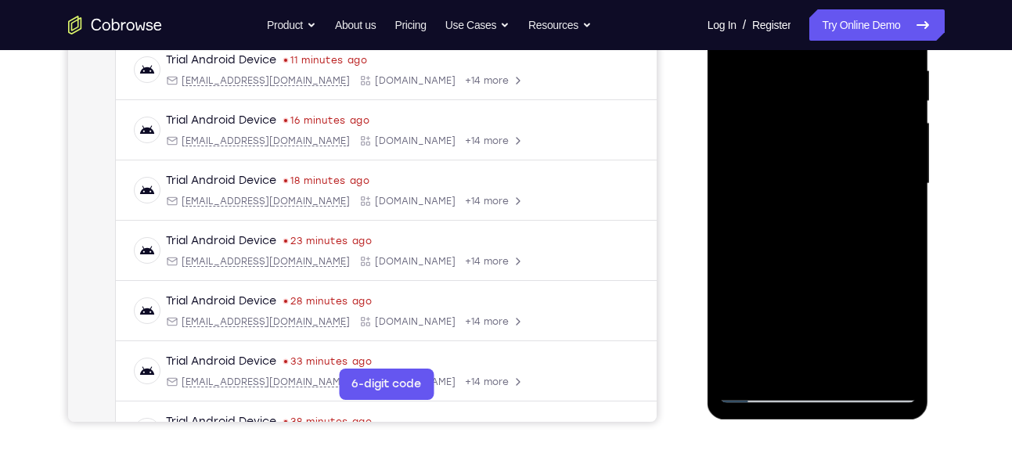
scroll to position [295, 0]
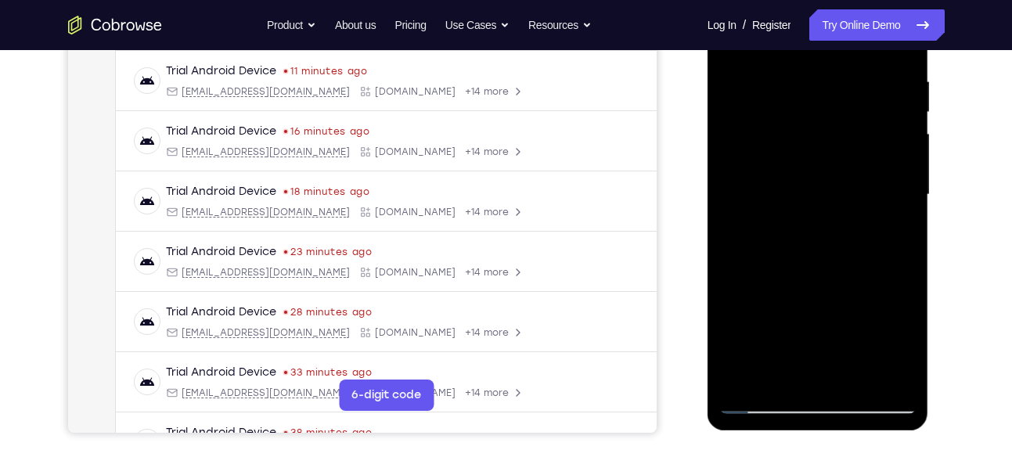
click at [826, 196] on div at bounding box center [818, 195] width 197 height 439
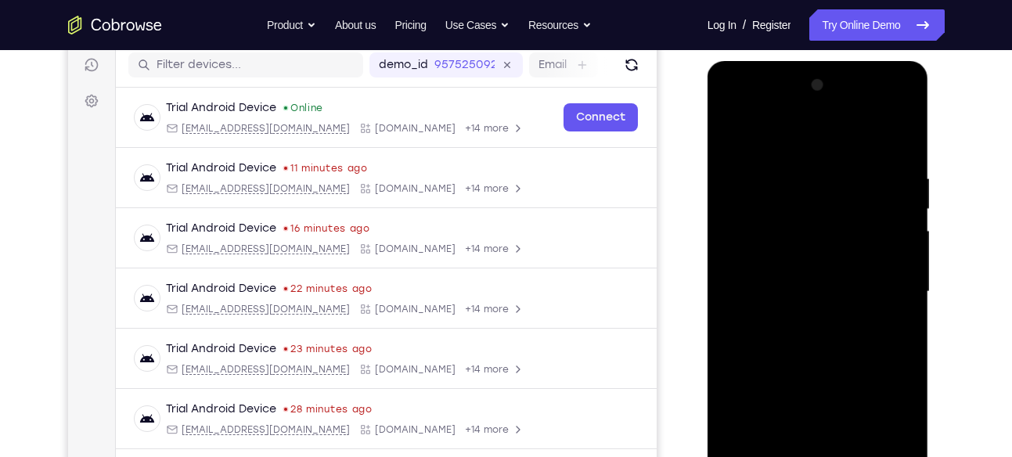
scroll to position [199, 0]
click at [874, 210] on div at bounding box center [818, 291] width 197 height 439
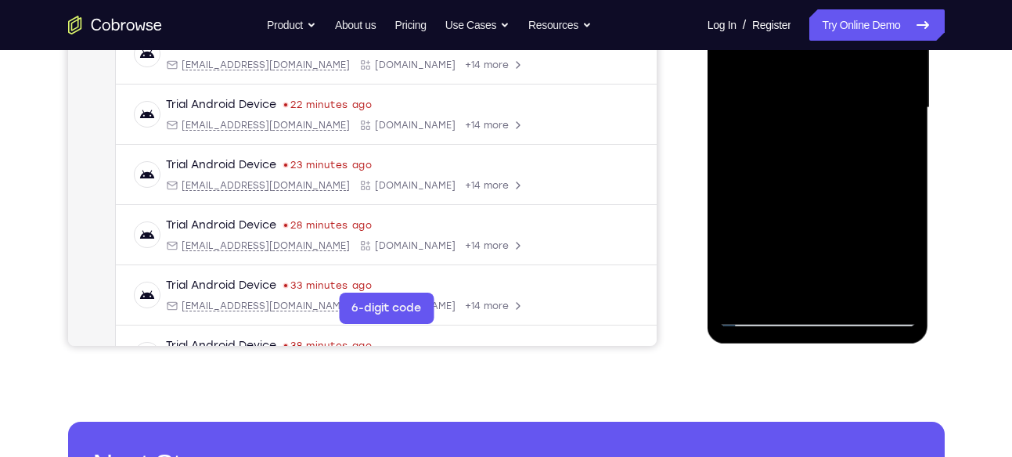
scroll to position [384, 0]
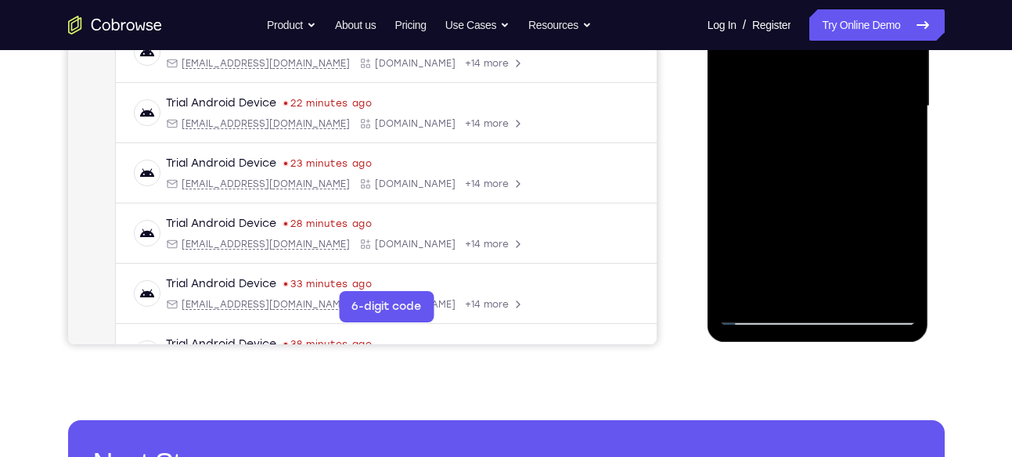
click at [879, 187] on div at bounding box center [818, 106] width 197 height 439
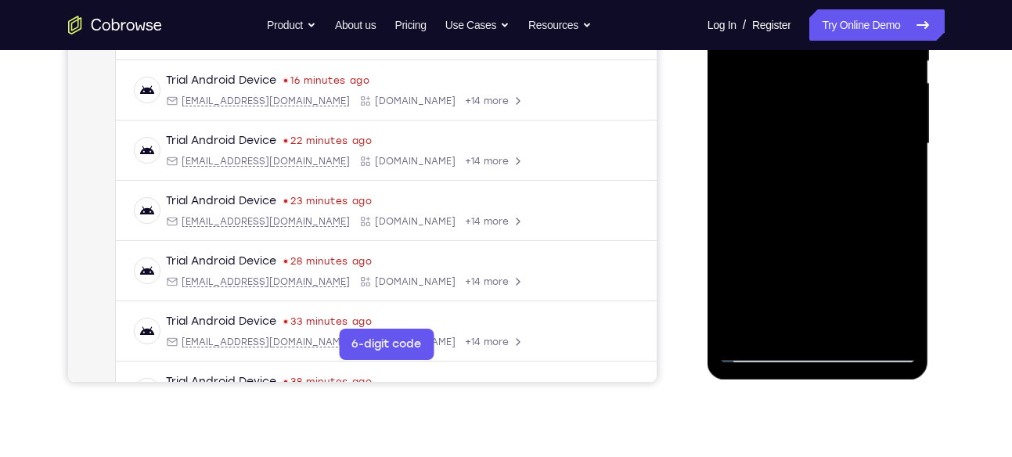
scroll to position [345, 0]
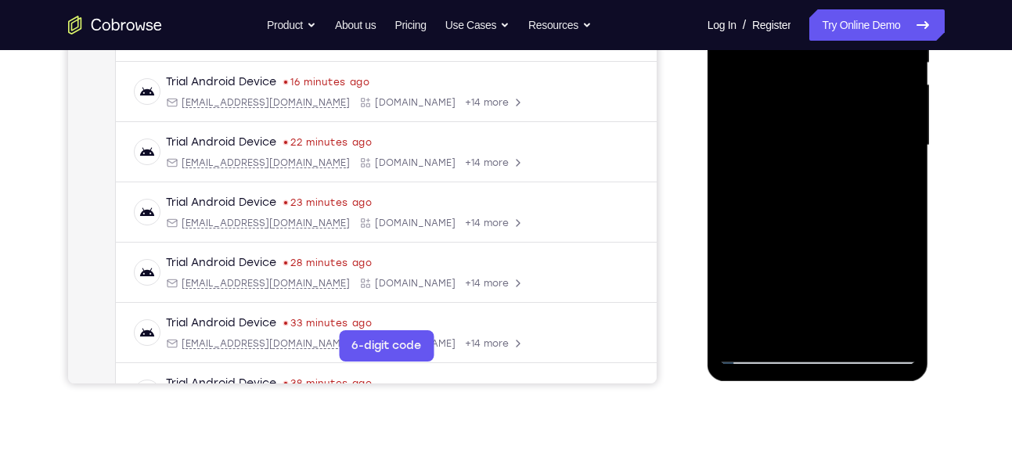
click at [796, 205] on div at bounding box center [818, 145] width 197 height 439
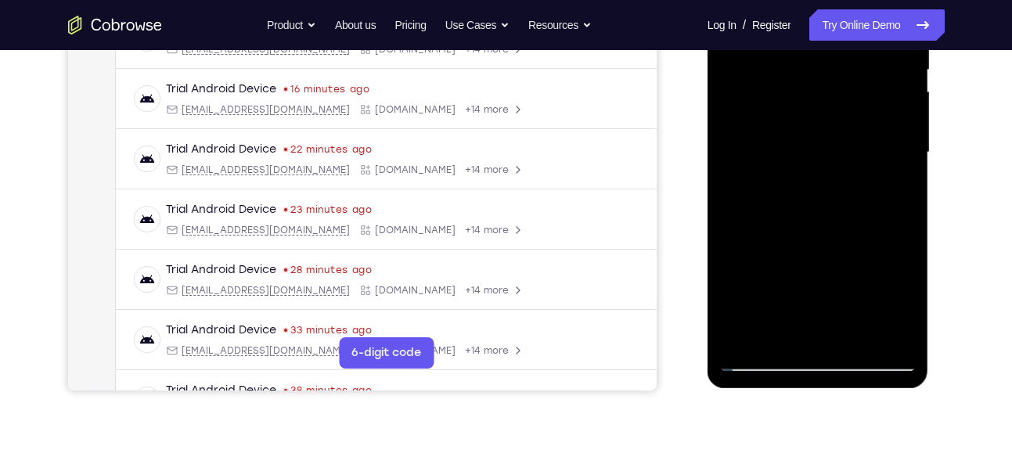
scroll to position [337, 0]
click at [889, 204] on div at bounding box center [818, 153] width 197 height 439
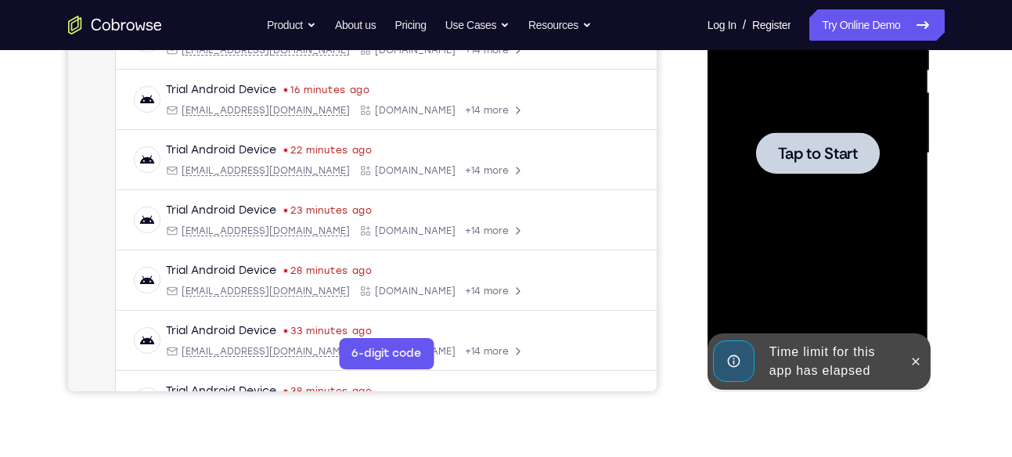
click at [879, 192] on div at bounding box center [818, 153] width 197 height 439
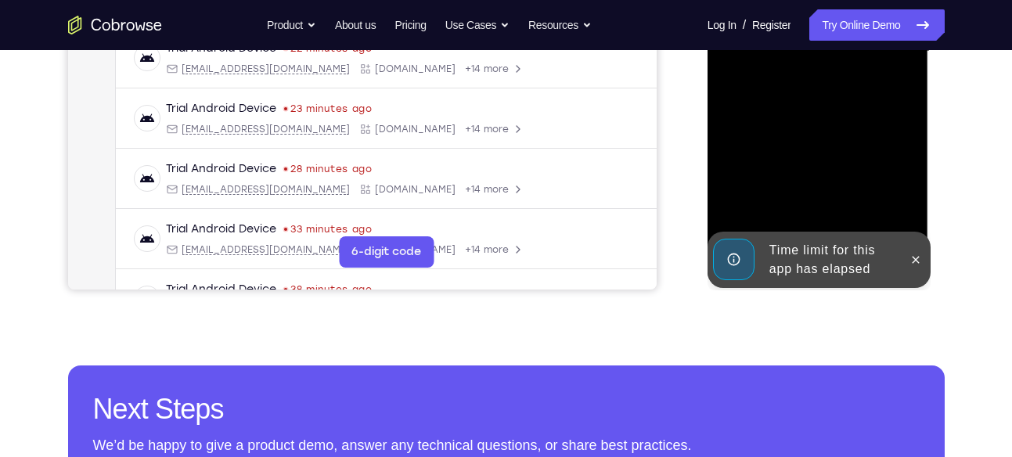
scroll to position [439, 0]
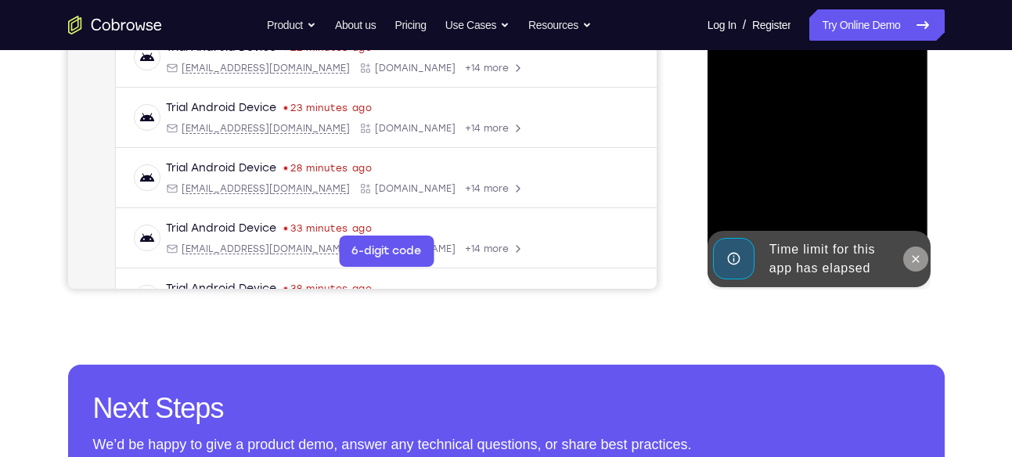
click at [919, 264] on icon at bounding box center [916, 259] width 13 height 13
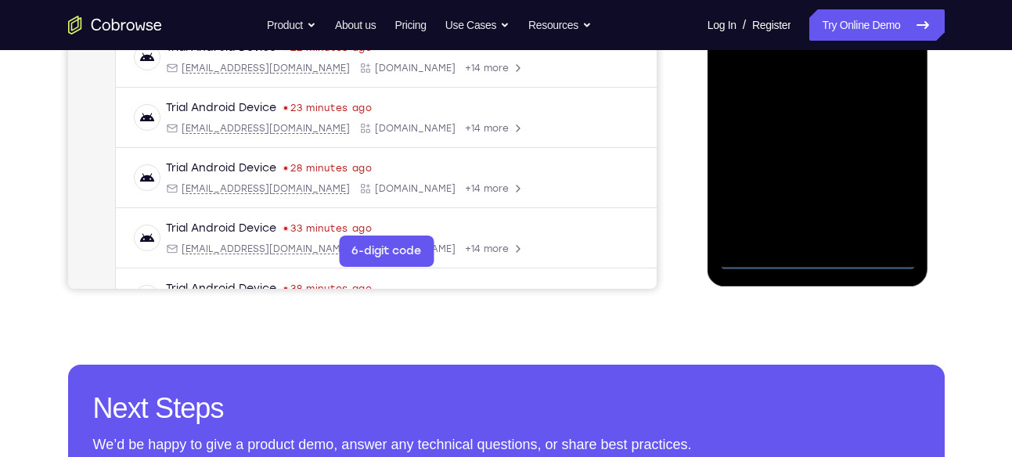
click at [868, 257] on div at bounding box center [818, 51] width 197 height 439
drag, startPoint x: 734, startPoint y: 168, endPoint x: 879, endPoint y: 147, distance: 146.4
click at [879, 147] on div at bounding box center [818, 51] width 197 height 439
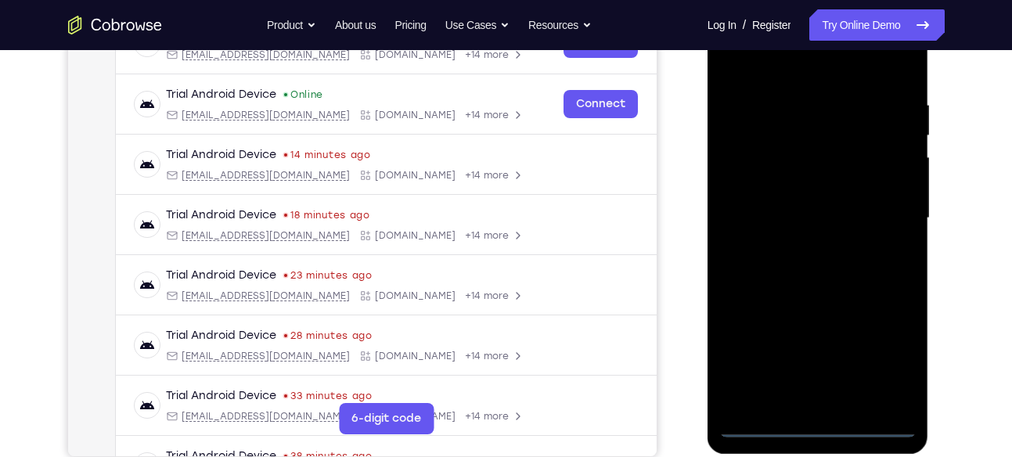
scroll to position [254, 0]
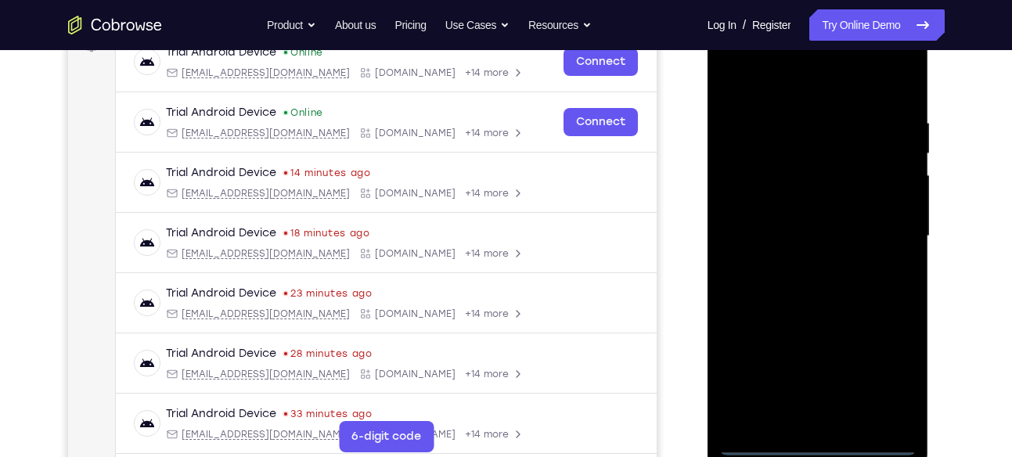
click at [749, 225] on div at bounding box center [818, 236] width 197 height 439
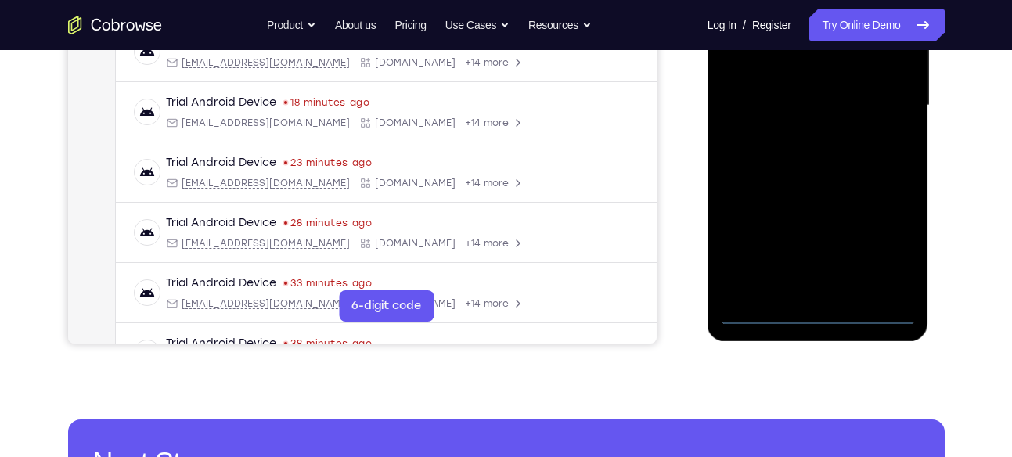
scroll to position [392, 0]
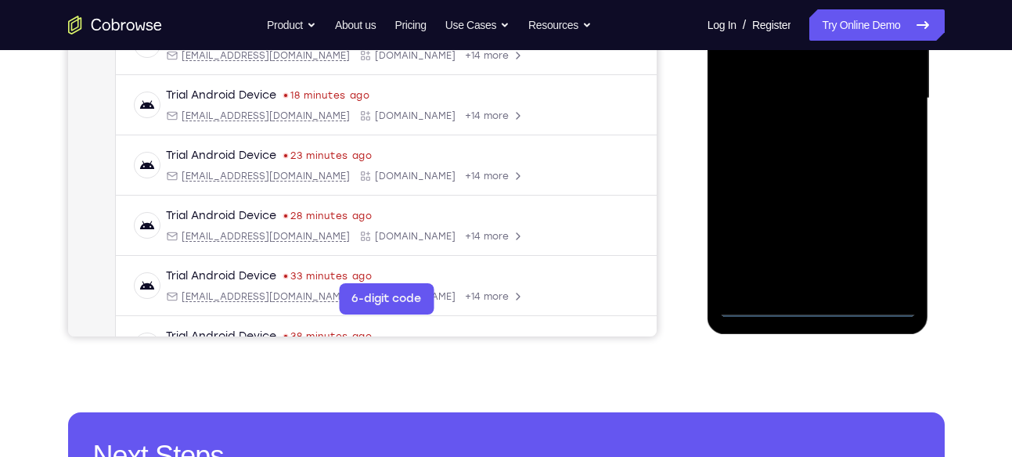
click at [875, 243] on div at bounding box center [818, 98] width 197 height 439
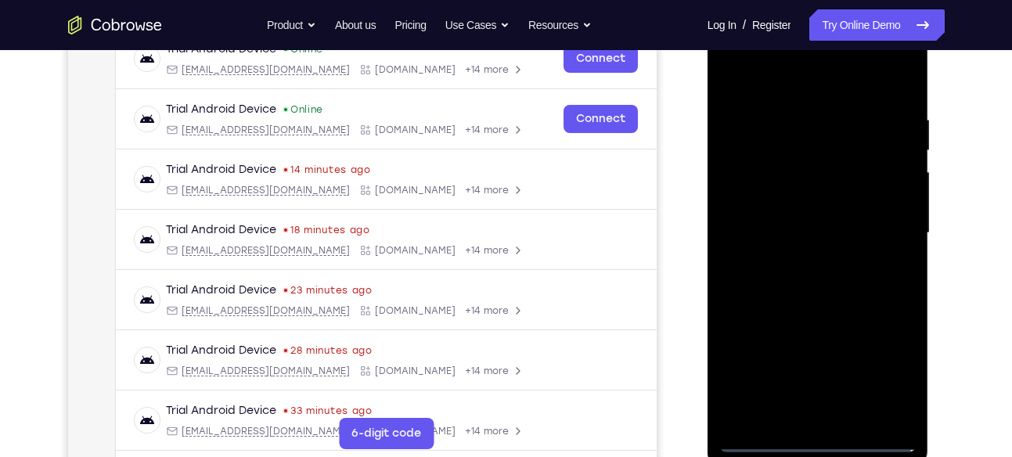
scroll to position [231, 0]
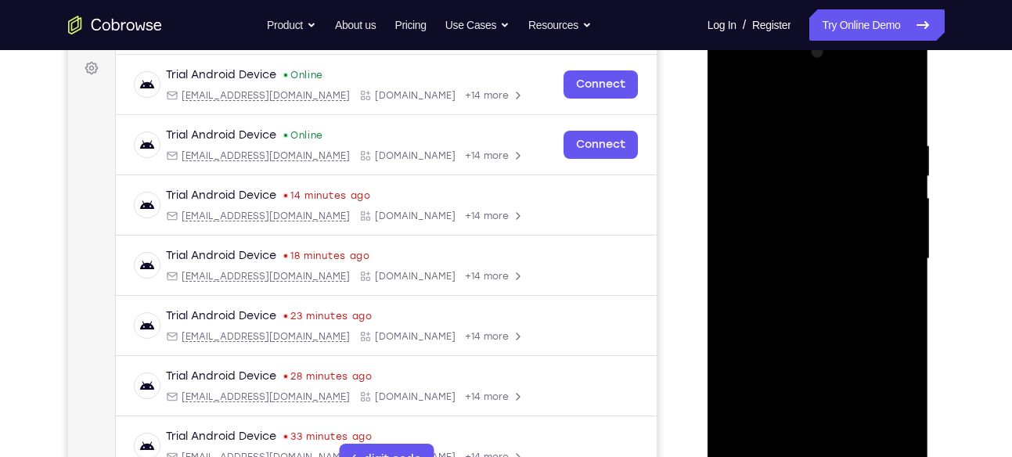
click at [817, 119] on div at bounding box center [818, 259] width 197 height 439
click at [888, 245] on div at bounding box center [818, 259] width 197 height 439
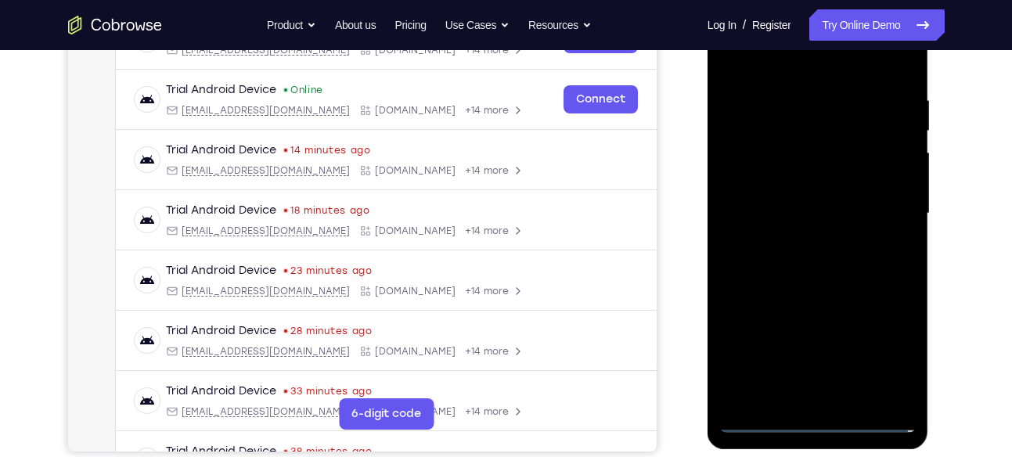
scroll to position [283, 0]
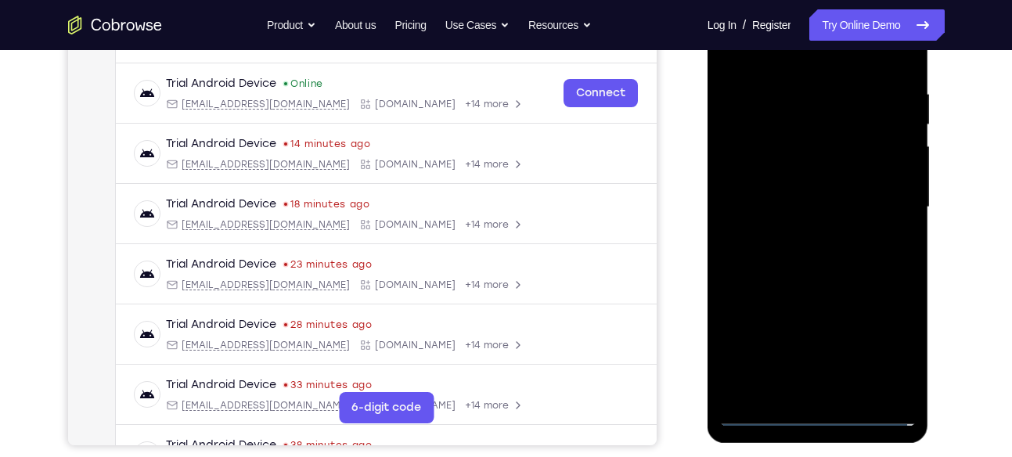
click at [801, 233] on div at bounding box center [818, 207] width 197 height 439
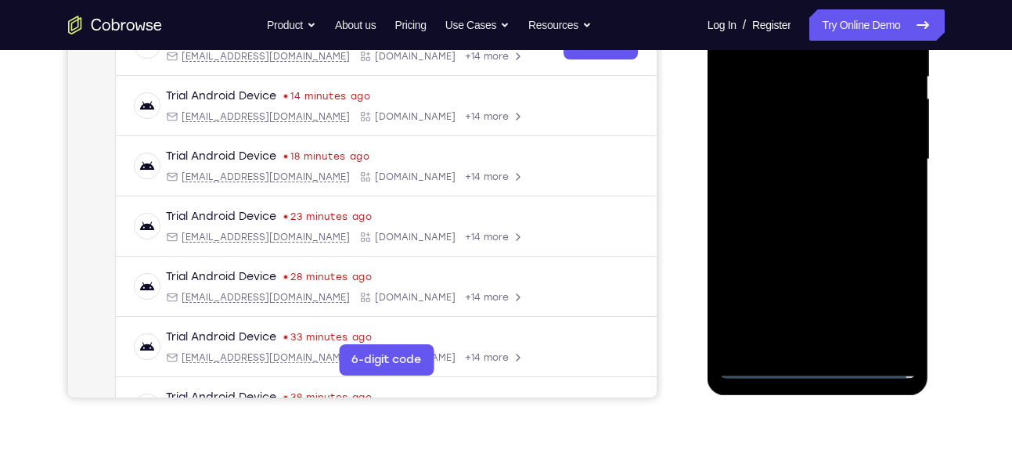
scroll to position [331, 0]
click at [818, 239] on div at bounding box center [818, 159] width 197 height 439
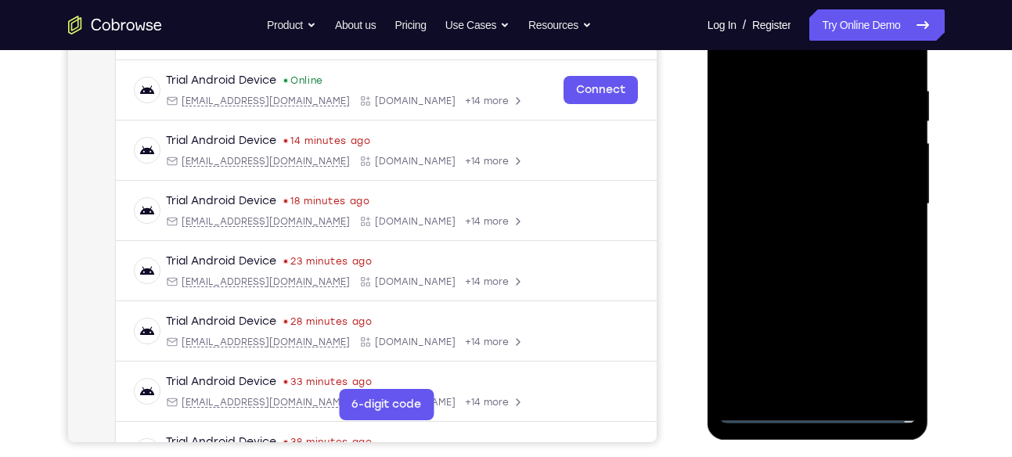
scroll to position [285, 0]
click at [823, 143] on div at bounding box center [818, 205] width 197 height 439
click at [810, 168] on div at bounding box center [818, 205] width 197 height 439
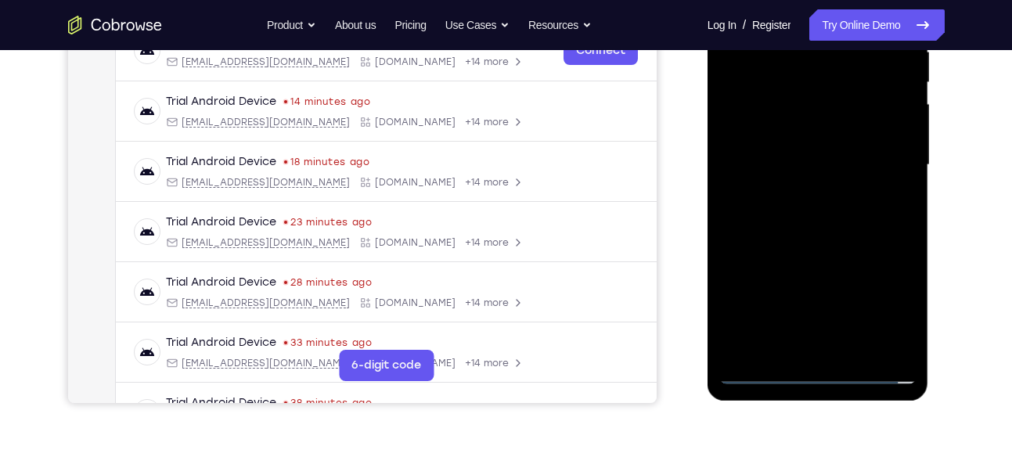
scroll to position [327, 0]
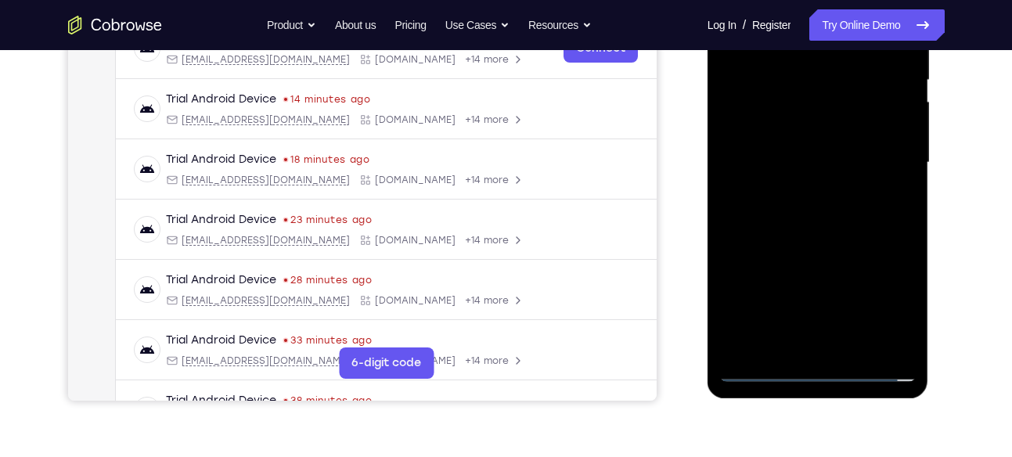
click at [853, 254] on div at bounding box center [818, 163] width 197 height 439
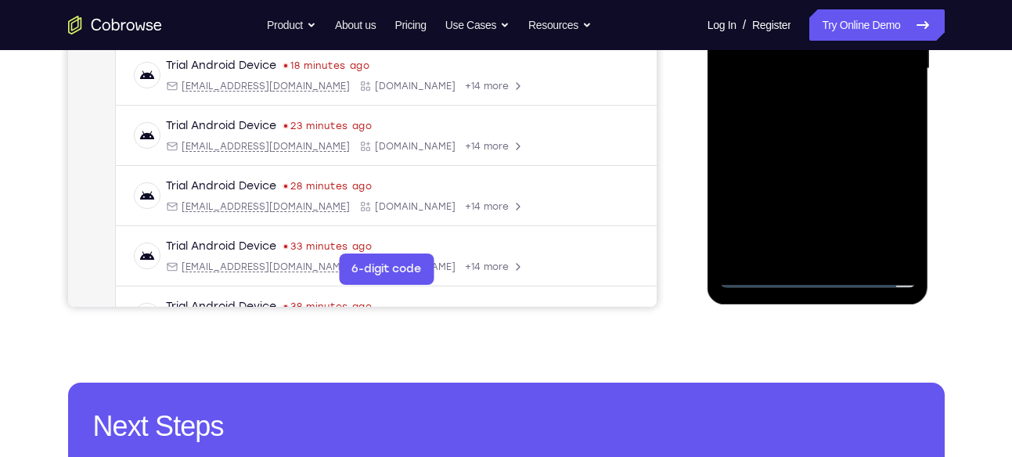
scroll to position [428, 0]
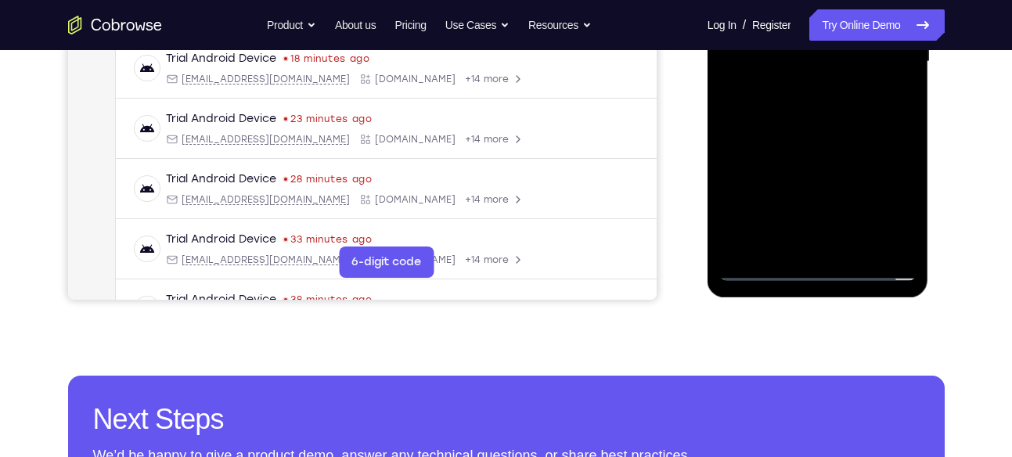
click at [859, 243] on div at bounding box center [818, 62] width 197 height 439
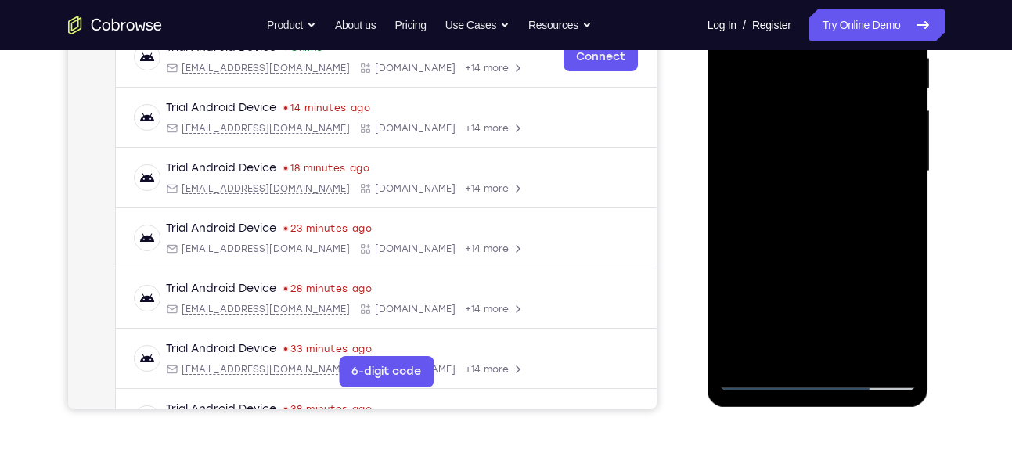
scroll to position [319, 0]
click at [811, 225] on div at bounding box center [818, 170] width 197 height 439
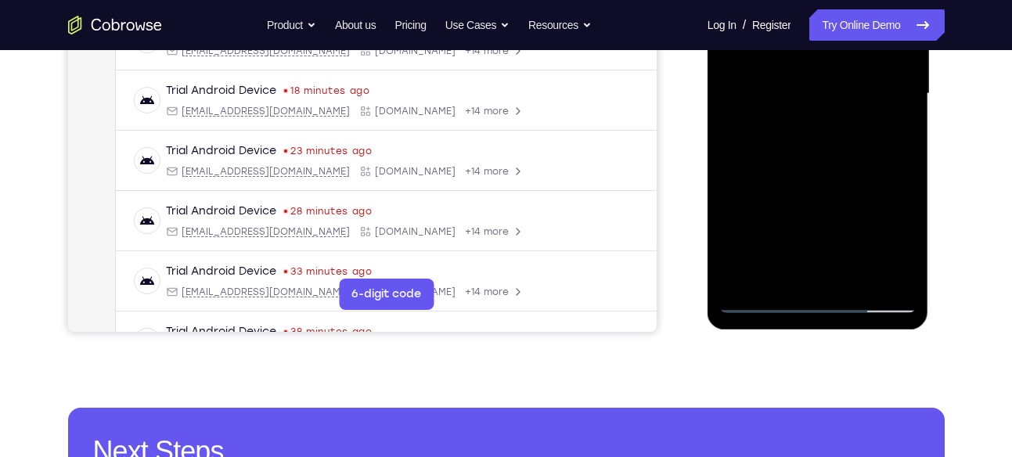
scroll to position [397, 0]
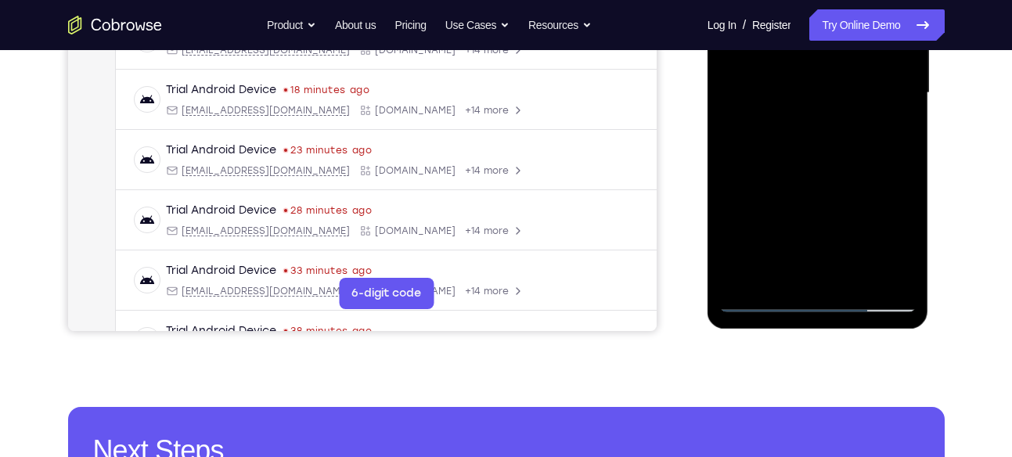
click at [863, 280] on div at bounding box center [818, 93] width 197 height 439
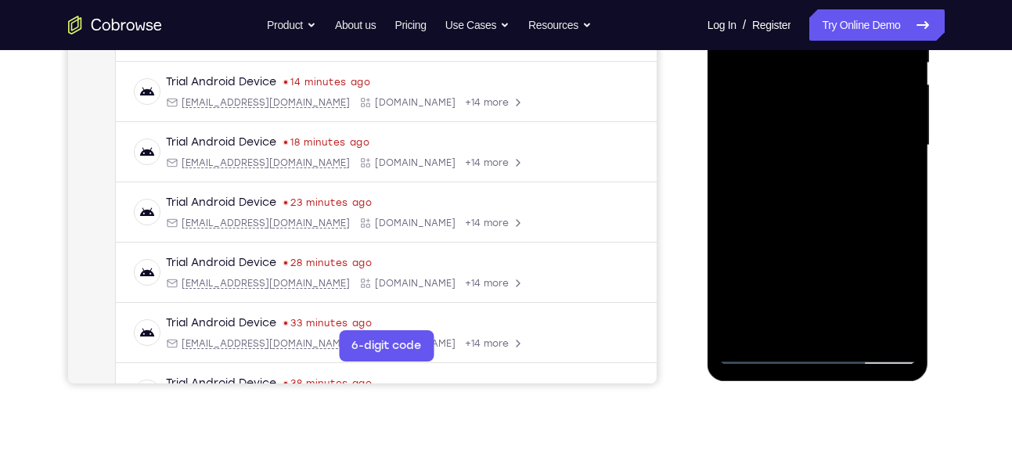
scroll to position [344, 0]
click at [832, 234] on div at bounding box center [818, 146] width 197 height 439
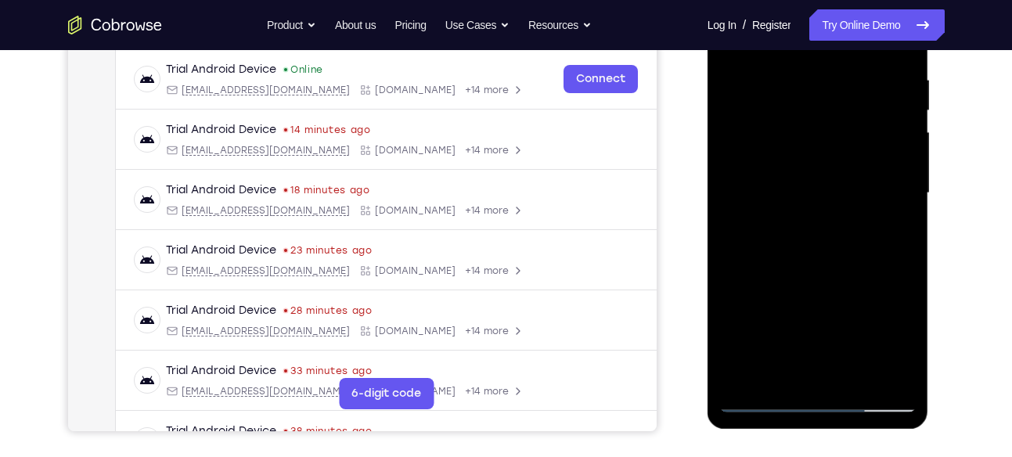
scroll to position [294, 0]
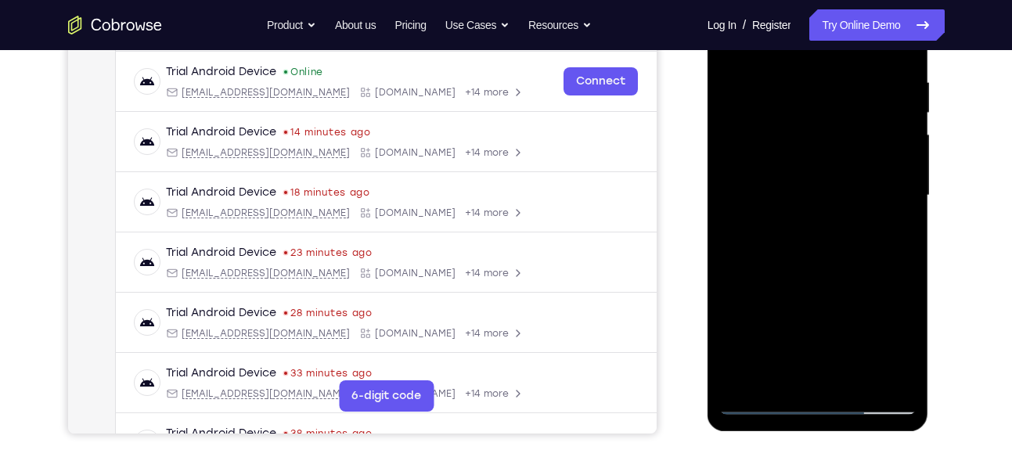
click at [847, 153] on div at bounding box center [818, 196] width 197 height 439
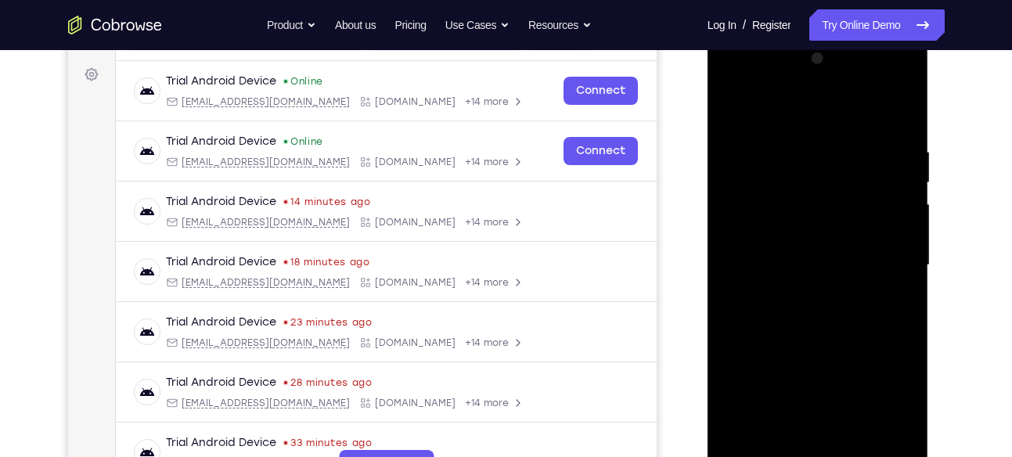
scroll to position [224, 0]
drag, startPoint x: 890, startPoint y: 176, endPoint x: 873, endPoint y: 254, distance: 80.0
click at [873, 254] on div at bounding box center [818, 266] width 197 height 439
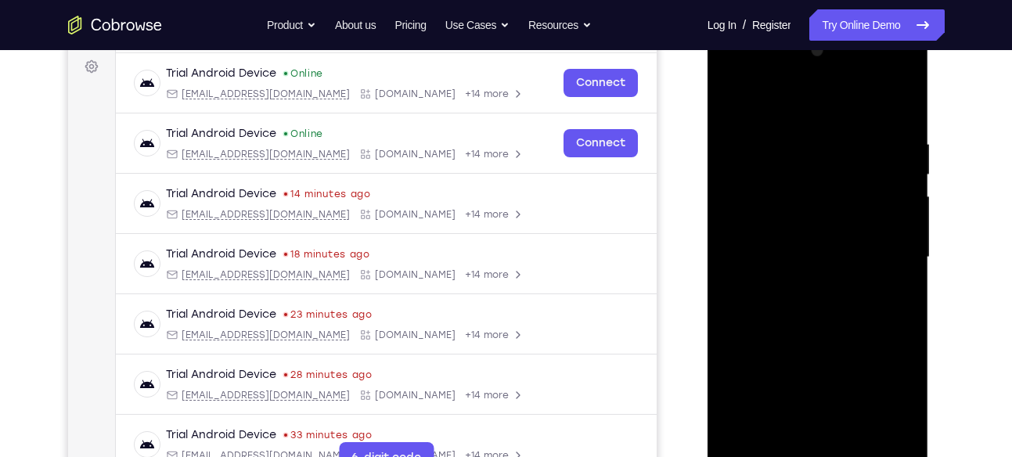
drag, startPoint x: 890, startPoint y: 179, endPoint x: 870, endPoint y: 323, distance: 146.3
click at [870, 323] on div at bounding box center [818, 257] width 197 height 439
drag, startPoint x: 893, startPoint y: 160, endPoint x: 945, endPoint y: 87, distance: 89.8
click at [931, 87] on html "Online web based iOS Simulators and Android Emulators. Run iPhone, iPad, Mobile…" at bounding box center [819, 262] width 223 height 470
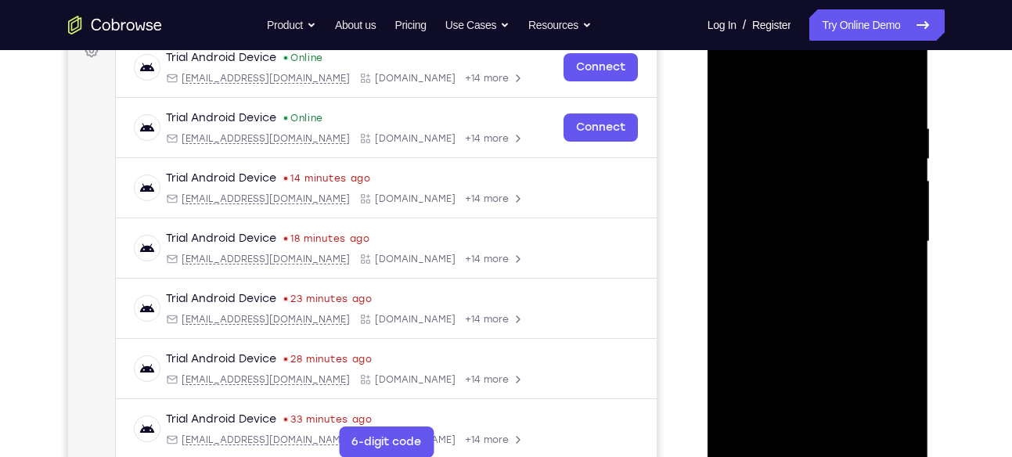
scroll to position [249, 0]
click at [795, 179] on div at bounding box center [818, 241] width 197 height 439
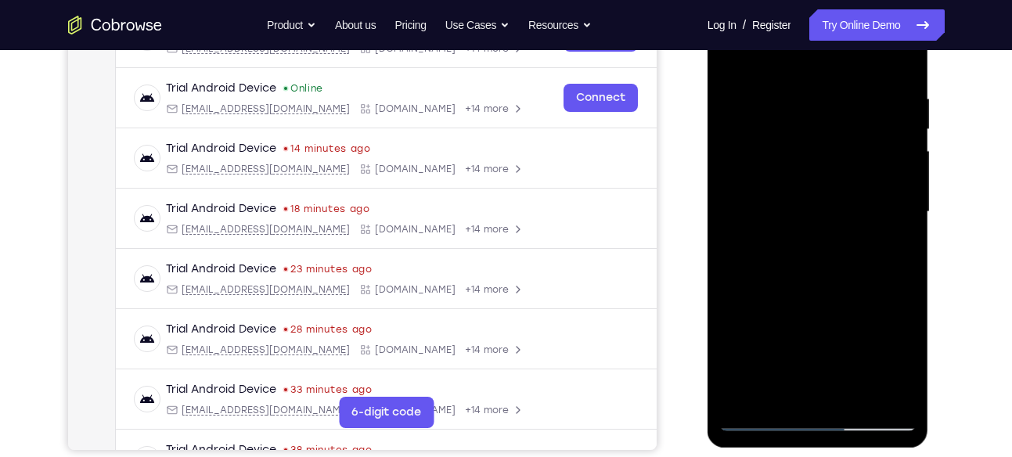
scroll to position [279, 0]
click at [807, 190] on div at bounding box center [818, 211] width 197 height 439
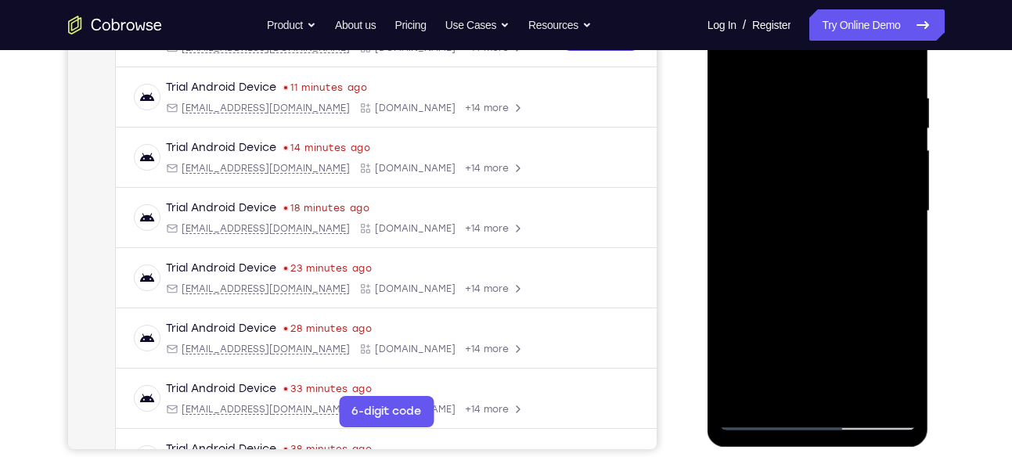
click at [786, 168] on div at bounding box center [818, 211] width 197 height 439
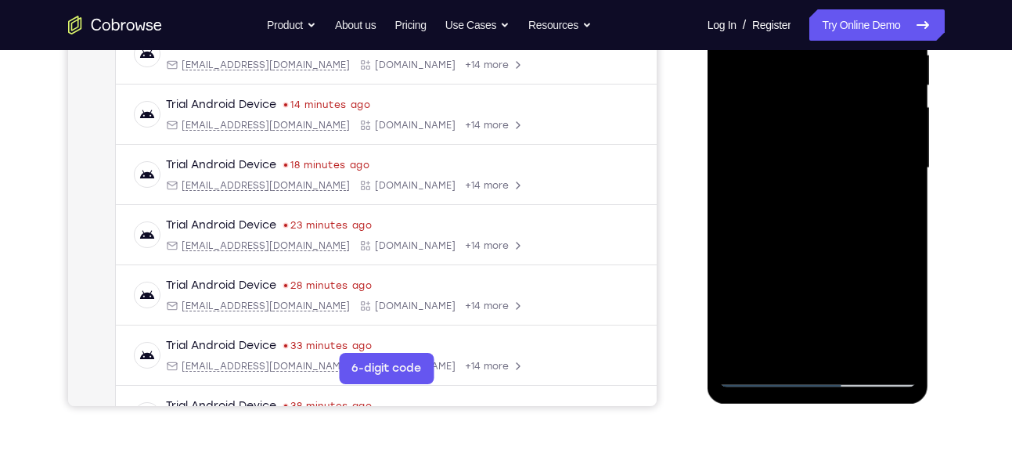
scroll to position [323, 0]
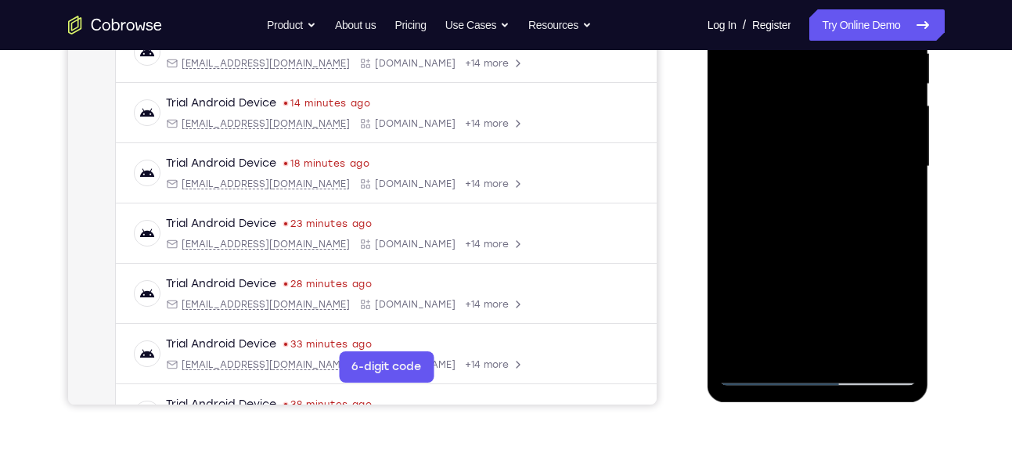
click at [824, 145] on div at bounding box center [818, 167] width 197 height 439
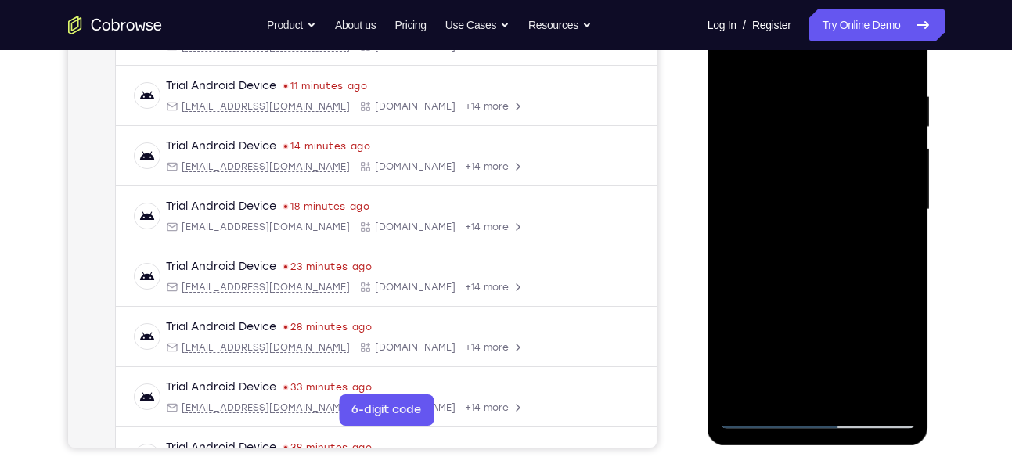
scroll to position [281, 0]
click at [828, 188] on div at bounding box center [818, 209] width 197 height 439
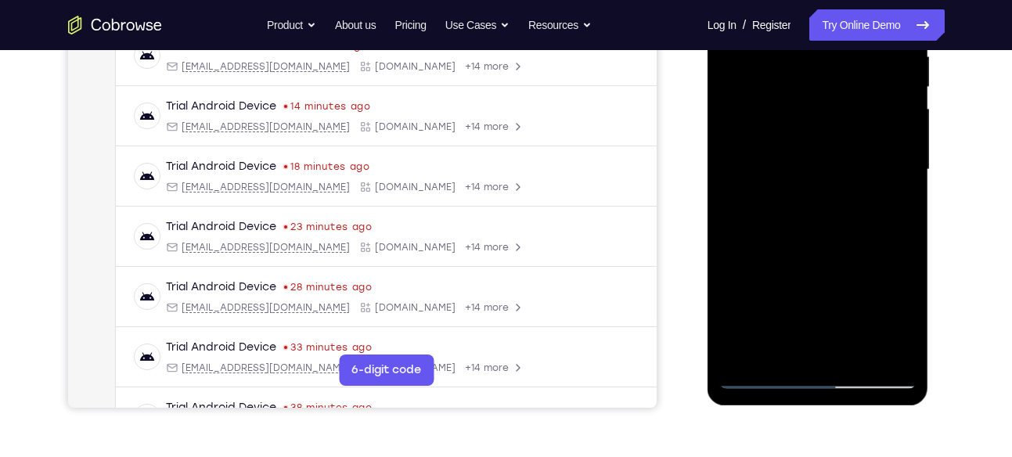
scroll to position [321, 0]
drag, startPoint x: 865, startPoint y: 216, endPoint x: 879, endPoint y: 177, distance: 41.4
click at [879, 177] on div at bounding box center [818, 169] width 197 height 439
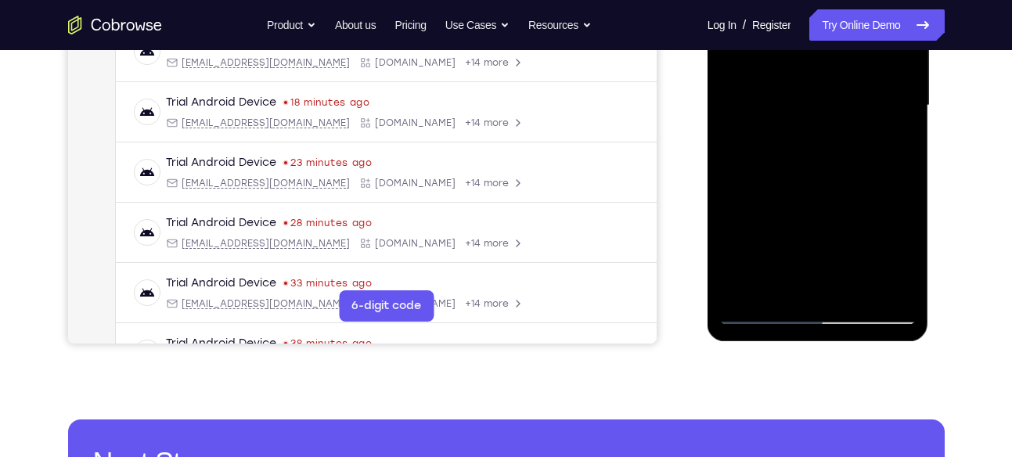
scroll to position [385, 0]
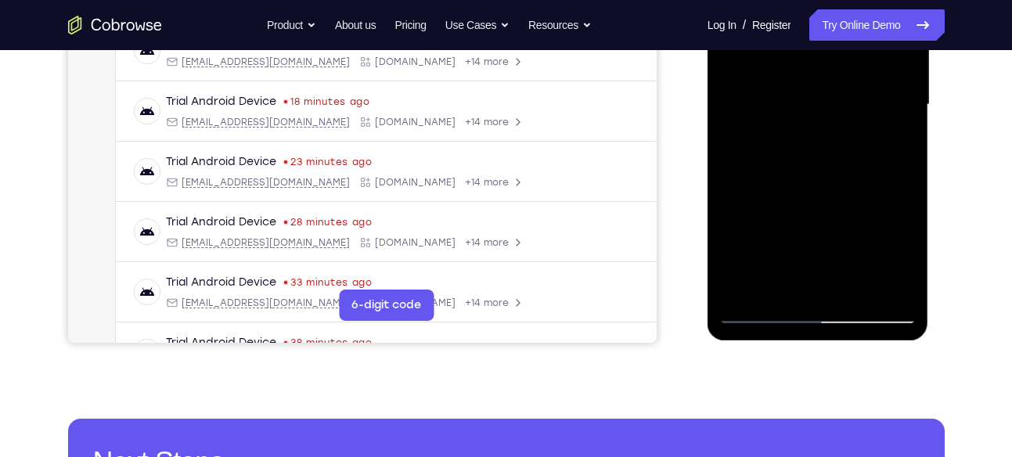
drag, startPoint x: 857, startPoint y: 238, endPoint x: 870, endPoint y: 178, distance: 61.7
click at [870, 178] on div at bounding box center [818, 105] width 197 height 439
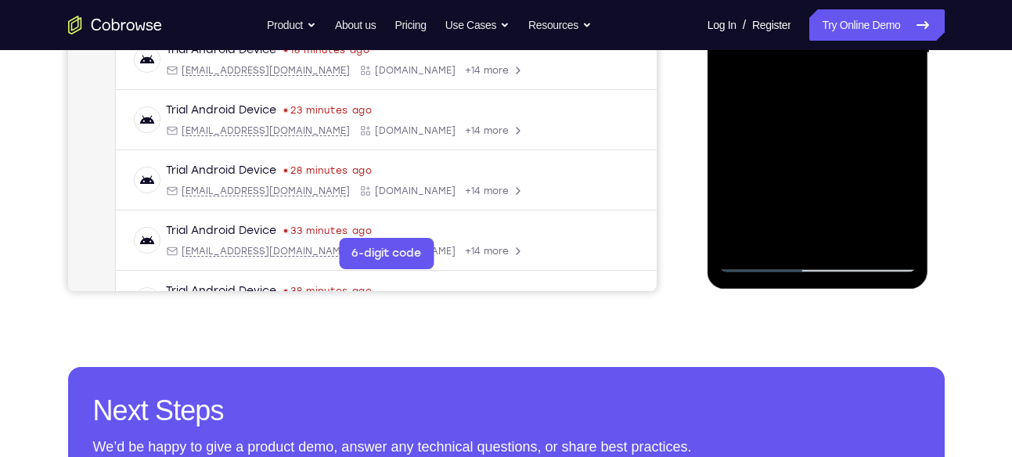
scroll to position [441, 0]
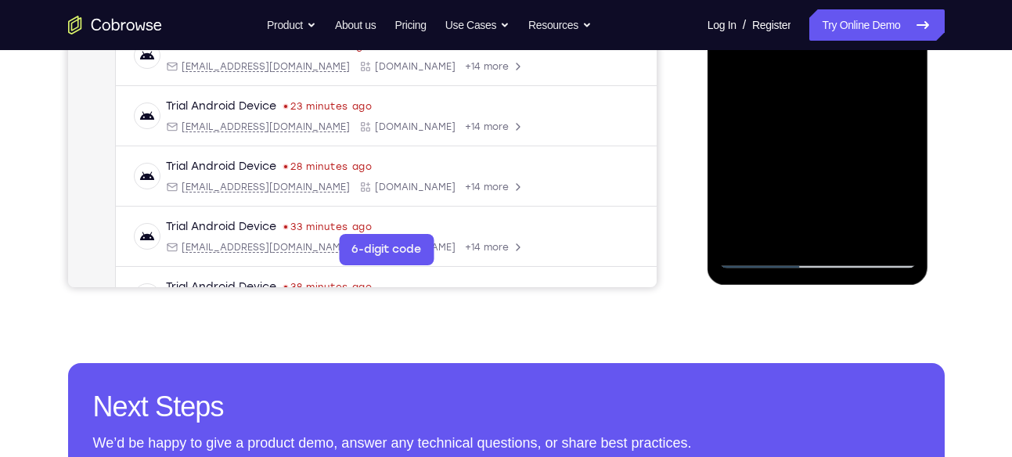
click at [856, 225] on div at bounding box center [818, 49] width 197 height 439
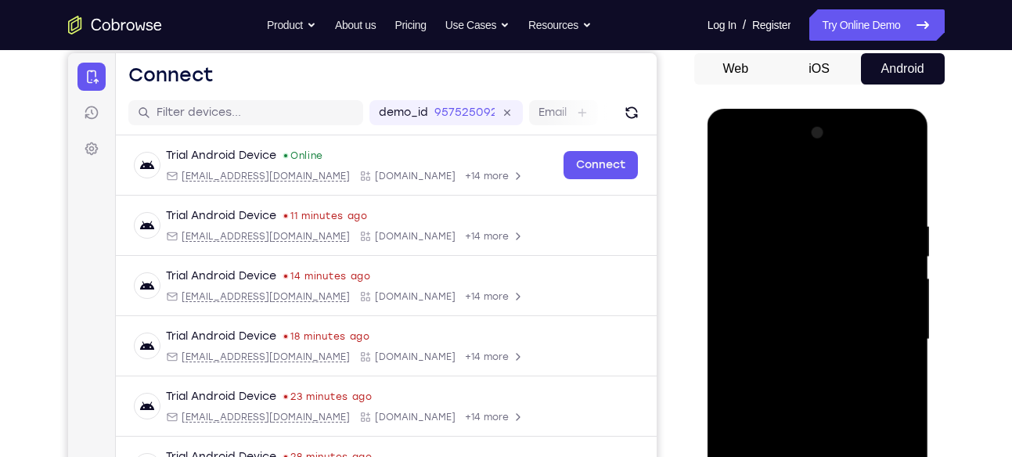
scroll to position [143, 0]
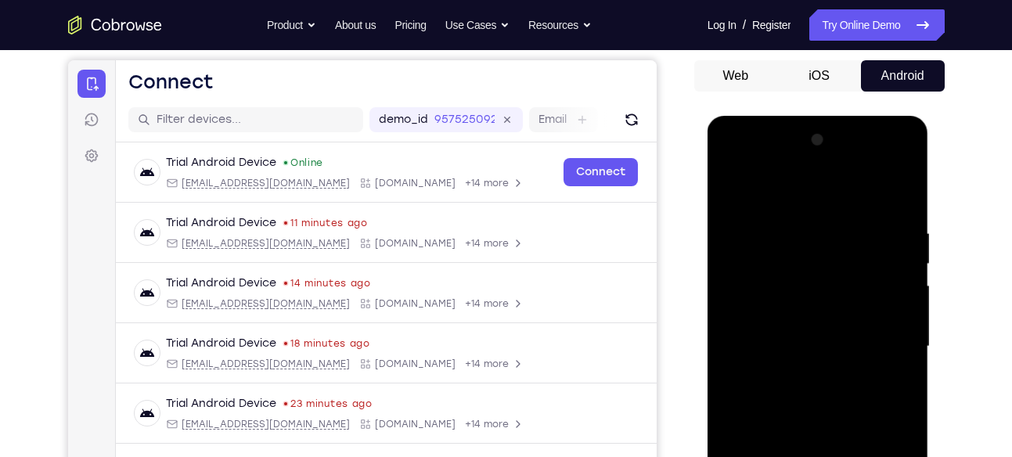
click at [733, 158] on div at bounding box center [818, 347] width 197 height 439
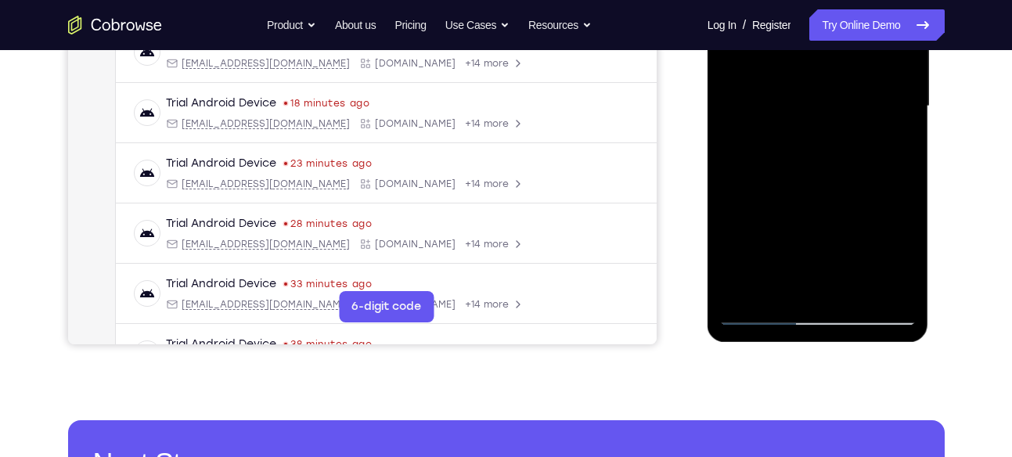
scroll to position [399, 0]
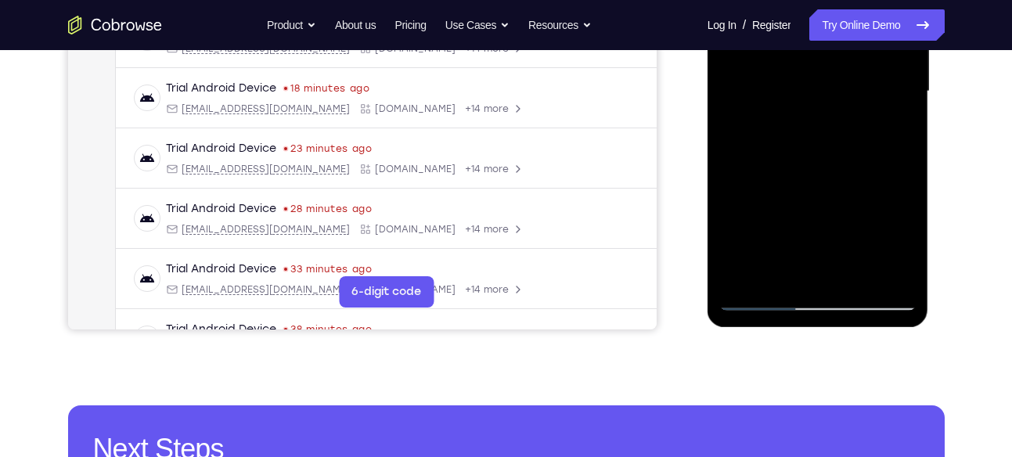
click at [869, 269] on div at bounding box center [818, 91] width 197 height 439
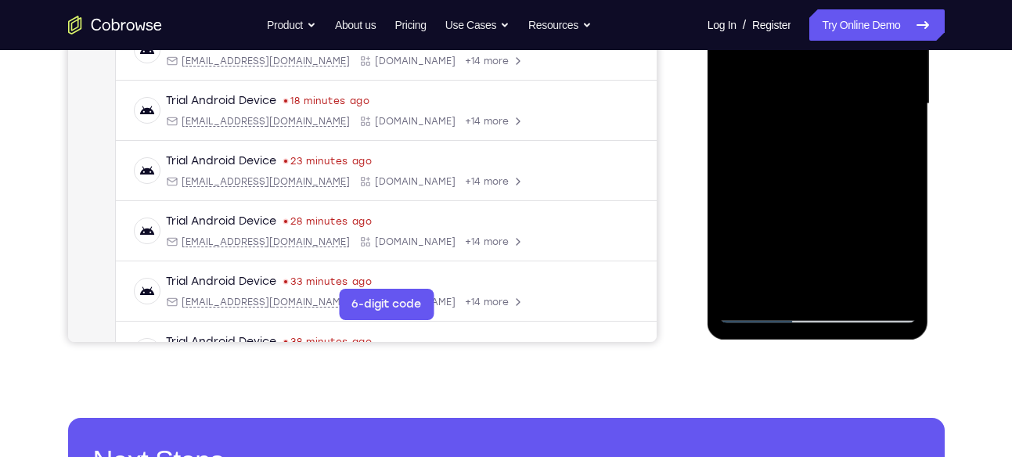
scroll to position [388, 0]
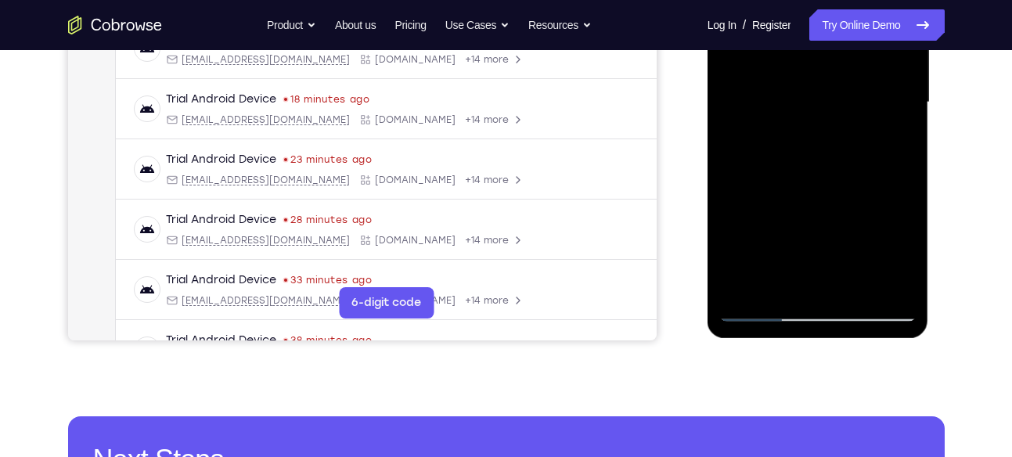
click at [872, 280] on div at bounding box center [818, 102] width 197 height 439
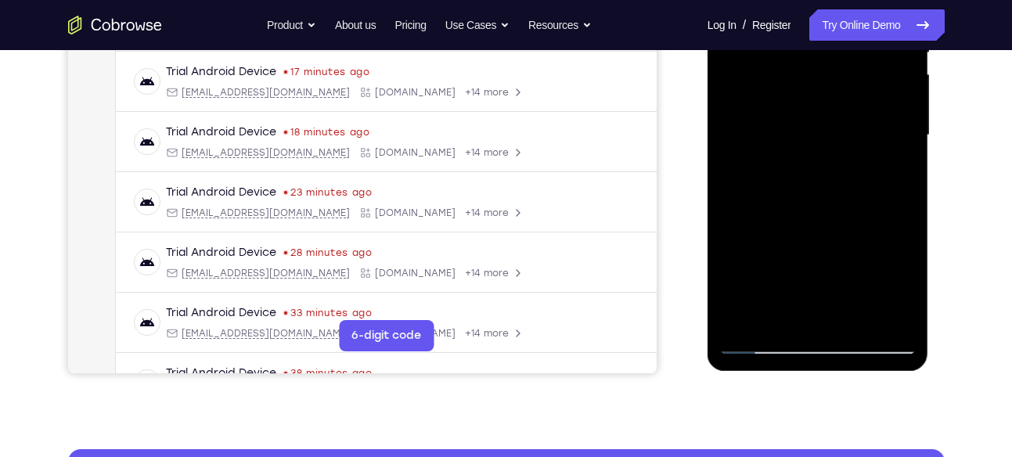
scroll to position [354, 0]
click at [847, 191] on div at bounding box center [818, 136] width 197 height 439
click at [879, 188] on div at bounding box center [818, 136] width 197 height 439
click at [876, 186] on div at bounding box center [818, 136] width 197 height 439
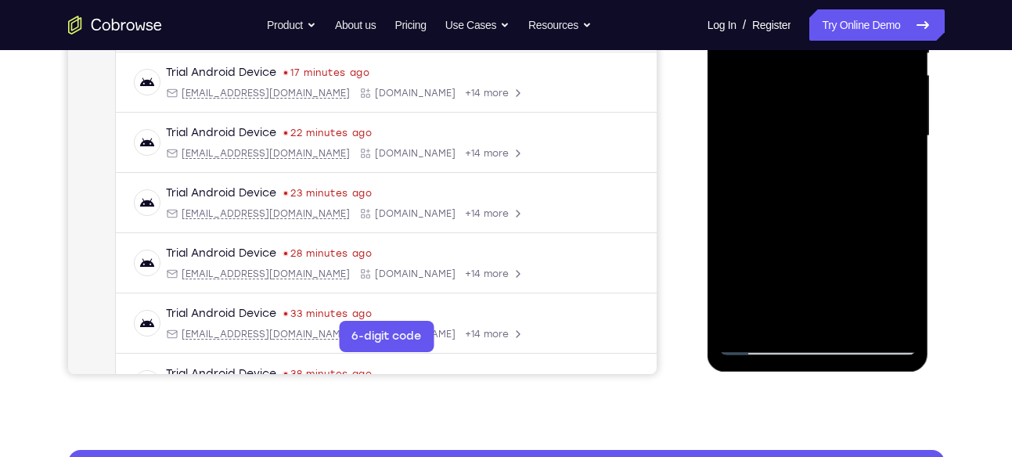
click at [876, 186] on div at bounding box center [818, 136] width 197 height 439
click at [867, 186] on div at bounding box center [818, 136] width 197 height 439
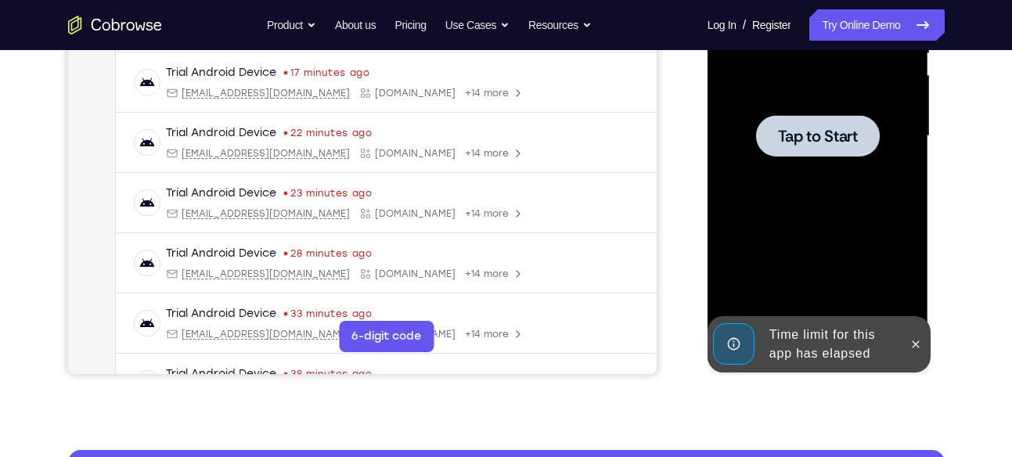
click at [881, 155] on div at bounding box center [818, 136] width 197 height 439
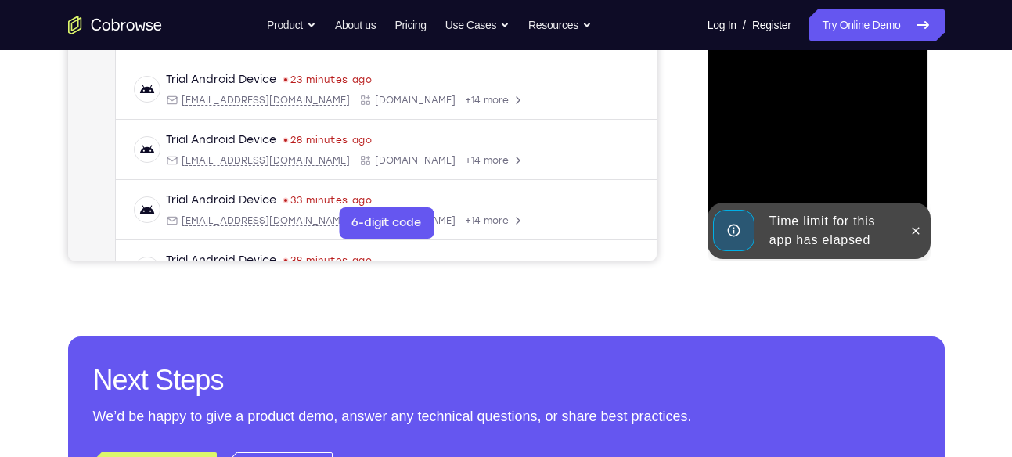
scroll to position [471, 0]
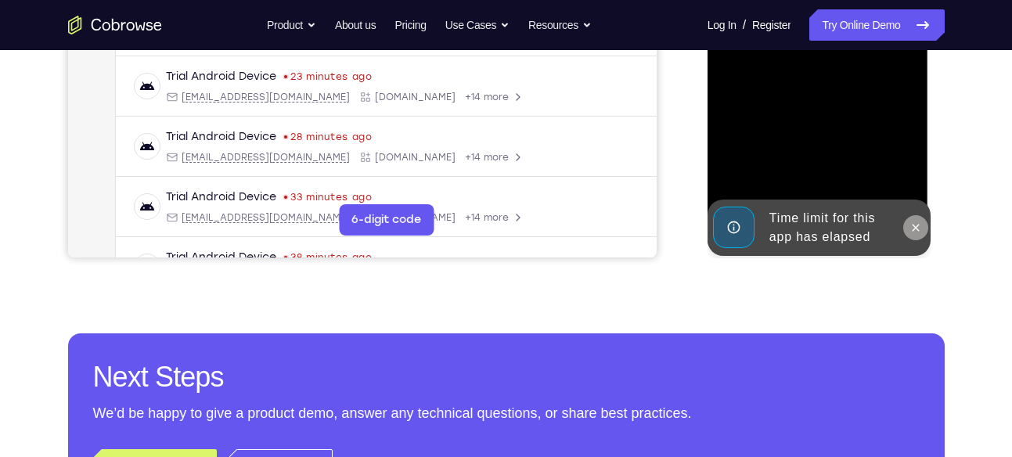
click at [918, 233] on icon at bounding box center [916, 228] width 13 height 13
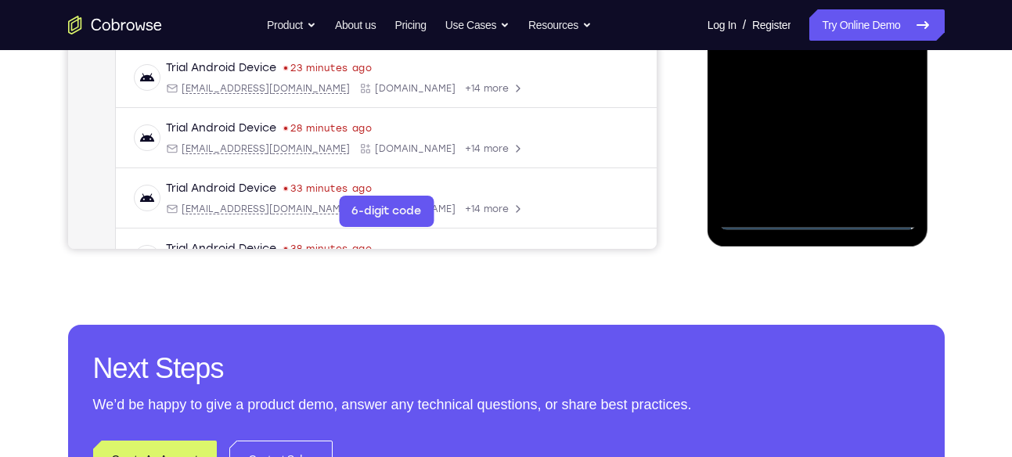
scroll to position [480, 0]
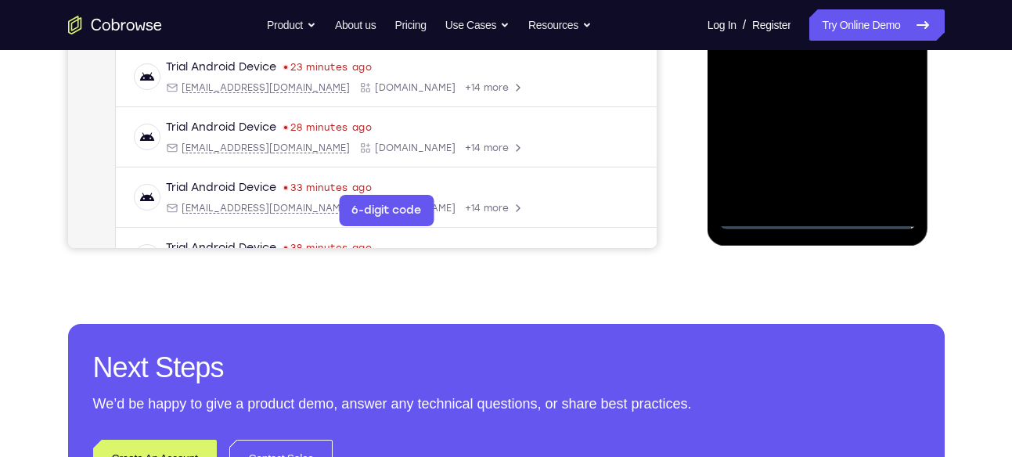
click at [872, 218] on div at bounding box center [818, 10] width 197 height 439
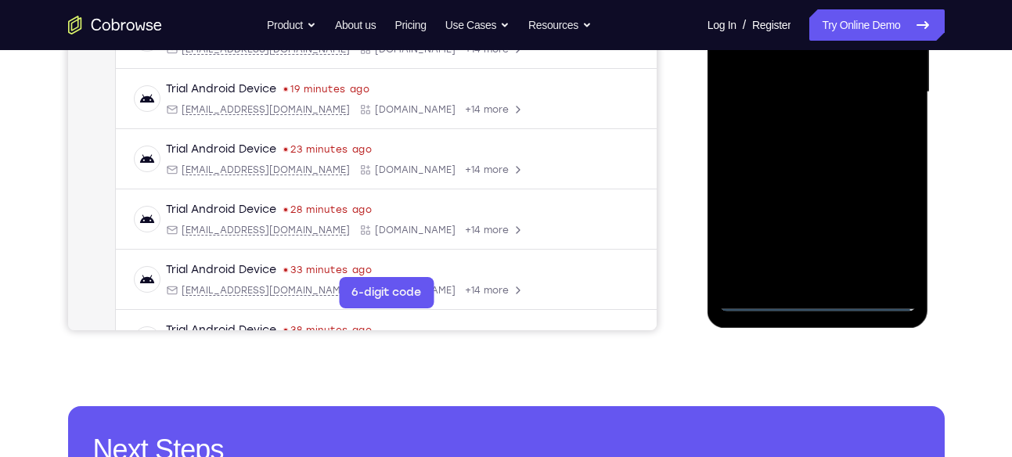
scroll to position [395, 0]
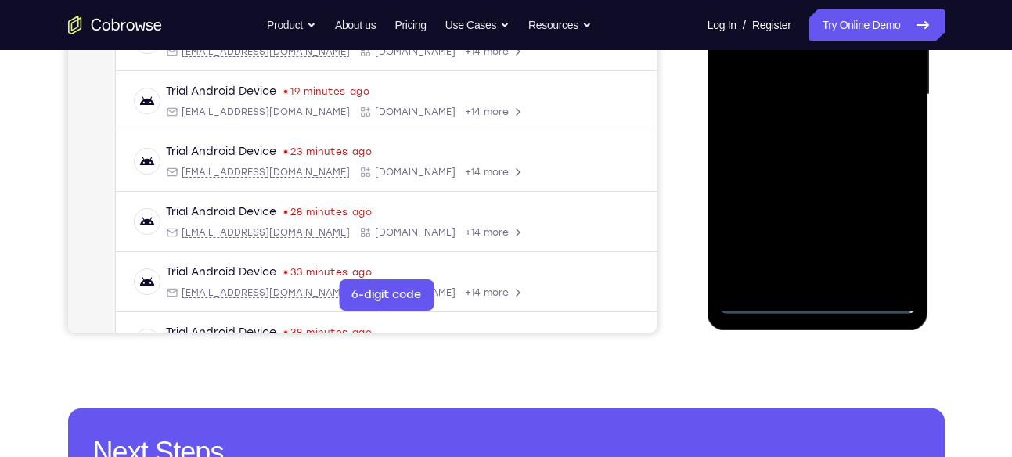
drag, startPoint x: 737, startPoint y: 150, endPoint x: 890, endPoint y: 140, distance: 153.8
click at [890, 140] on div at bounding box center [818, 94] width 197 height 439
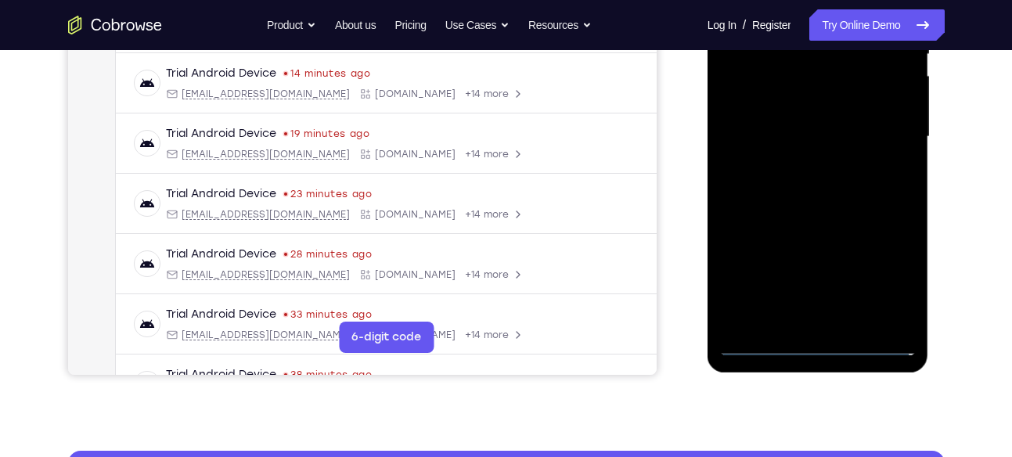
scroll to position [346, 0]
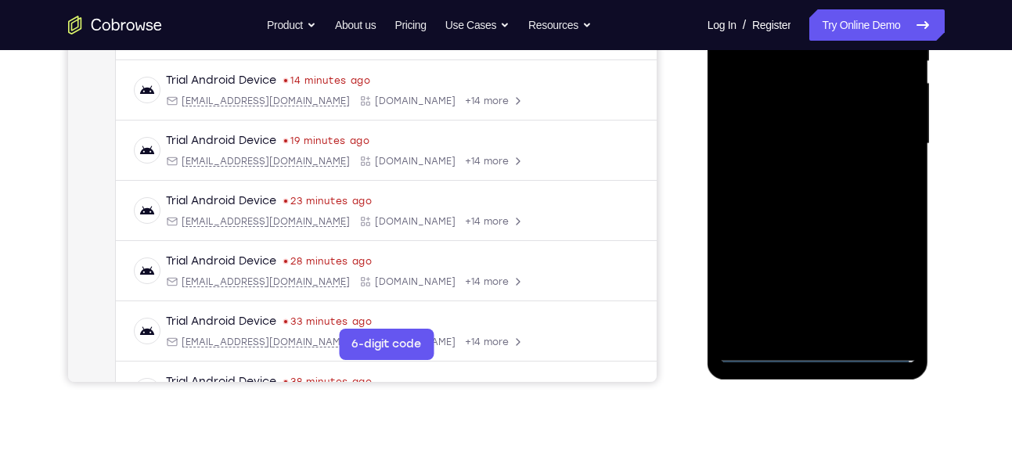
click at [753, 125] on div at bounding box center [818, 144] width 197 height 439
click at [893, 283] on div at bounding box center [818, 144] width 197 height 439
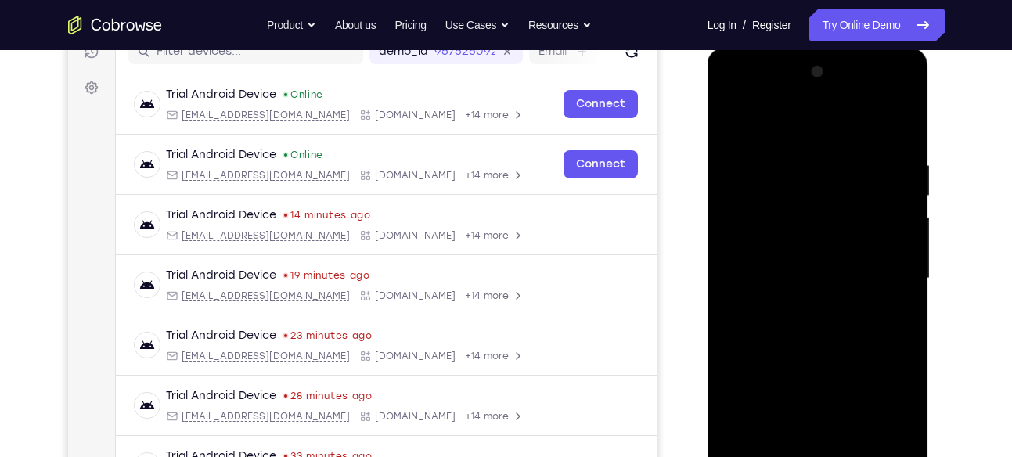
scroll to position [200, 0]
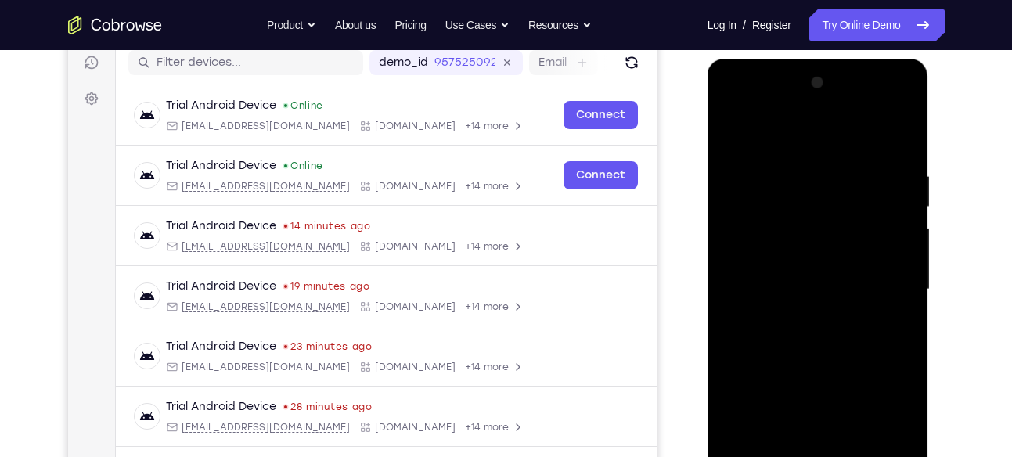
click at [839, 132] on div at bounding box center [818, 289] width 197 height 439
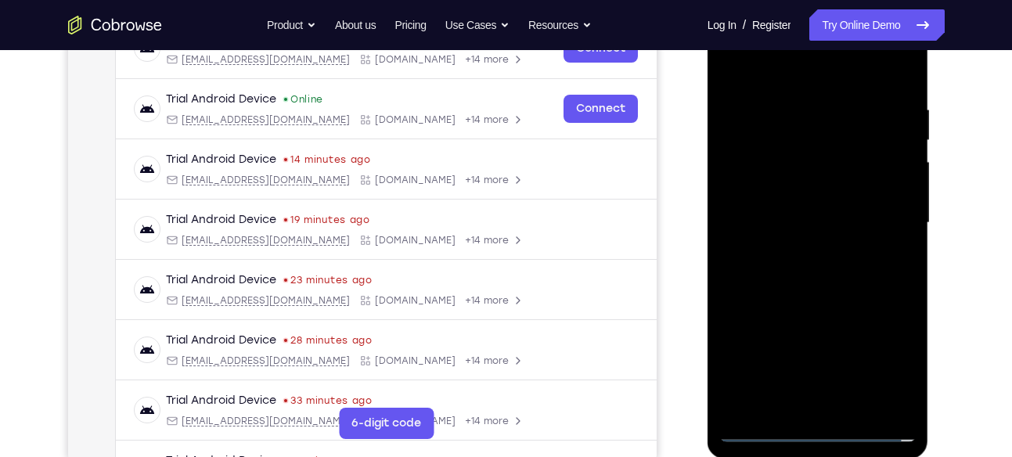
scroll to position [270, 0]
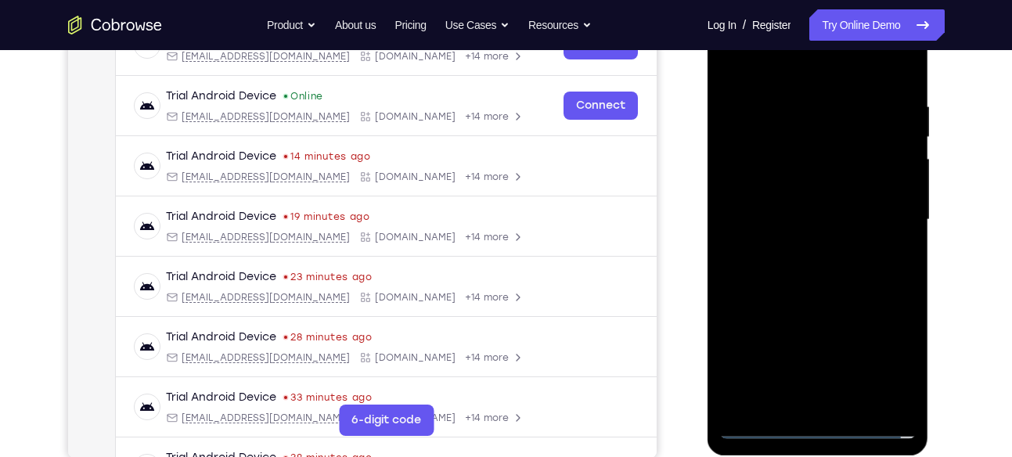
click at [896, 214] on div at bounding box center [818, 220] width 197 height 439
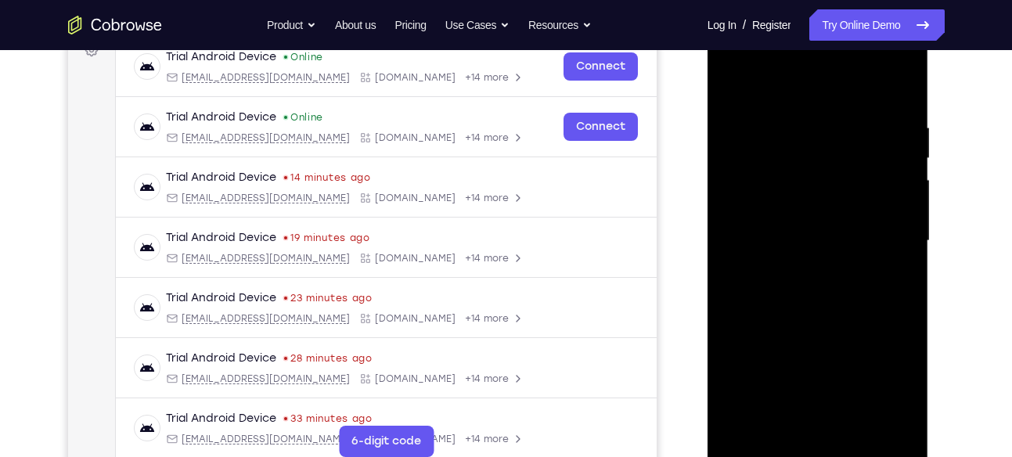
scroll to position [245, 0]
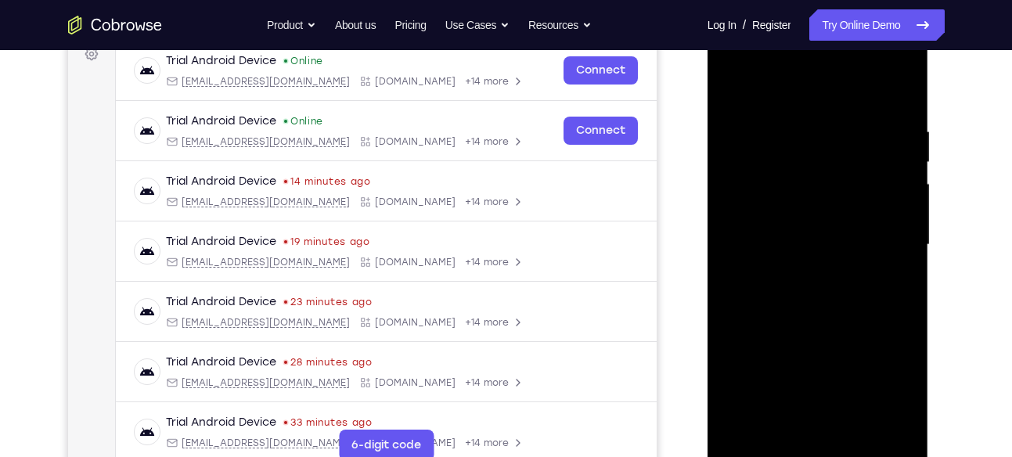
click at [801, 278] on div at bounding box center [818, 245] width 197 height 439
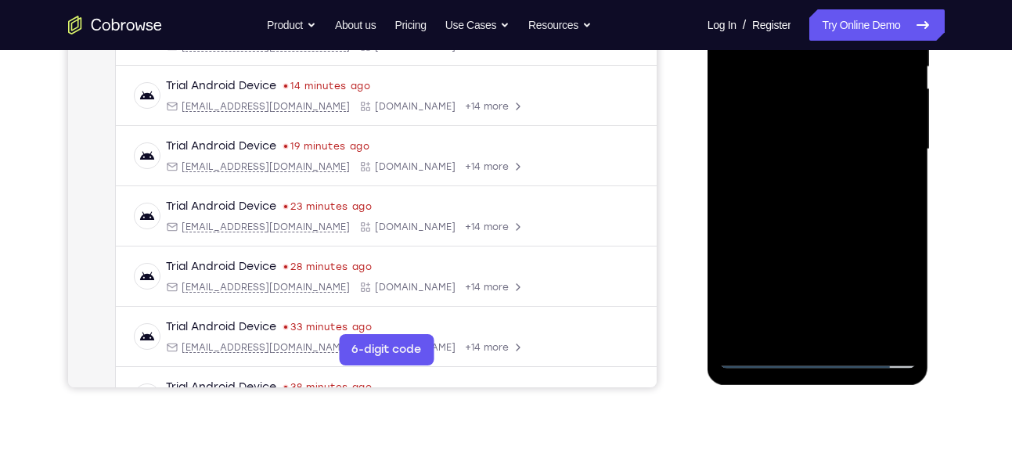
scroll to position [337, 0]
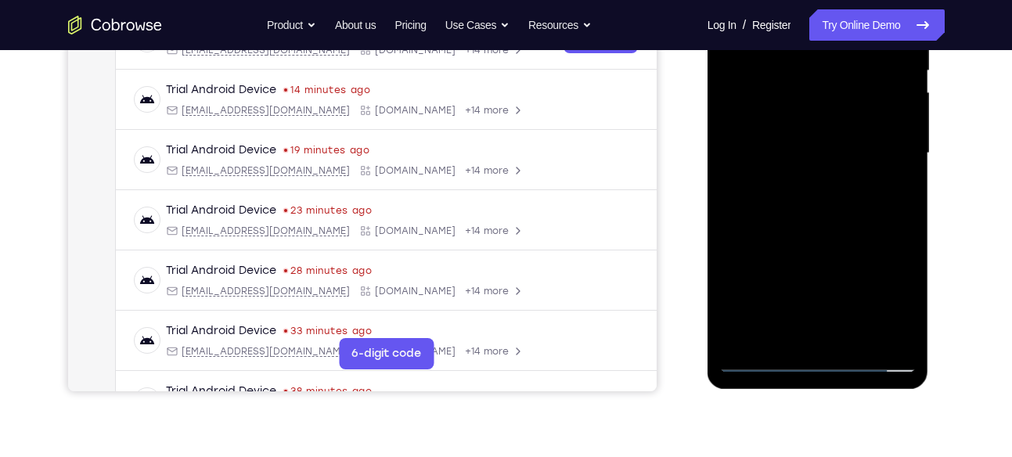
click at [814, 229] on div at bounding box center [818, 153] width 197 height 439
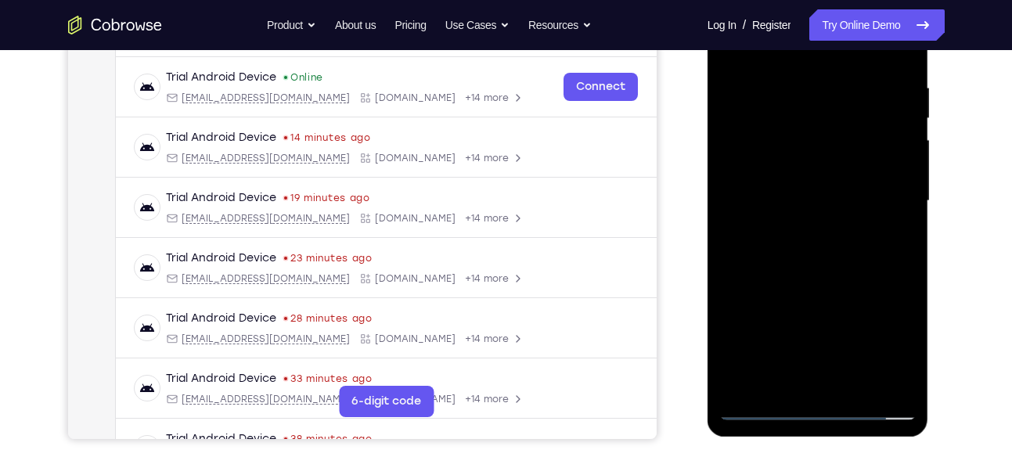
scroll to position [269, 0]
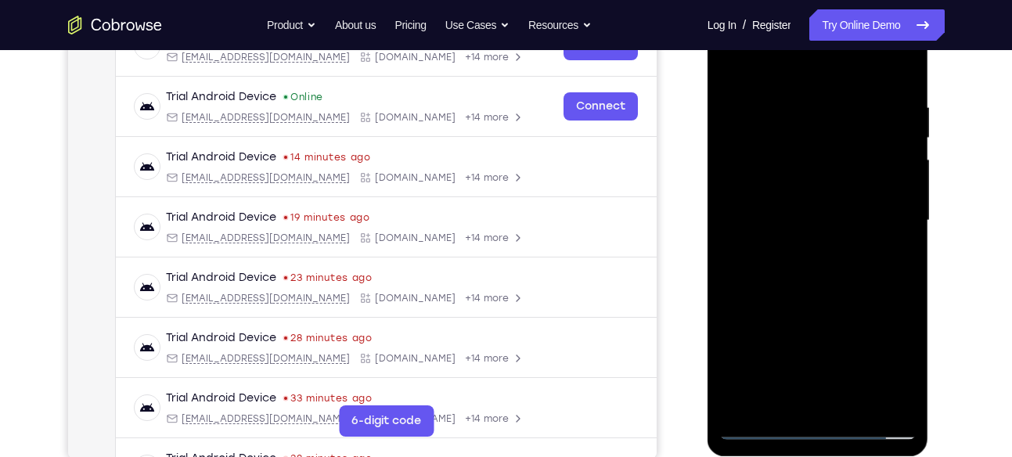
click at [829, 146] on div at bounding box center [818, 221] width 197 height 439
click at [817, 174] on div at bounding box center [818, 221] width 197 height 439
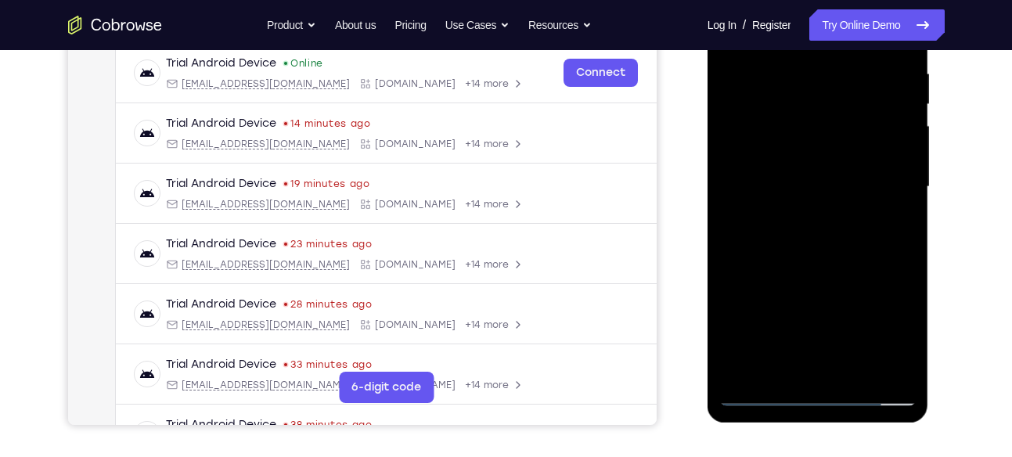
scroll to position [305, 0]
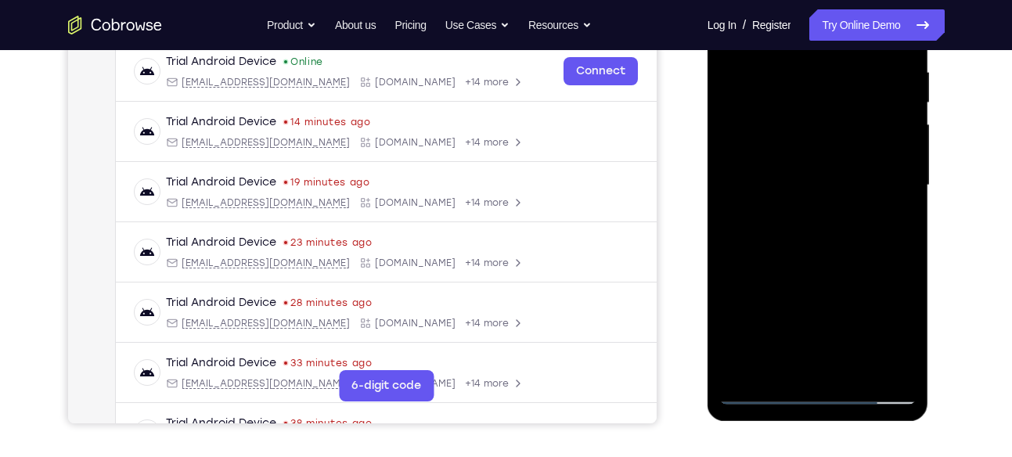
click at [836, 273] on div at bounding box center [818, 185] width 197 height 439
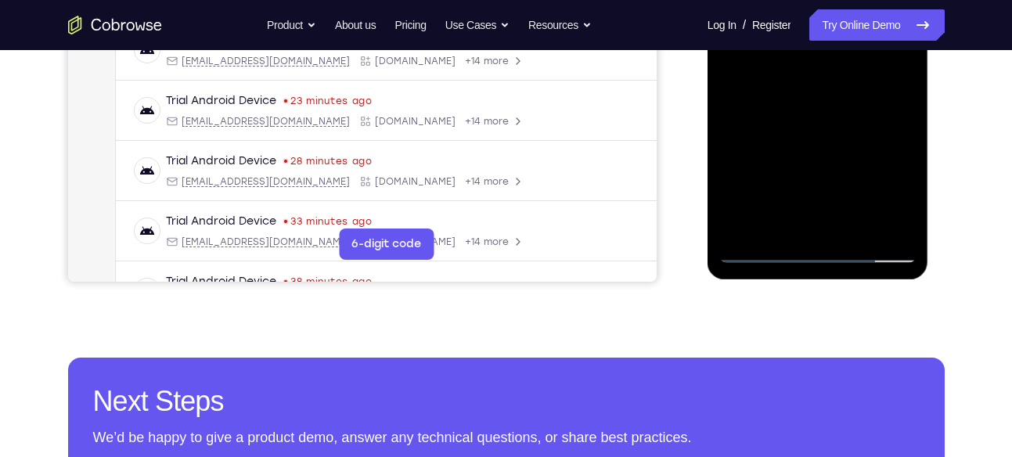
scroll to position [457, 0]
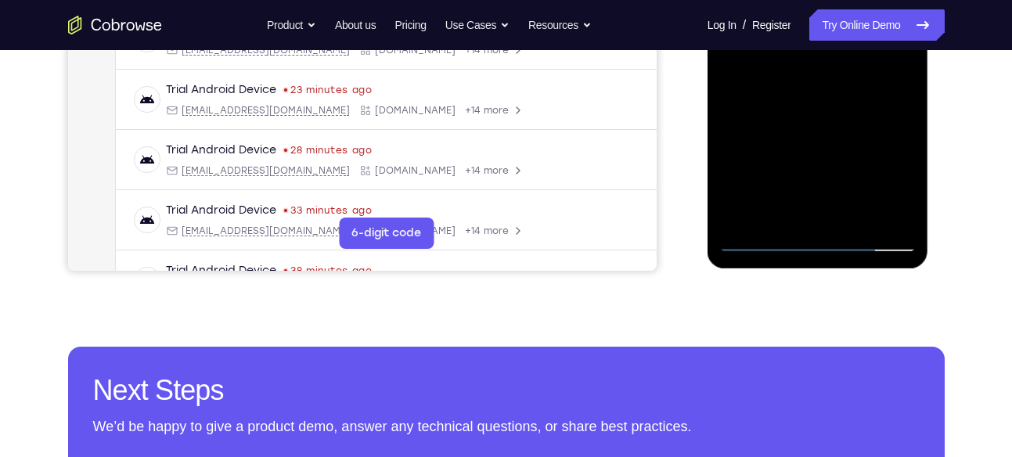
click at [853, 223] on div at bounding box center [818, 33] width 197 height 439
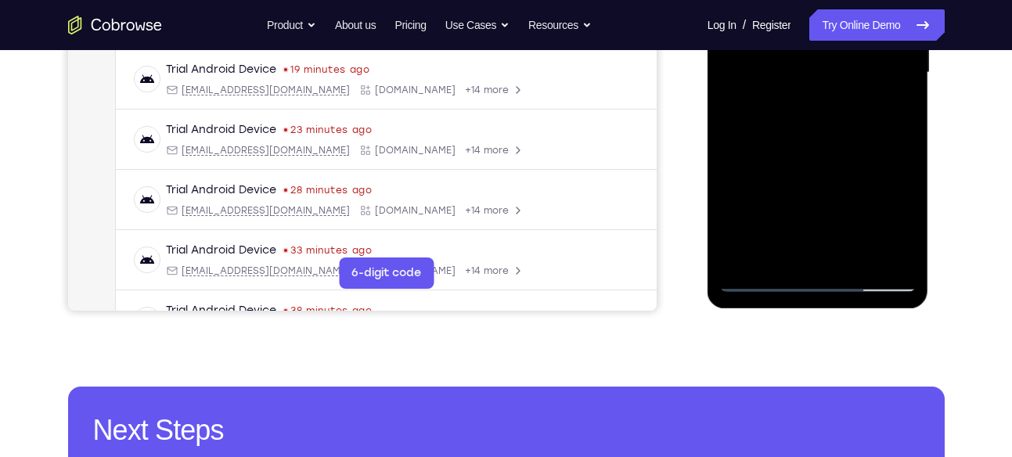
scroll to position [441, 0]
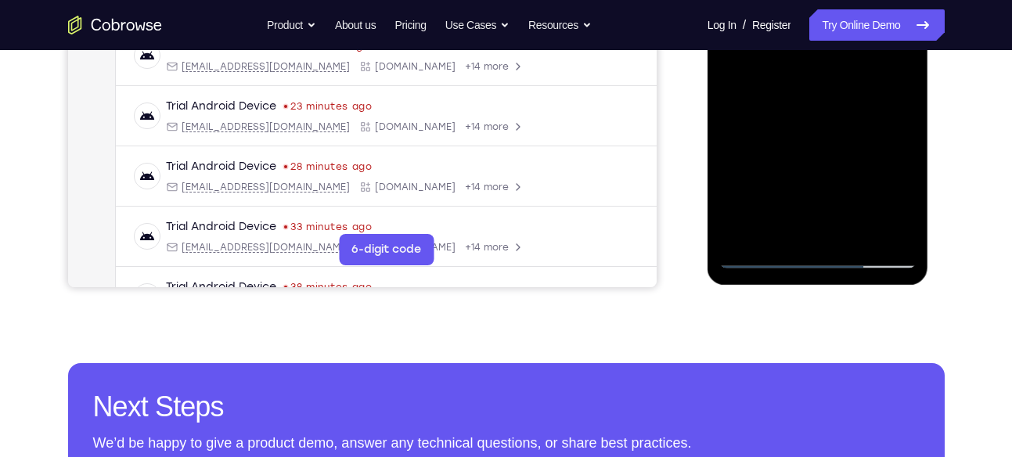
click at [813, 231] on div at bounding box center [818, 49] width 197 height 439
click at [825, 239] on div at bounding box center [818, 49] width 197 height 439
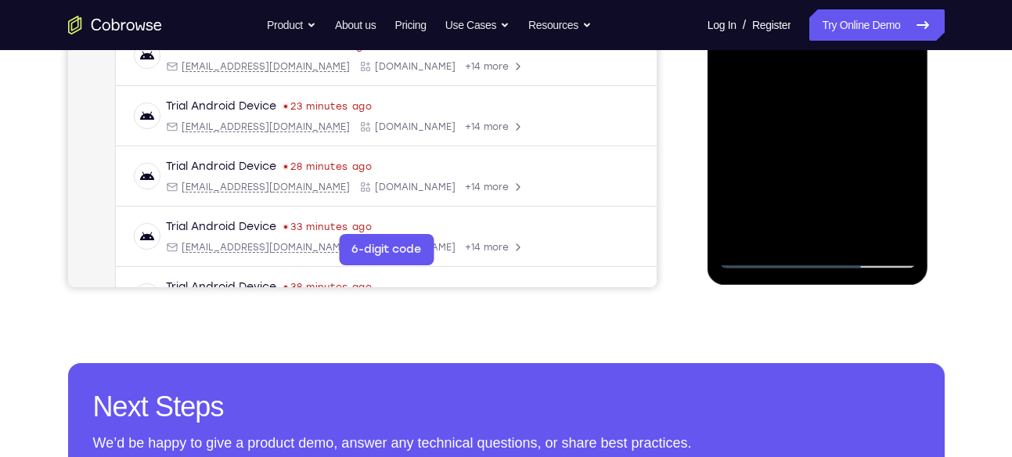
click at [825, 239] on div at bounding box center [818, 49] width 197 height 439
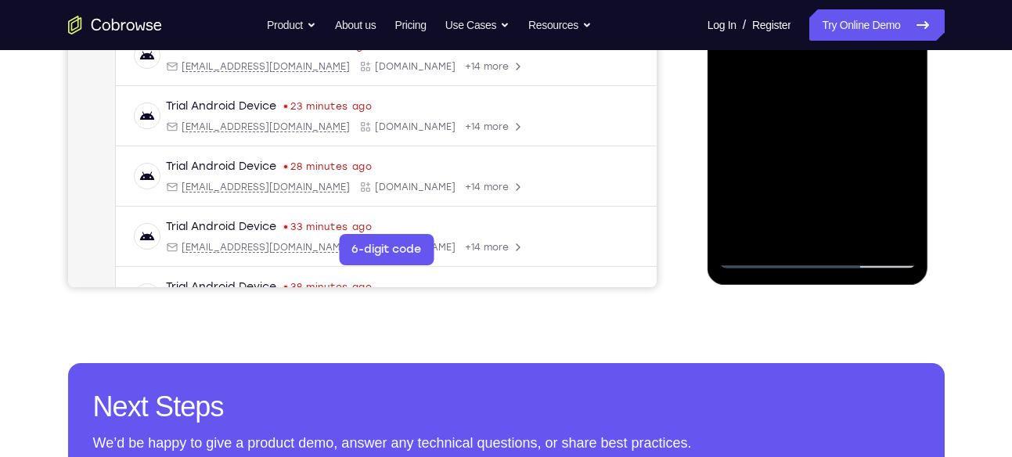
click at [825, 239] on div at bounding box center [818, 49] width 197 height 439
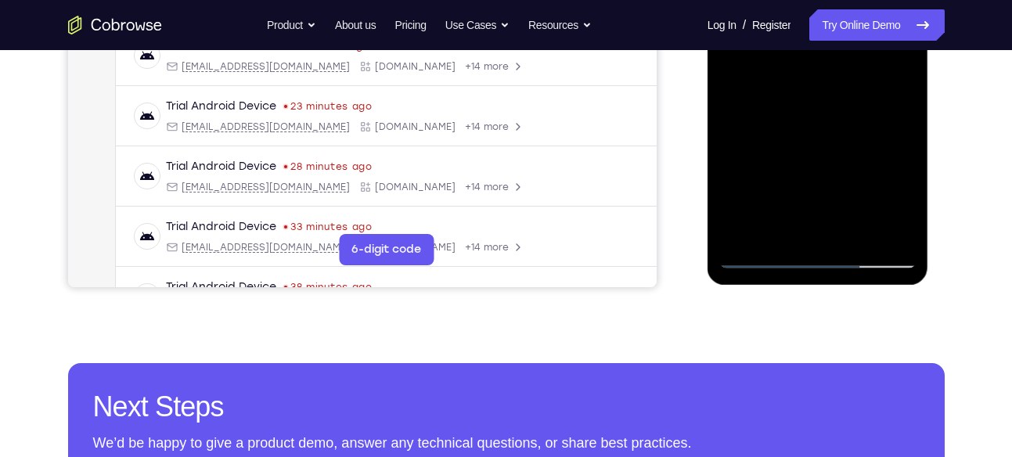
click at [825, 239] on div at bounding box center [818, 49] width 197 height 439
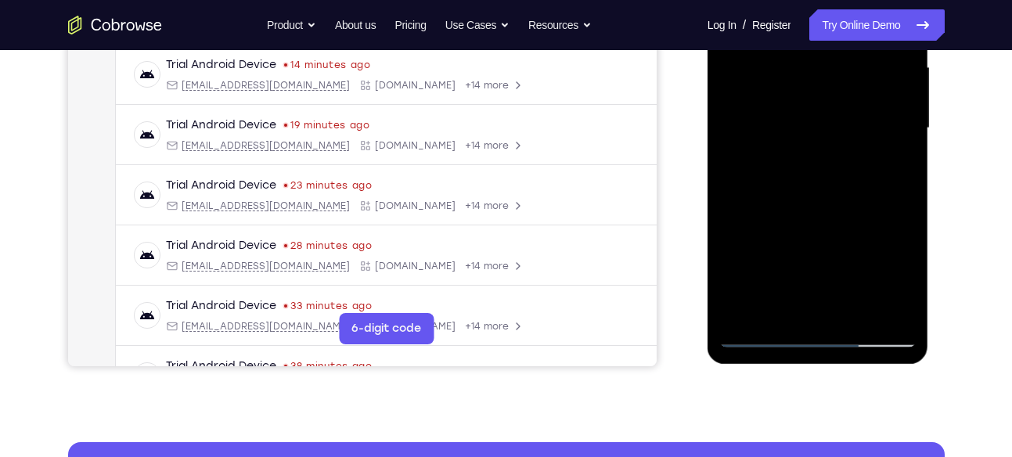
scroll to position [313, 0]
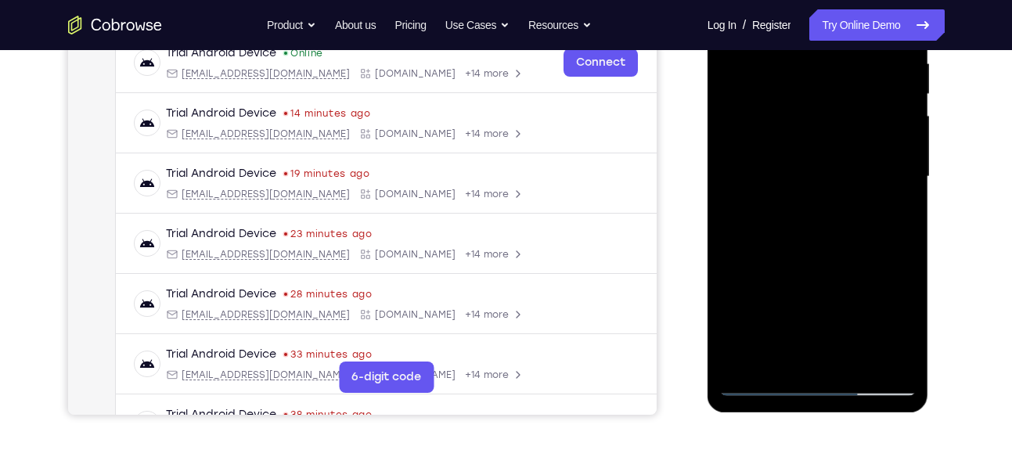
click at [837, 222] on div at bounding box center [818, 177] width 197 height 439
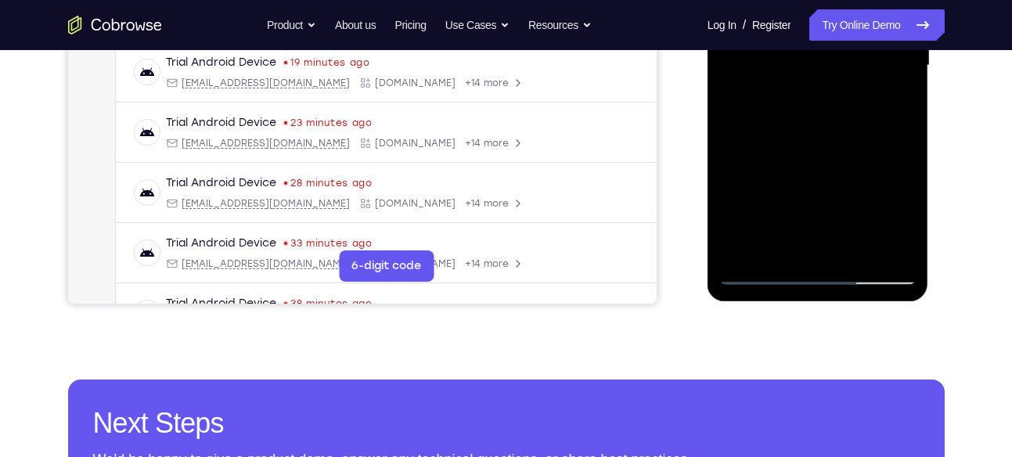
scroll to position [434, 0]
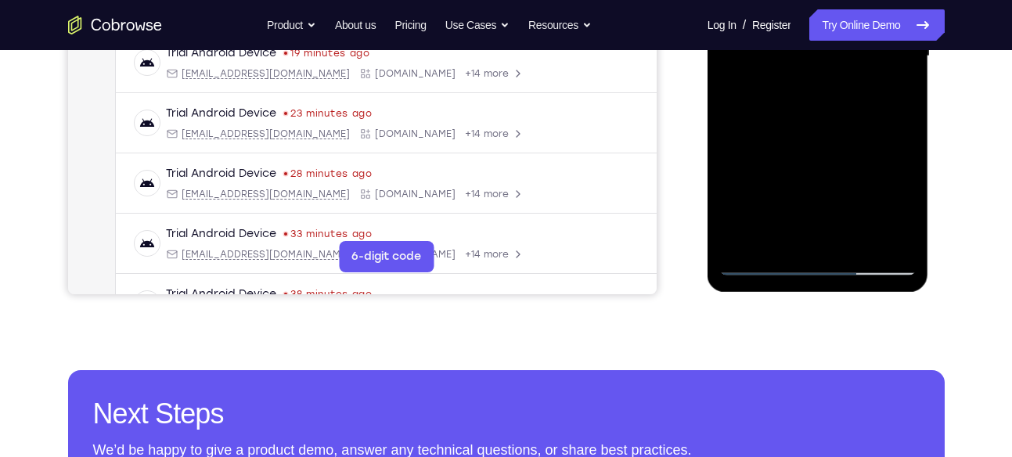
click at [833, 235] on div at bounding box center [818, 56] width 197 height 439
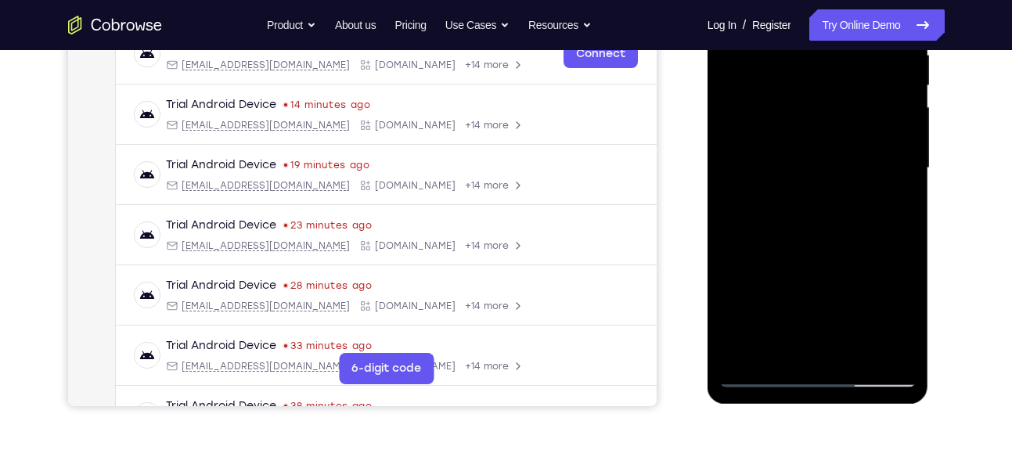
scroll to position [321, 0]
click at [835, 132] on div at bounding box center [818, 169] width 197 height 439
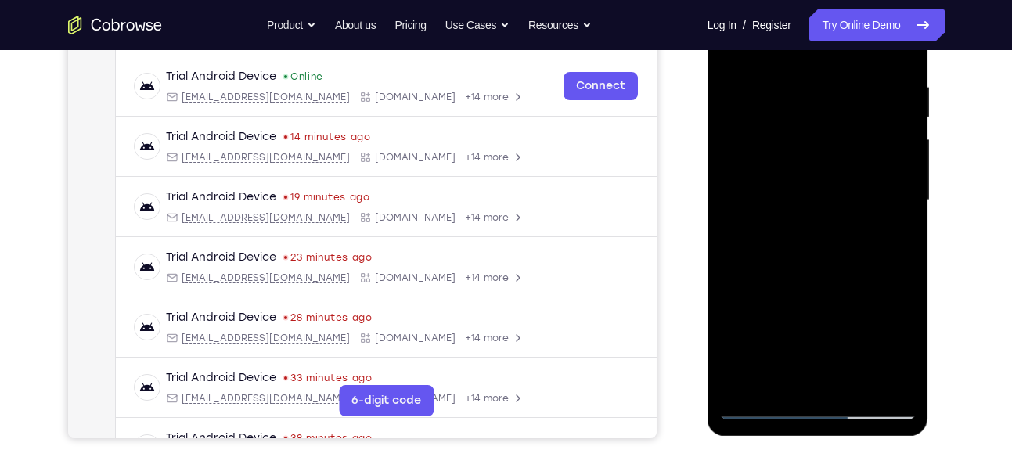
scroll to position [335, 0]
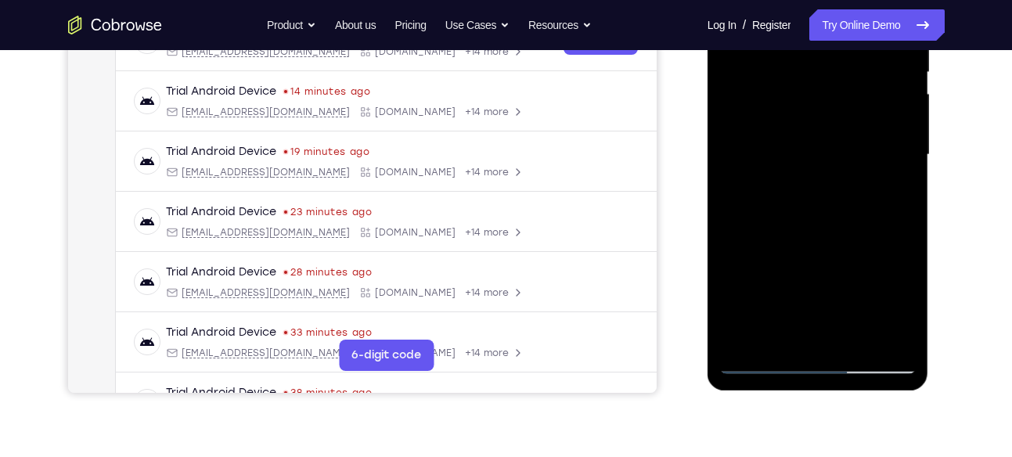
click at [805, 200] on div at bounding box center [818, 155] width 197 height 439
click at [767, 362] on div at bounding box center [818, 155] width 197 height 439
click at [758, 360] on div at bounding box center [818, 155] width 197 height 439
click at [790, 243] on div at bounding box center [818, 155] width 197 height 439
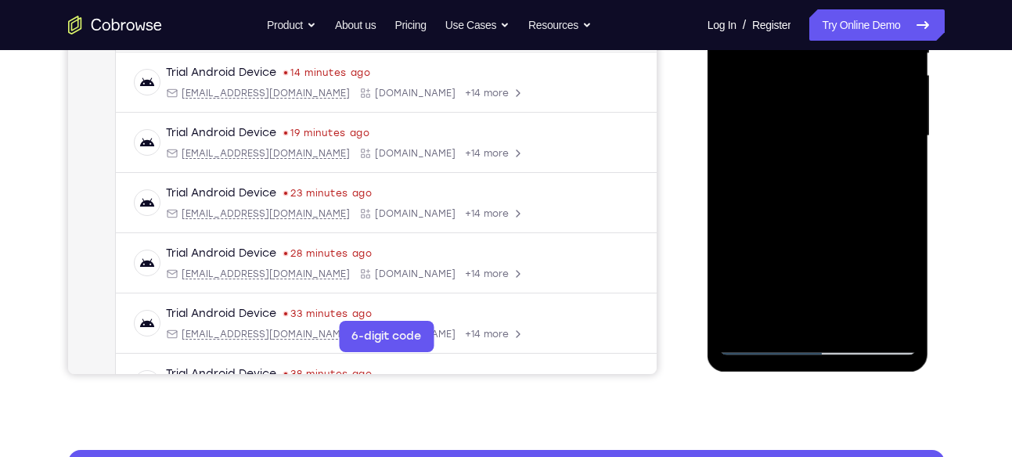
scroll to position [356, 0]
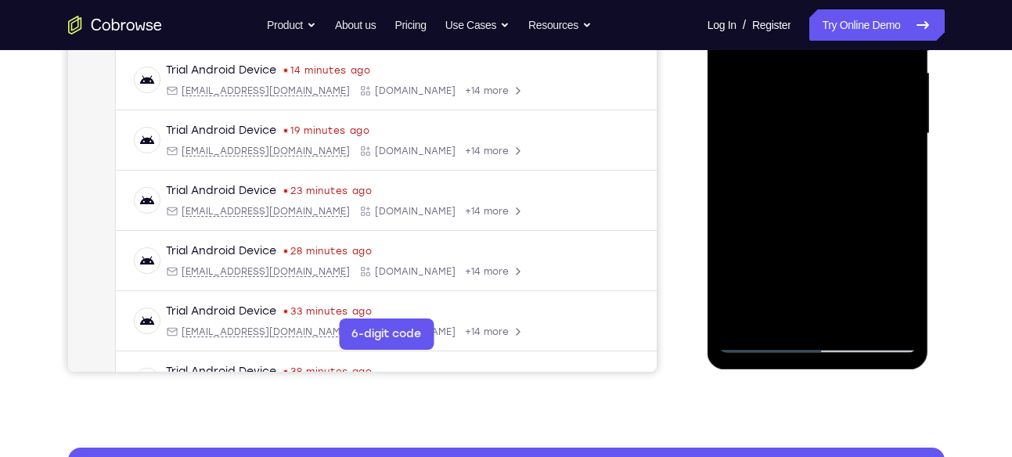
click at [831, 321] on div at bounding box center [818, 134] width 197 height 439
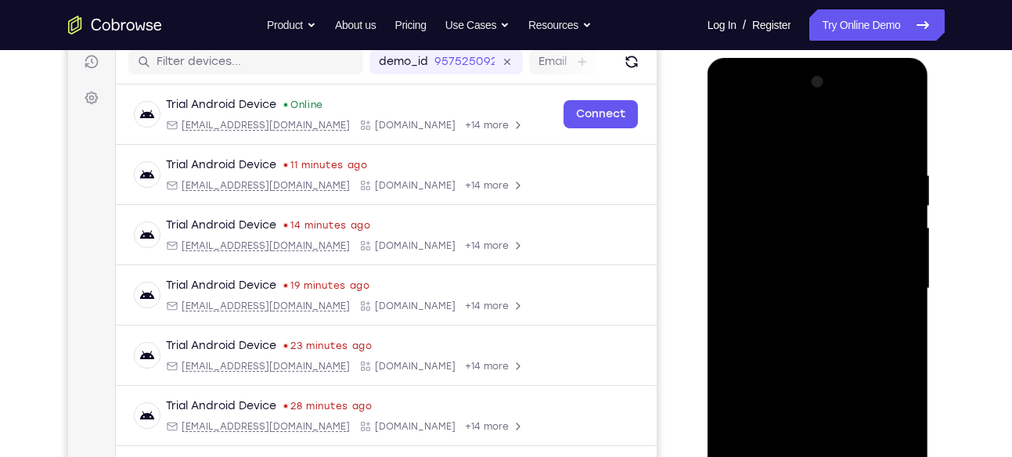
scroll to position [88, 0]
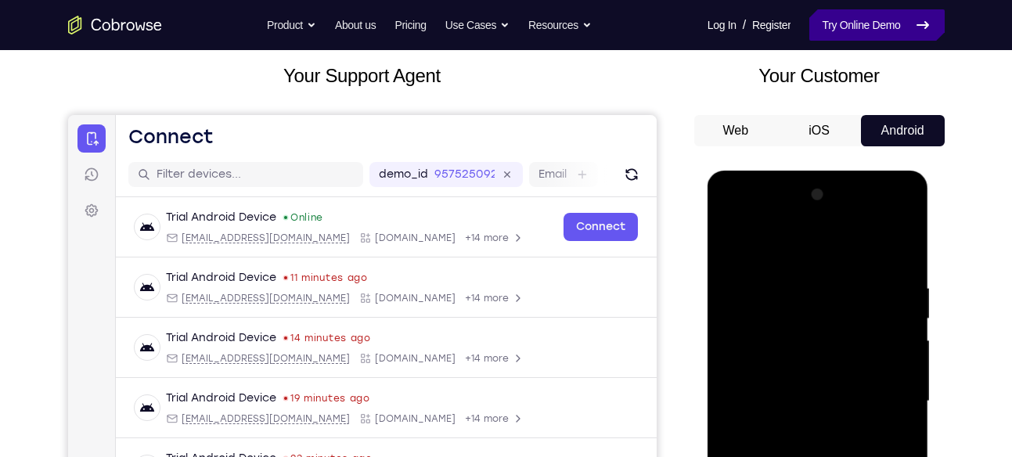
click at [885, 15] on link "Try Online Demo" at bounding box center [877, 24] width 135 height 31
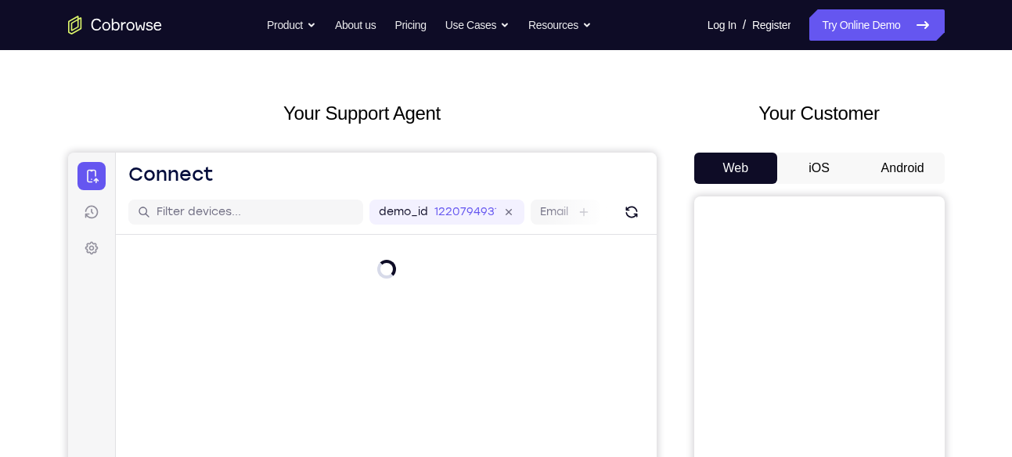
scroll to position [52, 0]
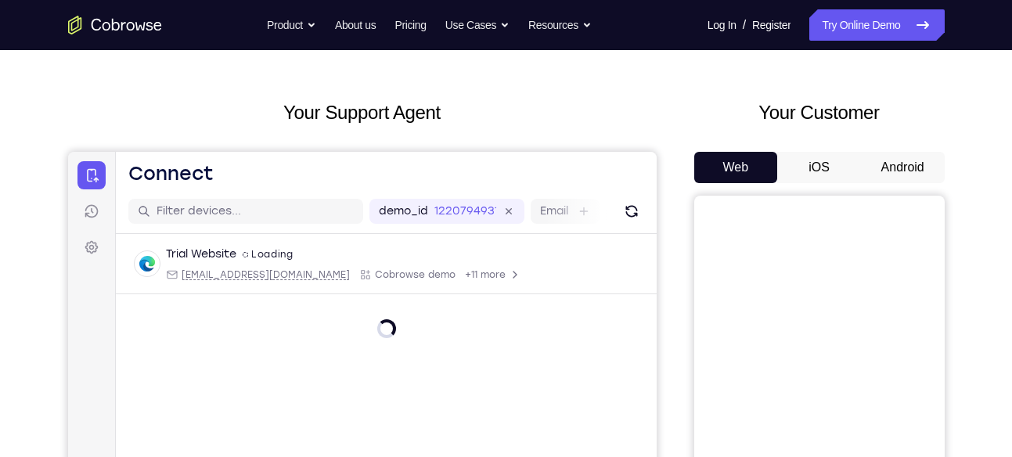
click at [908, 147] on div "Your Customer Web iOS Android" at bounding box center [820, 388] width 251 height 579
click at [905, 168] on button "Android" at bounding box center [903, 167] width 84 height 31
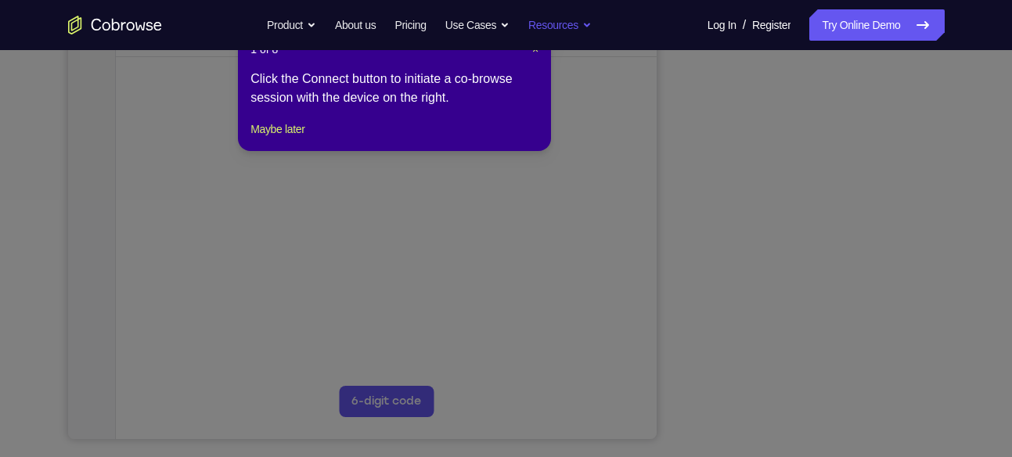
scroll to position [318, 0]
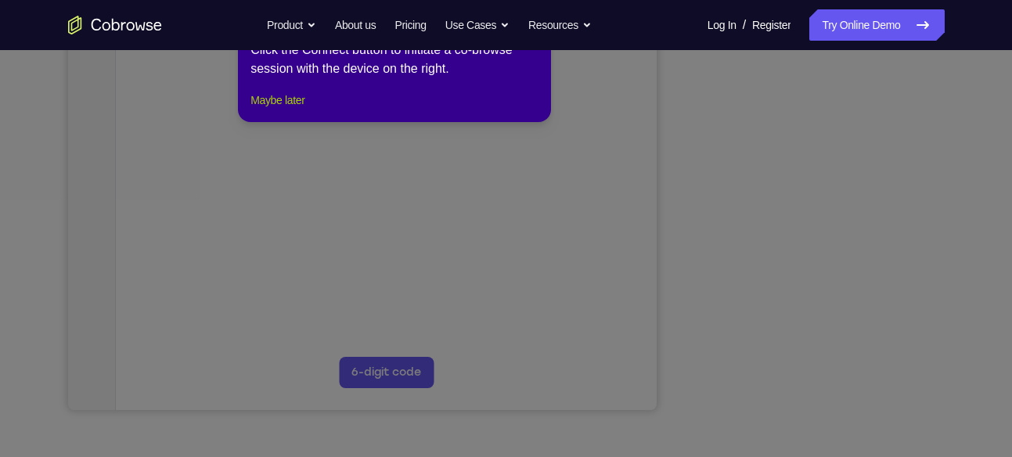
click at [305, 110] on button "Maybe later" at bounding box center [278, 100] width 54 height 19
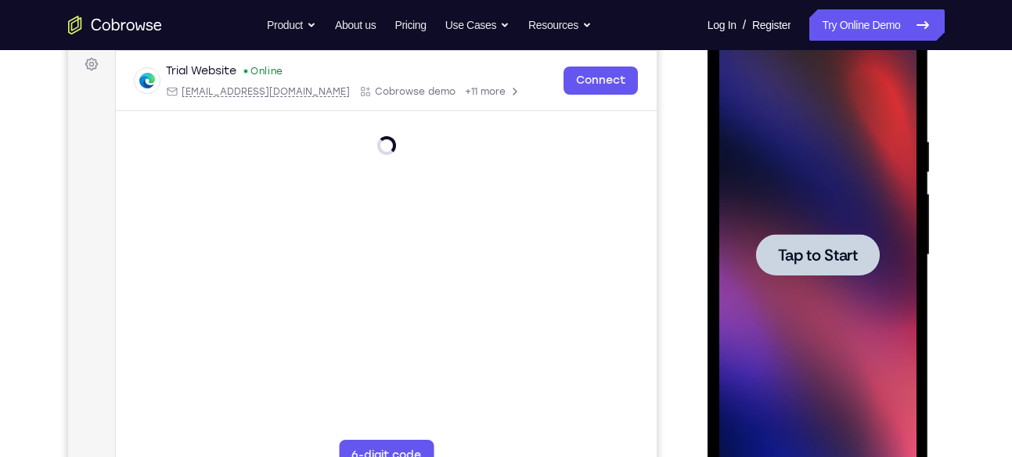
scroll to position [237, 0]
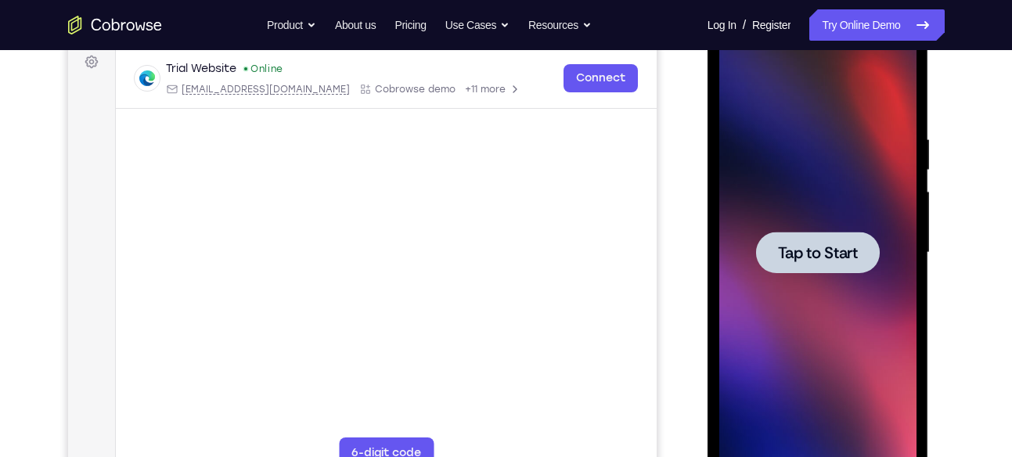
click at [848, 250] on span "Tap to Start" at bounding box center [818, 253] width 80 height 16
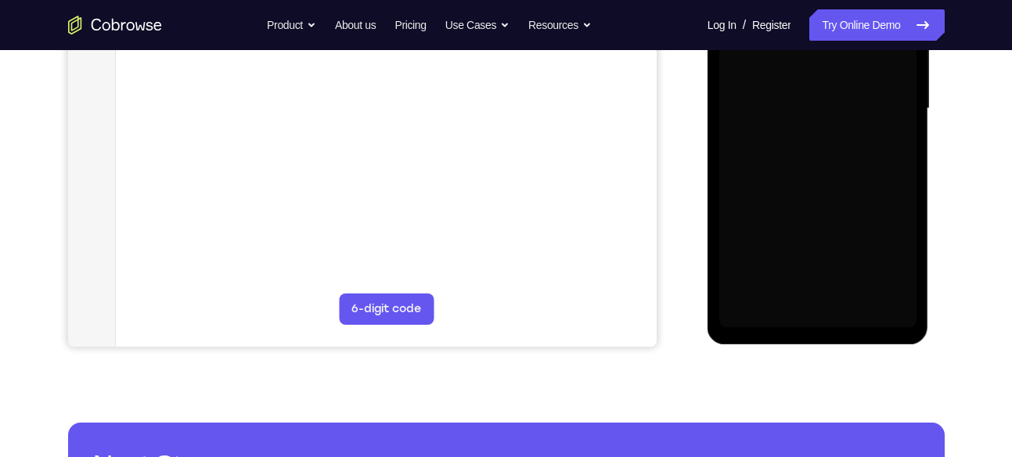
scroll to position [382, 0]
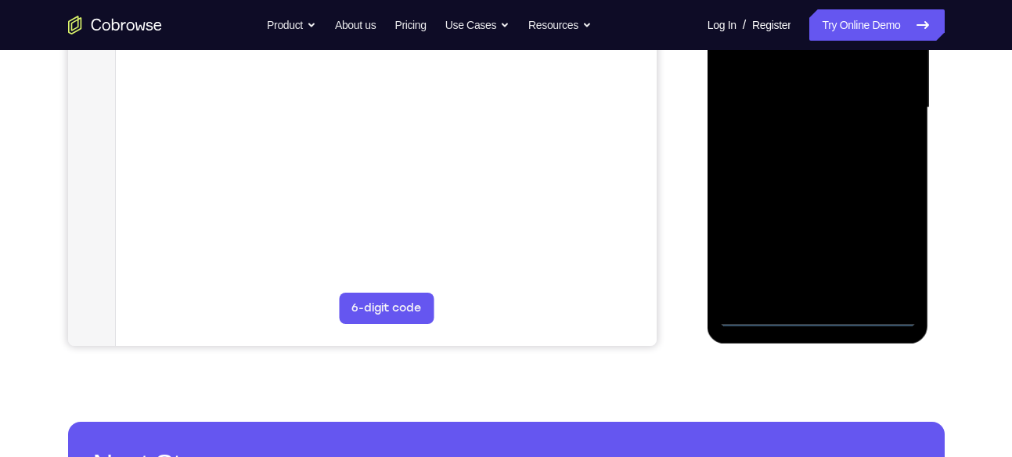
click at [872, 320] on div at bounding box center [818, 108] width 197 height 439
click at [739, 194] on div at bounding box center [818, 108] width 197 height 439
drag, startPoint x: 739, startPoint y: 194, endPoint x: 872, endPoint y: 180, distance: 133.9
click at [872, 180] on div at bounding box center [818, 108] width 197 height 439
click at [900, 259] on div at bounding box center [818, 108] width 197 height 439
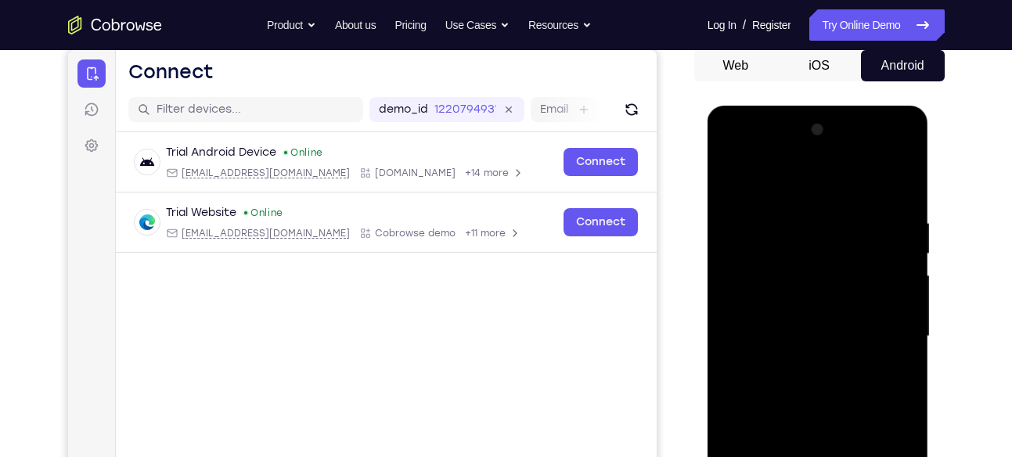
scroll to position [153, 0]
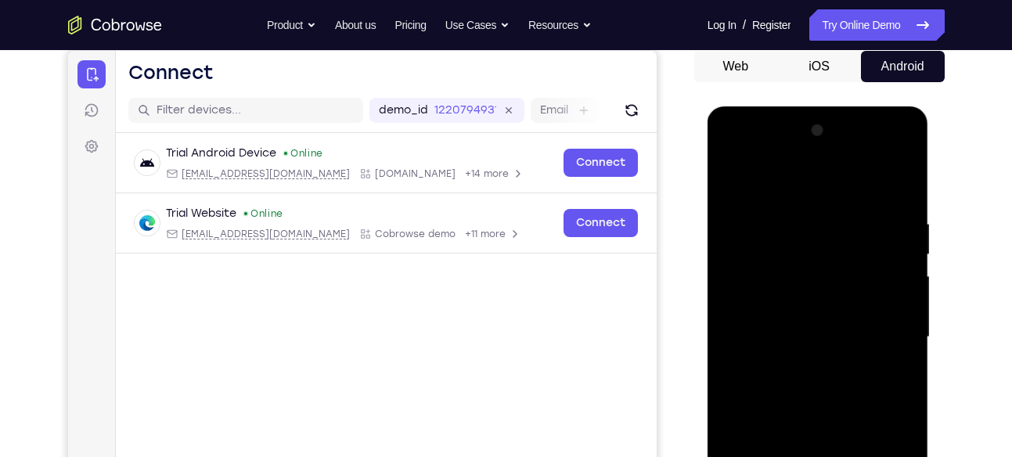
click at [828, 192] on div at bounding box center [818, 337] width 197 height 439
click at [887, 336] on div at bounding box center [818, 337] width 197 height 439
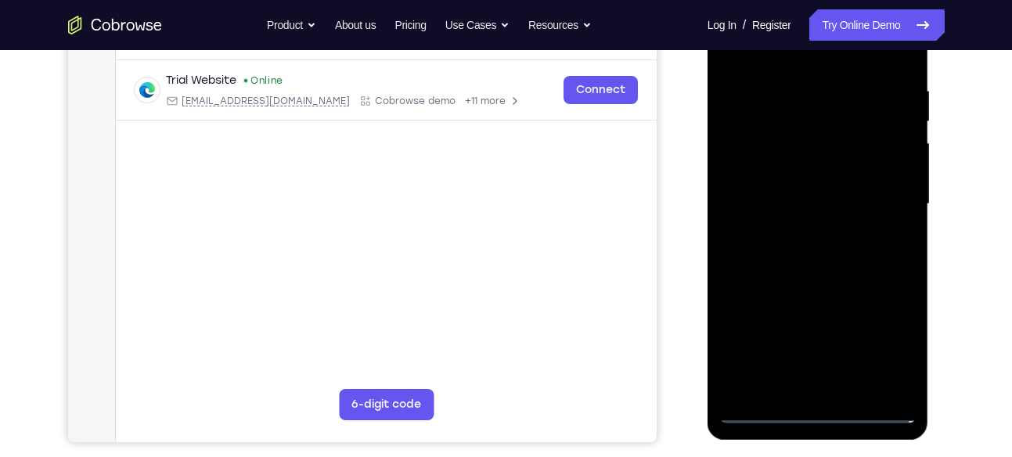
scroll to position [287, 0]
click at [805, 235] on div at bounding box center [818, 203] width 197 height 439
click at [826, 288] on div at bounding box center [818, 203] width 197 height 439
click at [861, 128] on div at bounding box center [818, 203] width 197 height 439
click at [846, 161] on div at bounding box center [818, 203] width 197 height 439
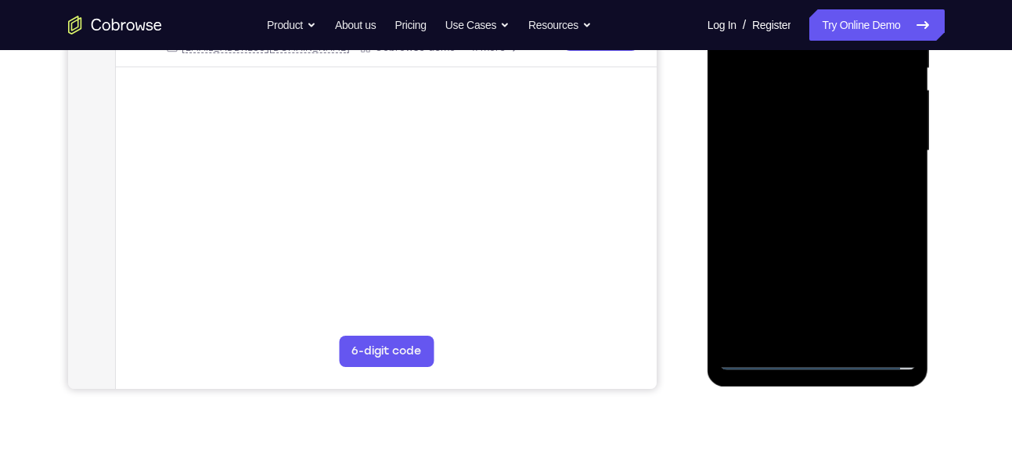
scroll to position [348, 0]
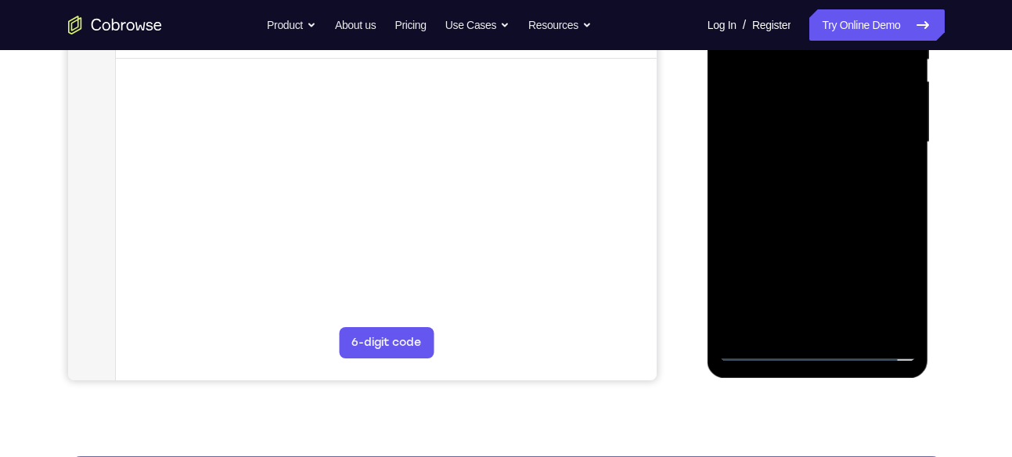
drag, startPoint x: 820, startPoint y: 227, endPoint x: 865, endPoint y: 222, distance: 45.7
click at [865, 222] on div at bounding box center [818, 142] width 197 height 439
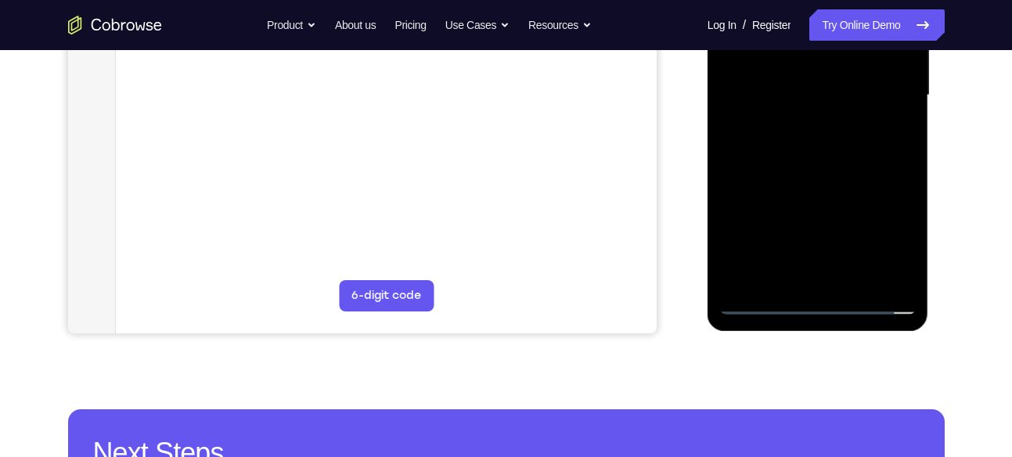
scroll to position [431, 0]
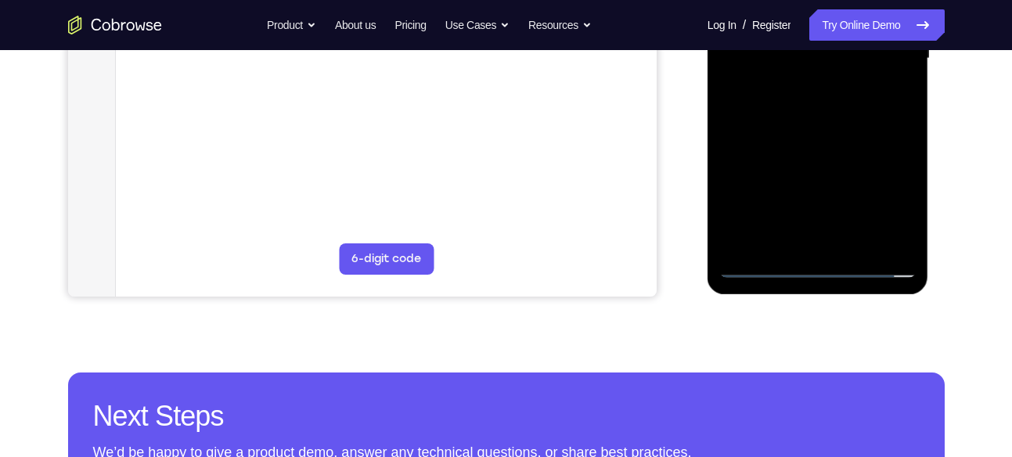
click at [759, 265] on div at bounding box center [818, 58] width 197 height 439
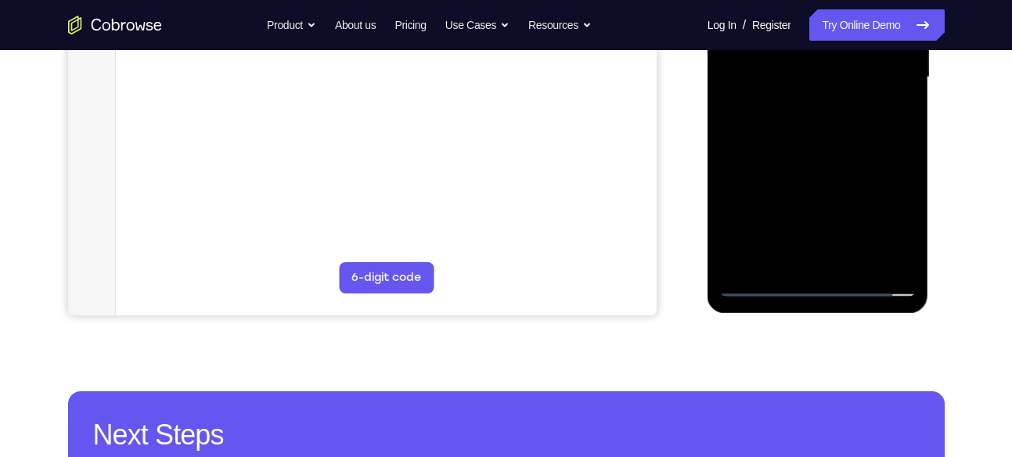
scroll to position [414, 0]
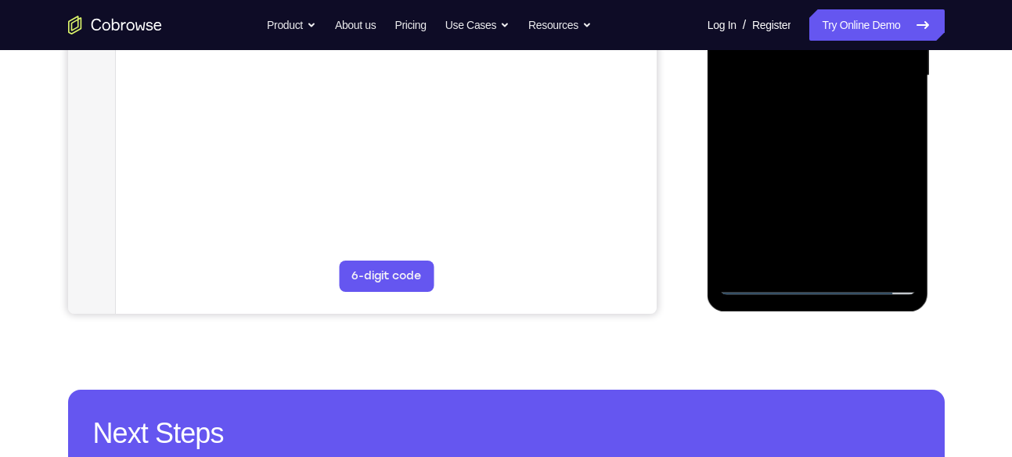
click at [825, 258] on div at bounding box center [818, 76] width 197 height 439
click at [823, 265] on div at bounding box center [818, 76] width 197 height 439
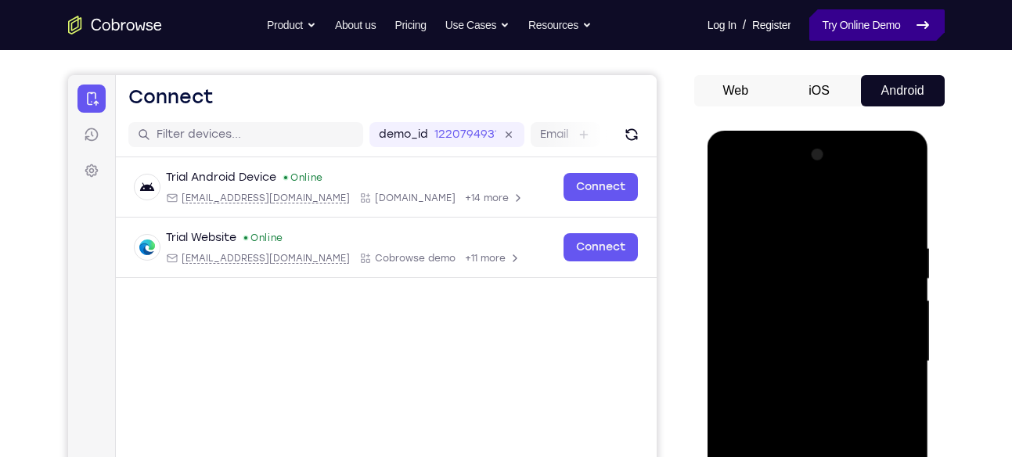
scroll to position [127, 0]
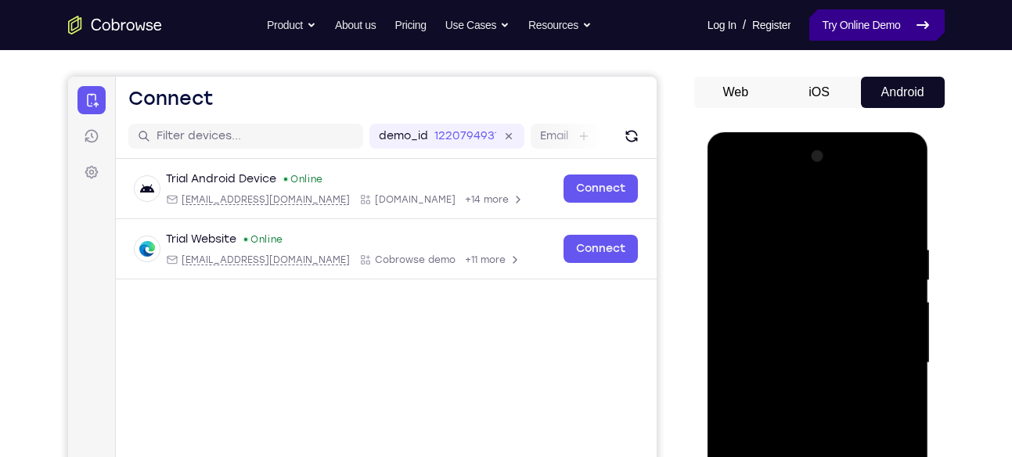
click at [841, 33] on link "Try Online Demo" at bounding box center [877, 24] width 135 height 31
